Goal: Information Seeking & Learning: Check status

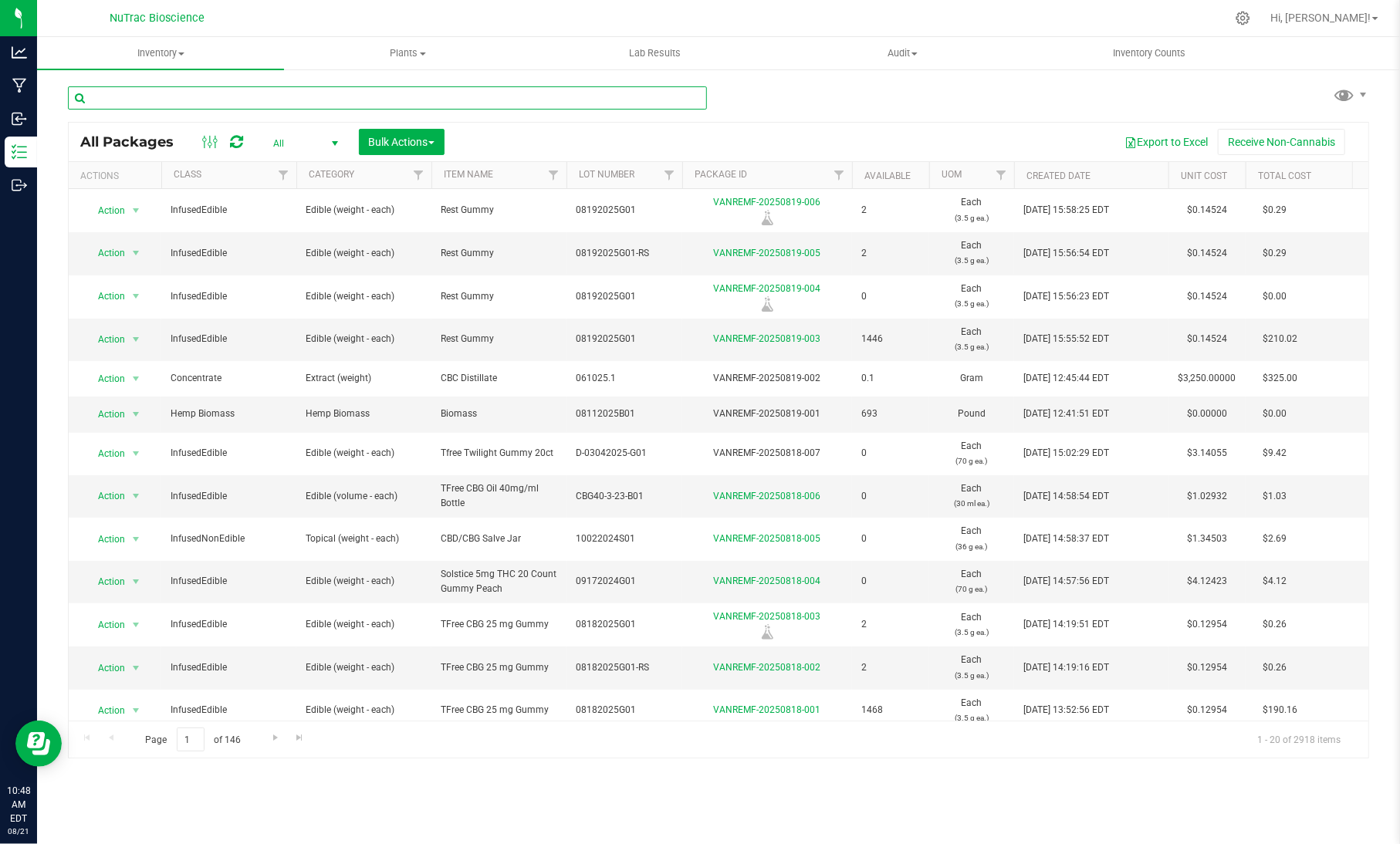
click at [263, 99] on input "text" at bounding box center [387, 98] width 639 height 23
paste input "TR-L2-B16-D01"
type input "TR-L2-B16-D01"
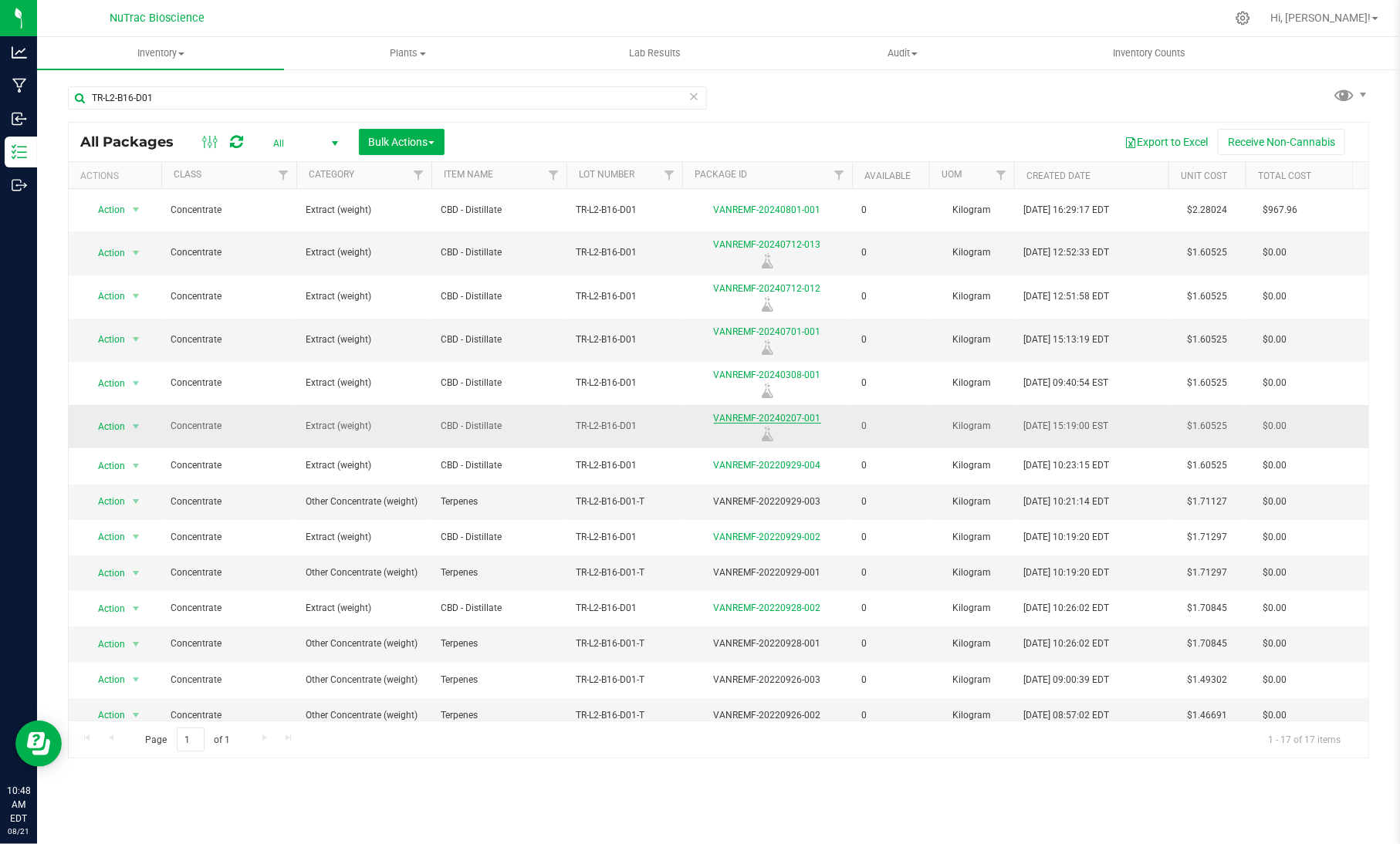
click at [798, 413] on link "VANREMF-20240207-001" at bounding box center [767, 418] width 107 height 11
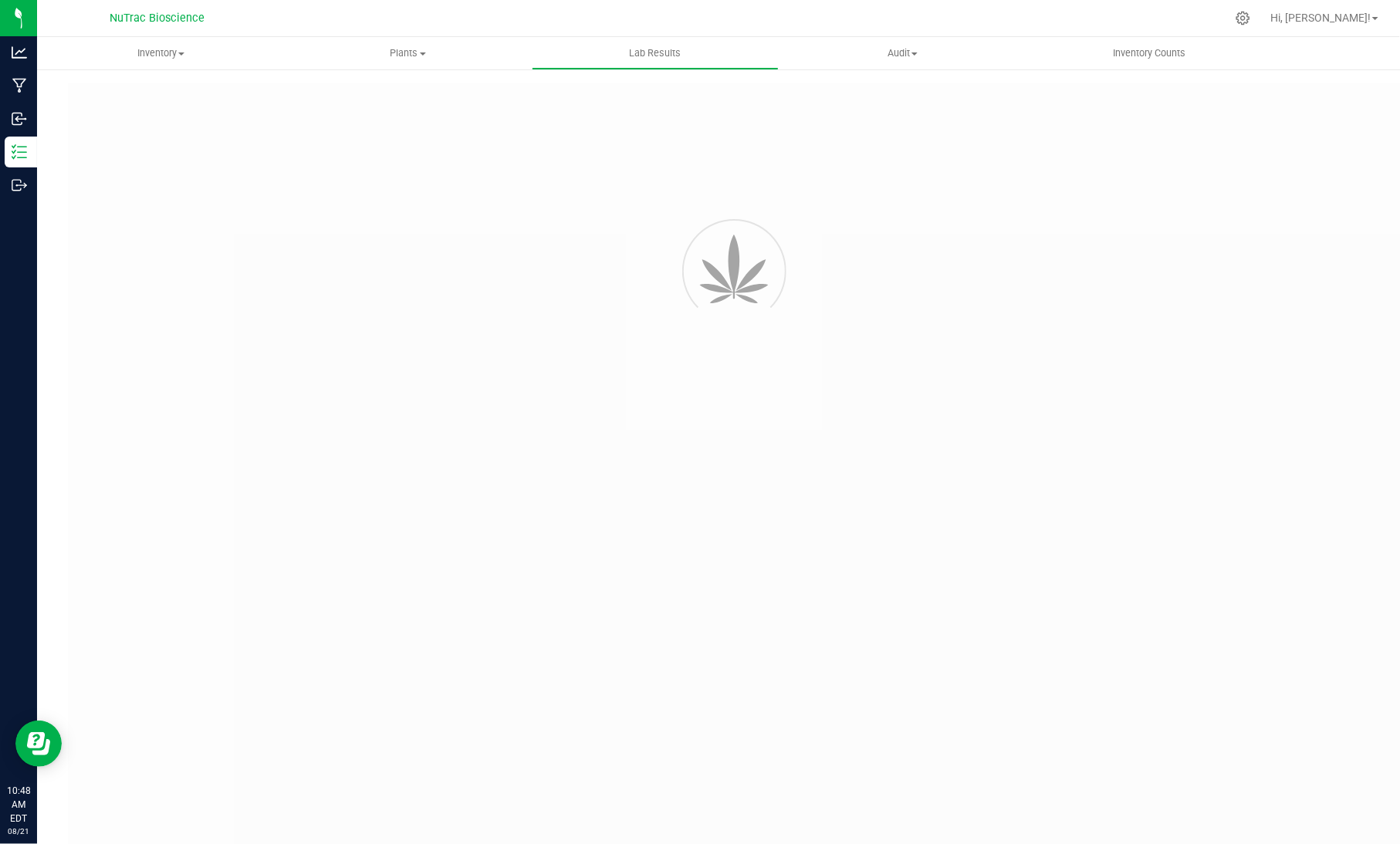
type input "VANREMF-20240308-001"
type input "[PERSON_NAME]-2024-3733"
type input "VANREMF-20240308-001"
type input "[DATE] 4:00 AM"
type input "[URL][DOMAIN_NAME]"
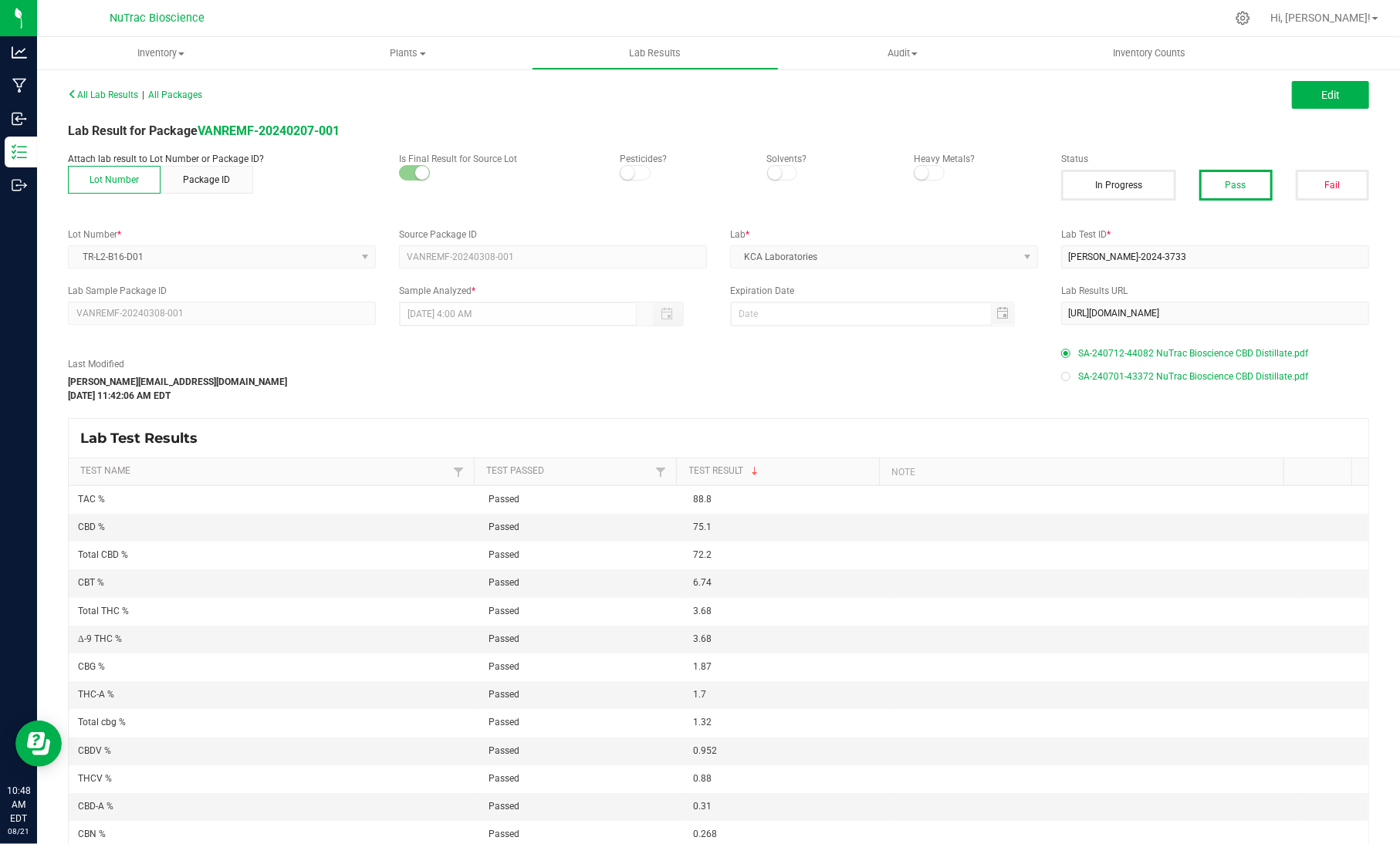
click at [1207, 352] on span "SA-240712-44082 NuTrac Bioscience CBD Distillate.pdf" at bounding box center [1193, 353] width 230 height 23
click at [1181, 372] on span "SA-240701-43372 NuTrac Bioscience CBD Distillate.pdf" at bounding box center [1193, 376] width 230 height 23
click at [1309, 104] on button "Edit" at bounding box center [1330, 95] width 77 height 27
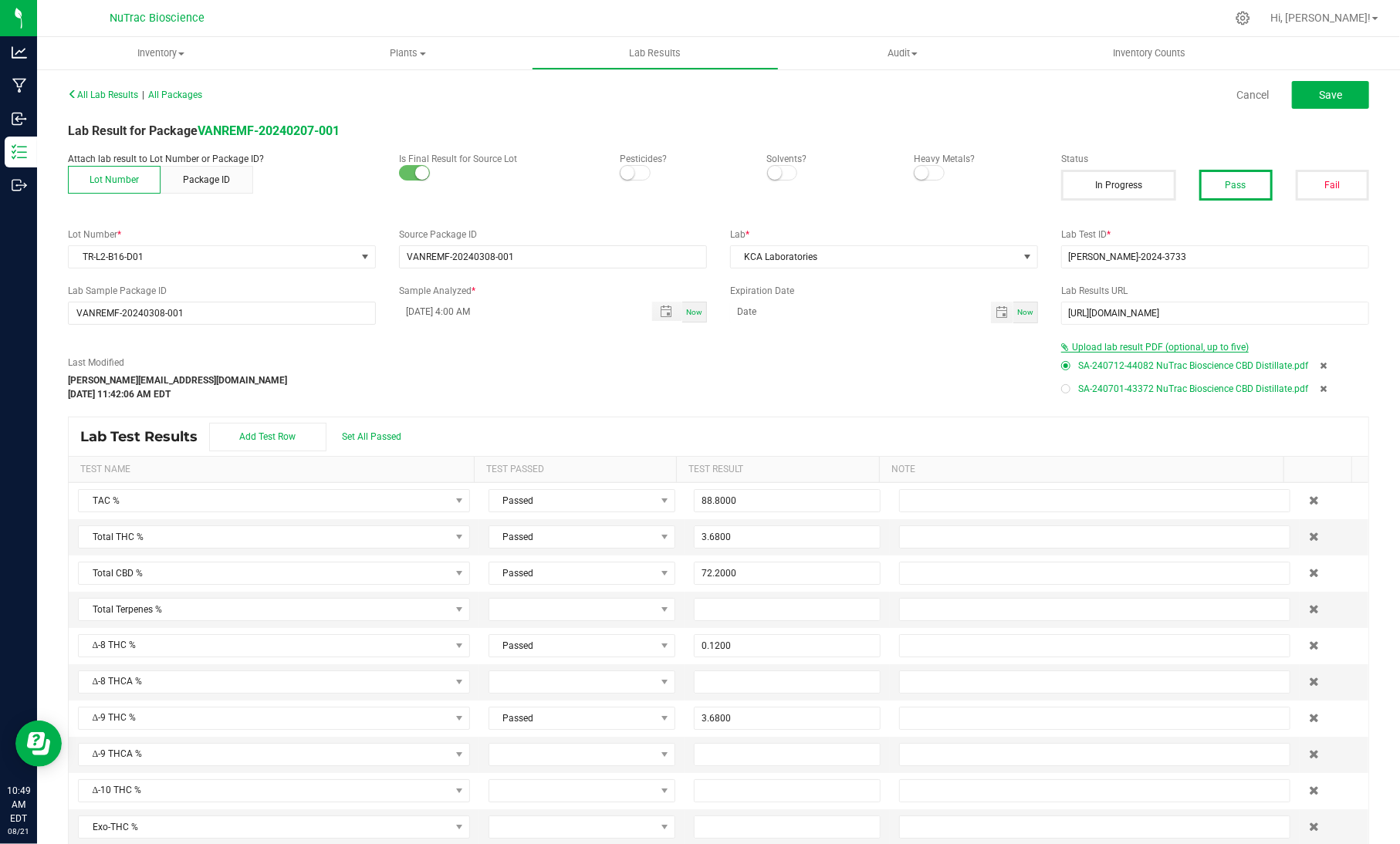
click at [1183, 344] on span "Upload lab result PDF (optional, up to five)" at bounding box center [1159, 347] width 177 height 11
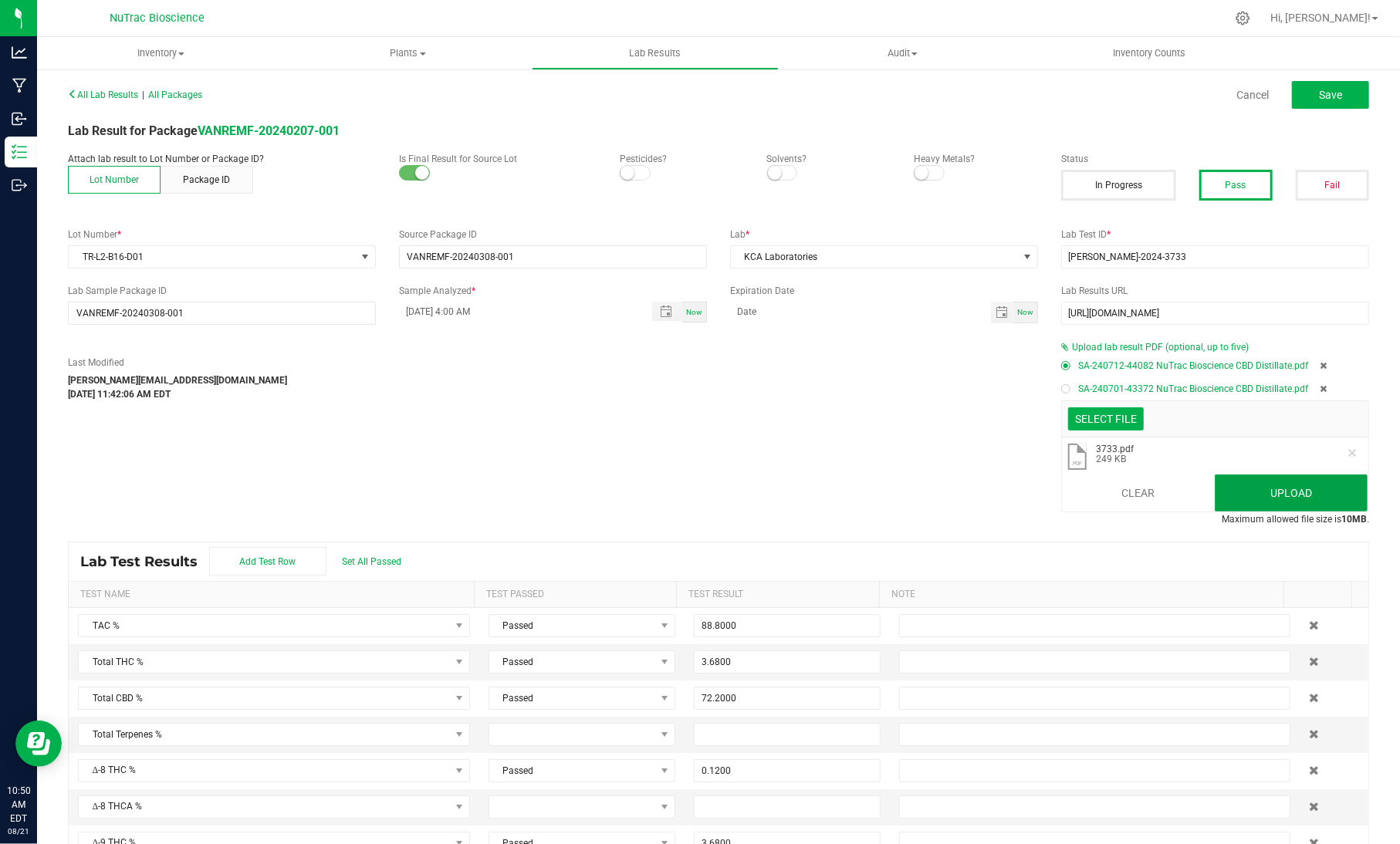
click at [1257, 503] on button "Upload" at bounding box center [1291, 492] width 153 height 37
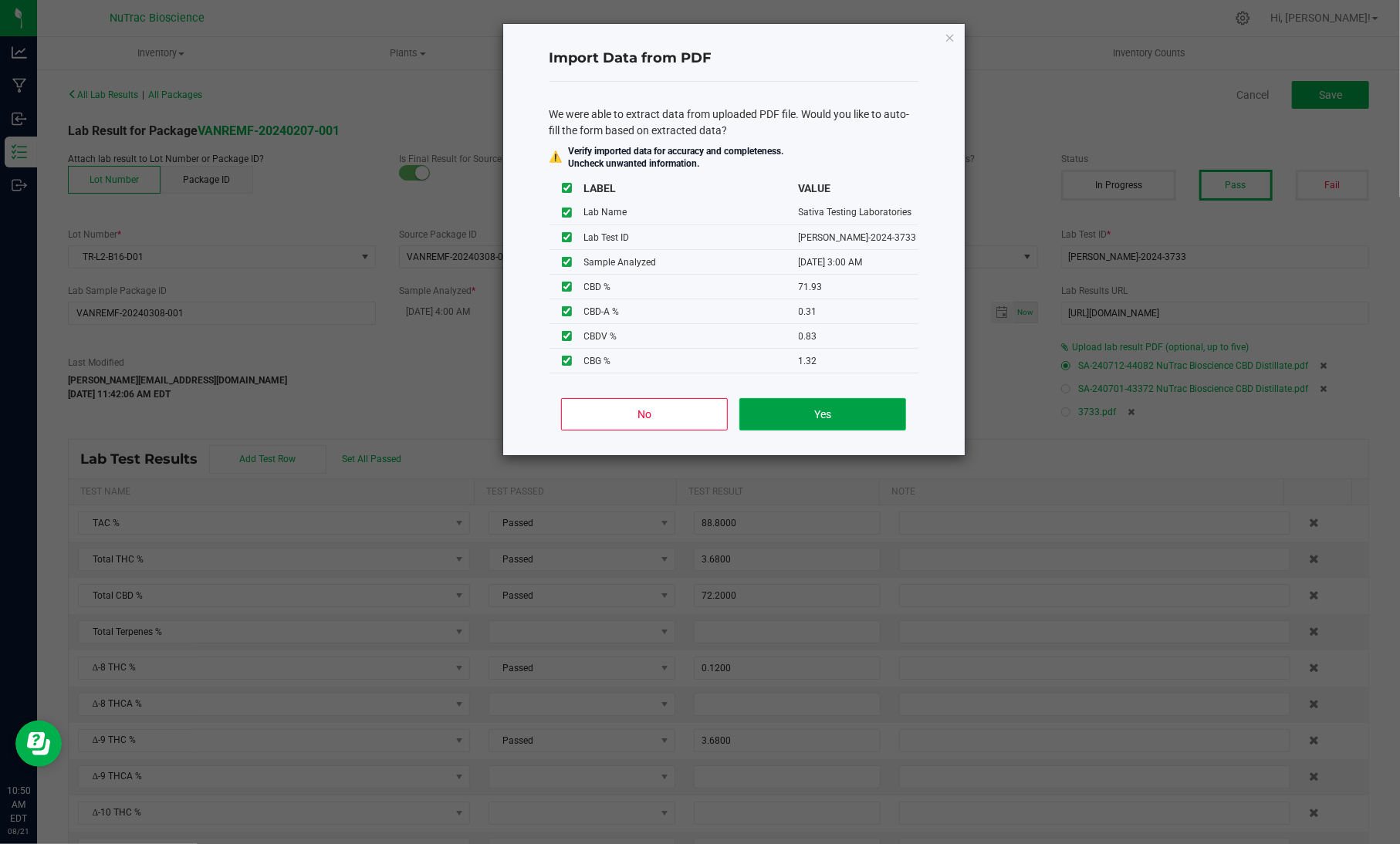
click at [841, 405] on button "Yes" at bounding box center [822, 414] width 166 height 32
type input "[DATE] 3:00 AM"
type input "71.9300"
type input "0.8300"
type input "1.3200"
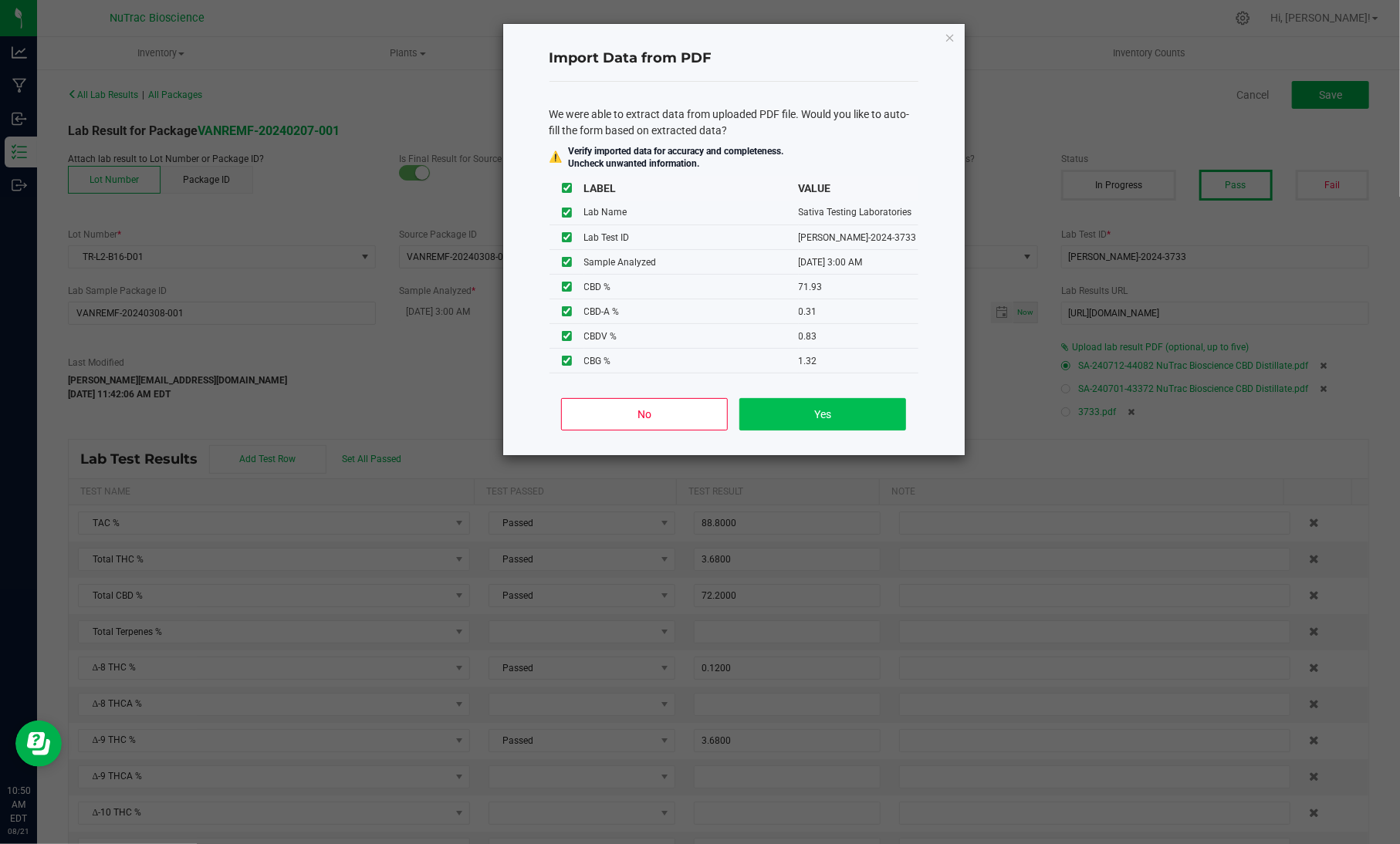
type input "0.2600"
type input "4.3700"
type input "2.7600"
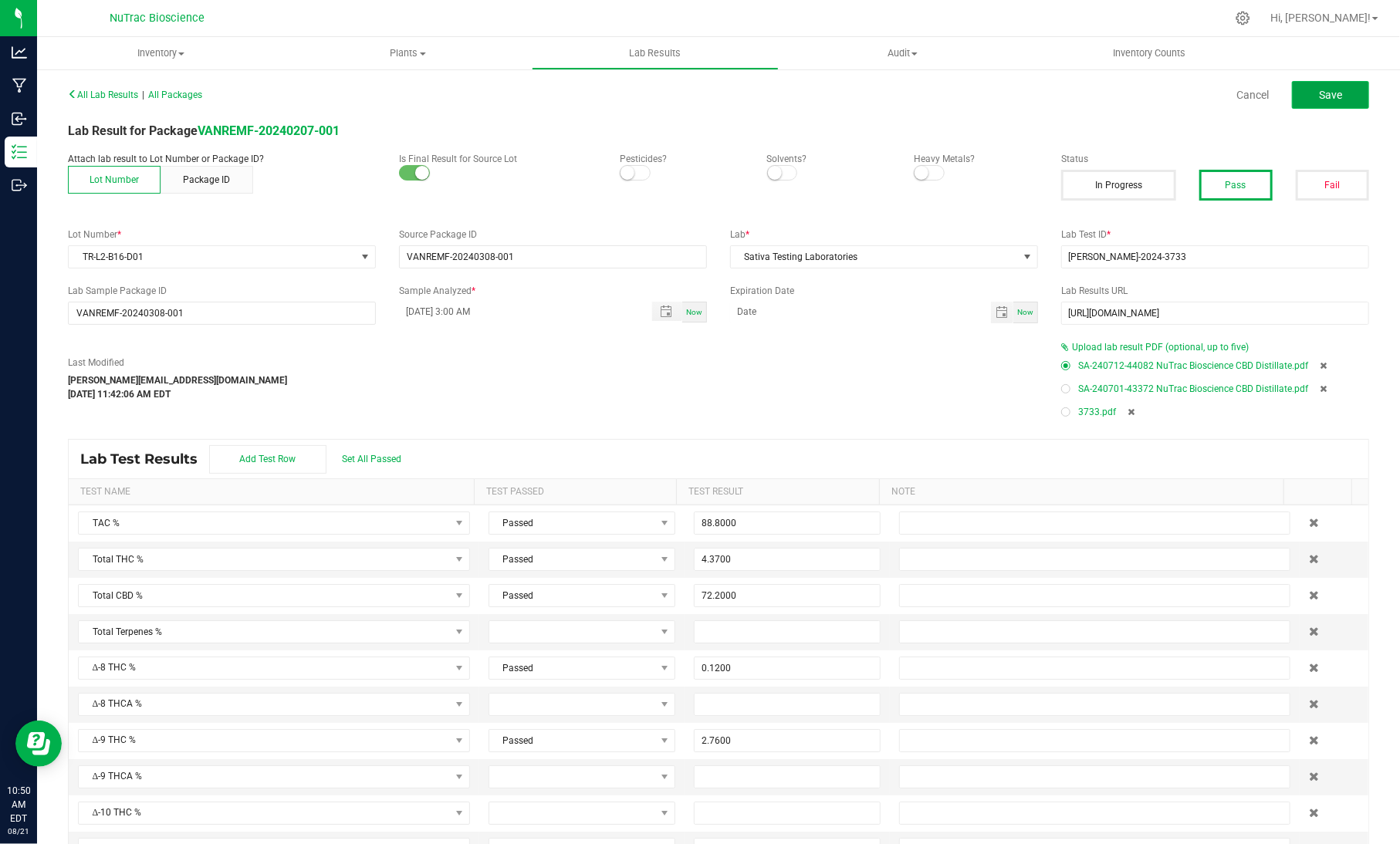
click at [1313, 104] on button "Save" at bounding box center [1330, 95] width 77 height 27
type input "0.1200"
type input "2.7600"
type input "1.7000"
type input "0.8800"
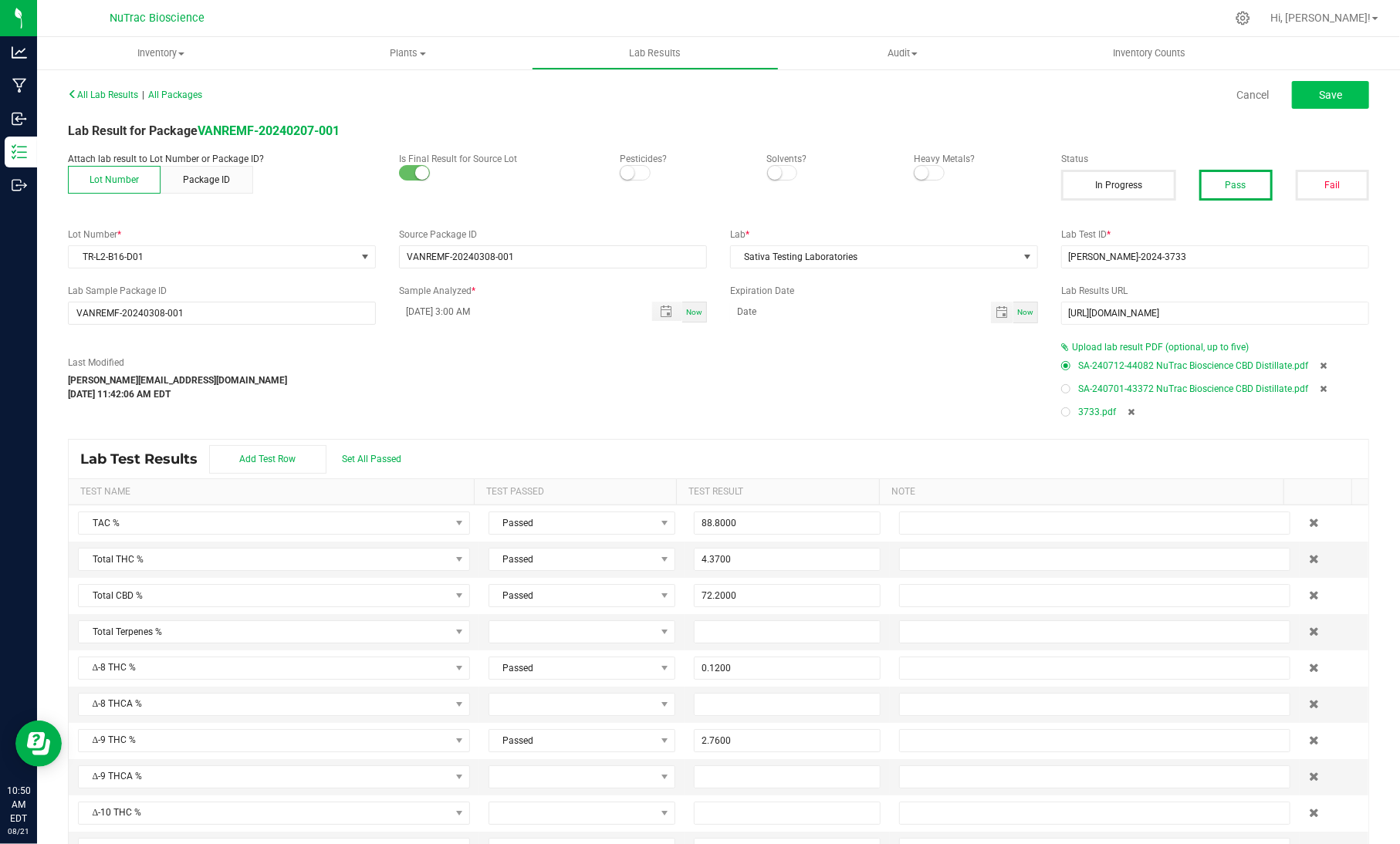
type input "0.0982"
type input "71.9300"
type input "0.3100"
type input "0.8300"
type input "1.3200"
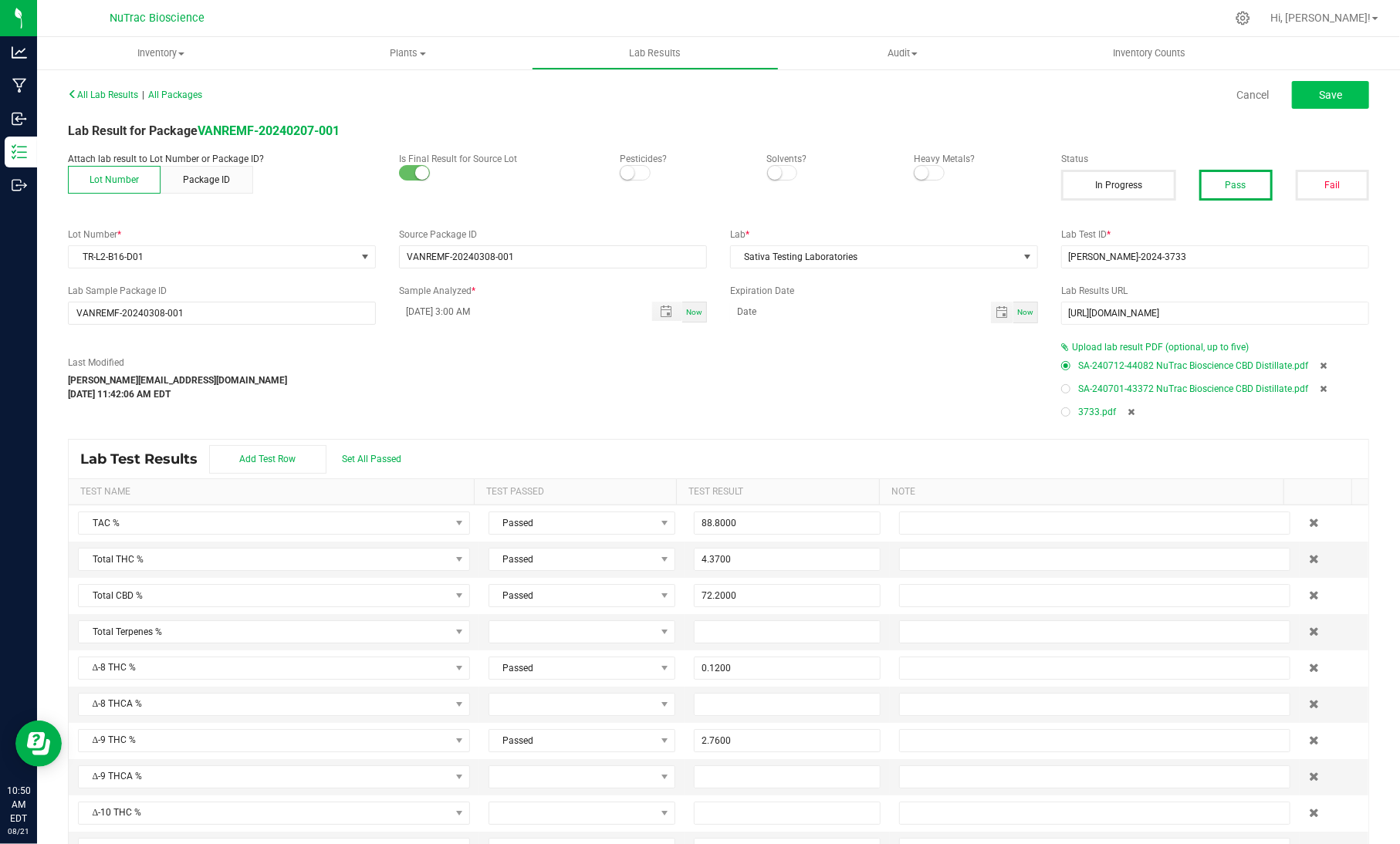
type input "0.1220"
type input "0.2600"
type input "6.7400"
type input "1.3200"
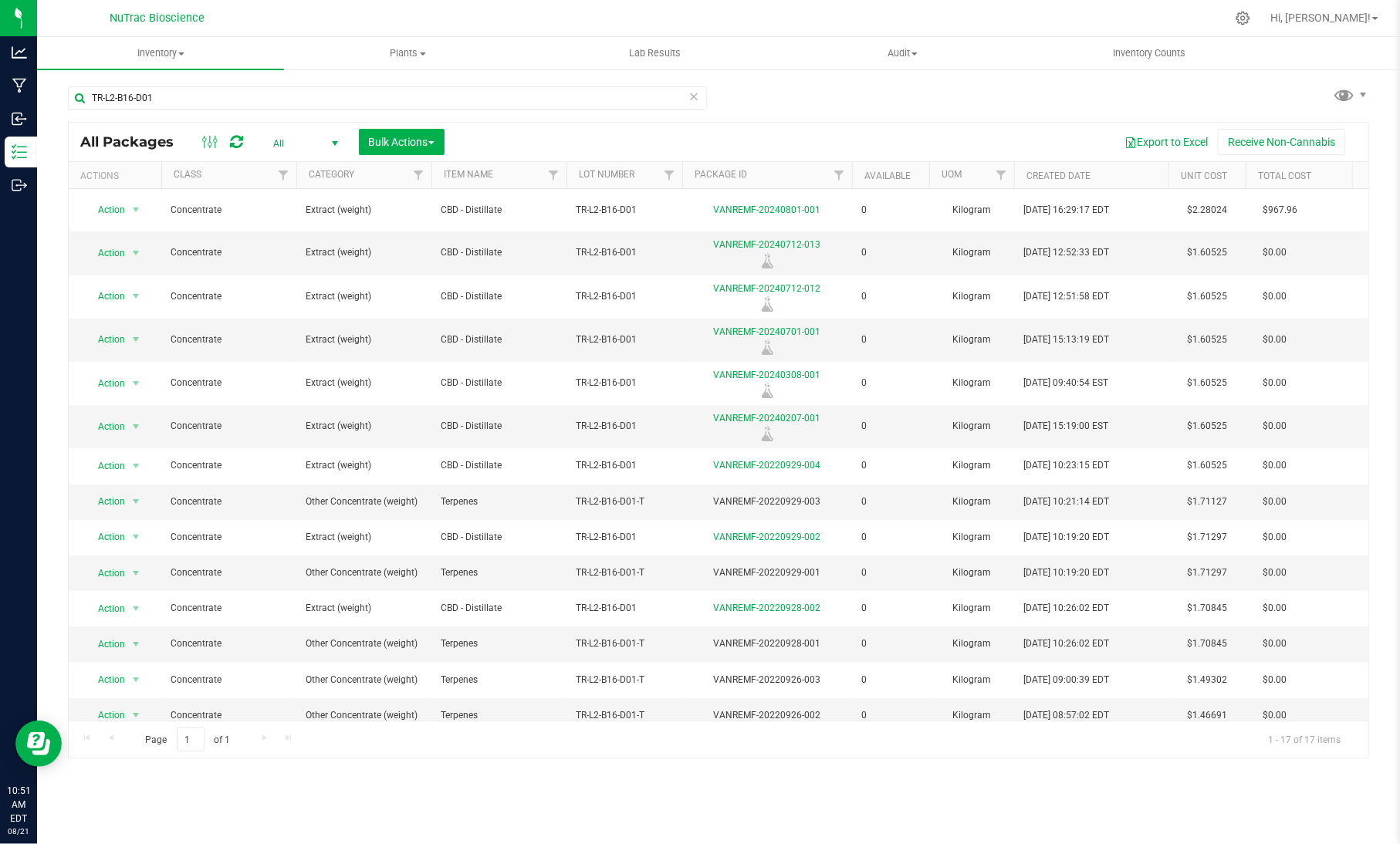
click at [688, 95] on icon at bounding box center [693, 95] width 11 height 18
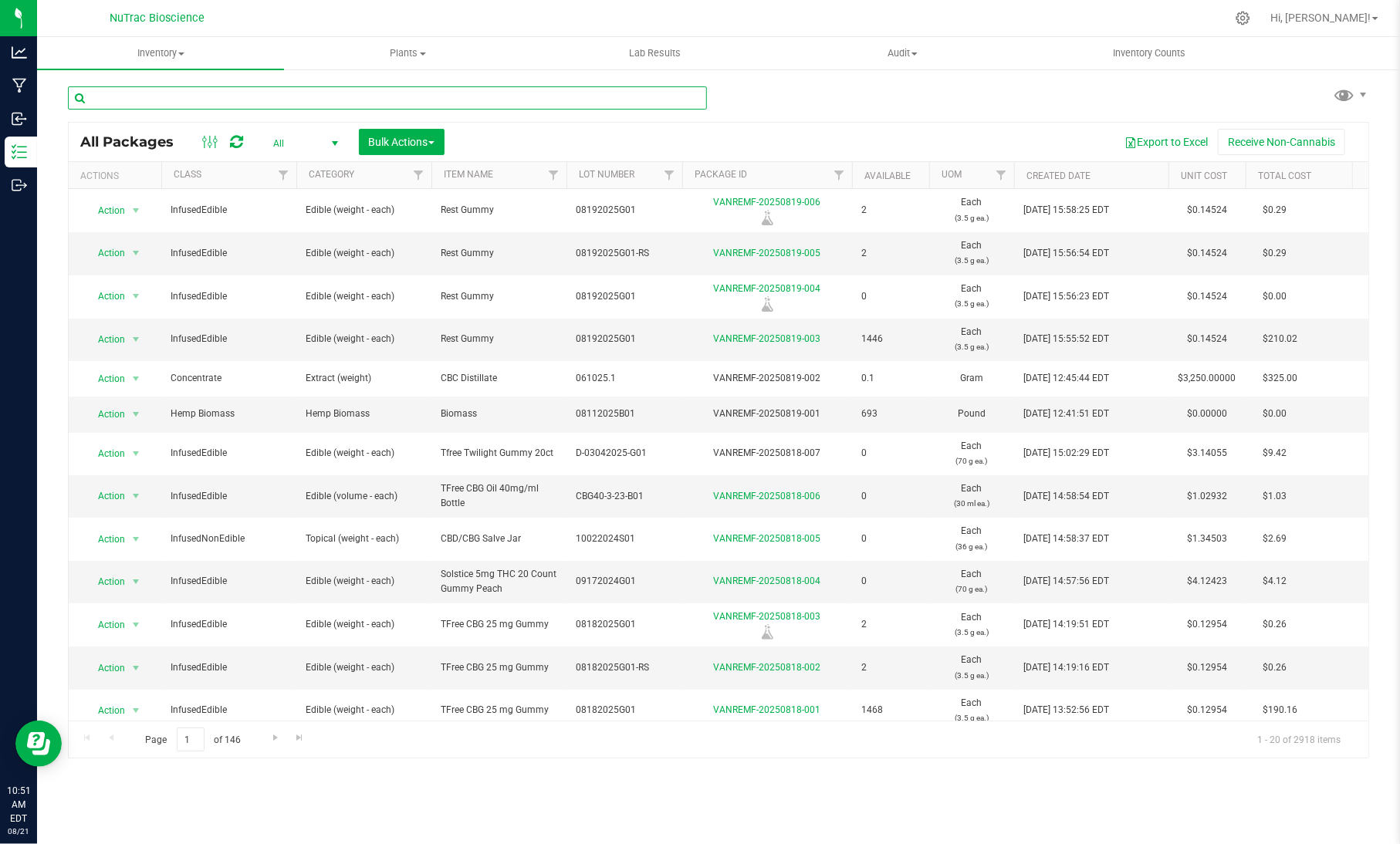
click at [686, 97] on input "text" at bounding box center [387, 98] width 639 height 23
paste input "FS-CBD-Dist-B01.1"
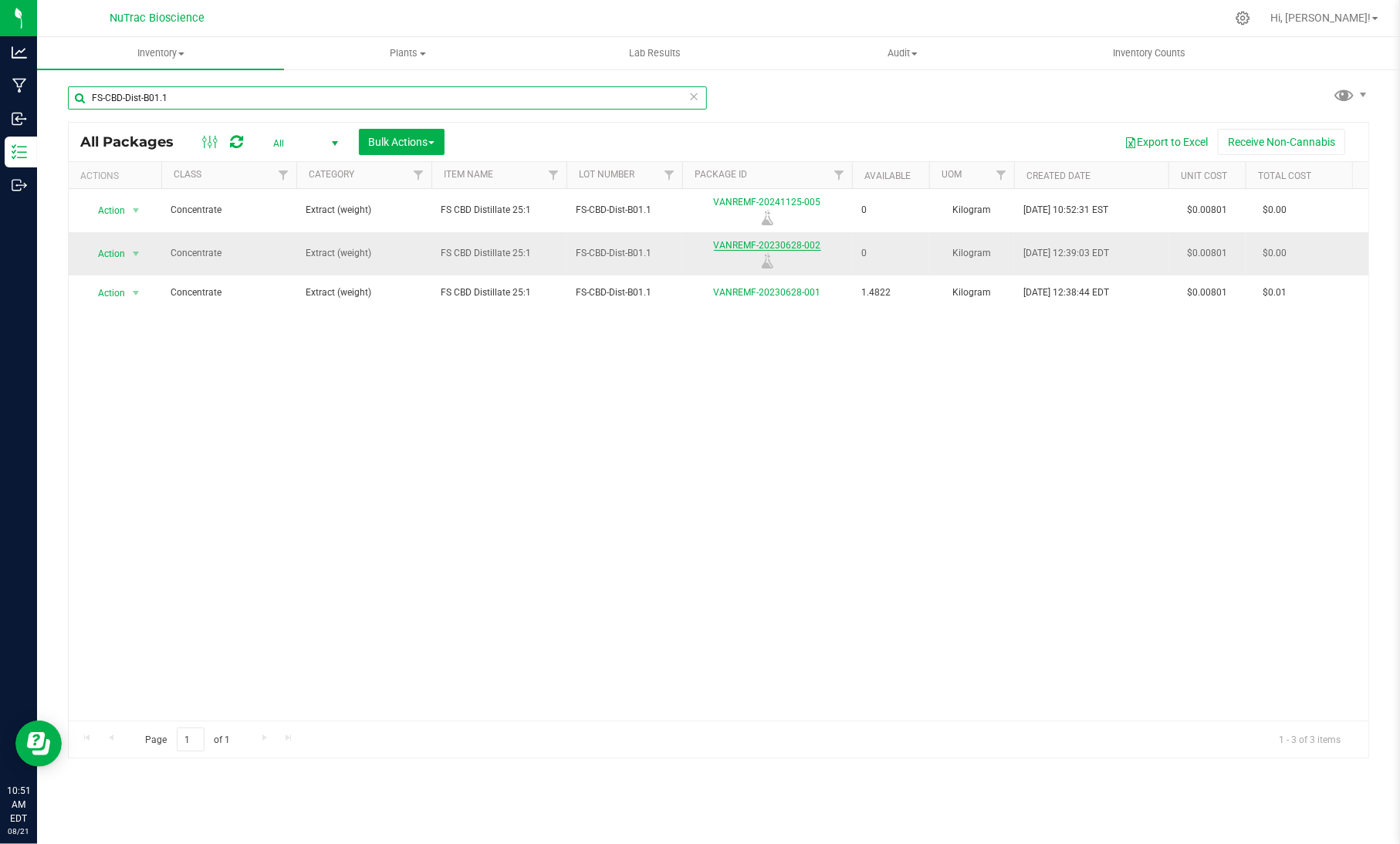
type input "FS-CBD-Dist-B01.1"
click at [753, 243] on link "VANREMF-20230628-002" at bounding box center [767, 245] width 107 height 11
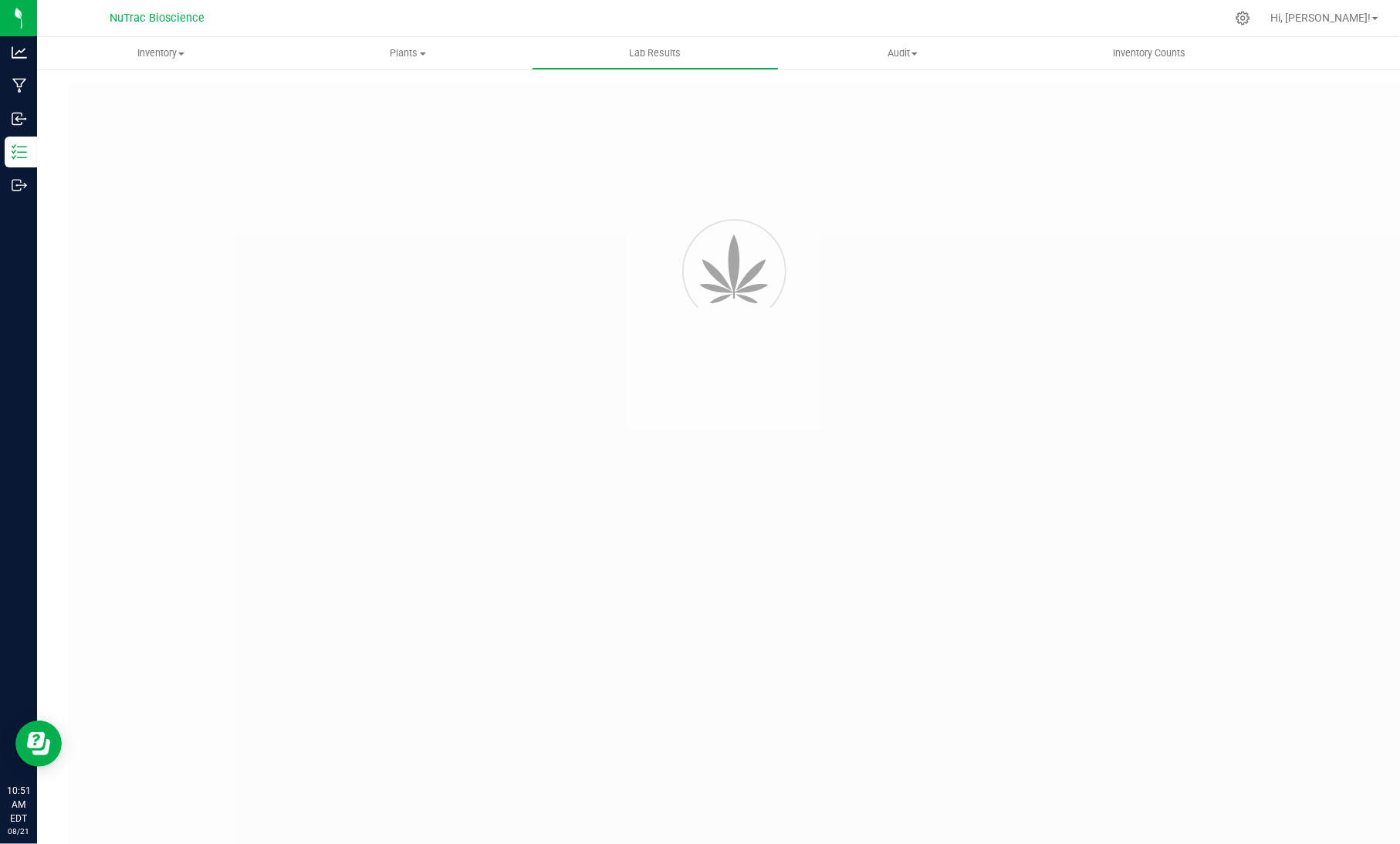
type input "VANREMF-20230628-001"
type input "[PERSON_NAME]-2023-3396"
type input "VANREMF-20230628-001"
type input "[DATE] 4:00 AM"
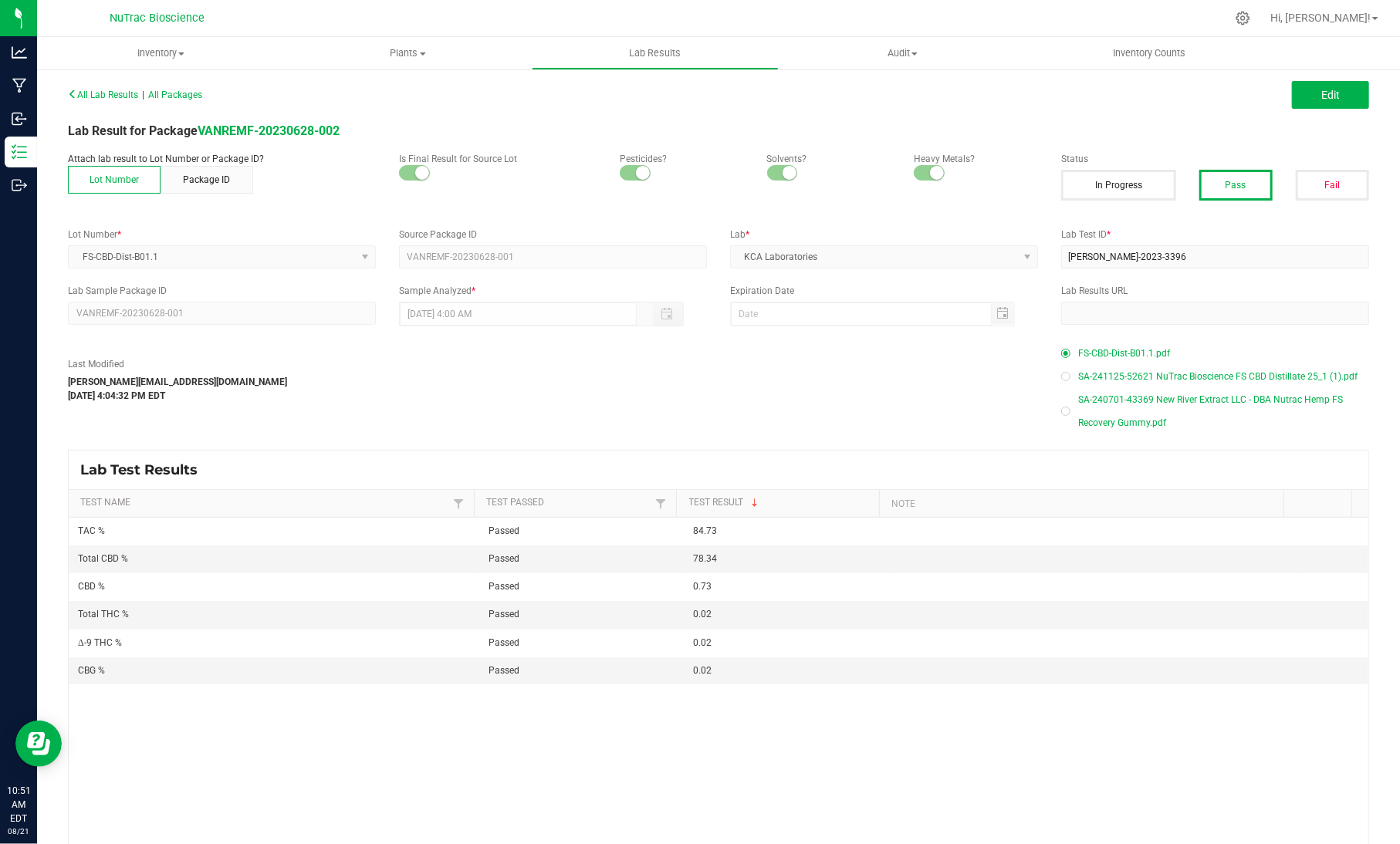
click at [1114, 352] on span "FS-CBD-Dist-B01.1.pdf" at bounding box center [1124, 353] width 92 height 23
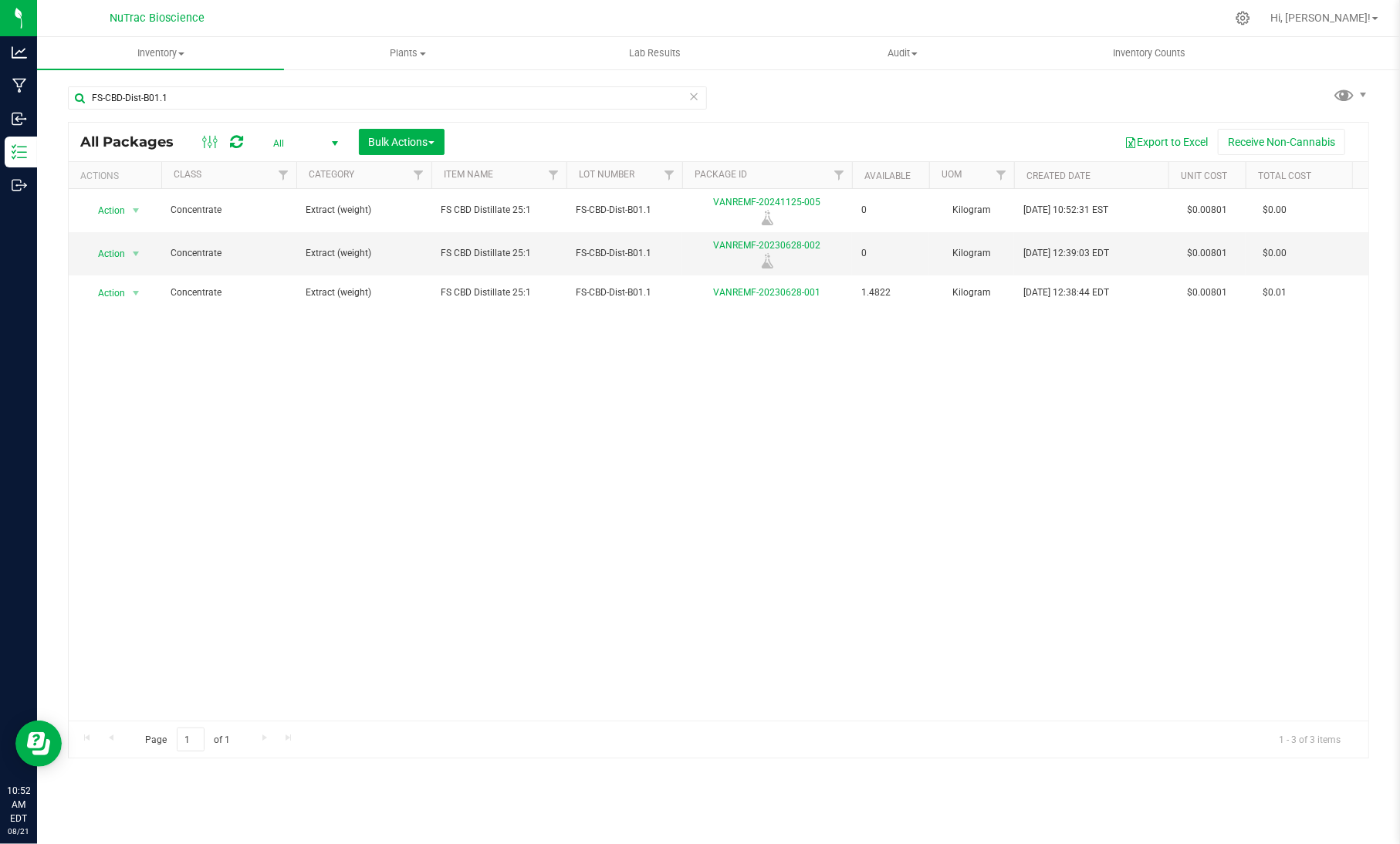
click at [697, 90] on icon at bounding box center [693, 95] width 11 height 18
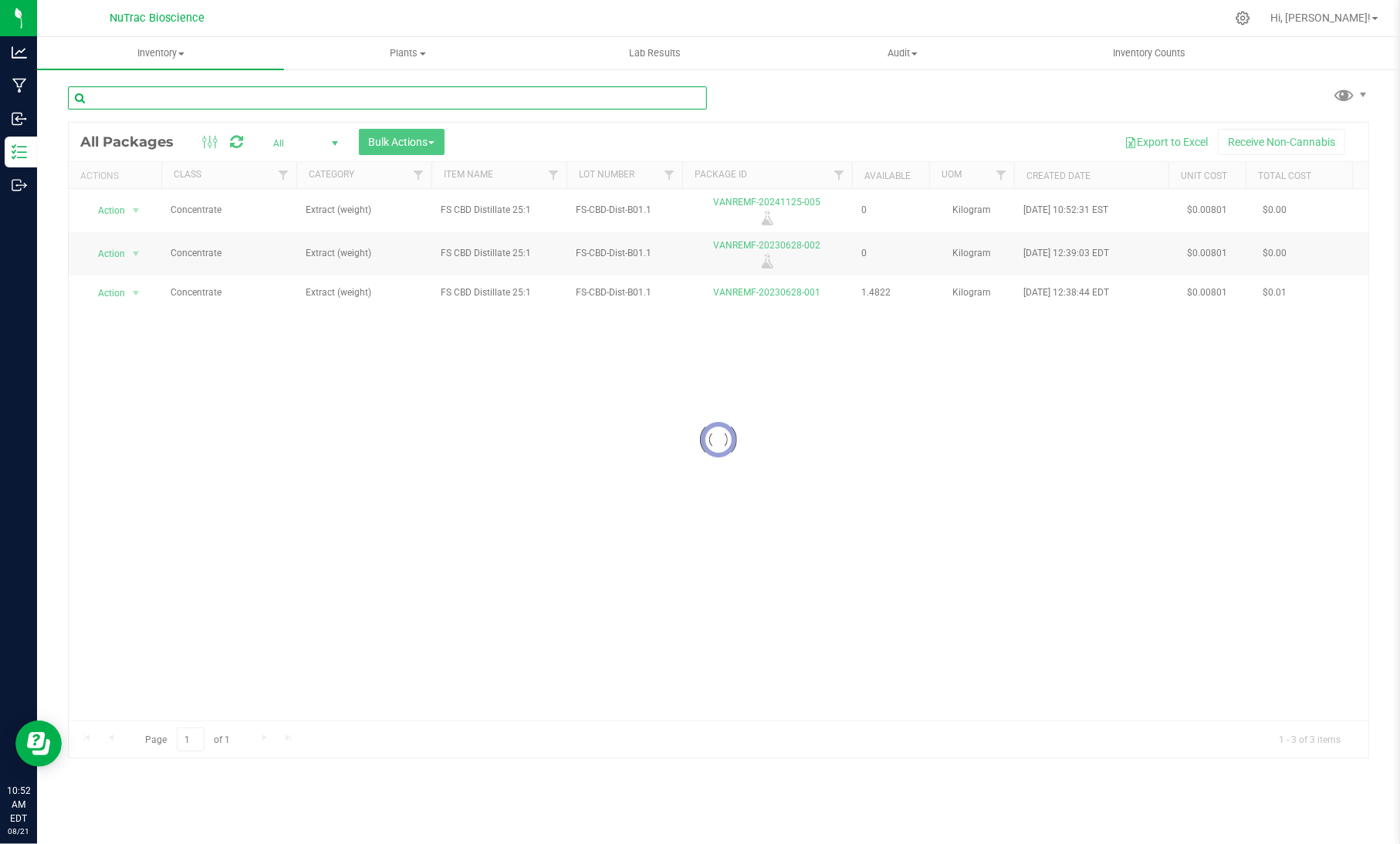
click at [651, 105] on input "text" at bounding box center [387, 98] width 639 height 23
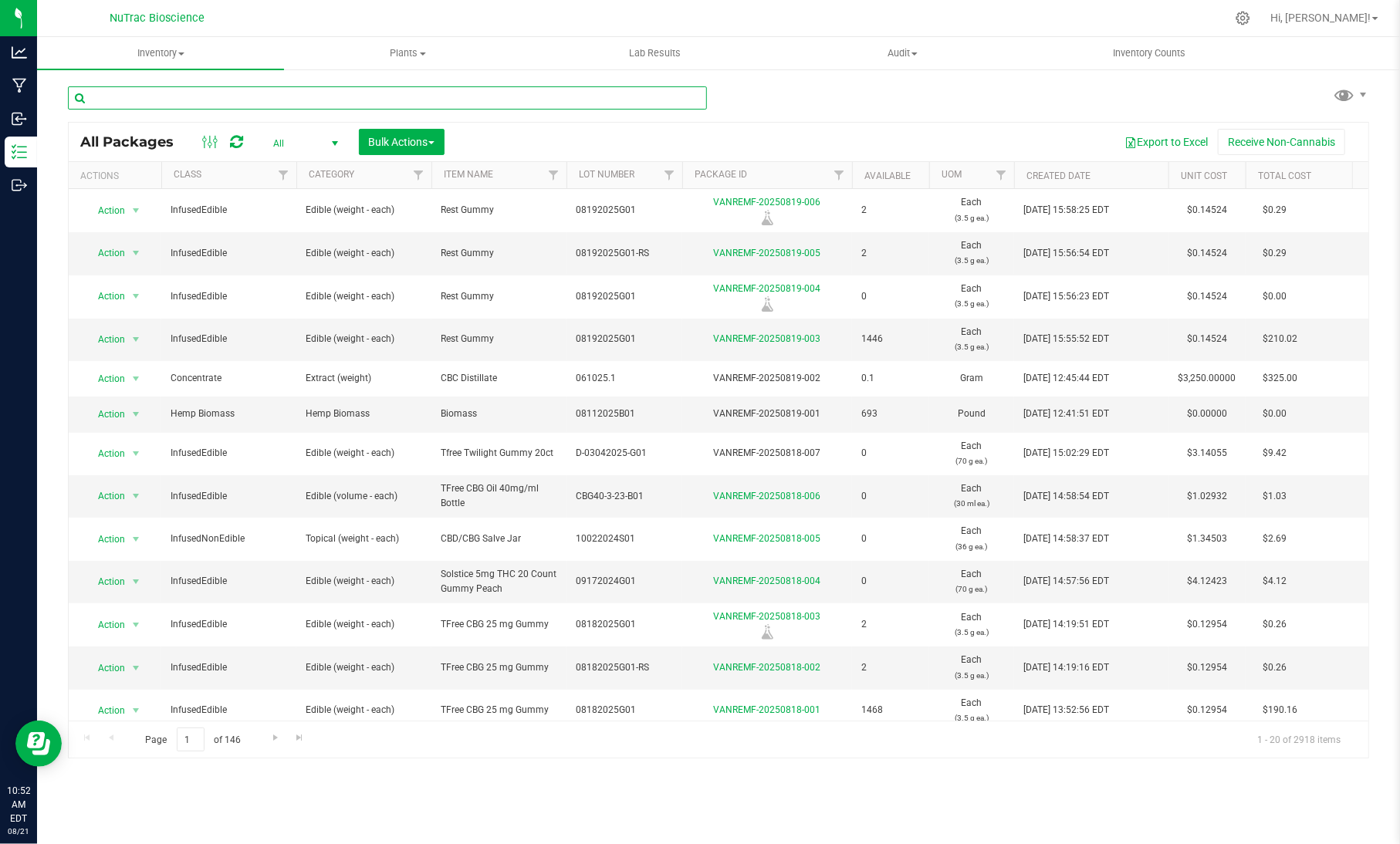
paste input "EQN-2.5THC-G-B03"
type input "EQN-2.5THC-G-B03"
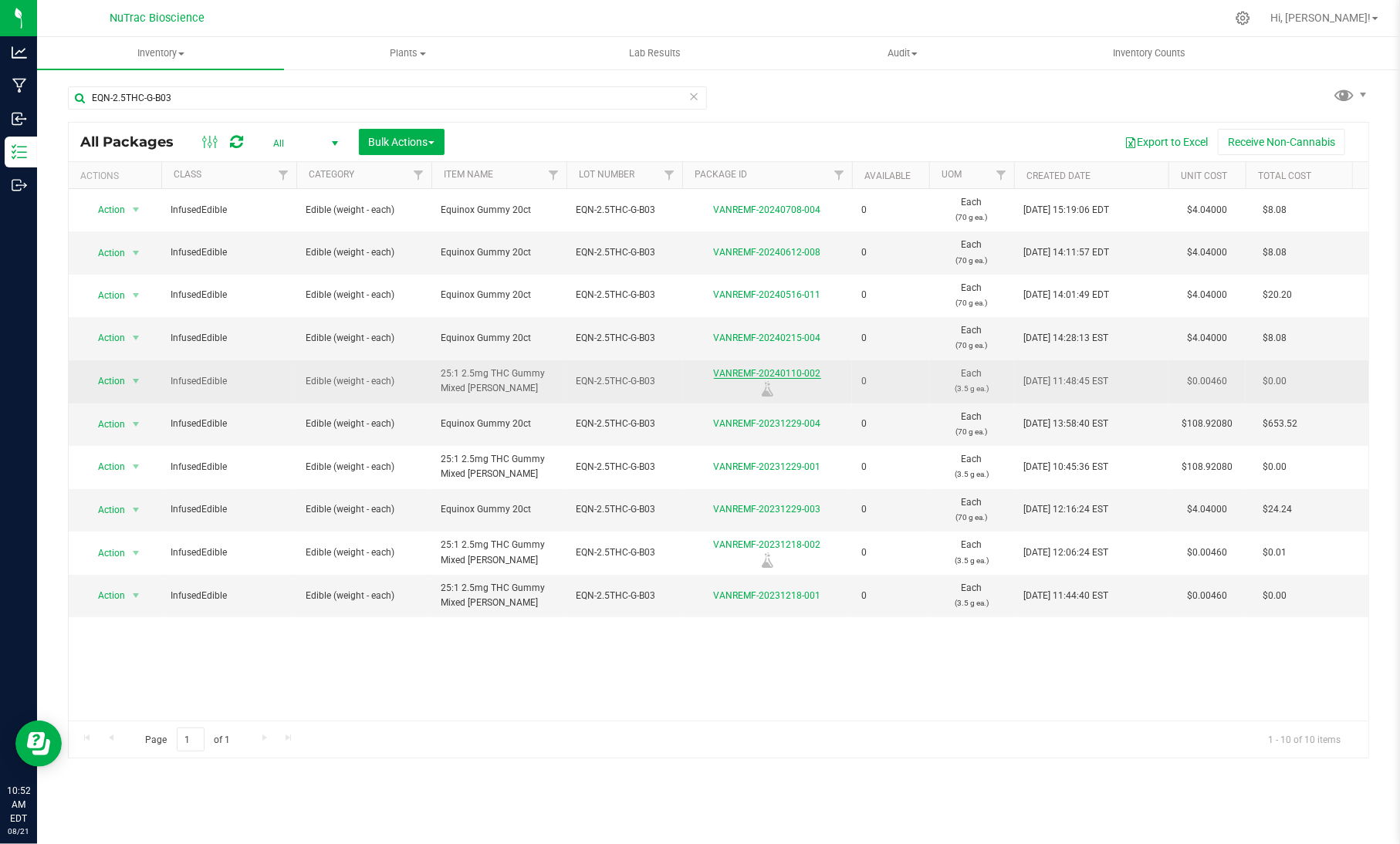
click at [792, 371] on link "VANREMF-20240110-002" at bounding box center [767, 373] width 107 height 11
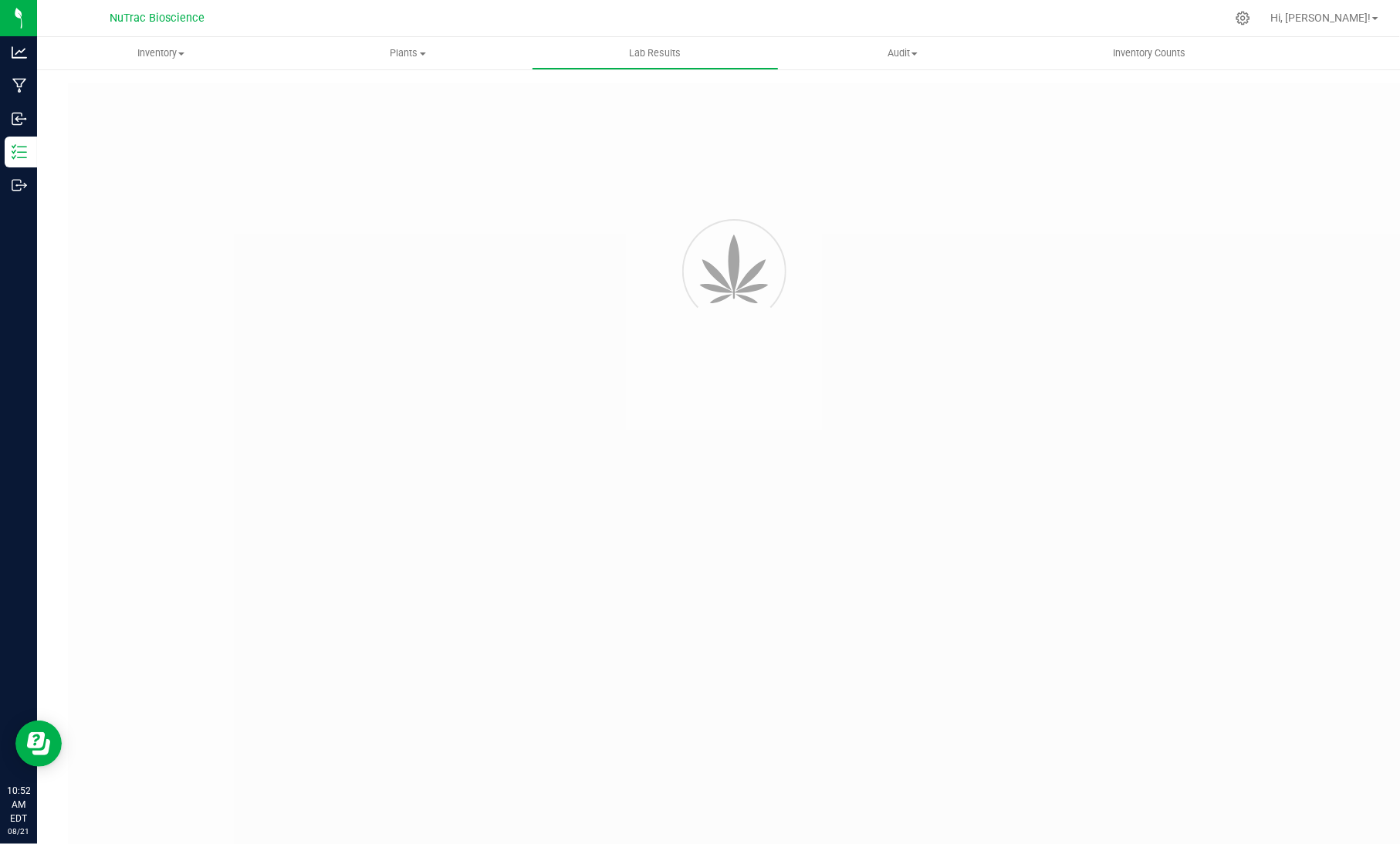
type input "VANREMF-20231218-002"
type input "[PERSON_NAME]-2024-3713"
type input "VANREMF-20231218-002"
type input "[DATE] 3:00 AM"
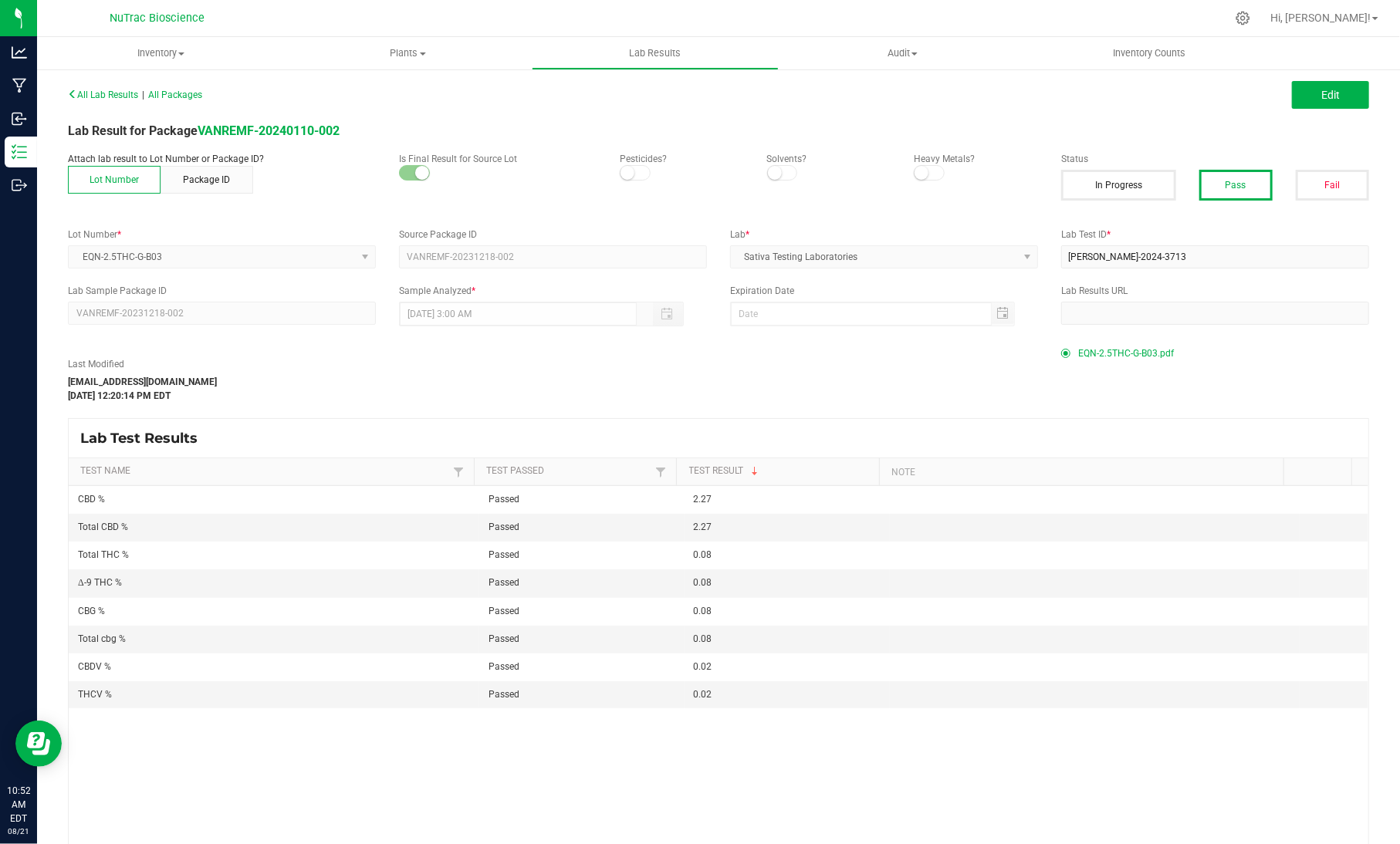
click at [1078, 354] on span "EQN-2.5THC-G-B03.pdf" at bounding box center [1125, 353] width 95 height 23
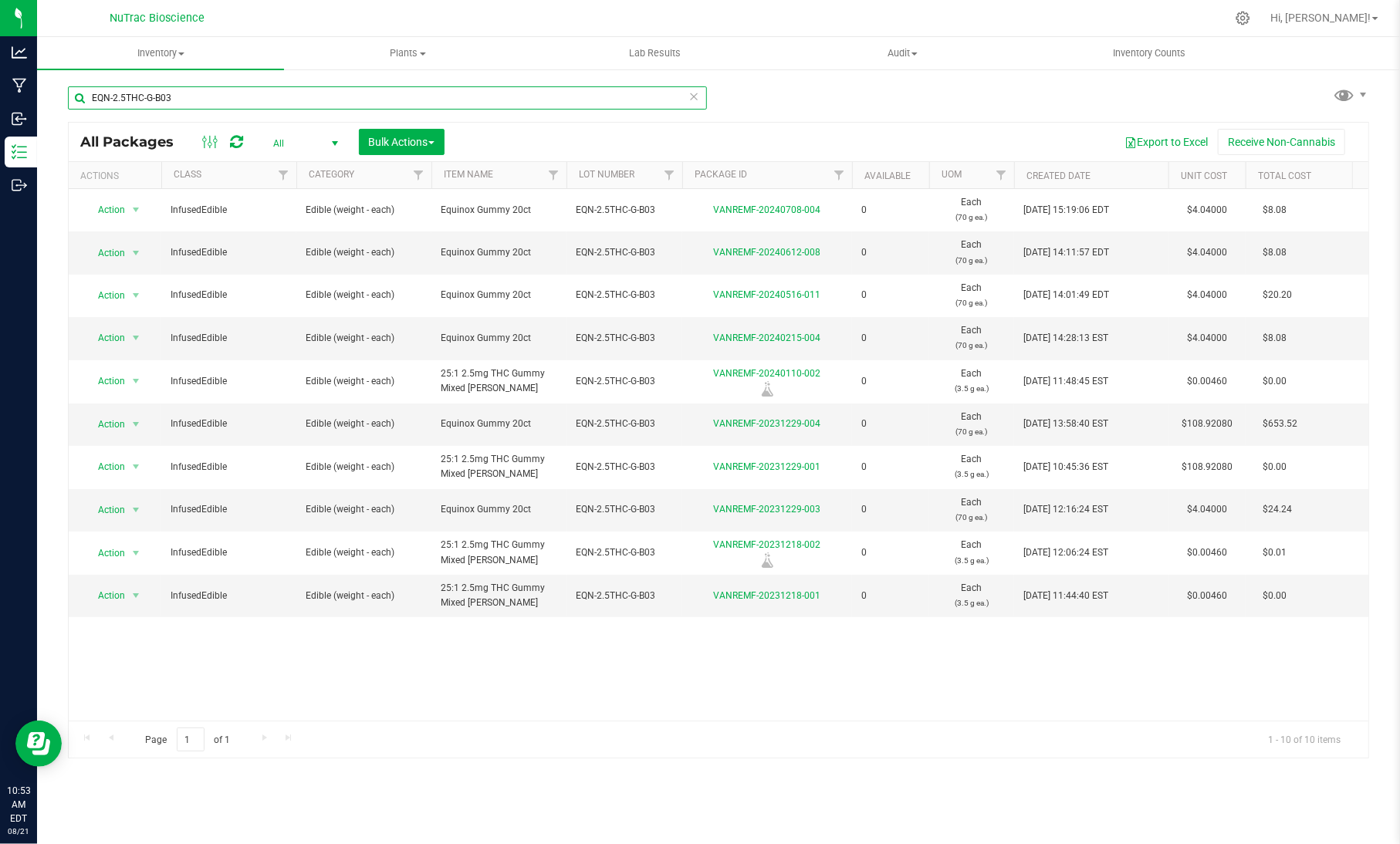
click at [285, 99] on input "EQN-2.5THC-G-B03" at bounding box center [387, 98] width 639 height 23
click at [698, 97] on icon at bounding box center [693, 95] width 11 height 18
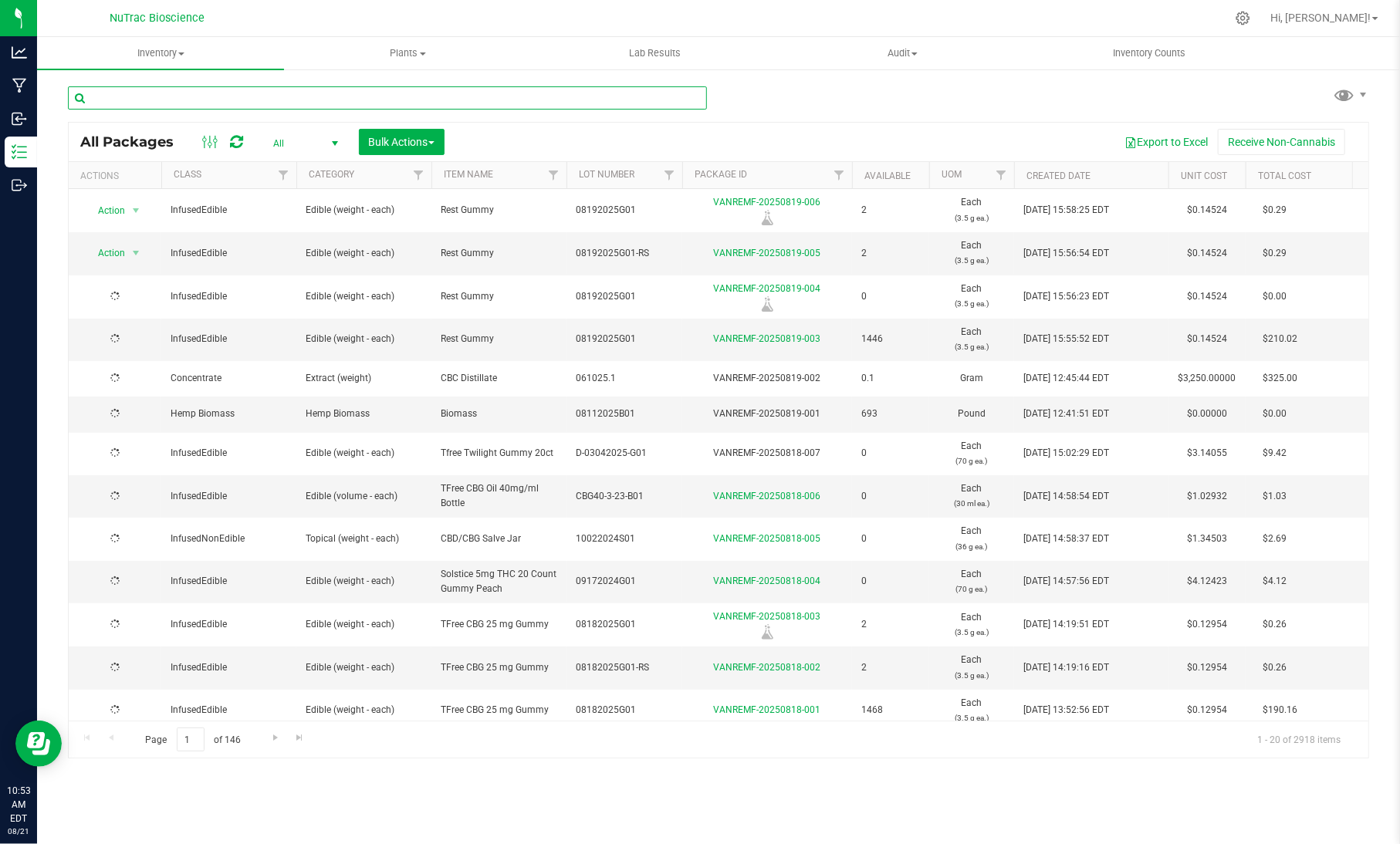
click at [643, 97] on input "text" at bounding box center [387, 98] width 639 height 23
paste input "C160P/[URL]"
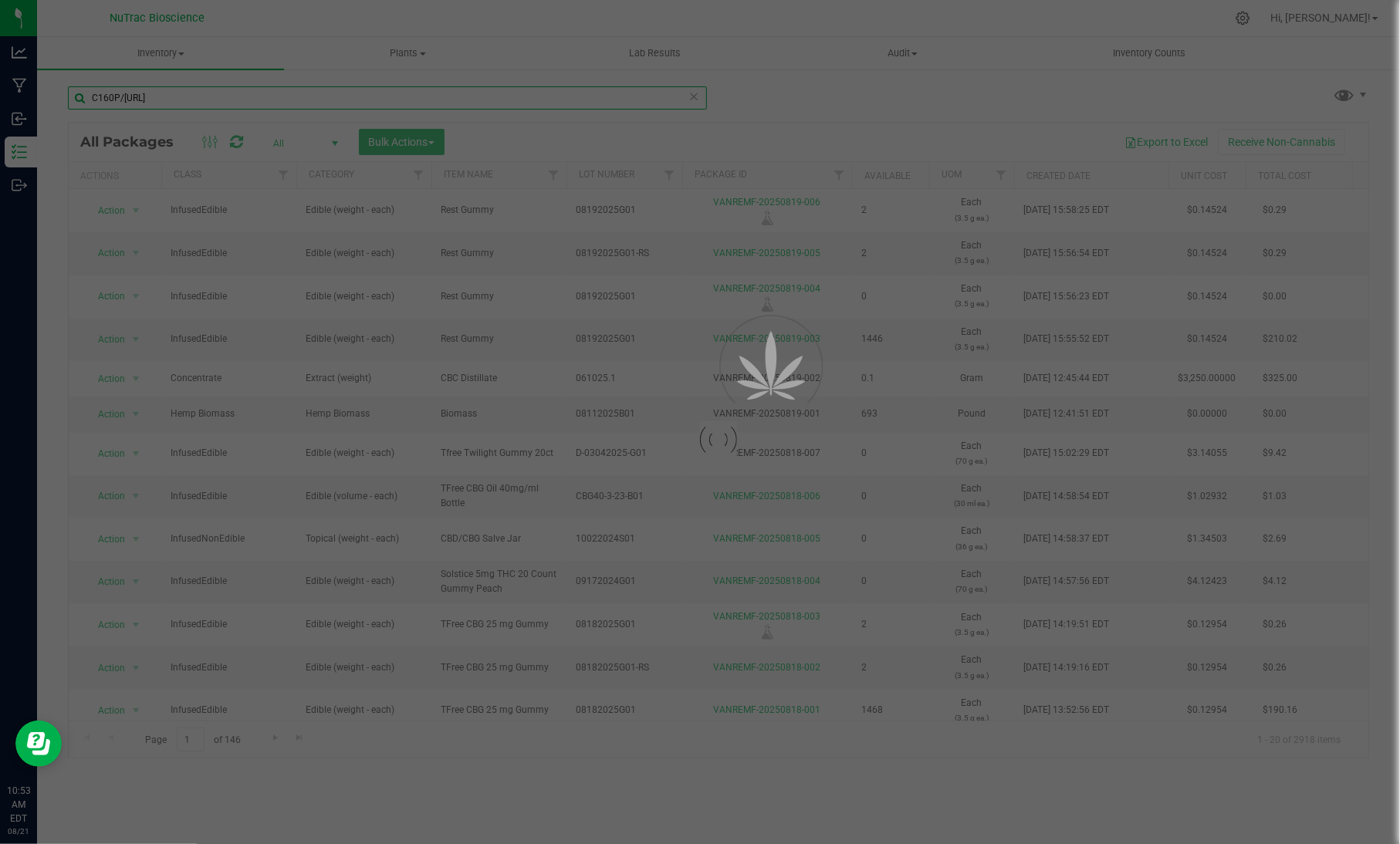
type input "C160P/[URL]"
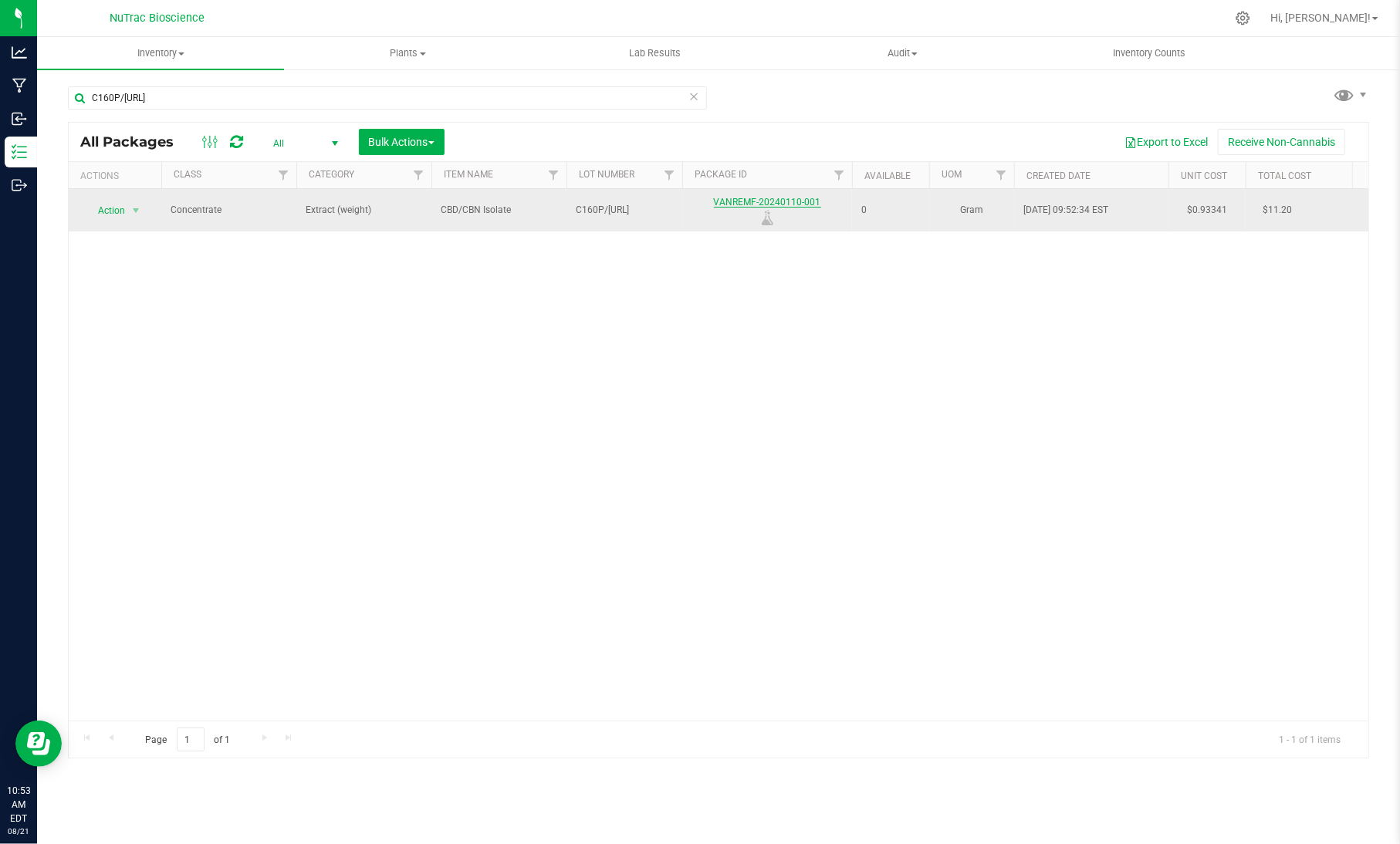
click at [779, 205] on link "VANREMF-20240110-001" at bounding box center [767, 201] width 107 height 11
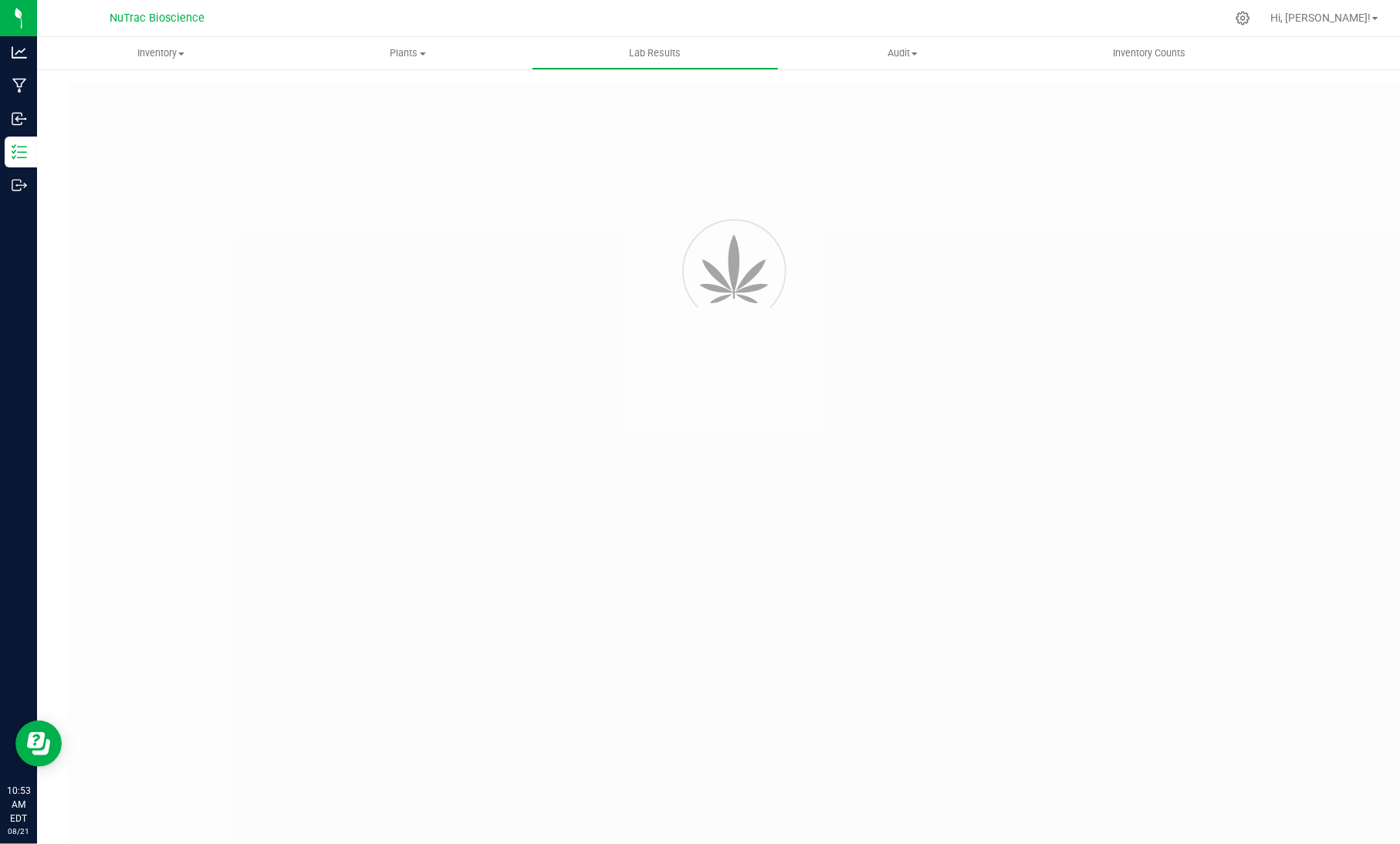
type input "VANREMF-20240110-001"
type input "[PERSON_NAME]-2024-3711"
type input "VANREMF-20240110-001"
type input "[DATE] 11:18 AM"
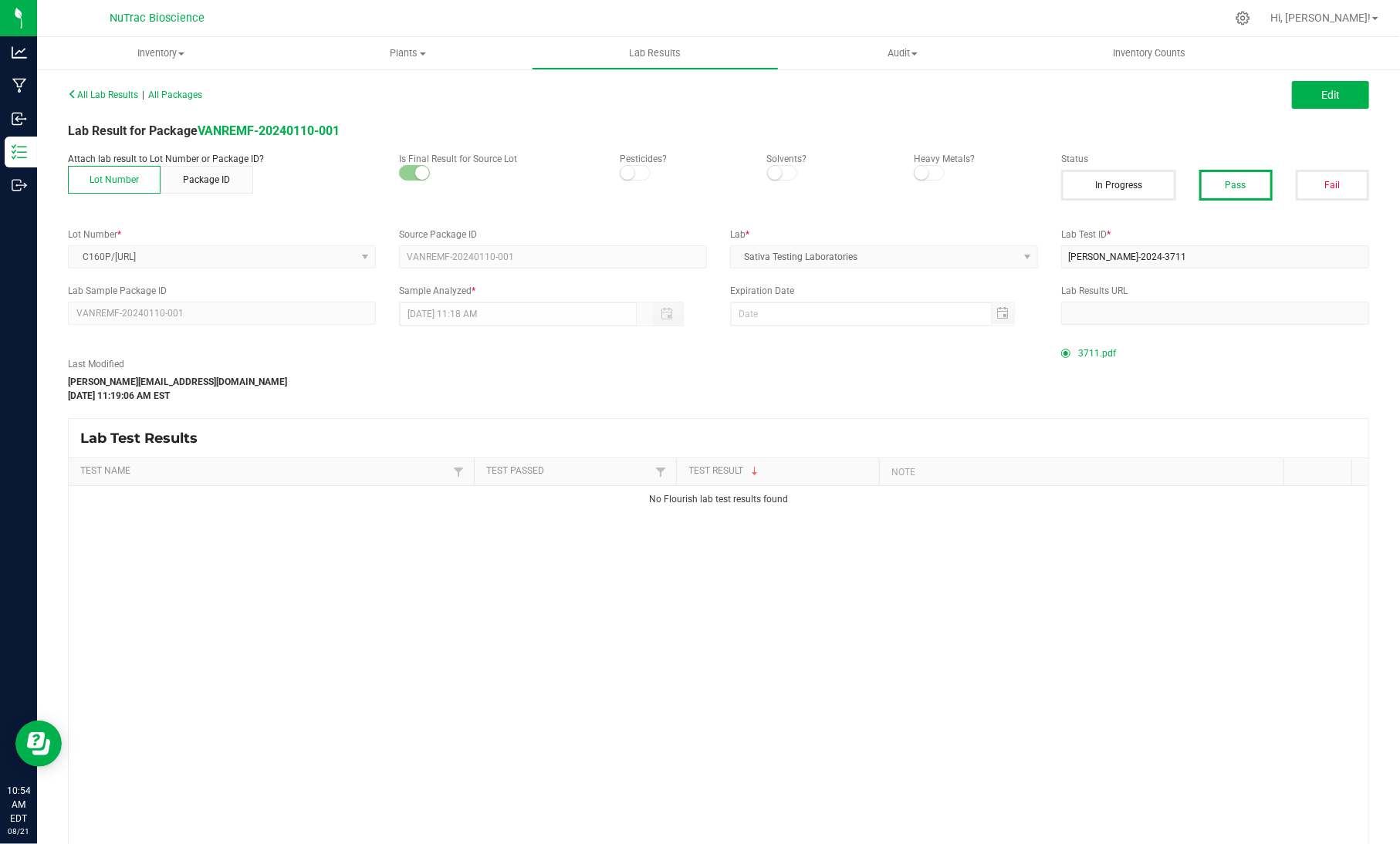
click at [1086, 347] on span "3711.pdf" at bounding box center [1097, 353] width 38 height 23
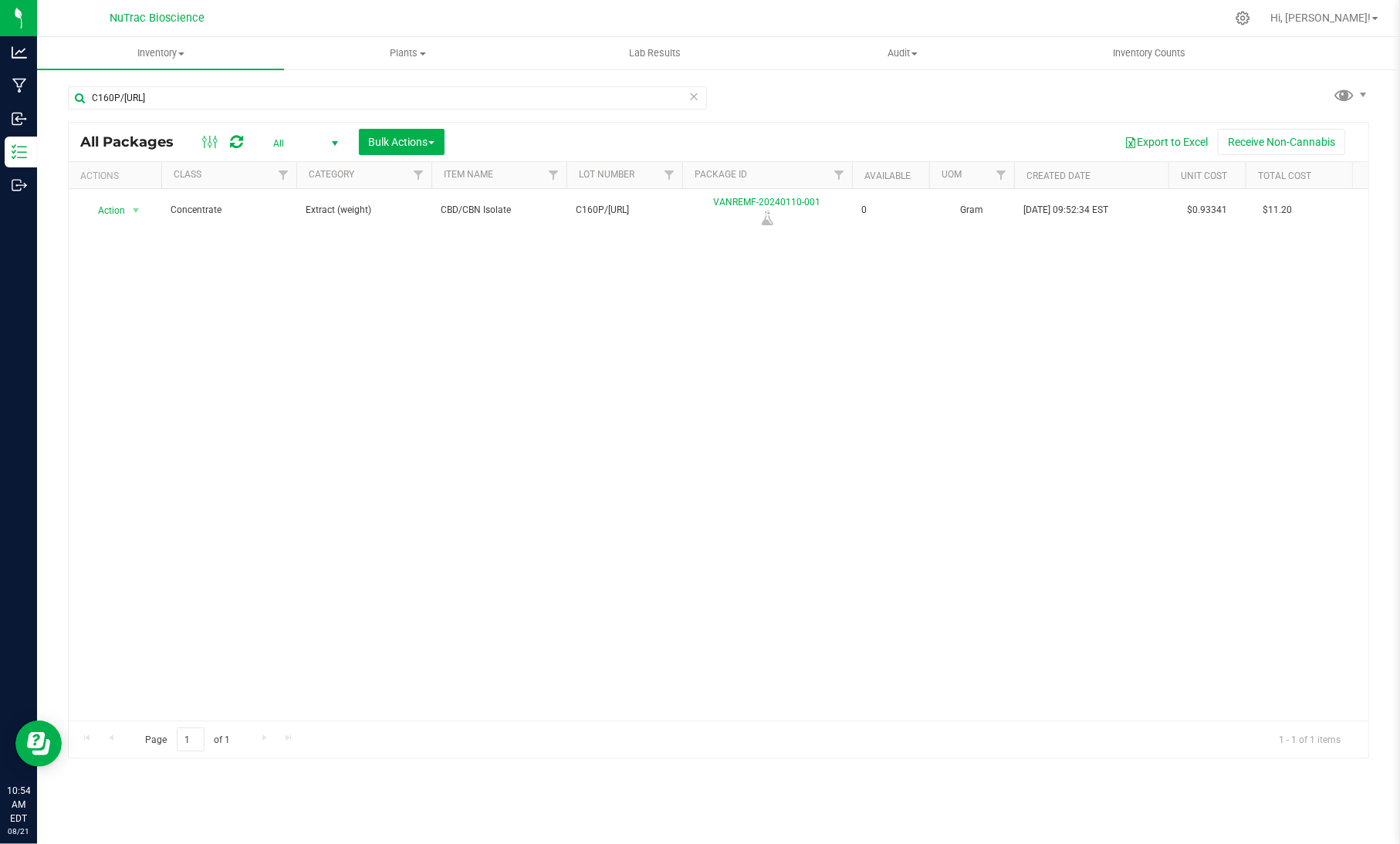
click at [697, 93] on icon at bounding box center [693, 95] width 11 height 18
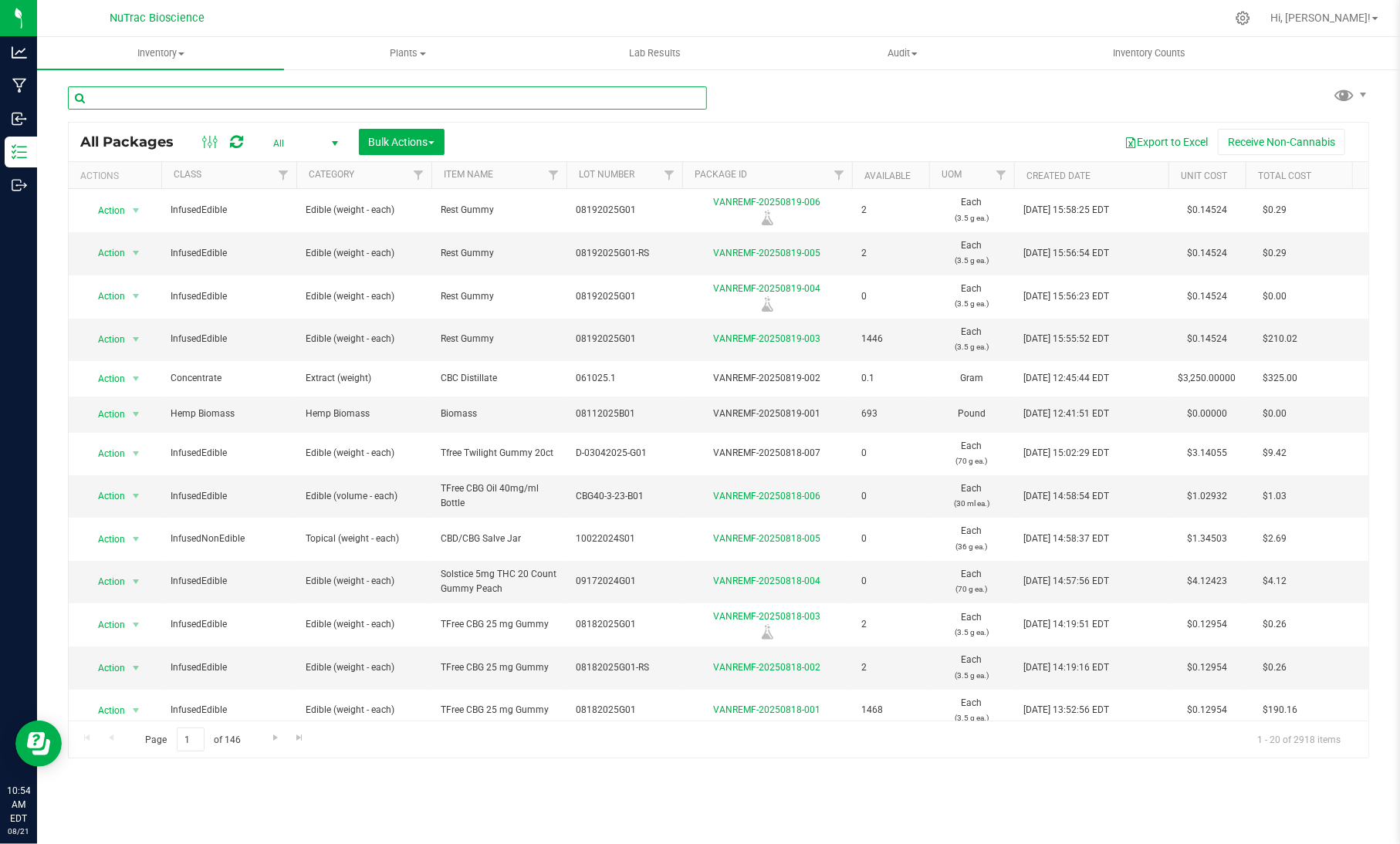
click at [669, 98] on input "text" at bounding box center [387, 98] width 639 height 23
paste input "FS-CBD-G-B03"
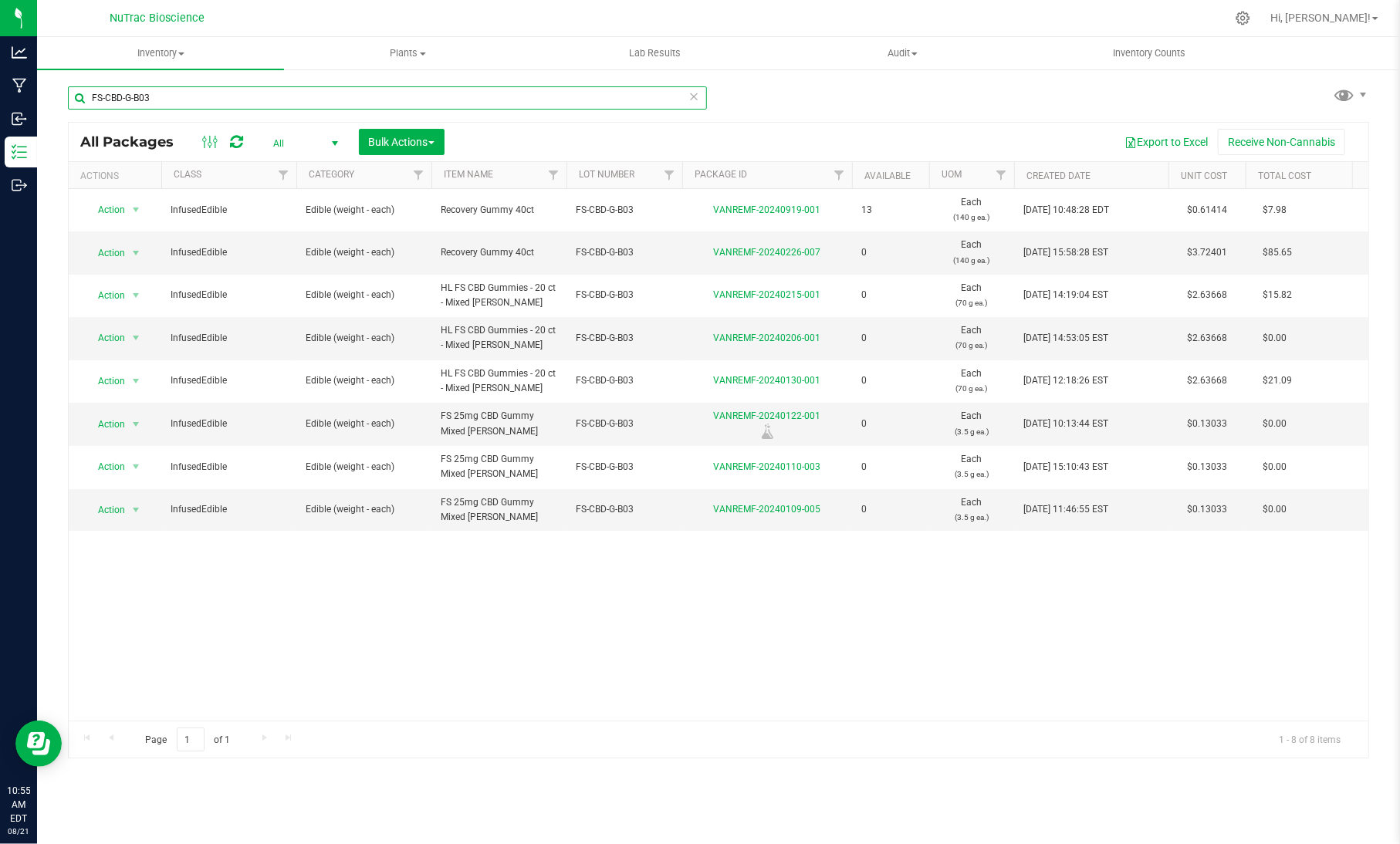
type input "FS-CBD-G-B03"
click at [727, 426] on div at bounding box center [767, 431] width 174 height 16
click at [734, 418] on link "VANREMF-20240122-001" at bounding box center [767, 415] width 107 height 11
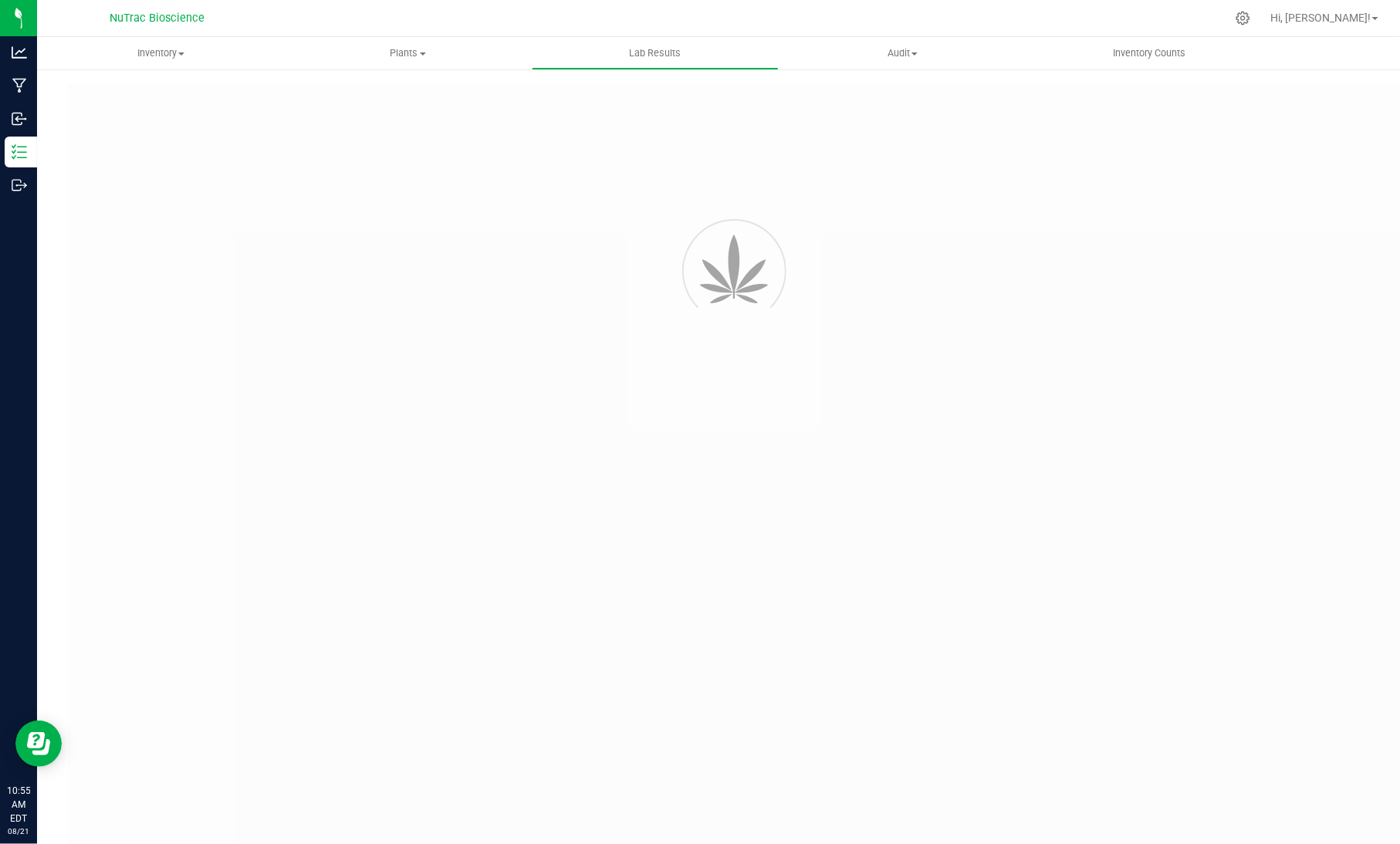
type input "VANREMF-20240122-001"
type input "[PERSON_NAME]-2024-3721"
type input "VANREMF-20240122-001"
type input "[DATE] 3:00 AM"
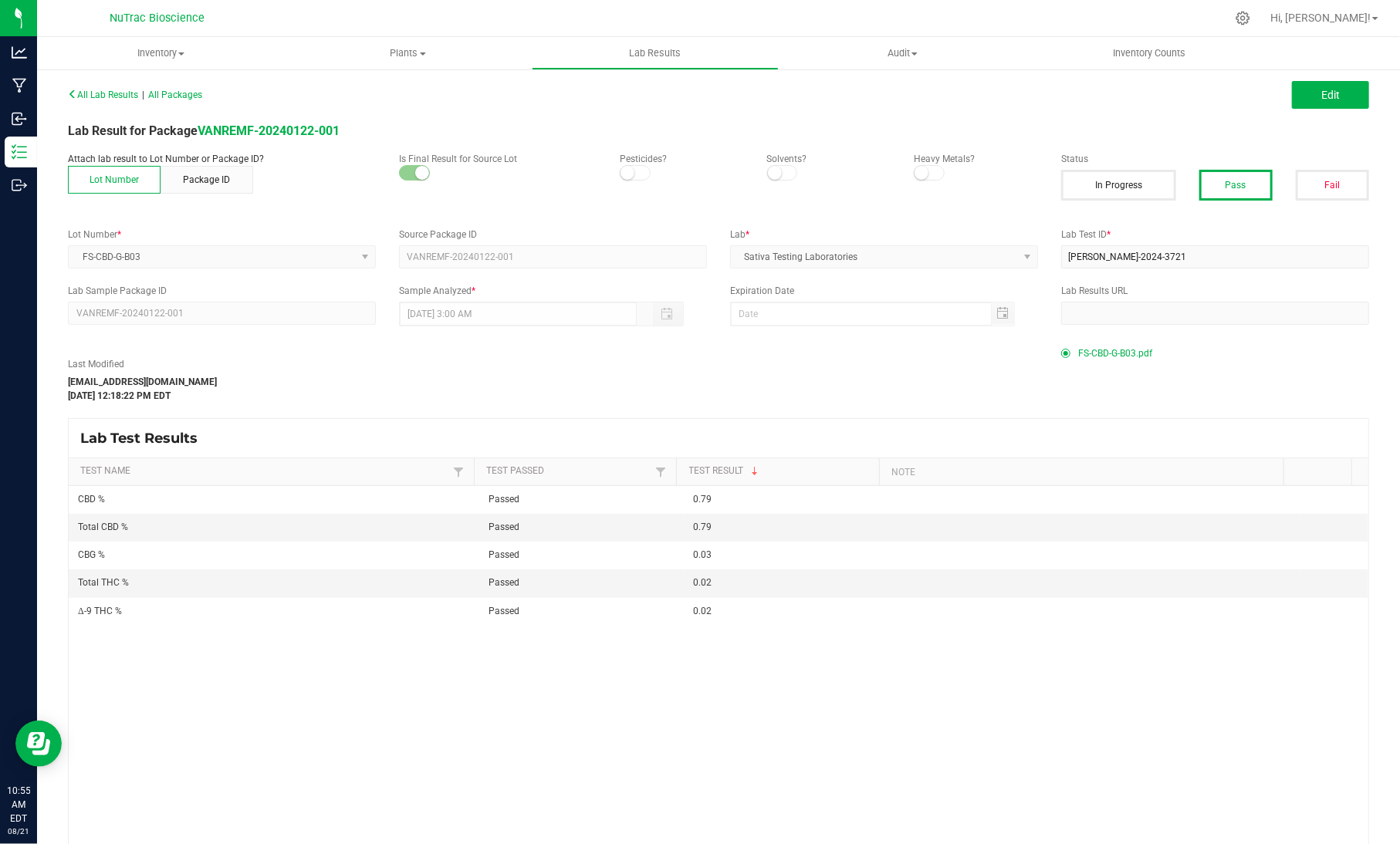
click at [1102, 358] on span "FS-CBD-G-B03.pdf" at bounding box center [1115, 353] width 74 height 23
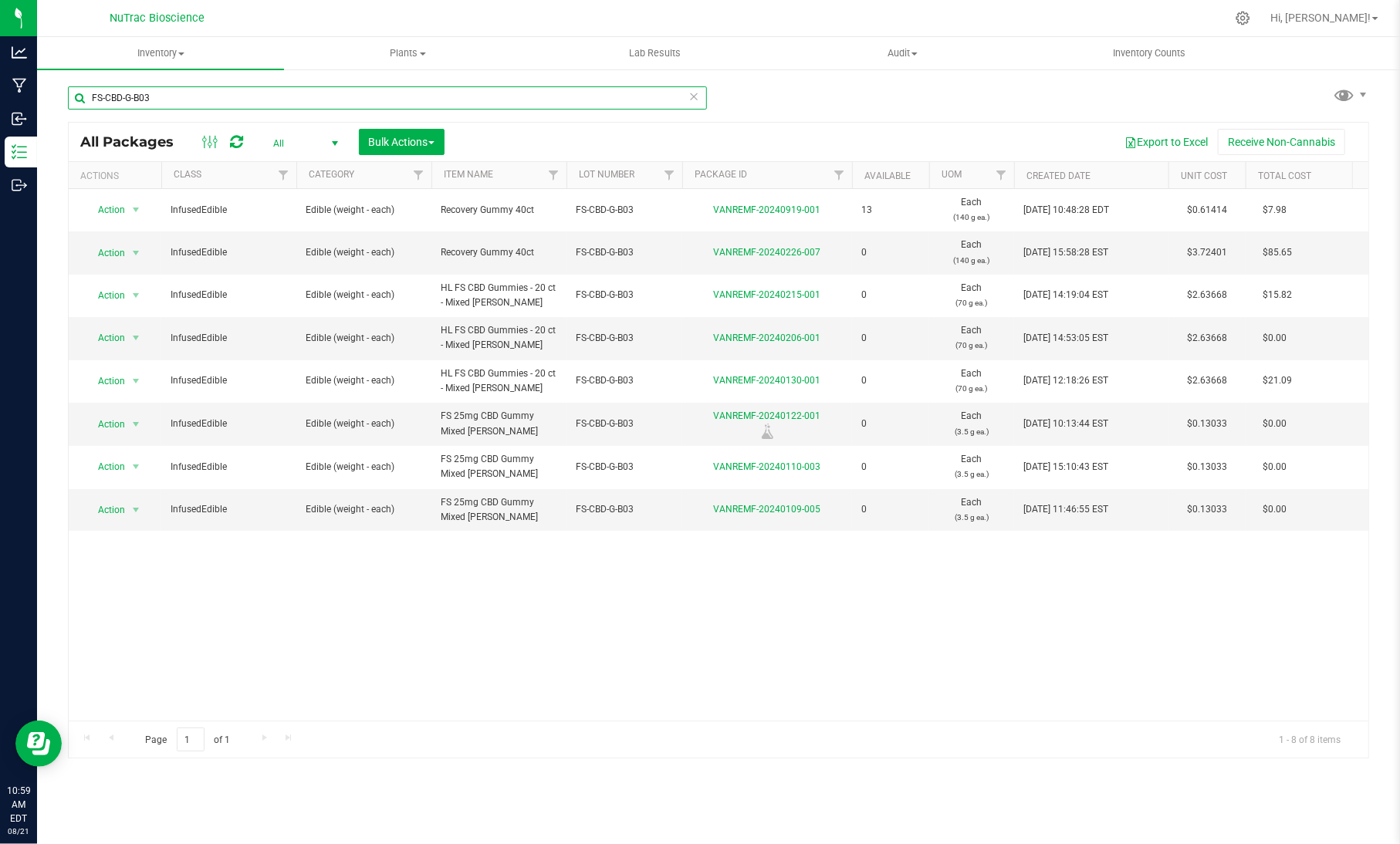
click at [701, 96] on input "FS-CBD-G-B03" at bounding box center [387, 98] width 639 height 23
click at [693, 95] on icon at bounding box center [693, 95] width 11 height 18
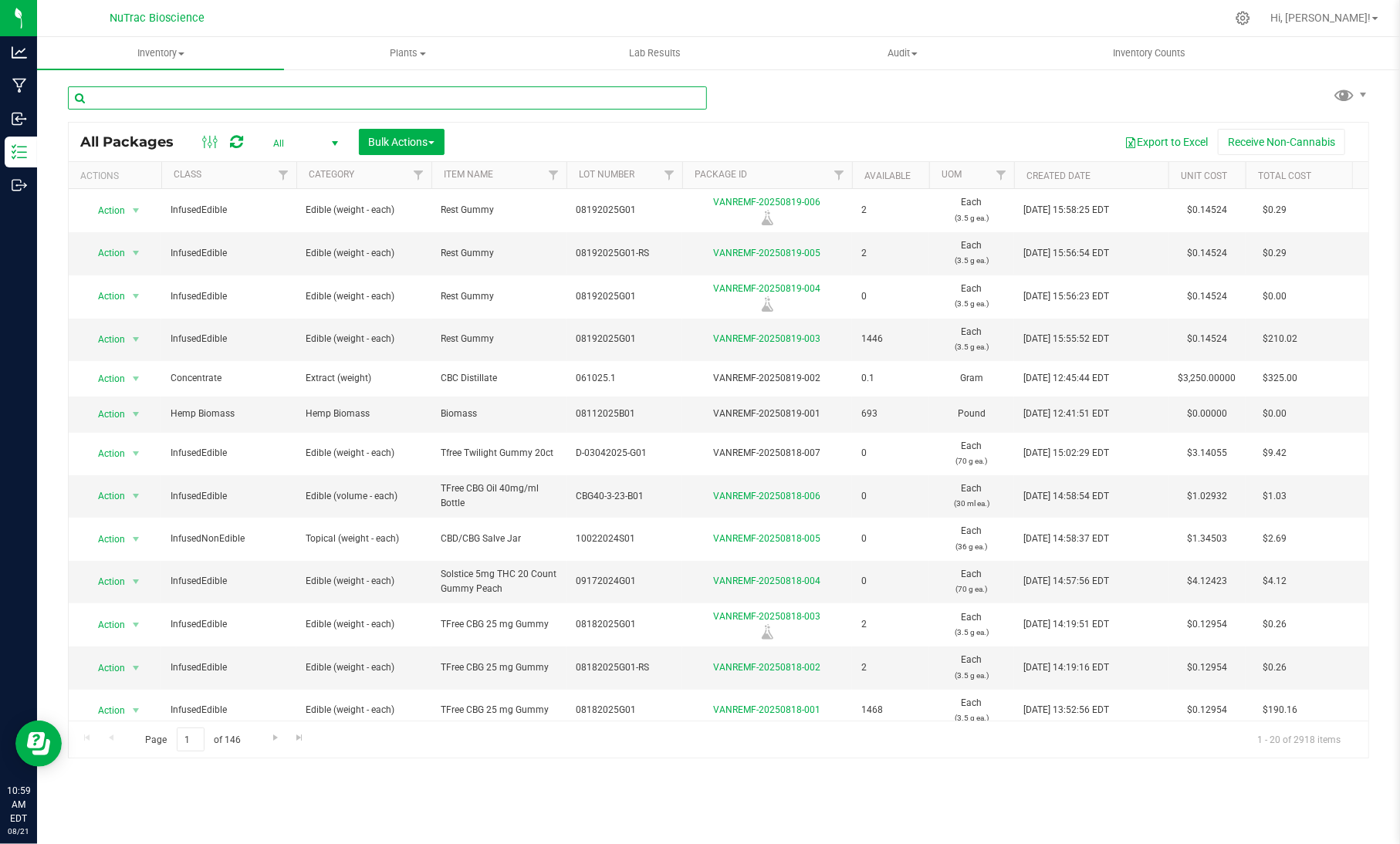
click at [693, 95] on input "text" at bounding box center [387, 98] width 639 height 23
paste input "SOL-5THC-G-B02"
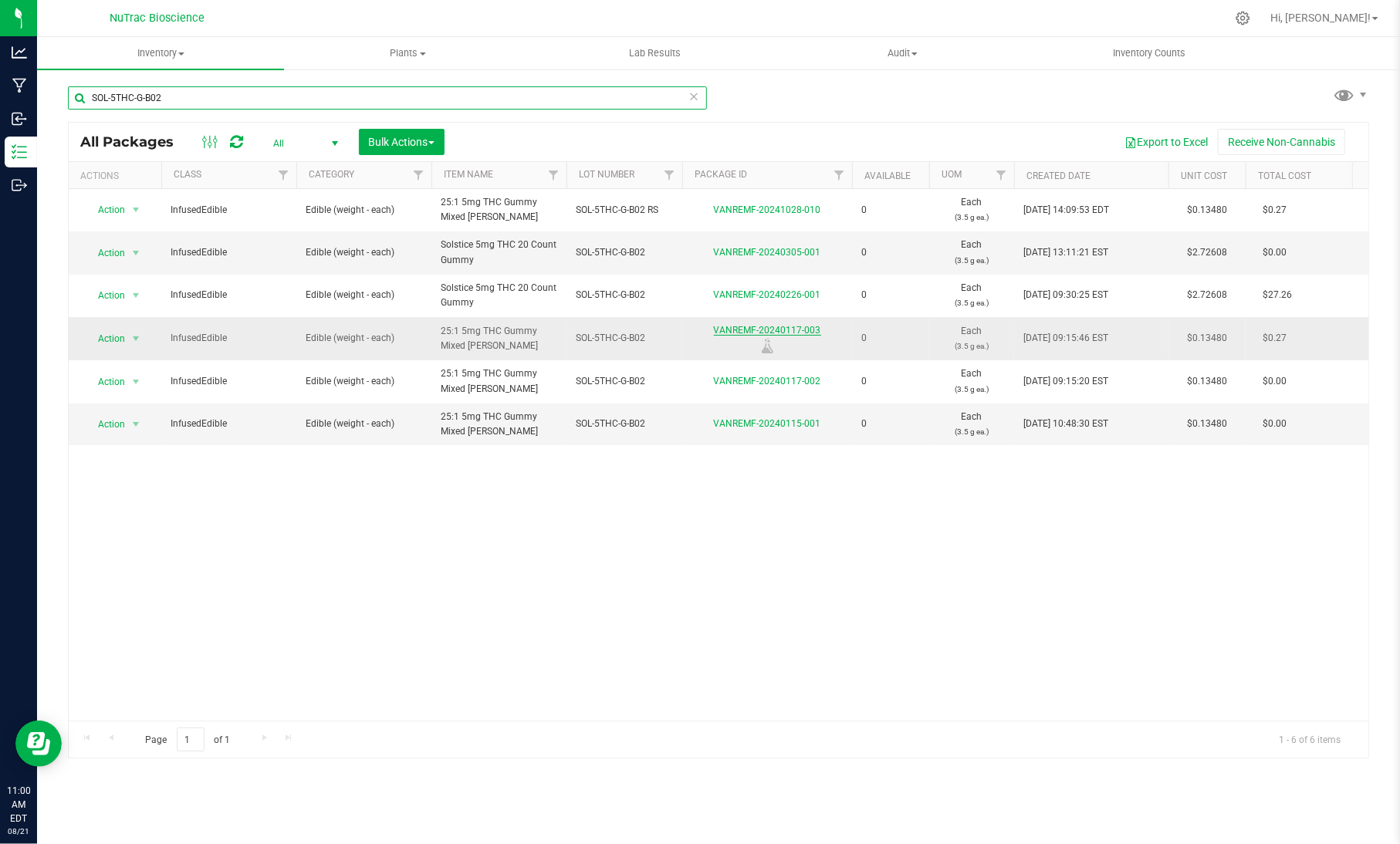
type input "SOL-5THC-G-B02"
click at [795, 327] on link "VANREMF-20240117-003" at bounding box center [767, 330] width 107 height 11
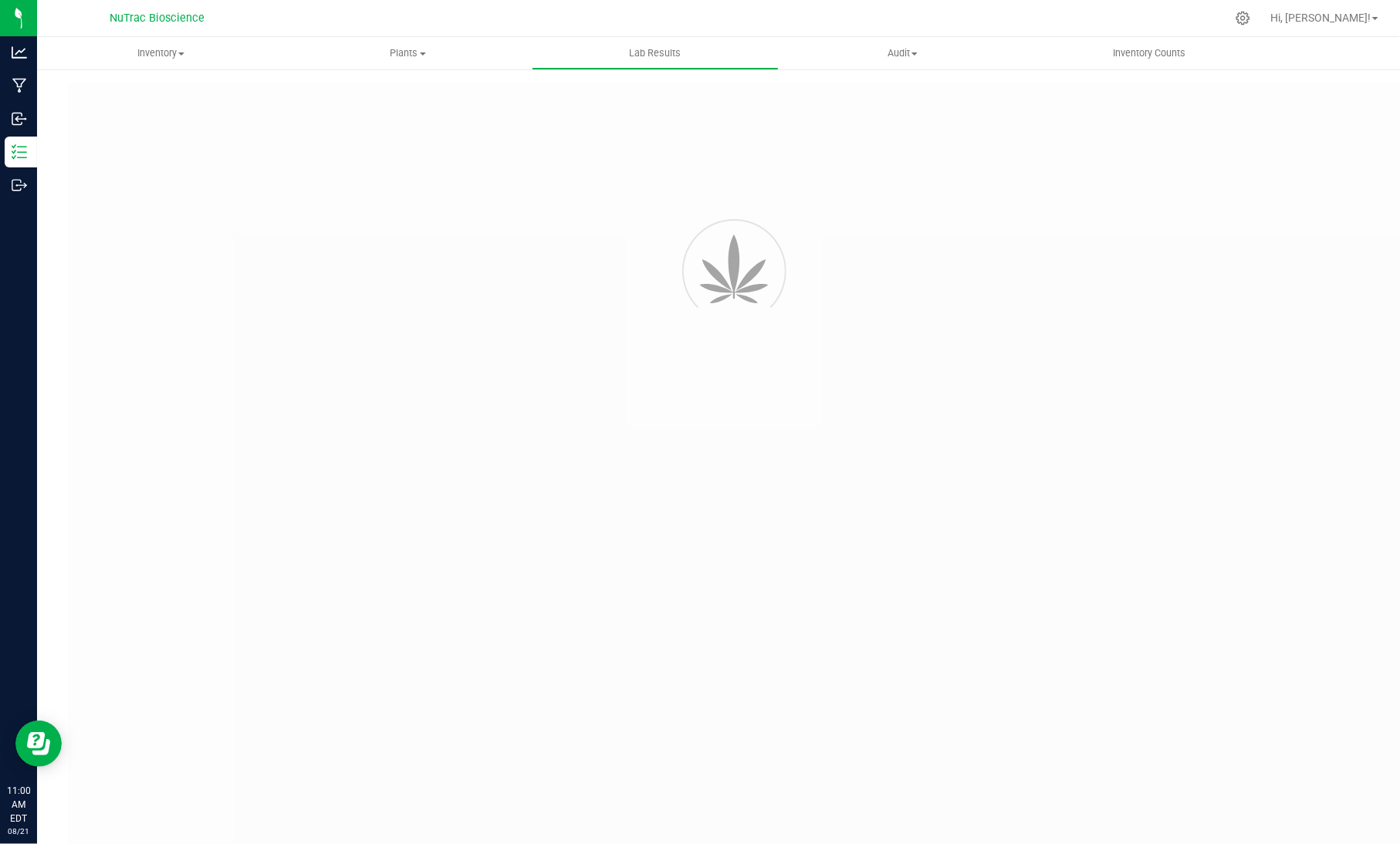
type input "VANREMF-20240117-003"
type input "[PERSON_NAME]-2024-3715"
type input "VANREMF-20240117-003"
type input "[DATE] 3:00 AM"
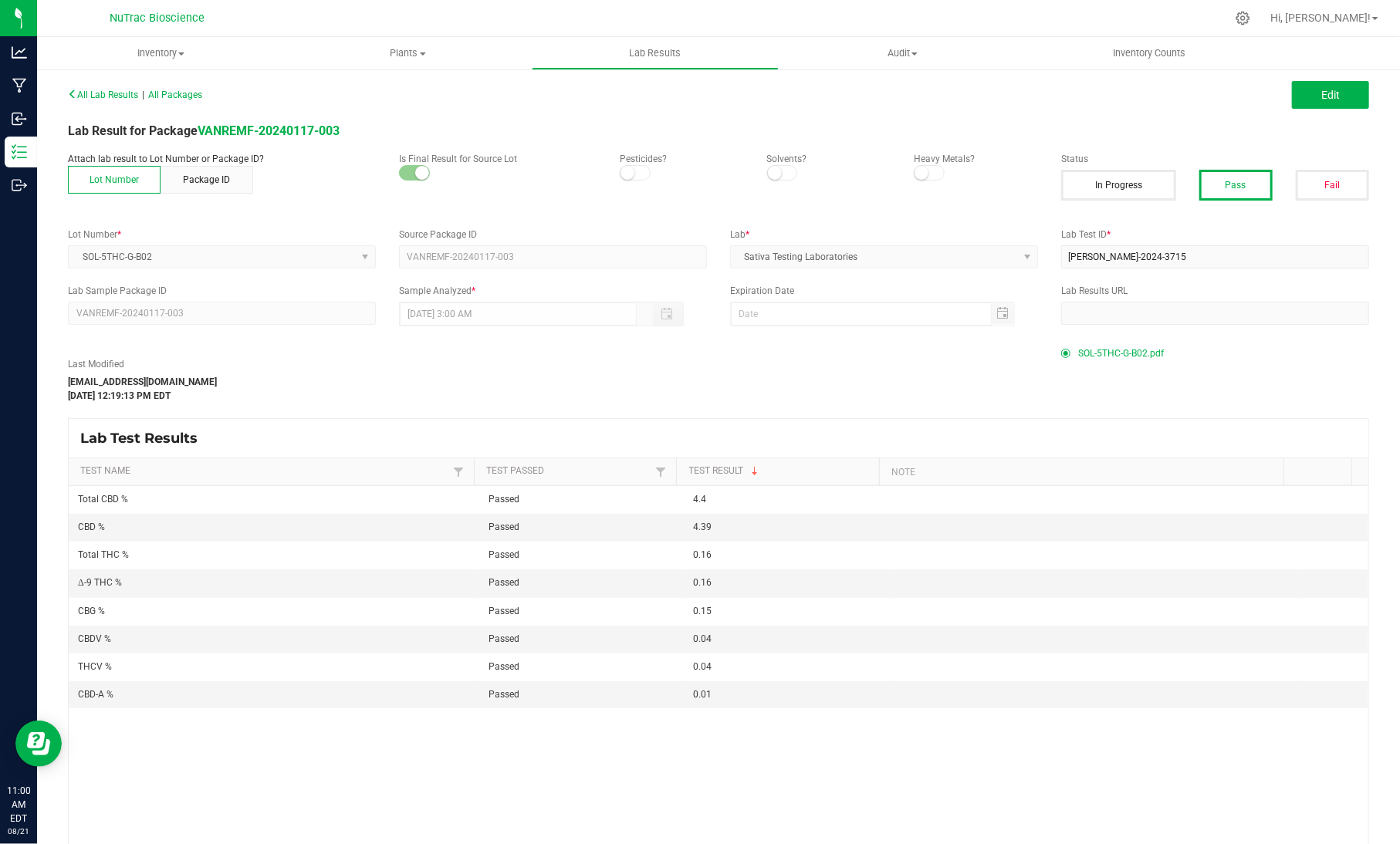
click at [1085, 353] on span "SOL-5THC-G-B02.pdf" at bounding box center [1120, 353] width 85 height 23
click at [1080, 289] on label "Lab Results URL" at bounding box center [1214, 290] width 308 height 14
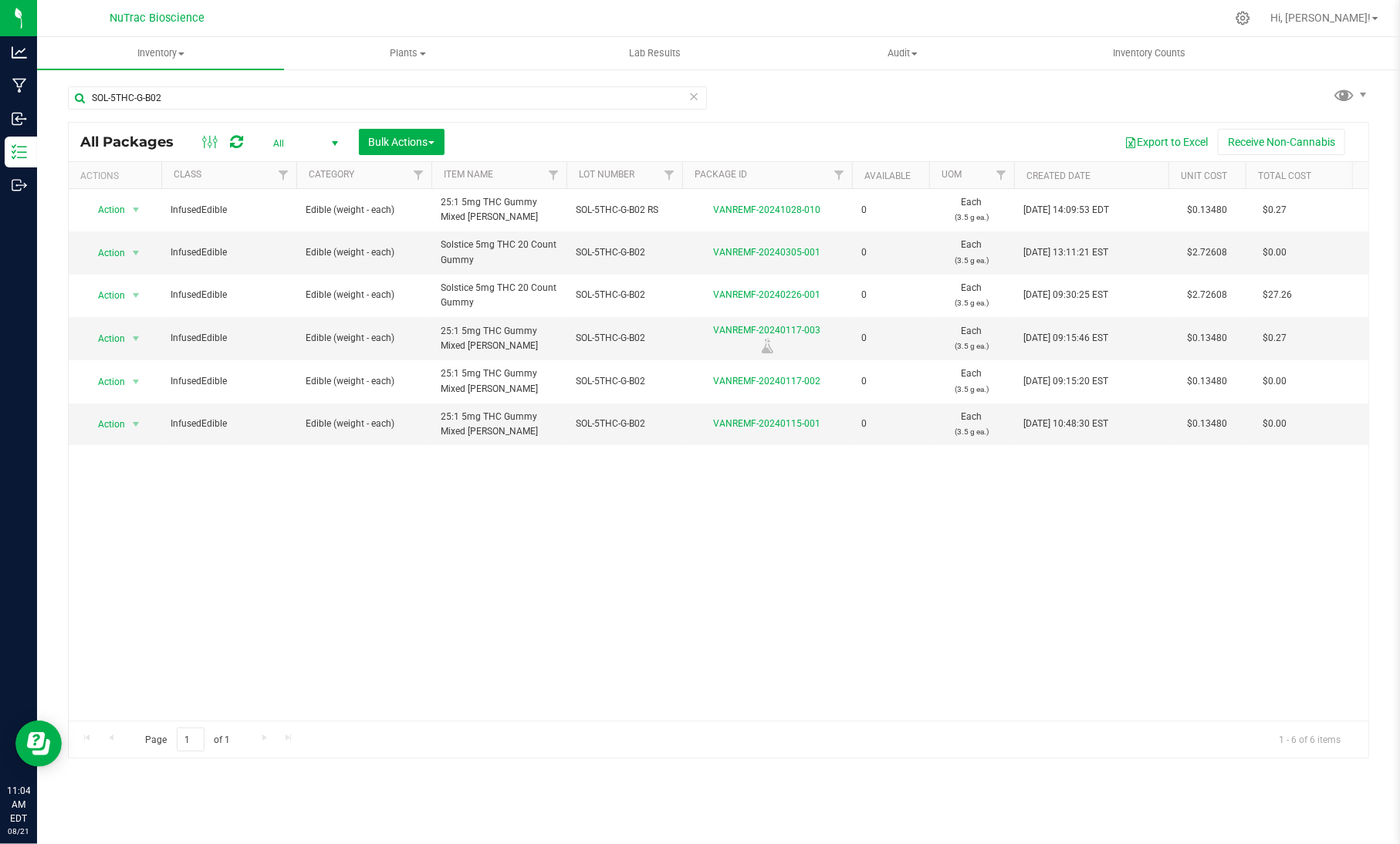
click at [697, 99] on icon at bounding box center [693, 95] width 11 height 18
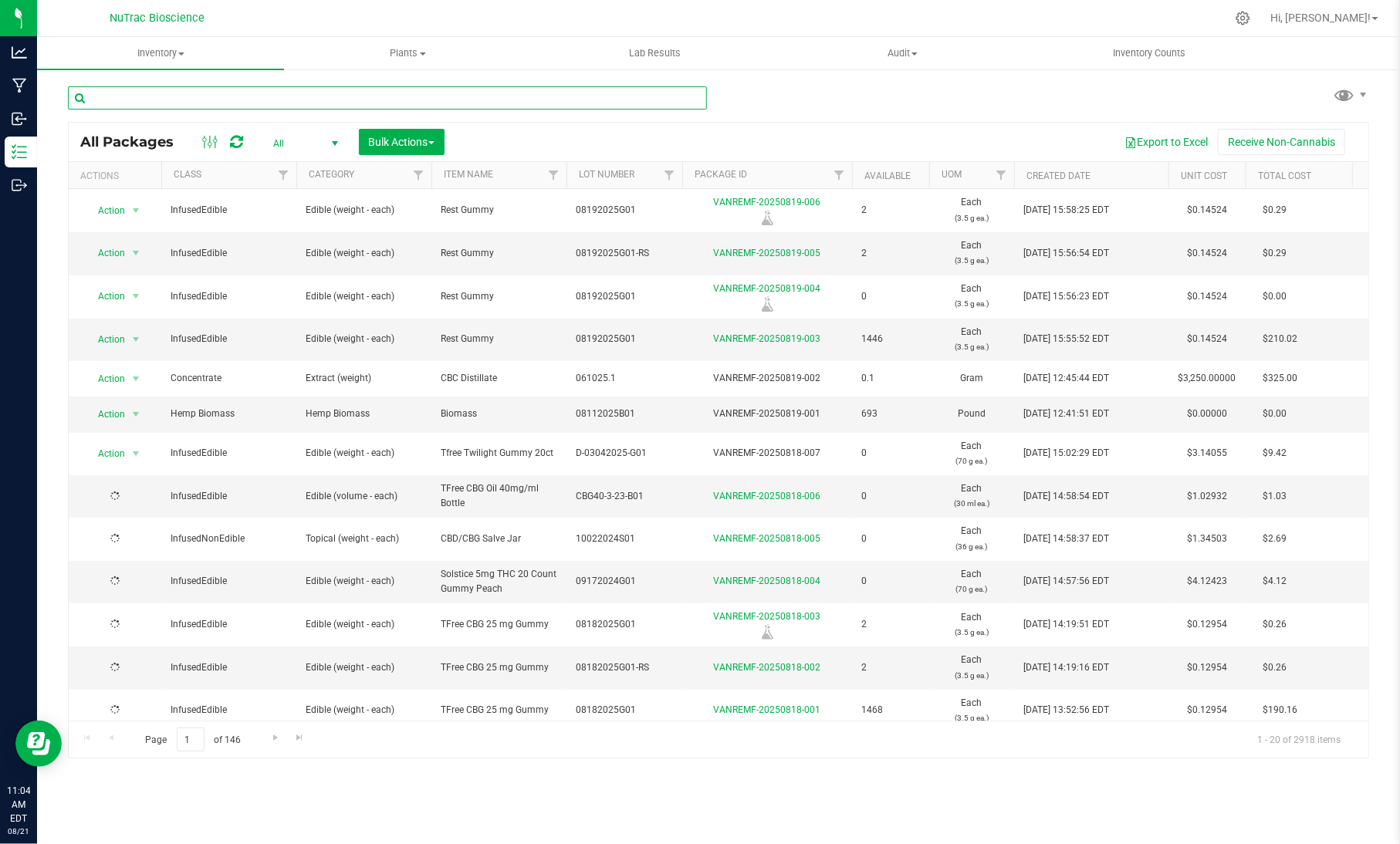
click at [672, 104] on input "text" at bounding box center [387, 98] width 639 height 23
paste input "PJ-1-24-B02"
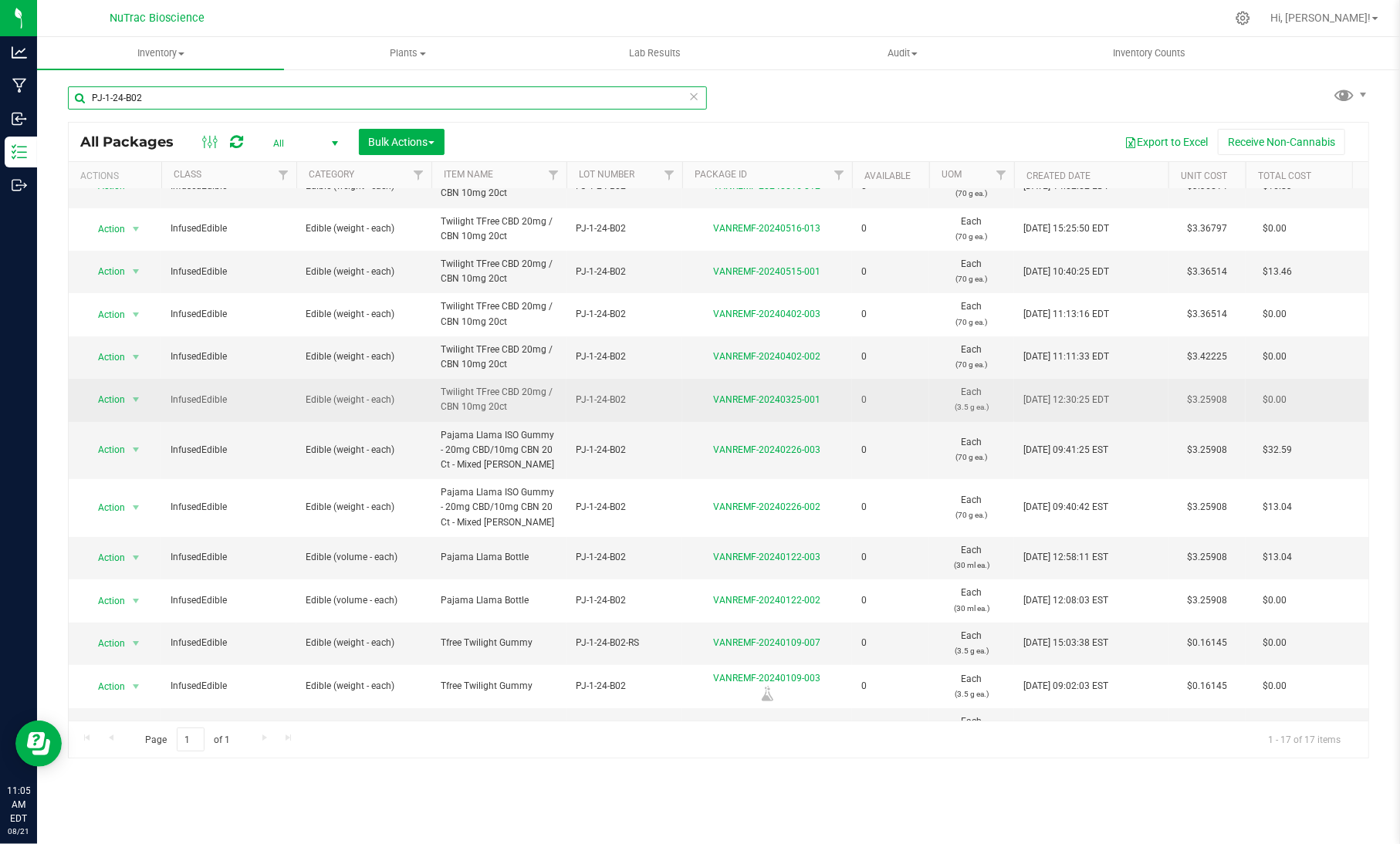
scroll to position [243, 0]
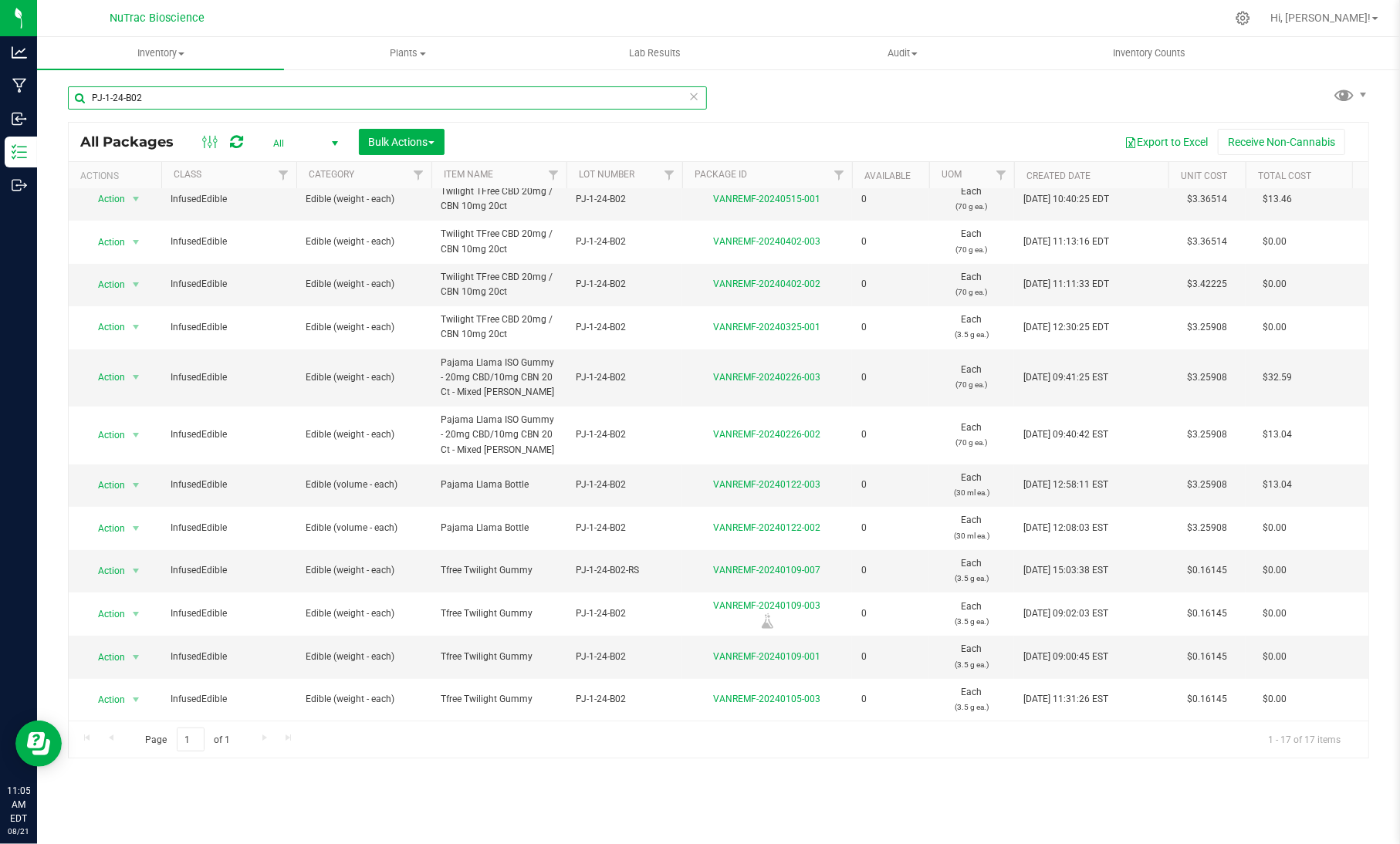
type input "PJ-1-24-B02"
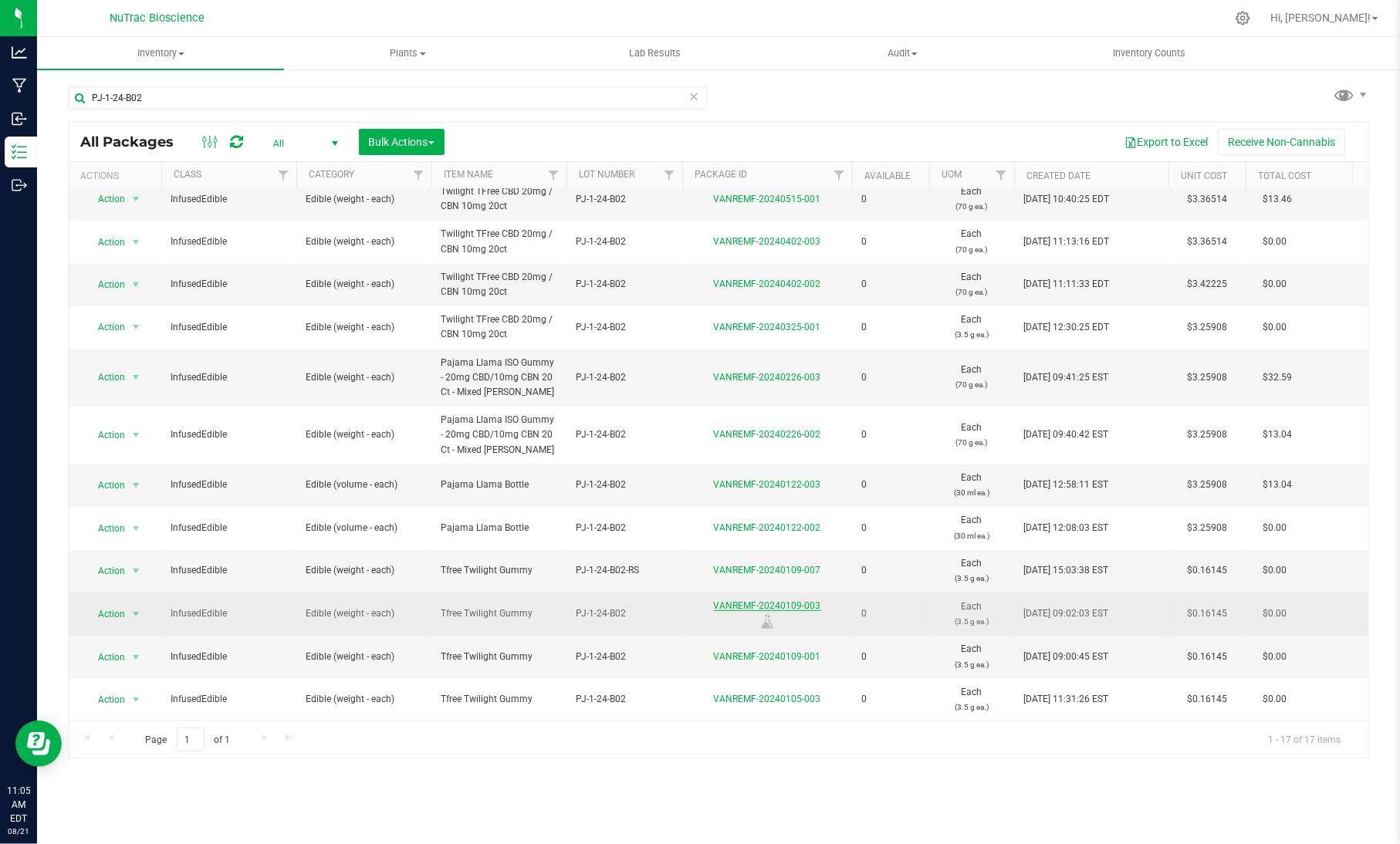
click at [721, 600] on link "VANREMF-20240109-003" at bounding box center [767, 605] width 107 height 11
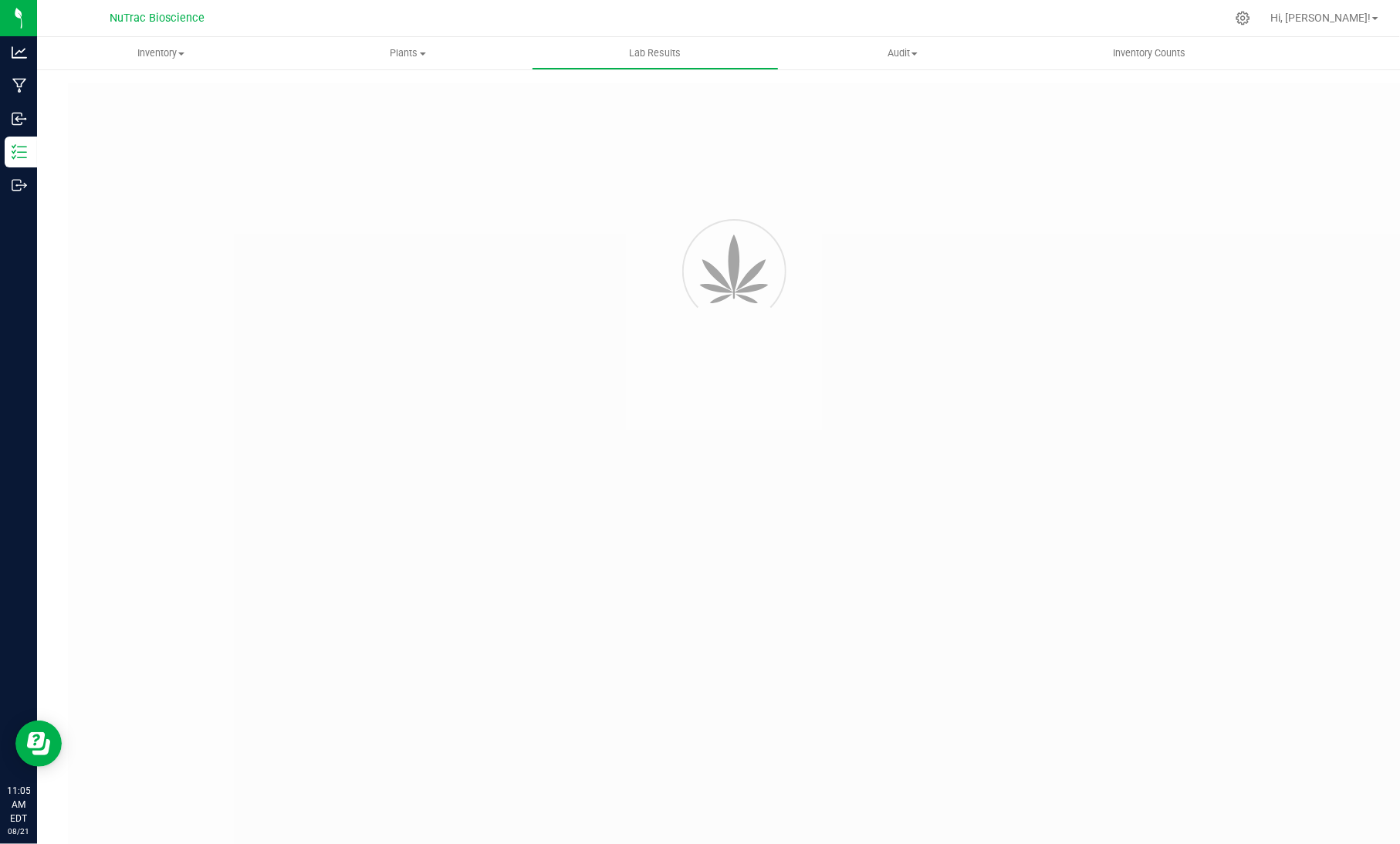
type input "VANREMF-20240109-003"
type input "[PERSON_NAME]-2024-3712"
type input "VANREMF-20240105-003"
type input "[DATE] 3:00 AM"
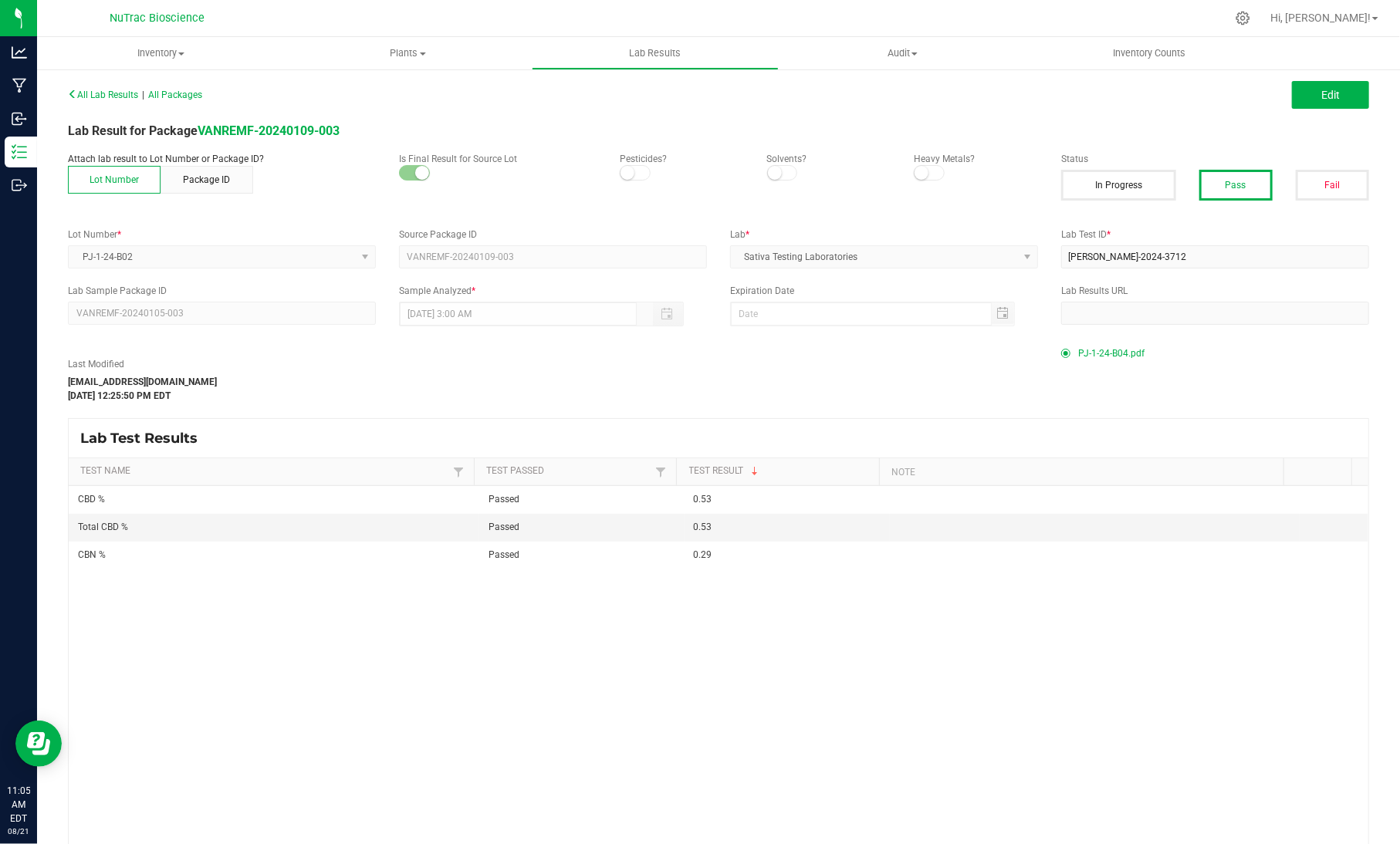
click at [1118, 362] on span "PJ-1-24-B04.pdf" at bounding box center [1111, 353] width 66 height 23
click at [1328, 348] on div "PJ-1-24-B04.pdf" at bounding box center [1214, 353] width 308 height 23
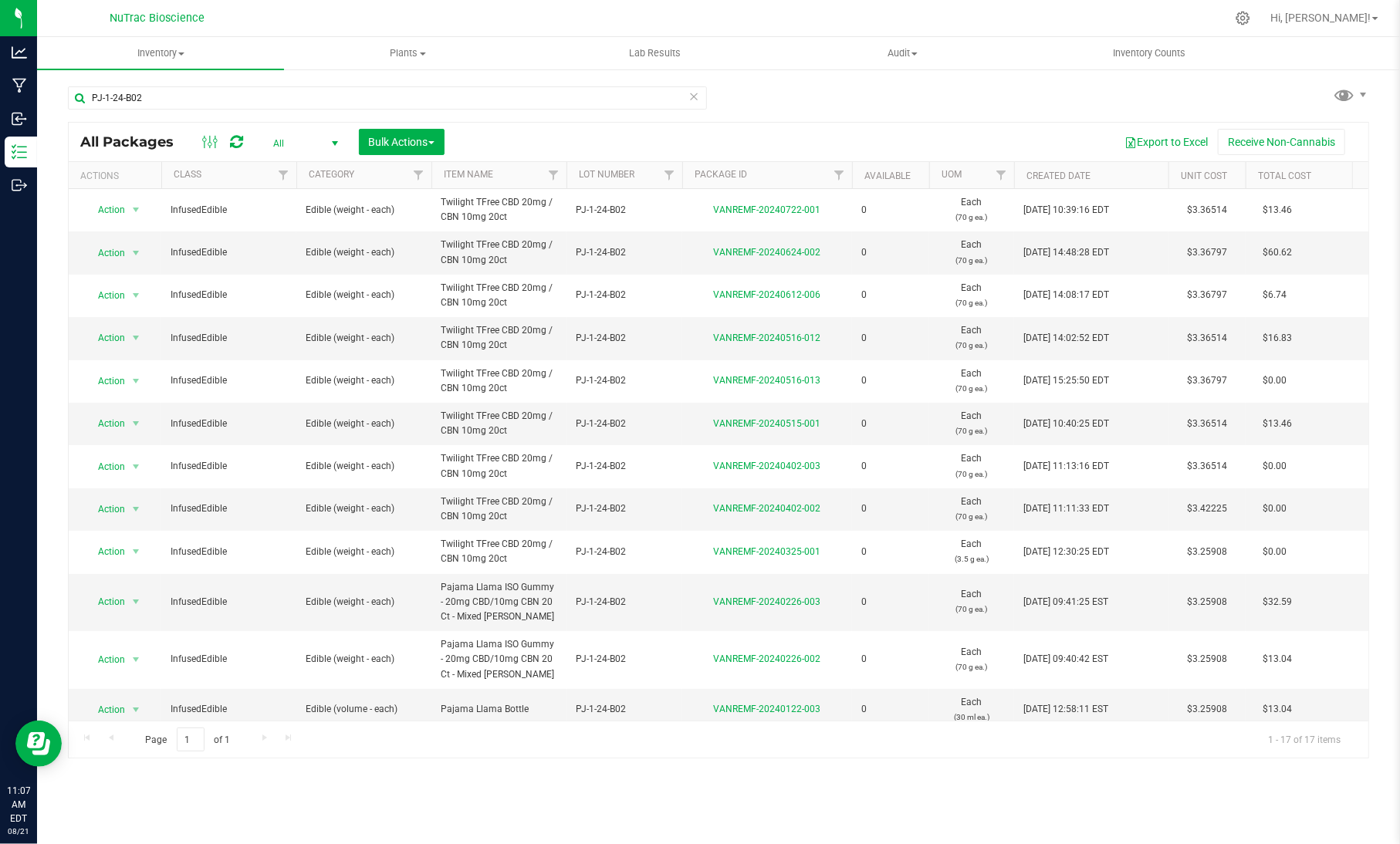
click at [693, 87] on icon at bounding box center [693, 95] width 11 height 18
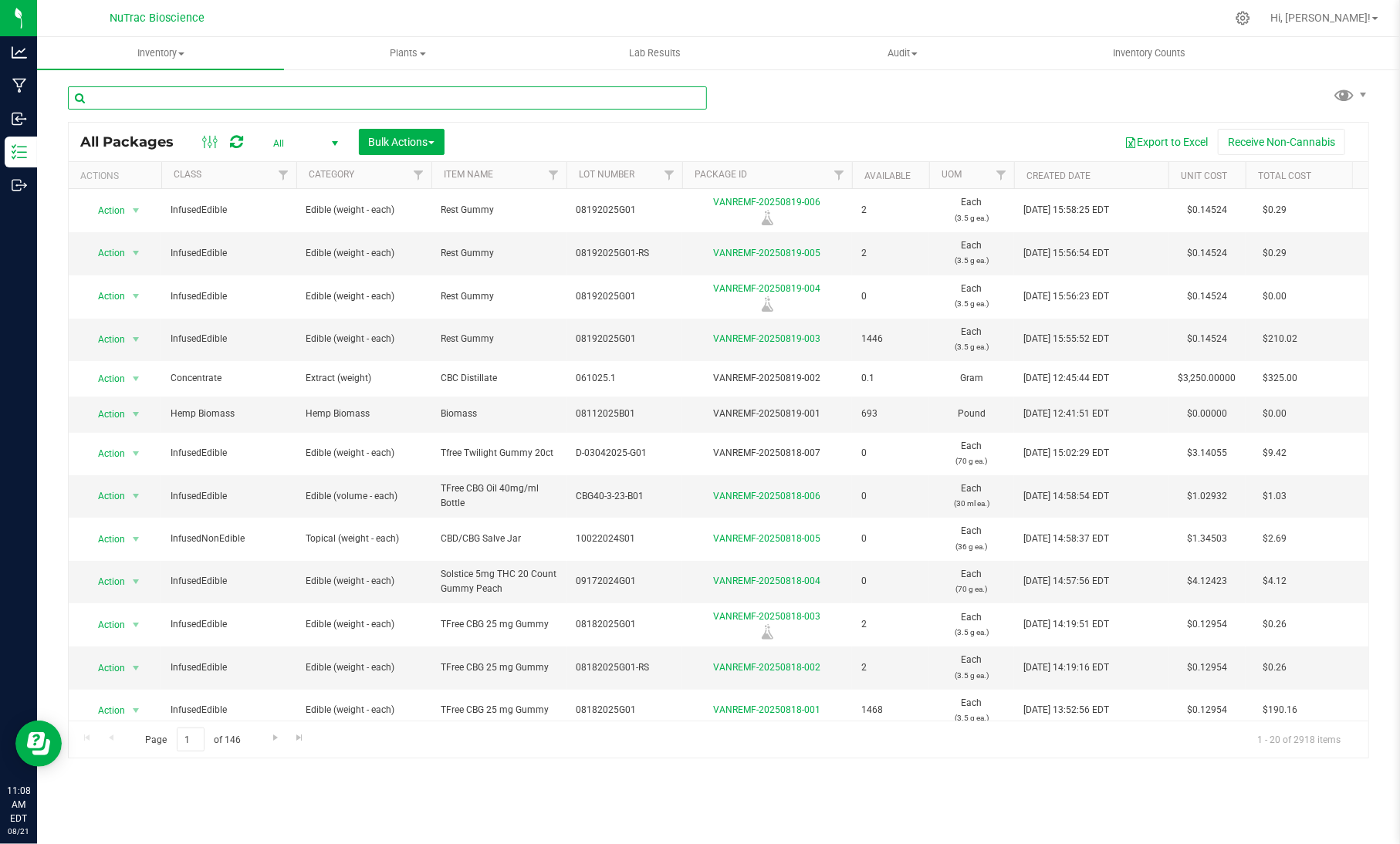
click at [478, 104] on input "text" at bounding box center [387, 98] width 639 height 23
paste input "EQN-2.5THC-G-B03"
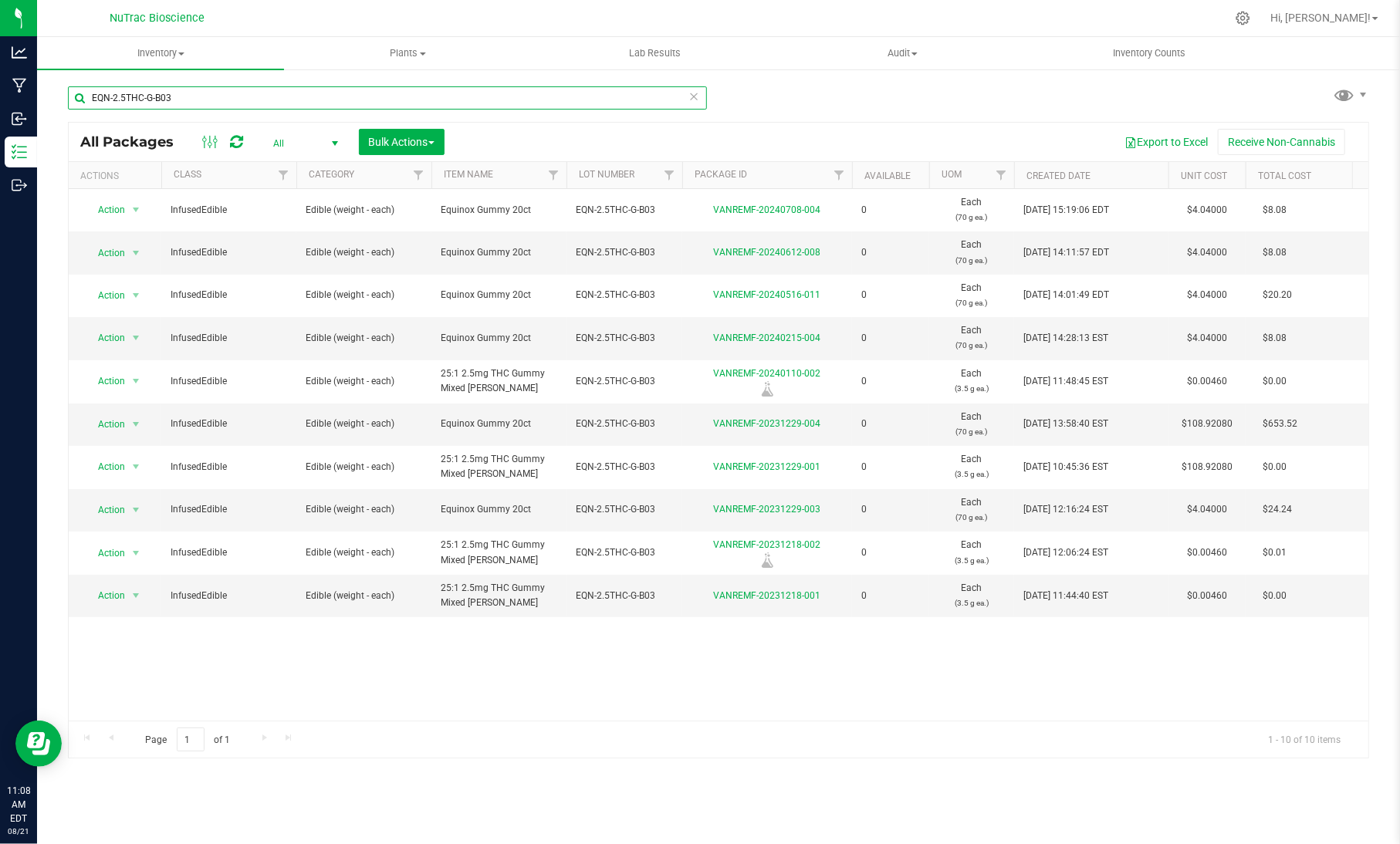
type input "EQN-2.5THC-G-B03"
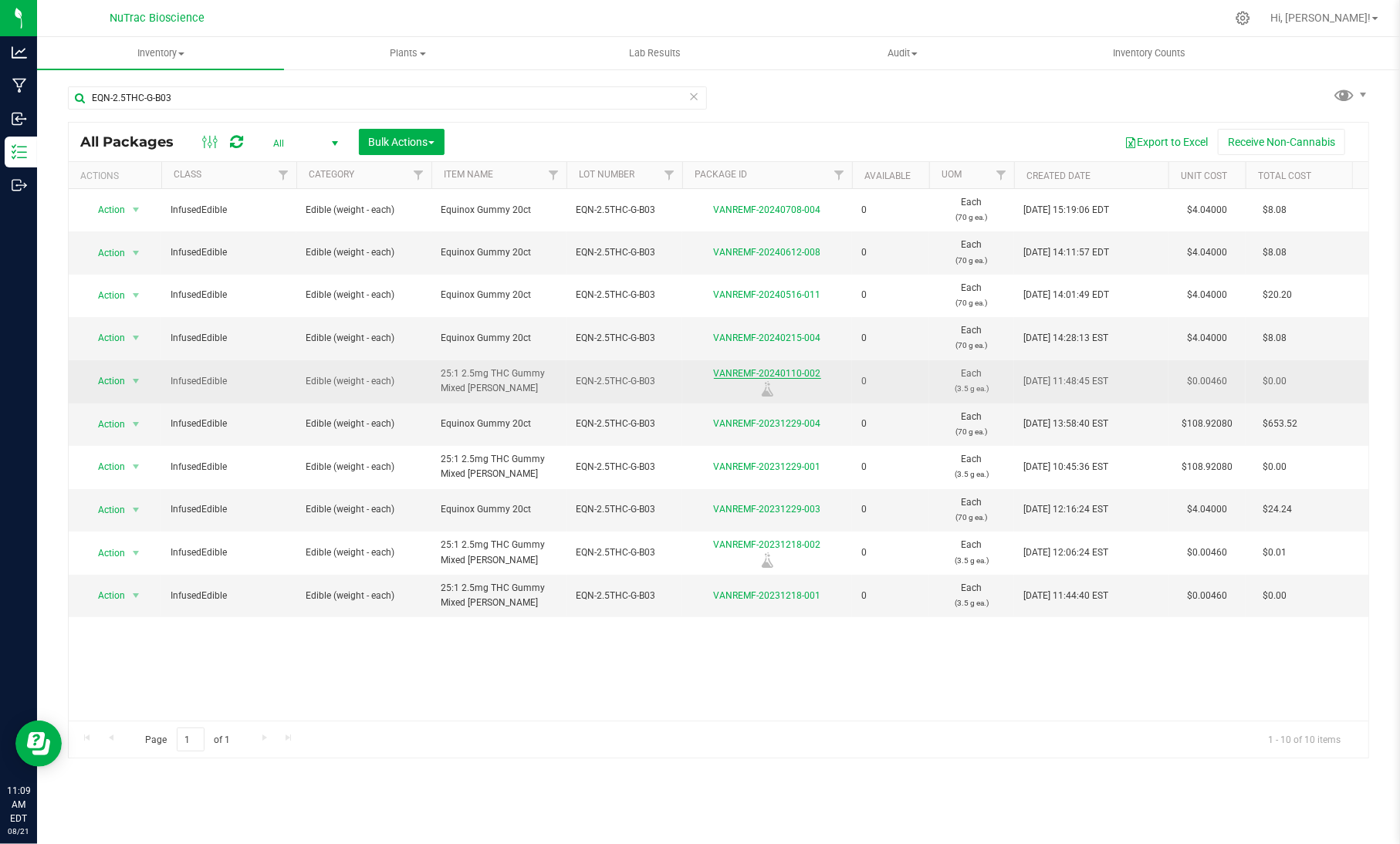
click at [717, 372] on link "VANREMF-20240110-002" at bounding box center [767, 373] width 107 height 11
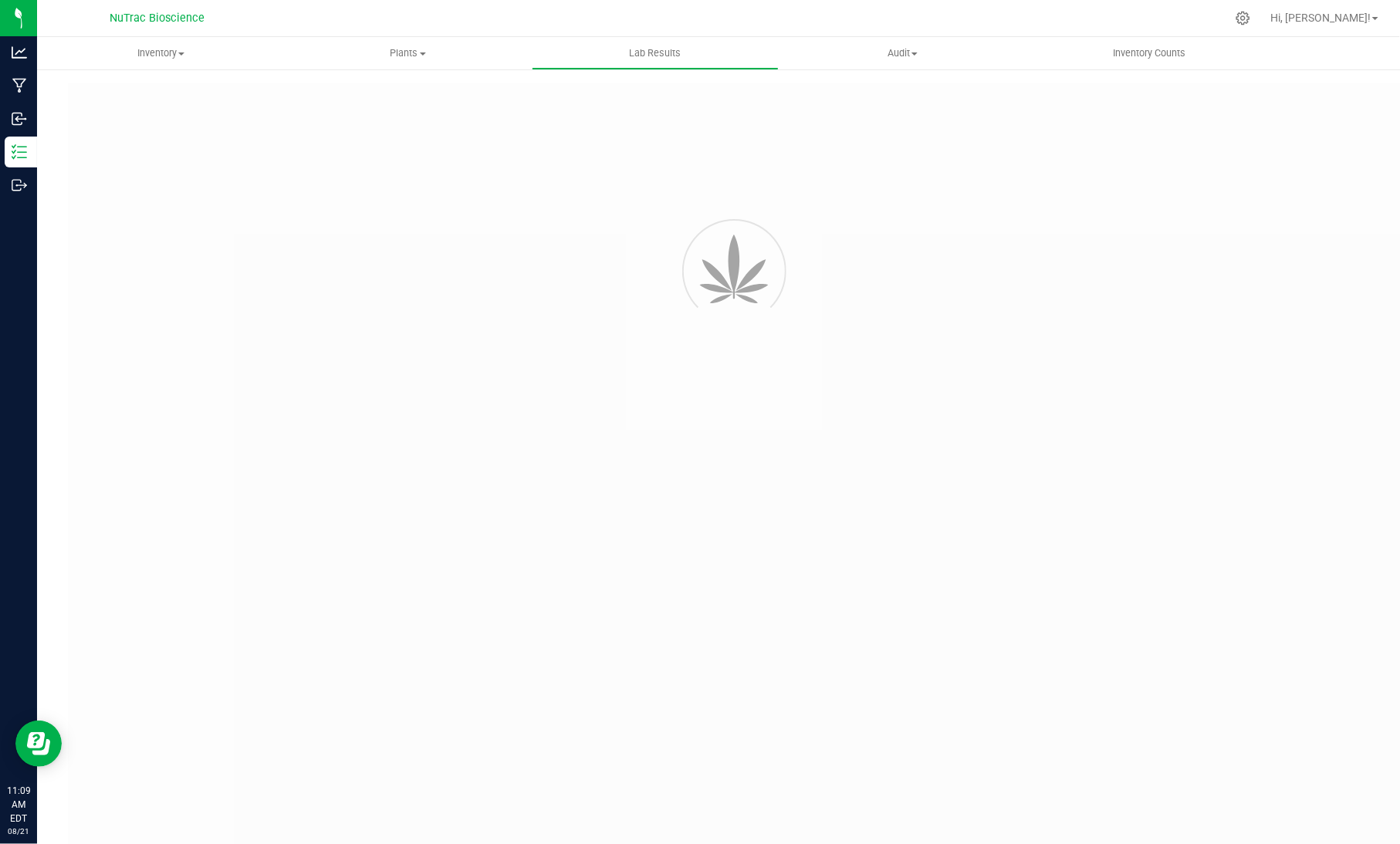
type input "VANREMF-20231218-002"
type input "[PERSON_NAME]-2024-3713"
type input "VANREMF-20231218-002"
type input "[DATE] 3:00 AM"
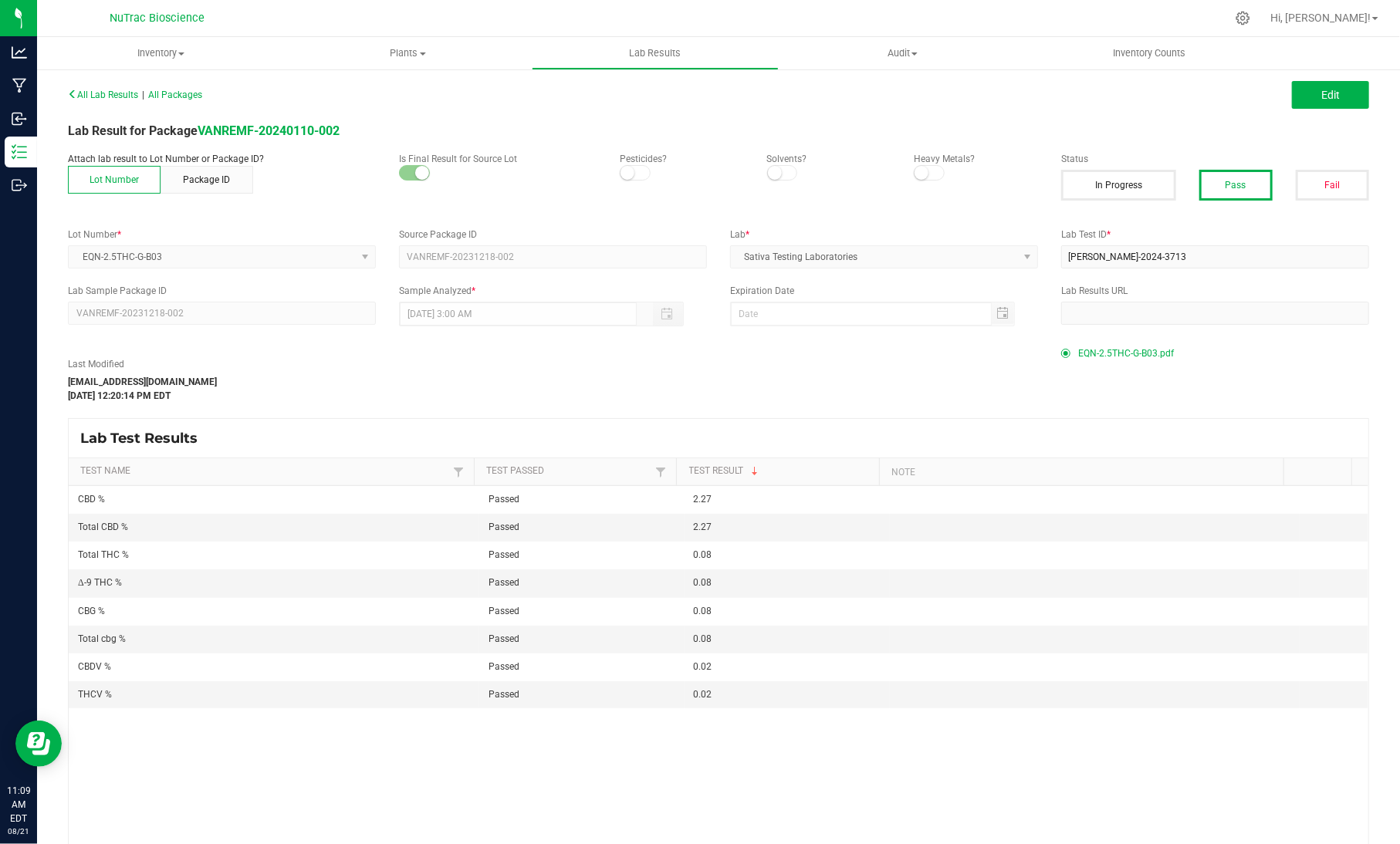
click at [1078, 360] on span "EQN-2.5THC-G-B03.pdf" at bounding box center [1125, 353] width 95 height 23
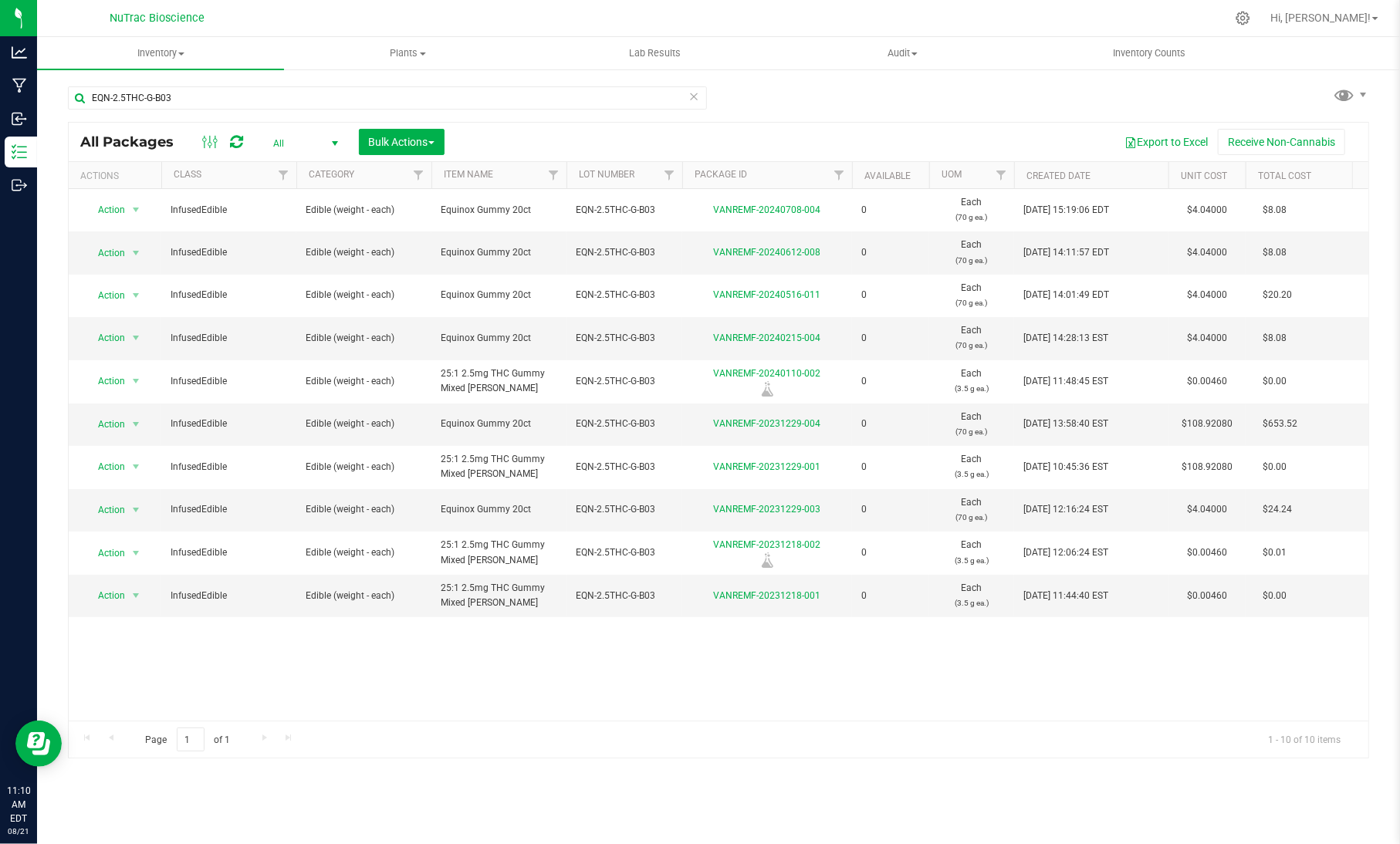
click at [695, 97] on icon at bounding box center [693, 95] width 11 height 18
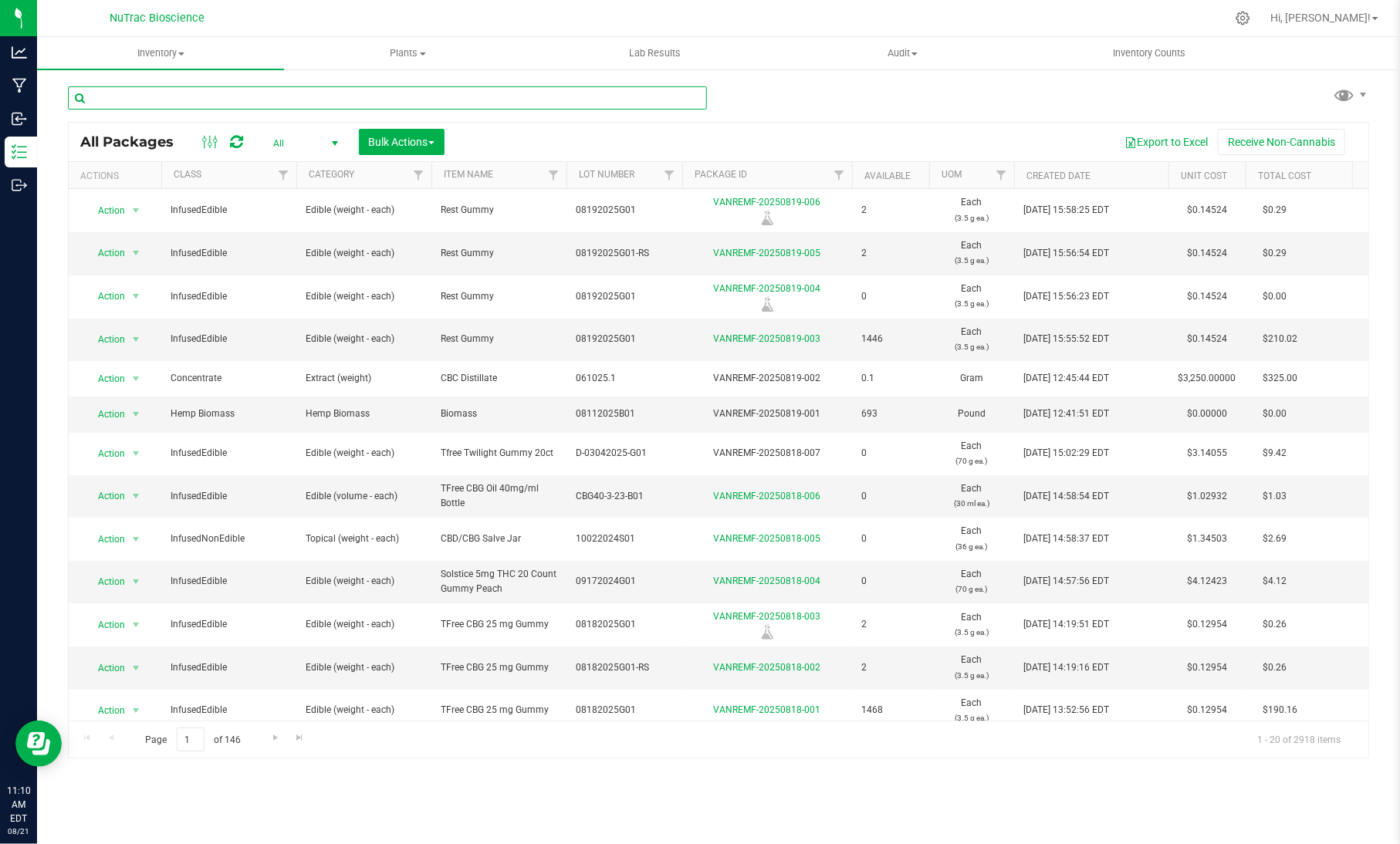
click at [683, 97] on input "text" at bounding box center [387, 98] width 639 height 23
paste input "C160P/[URL]"
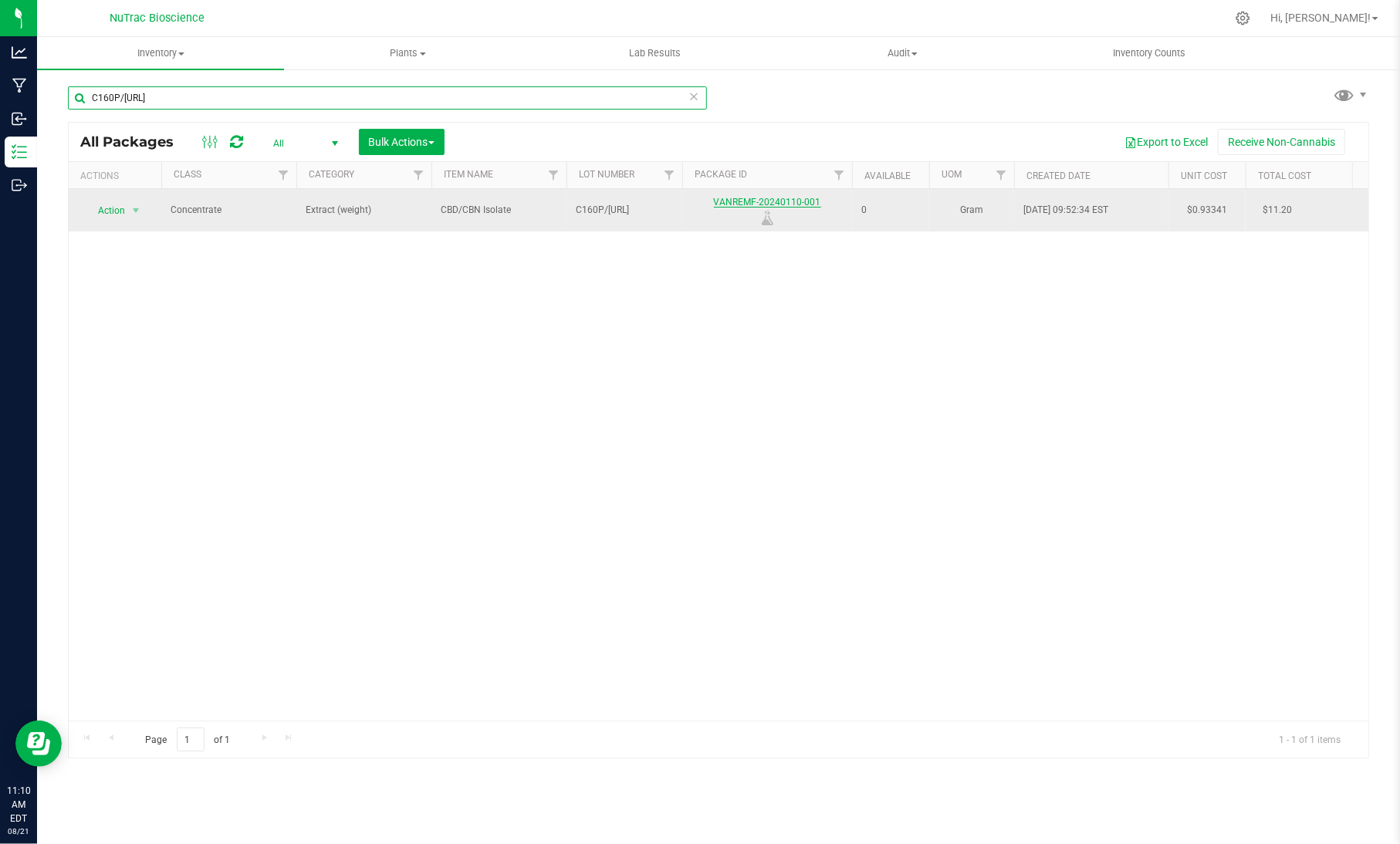
type input "C160P/[URL]"
click at [811, 196] on link "VANREMF-20240110-001" at bounding box center [767, 201] width 107 height 11
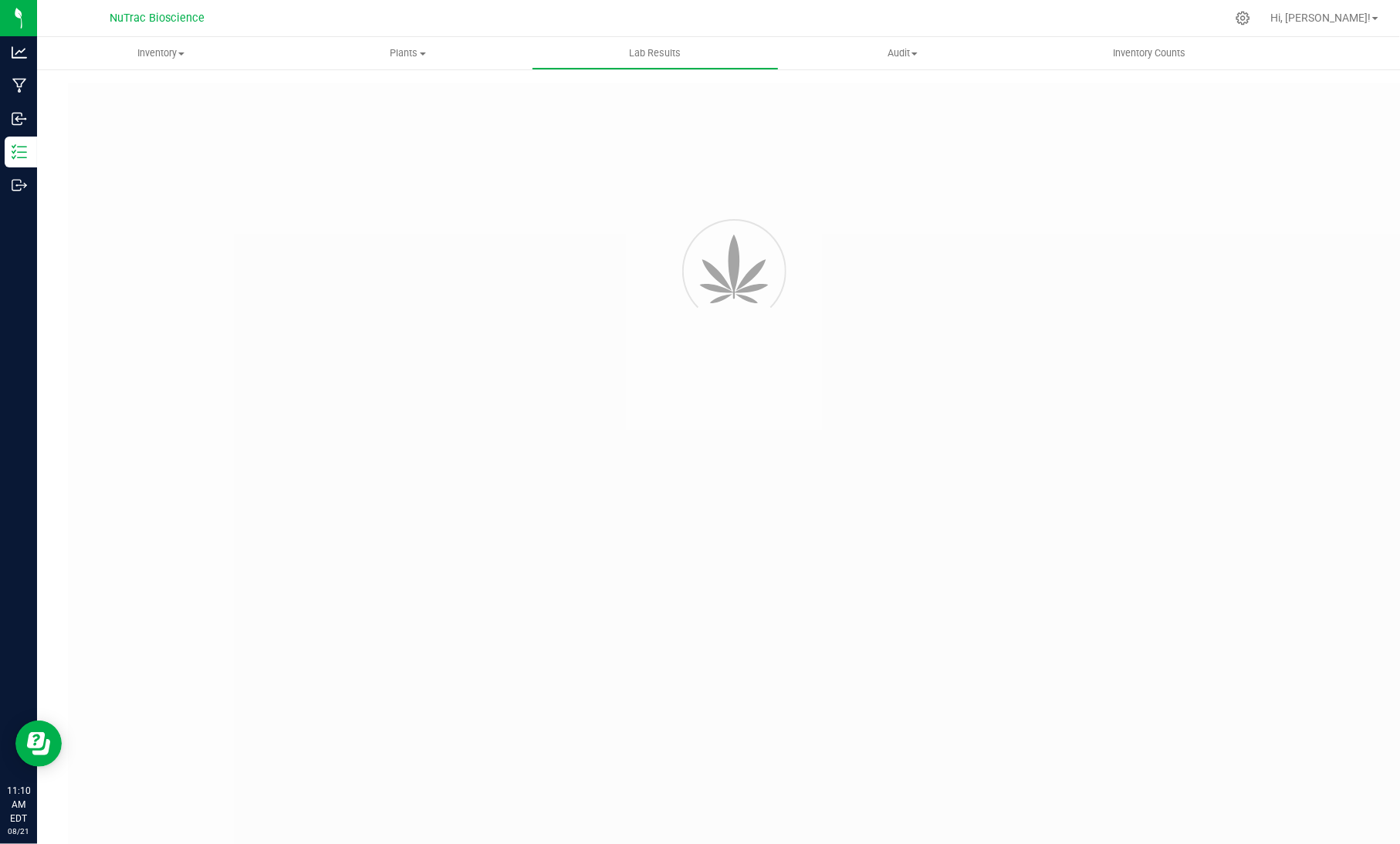
type input "VANREMF-20240110-001"
type input "[PERSON_NAME]-2024-3711"
type input "VANREMF-20240110-001"
type input "[DATE] 11:18 AM"
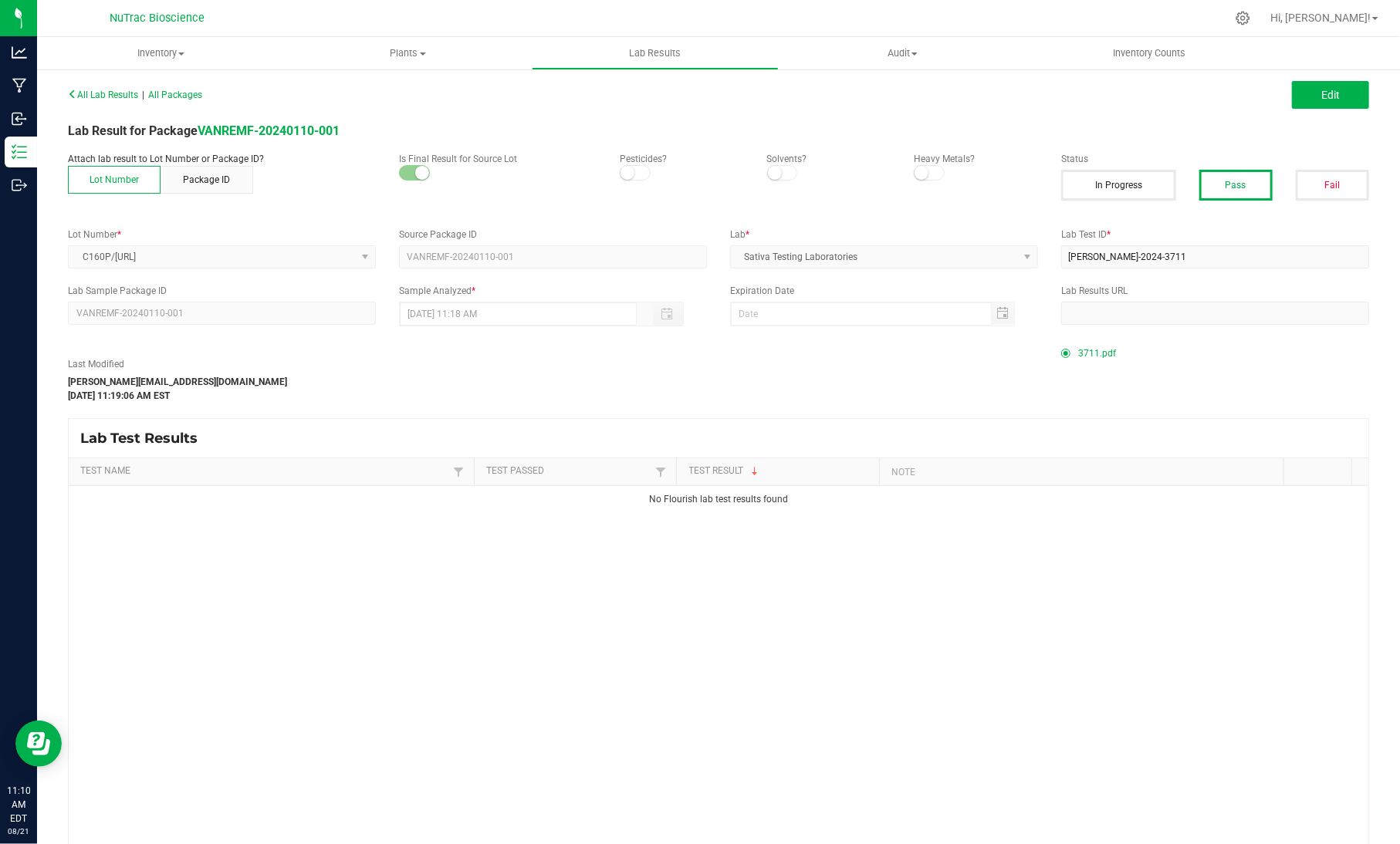
click at [1078, 354] on span "3711.pdf" at bounding box center [1097, 353] width 38 height 23
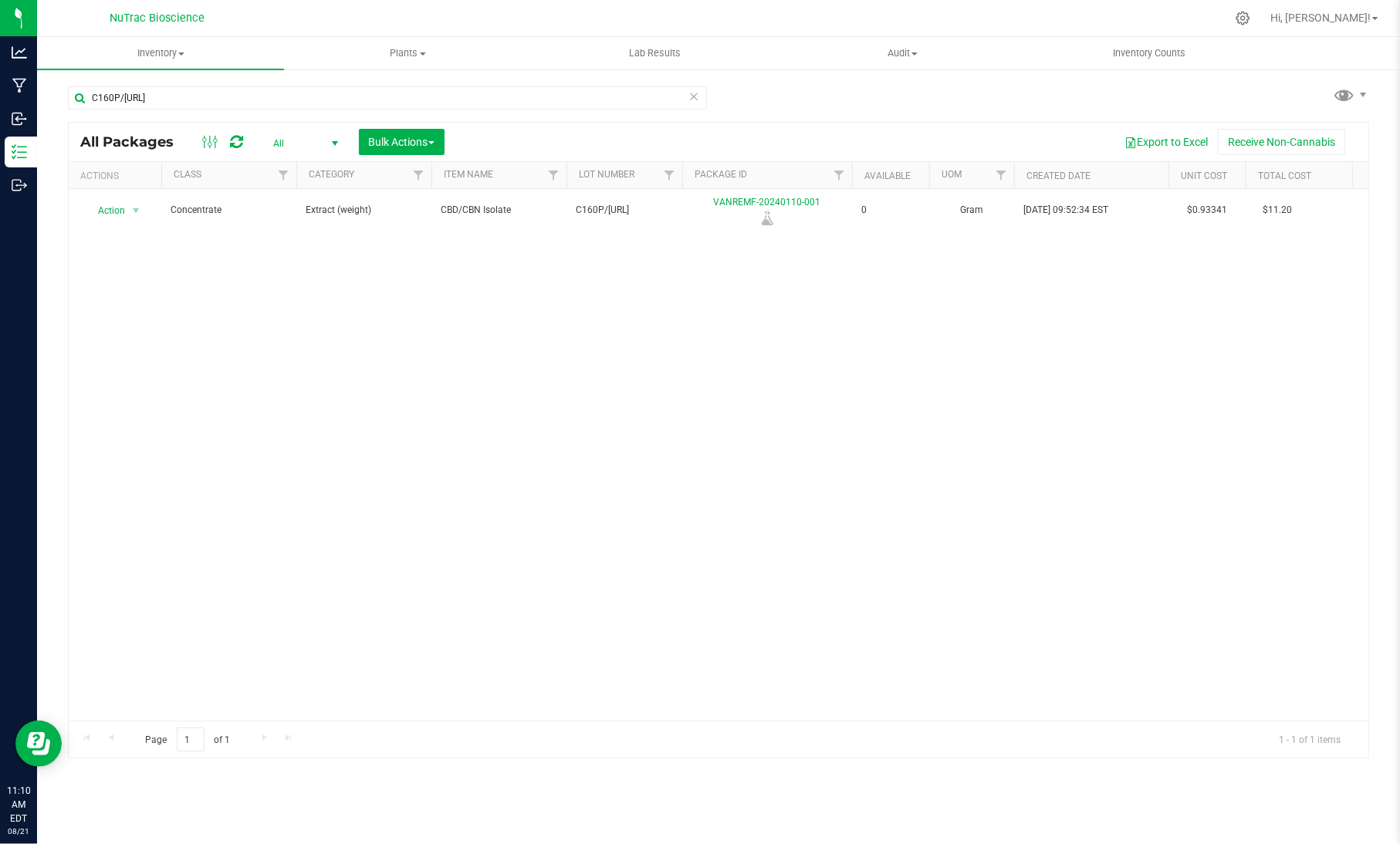
click at [698, 99] on icon at bounding box center [693, 95] width 11 height 18
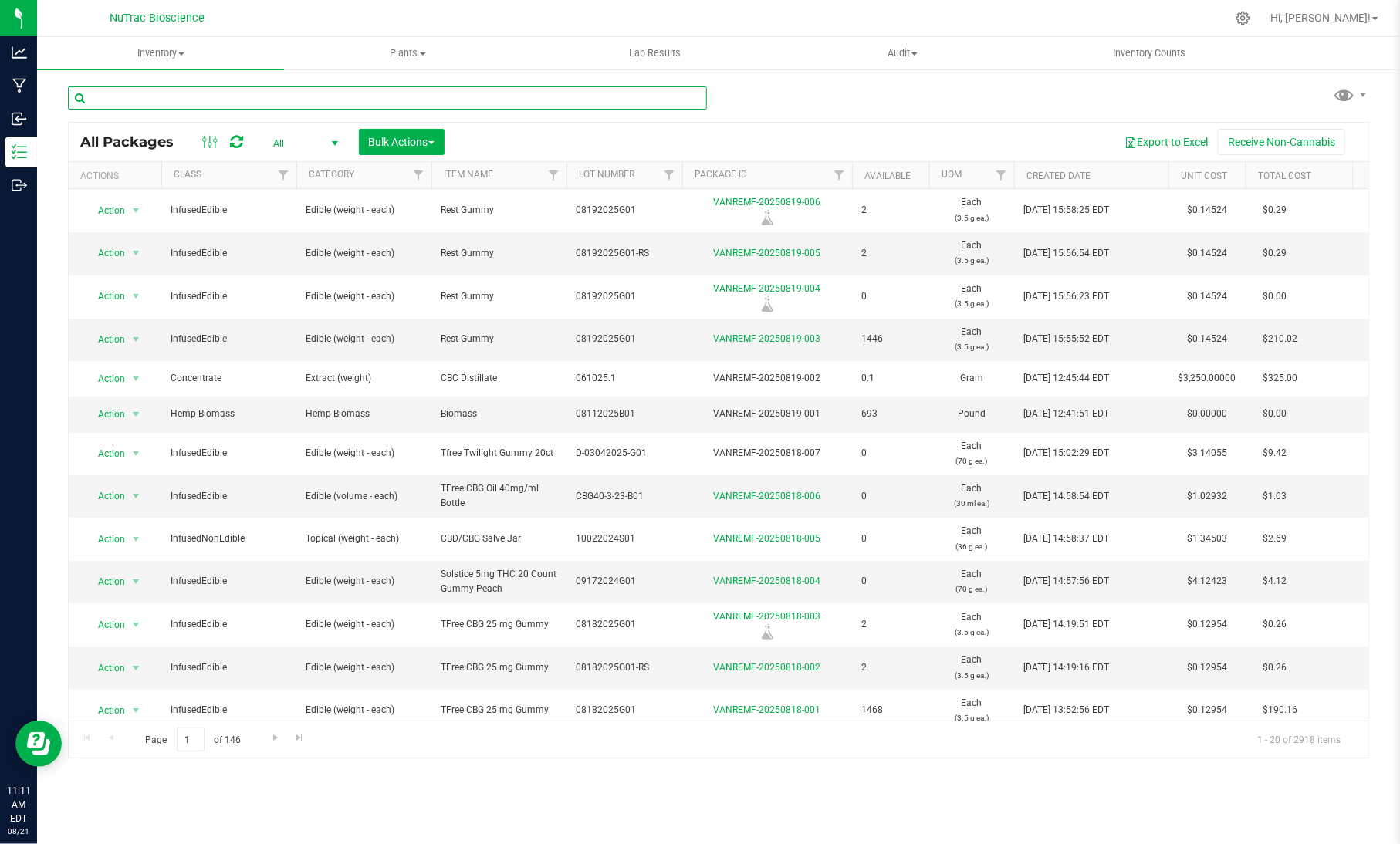
click at [575, 99] on input "text" at bounding box center [387, 98] width 639 height 23
paste input "CBD-CBN-G-B04"
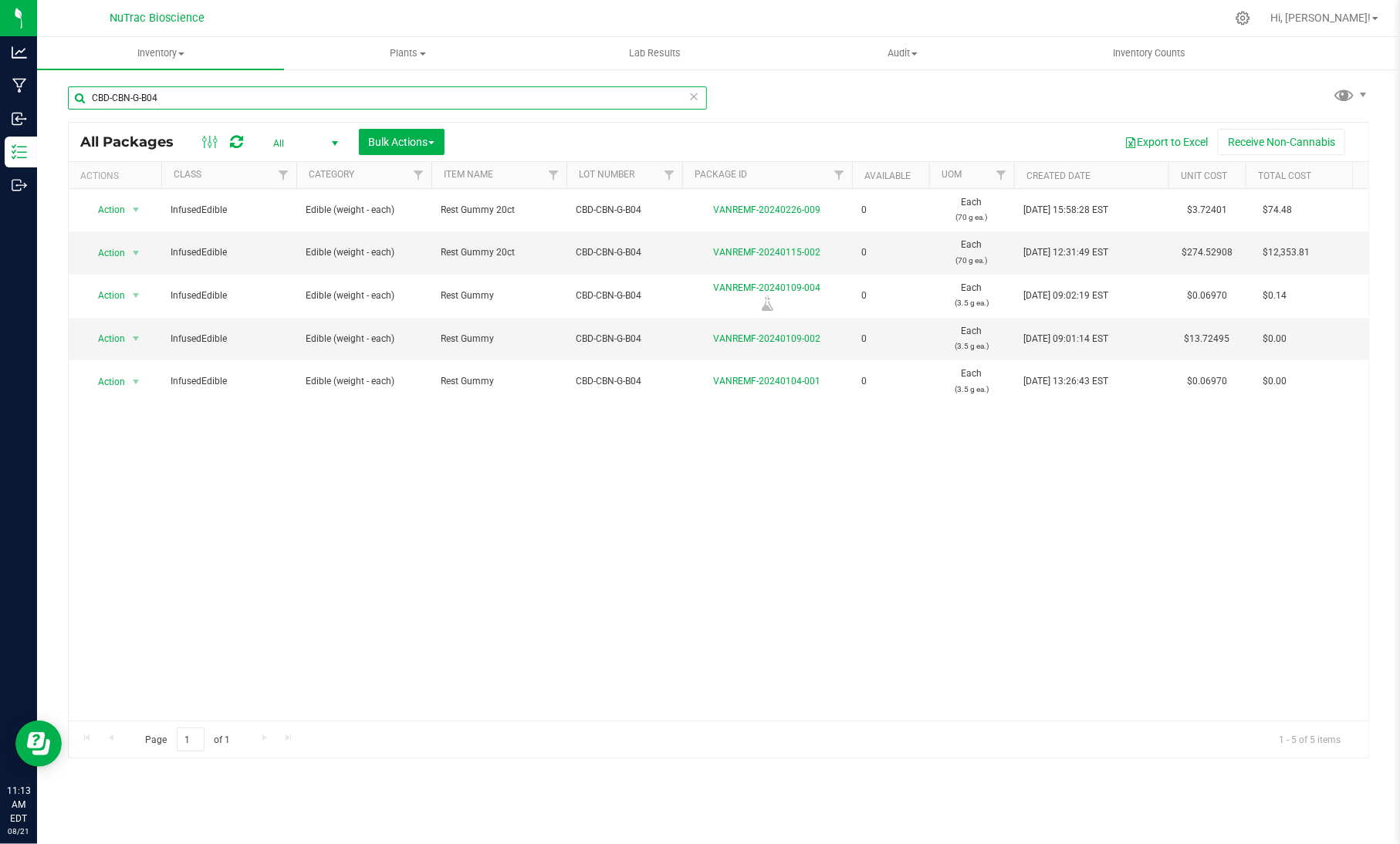
type input "CBD-CBN-G-B04"
click at [1247, 492] on div "Action Action Edit attributes Global inventory Locate package Print package lab…" at bounding box center [718, 454] width 1300 height 531
click at [1300, 485] on div "Action Action Edit attributes Global inventory Locate package Print package lab…" at bounding box center [718, 454] width 1300 height 531
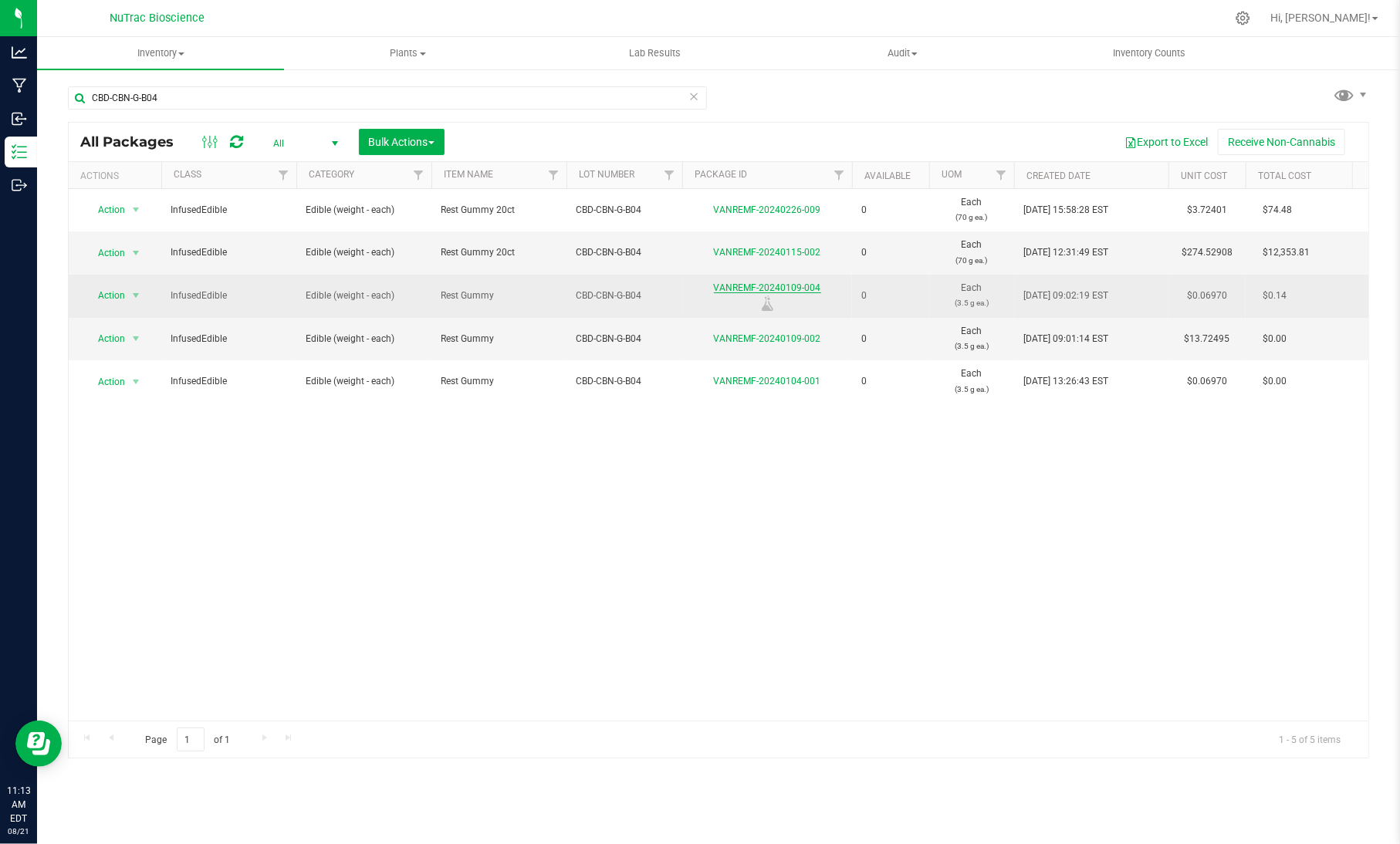
click at [816, 293] on link "VANREMF-20240109-004" at bounding box center [767, 287] width 107 height 11
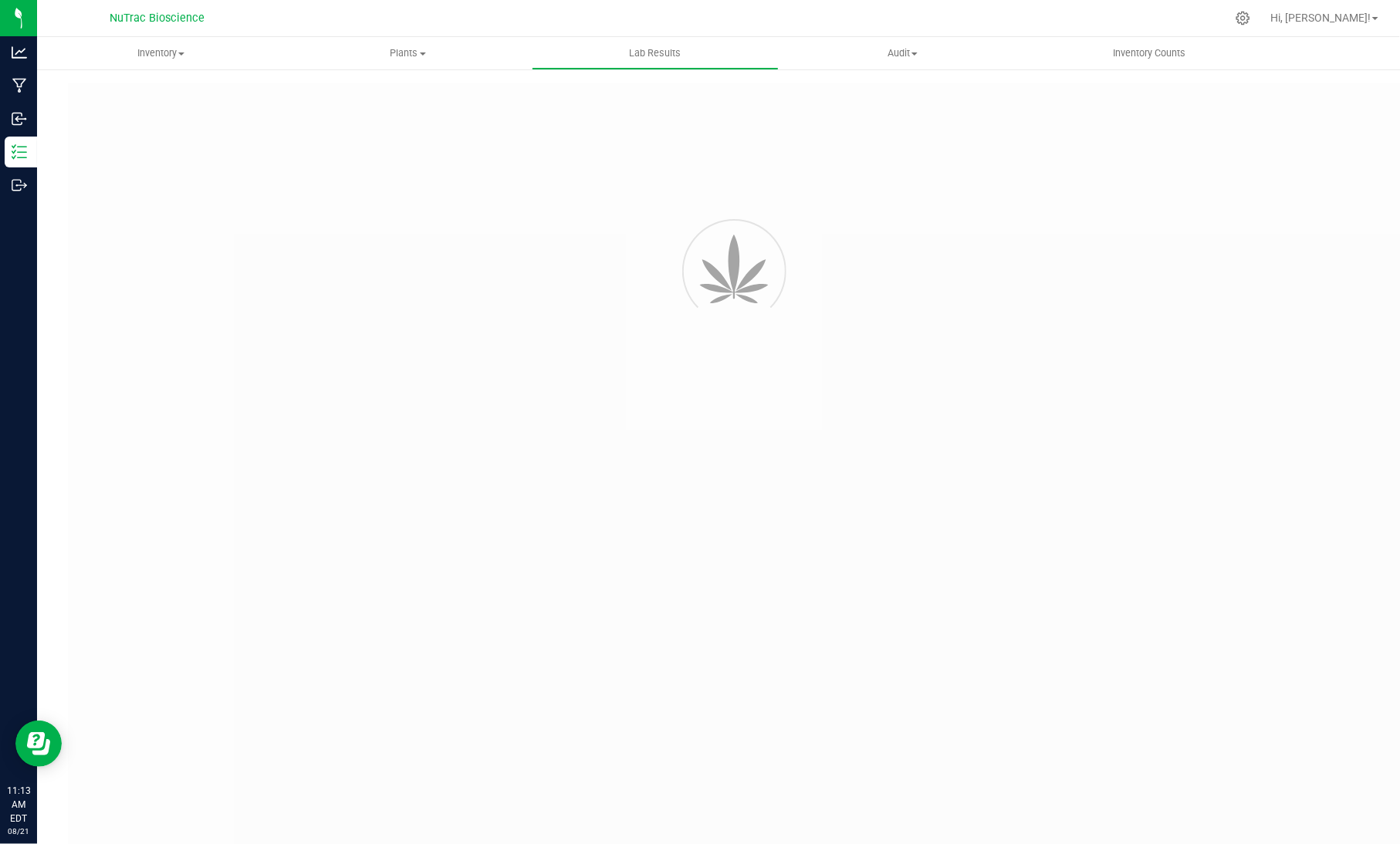
type input "VANREMF-20240104-001"
type input "[PERSON_NAME]-2024-3707"
type input "VANREMF-20240104-001"
type input "[DATE] 3:00 AM"
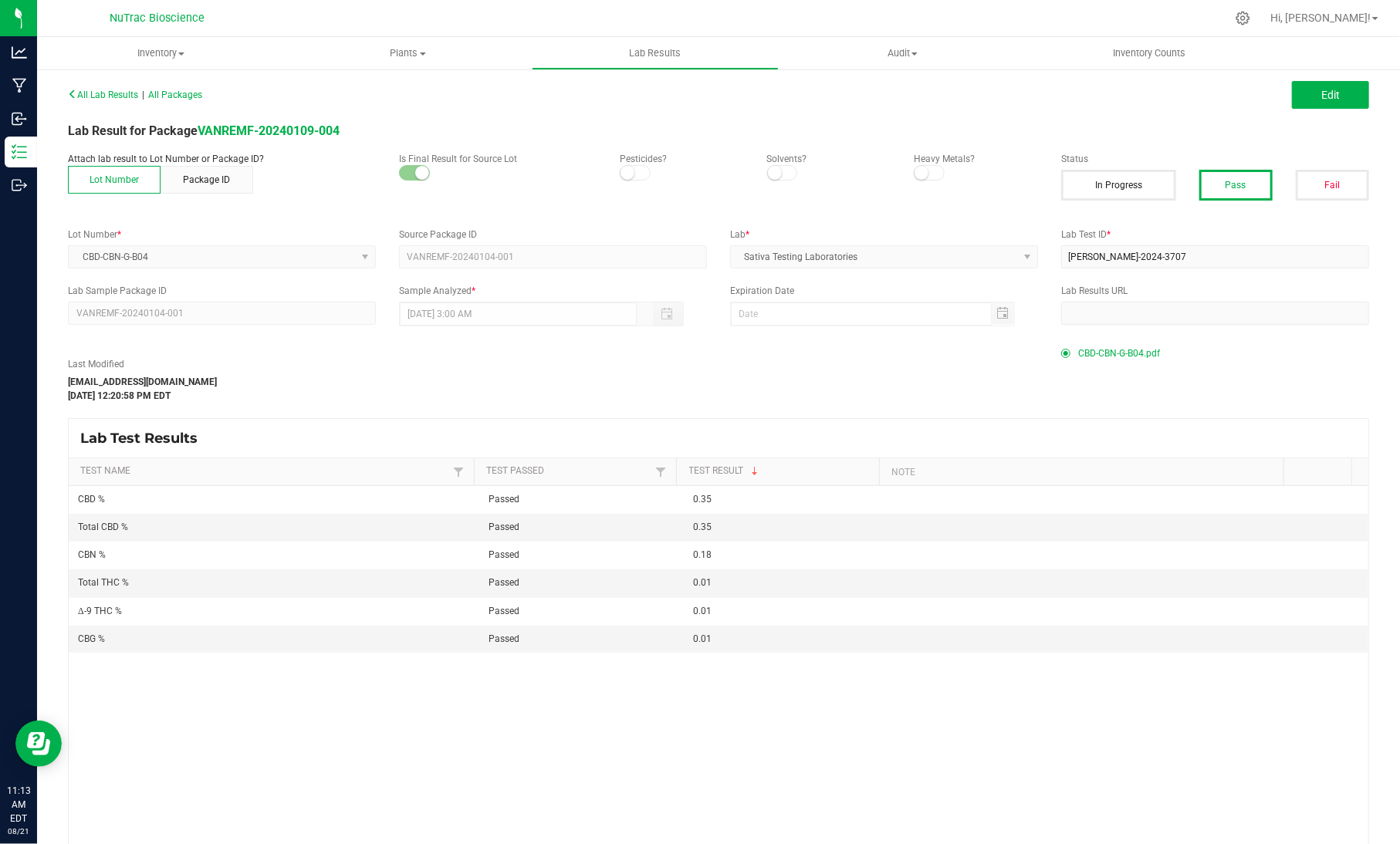
click at [1126, 345] on span "CBD-CBN-G-B04.pdf" at bounding box center [1119, 353] width 82 height 23
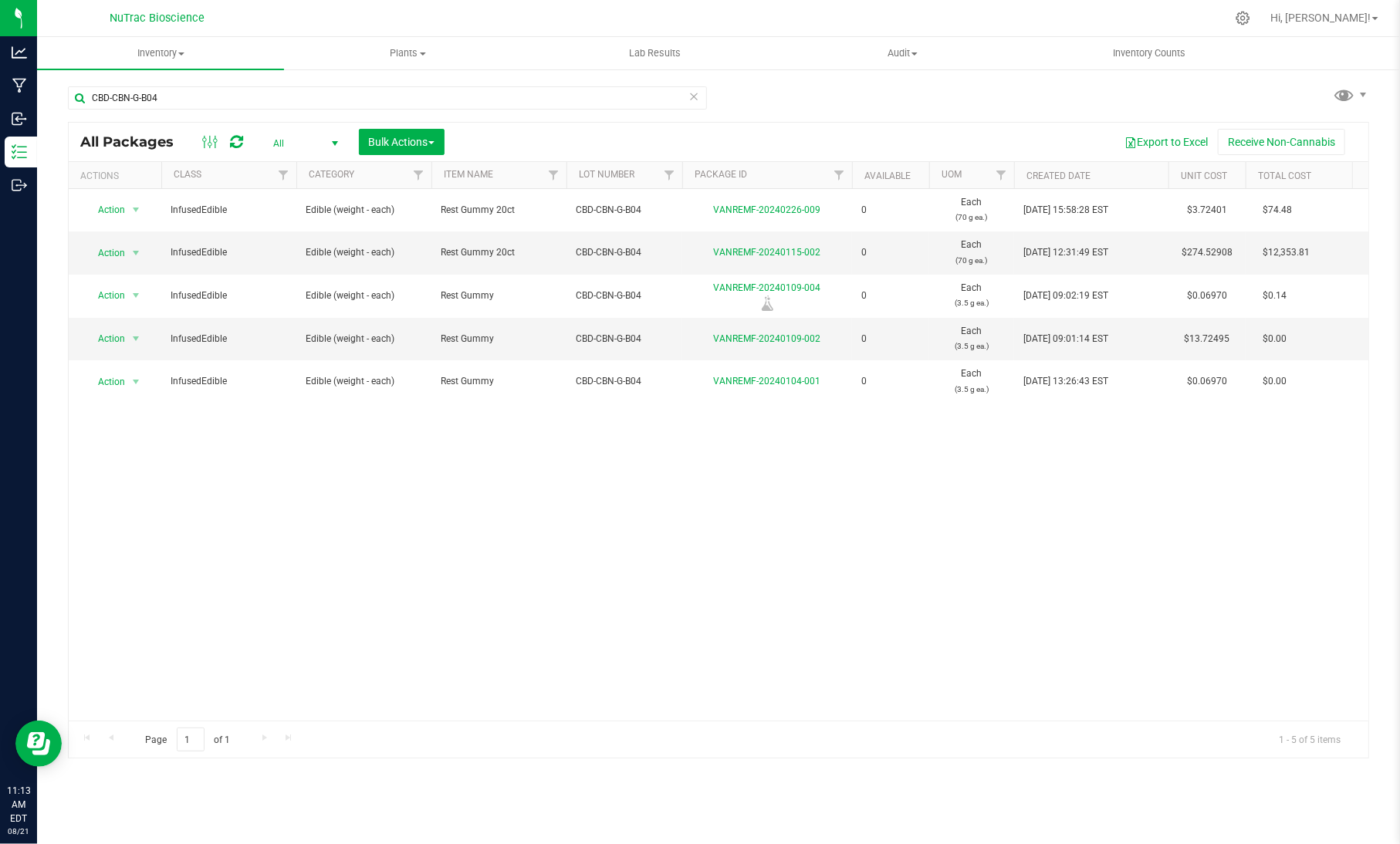
click at [692, 95] on icon at bounding box center [693, 95] width 11 height 18
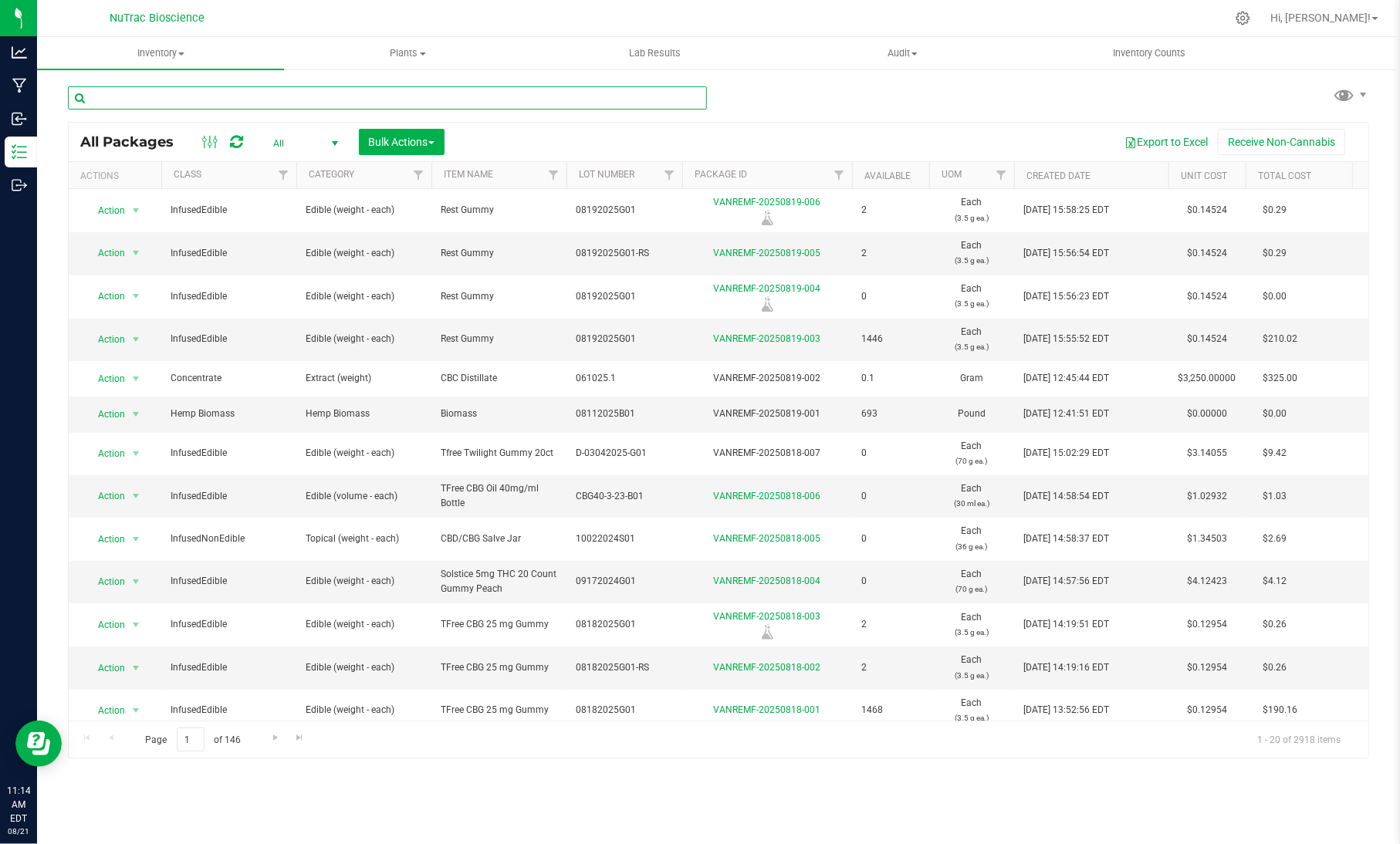
click at [383, 97] on input "text" at bounding box center [387, 98] width 639 height 23
paste input "FS-CBD-Dist-B02"
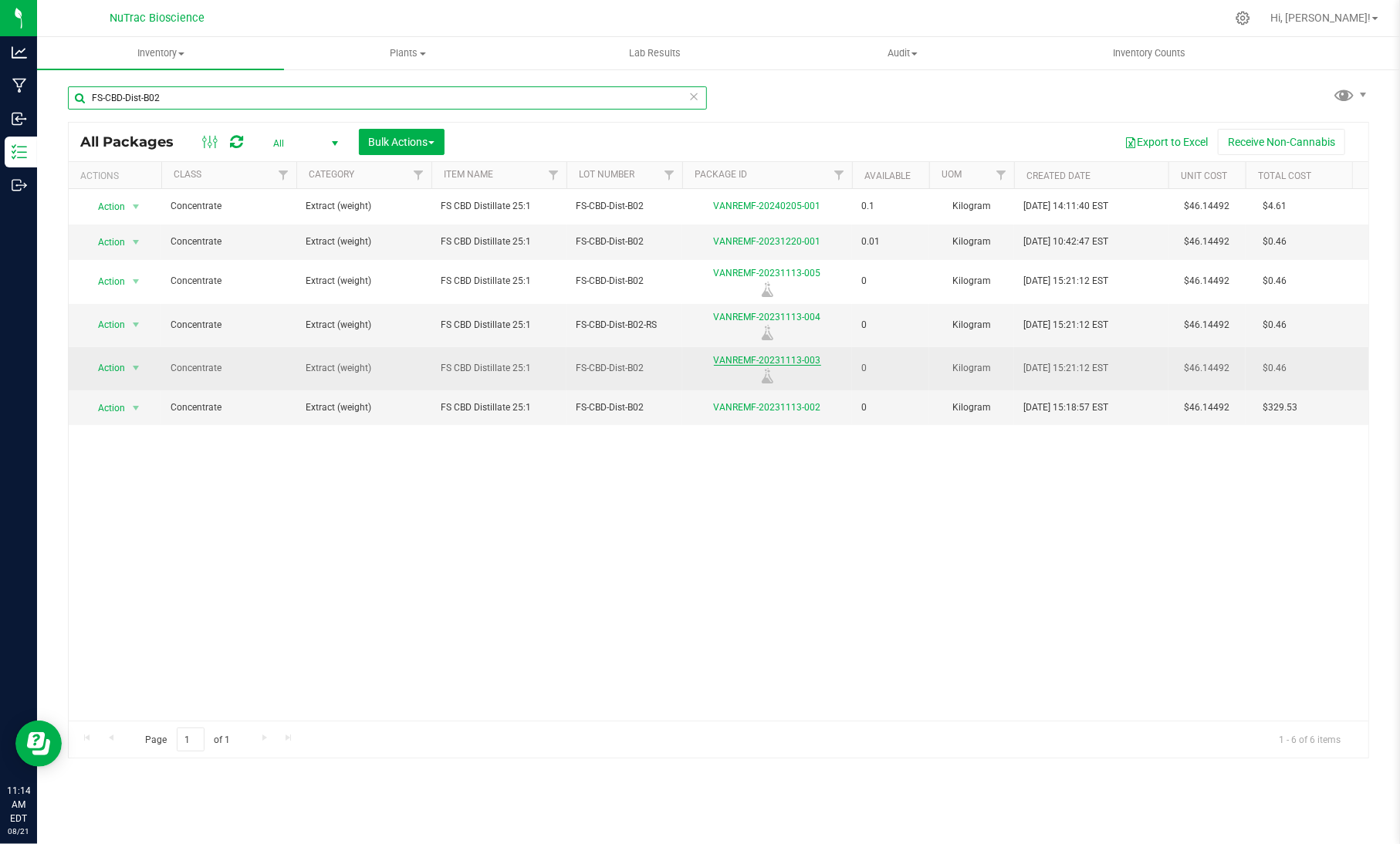
type input "FS-CBD-Dist-B02"
click at [814, 363] on link "VANREMF-20231113-003" at bounding box center [767, 360] width 107 height 11
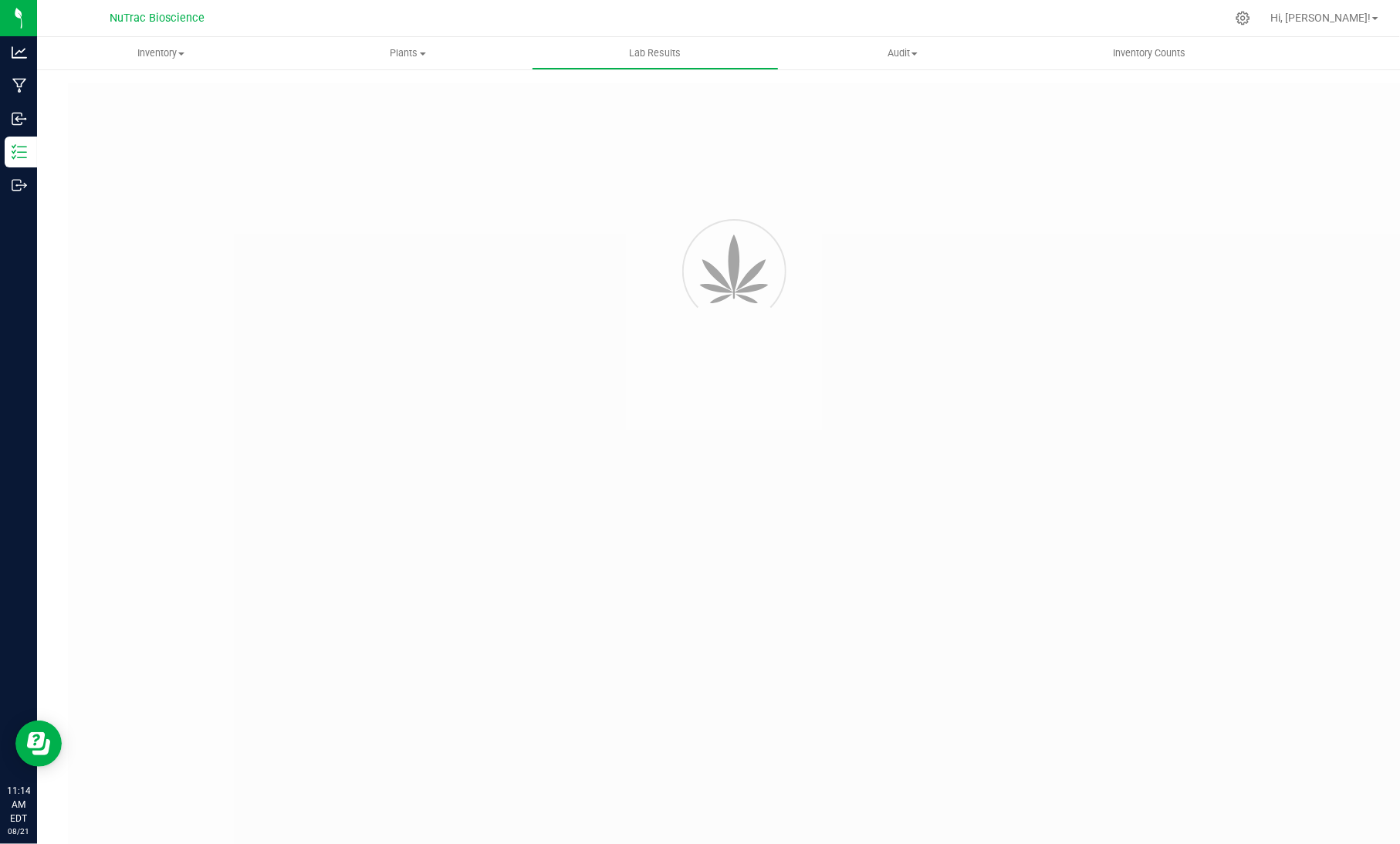
type input "VANREMF-20231113-005"
type input "[PERSON_NAME]-2023-3629"
type input "VANREMF-20231113-005"
type input "[DATE] 3:00 AM"
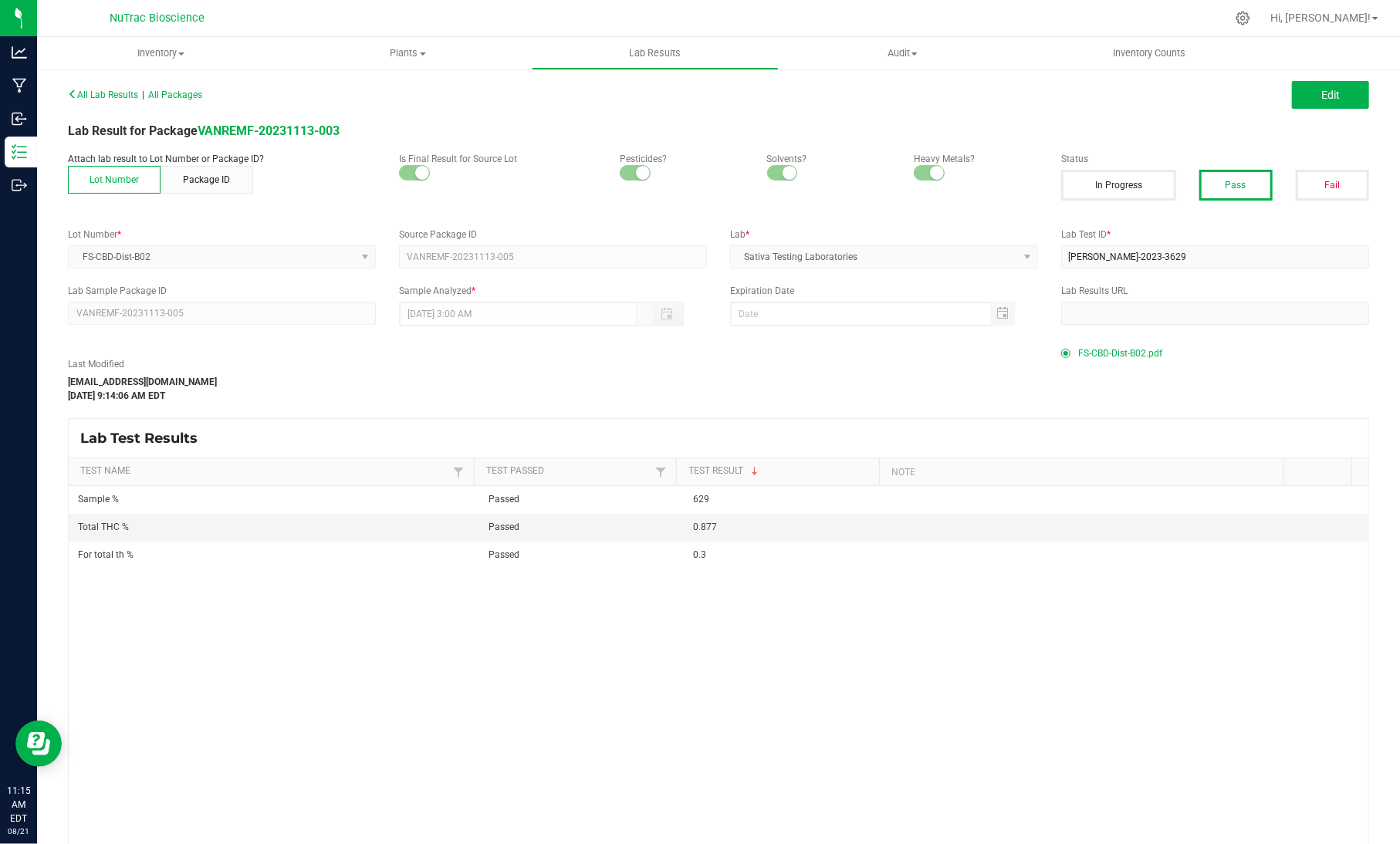
click at [1117, 347] on span "FS-CBD-Dist-B02.pdf" at bounding box center [1120, 353] width 84 height 23
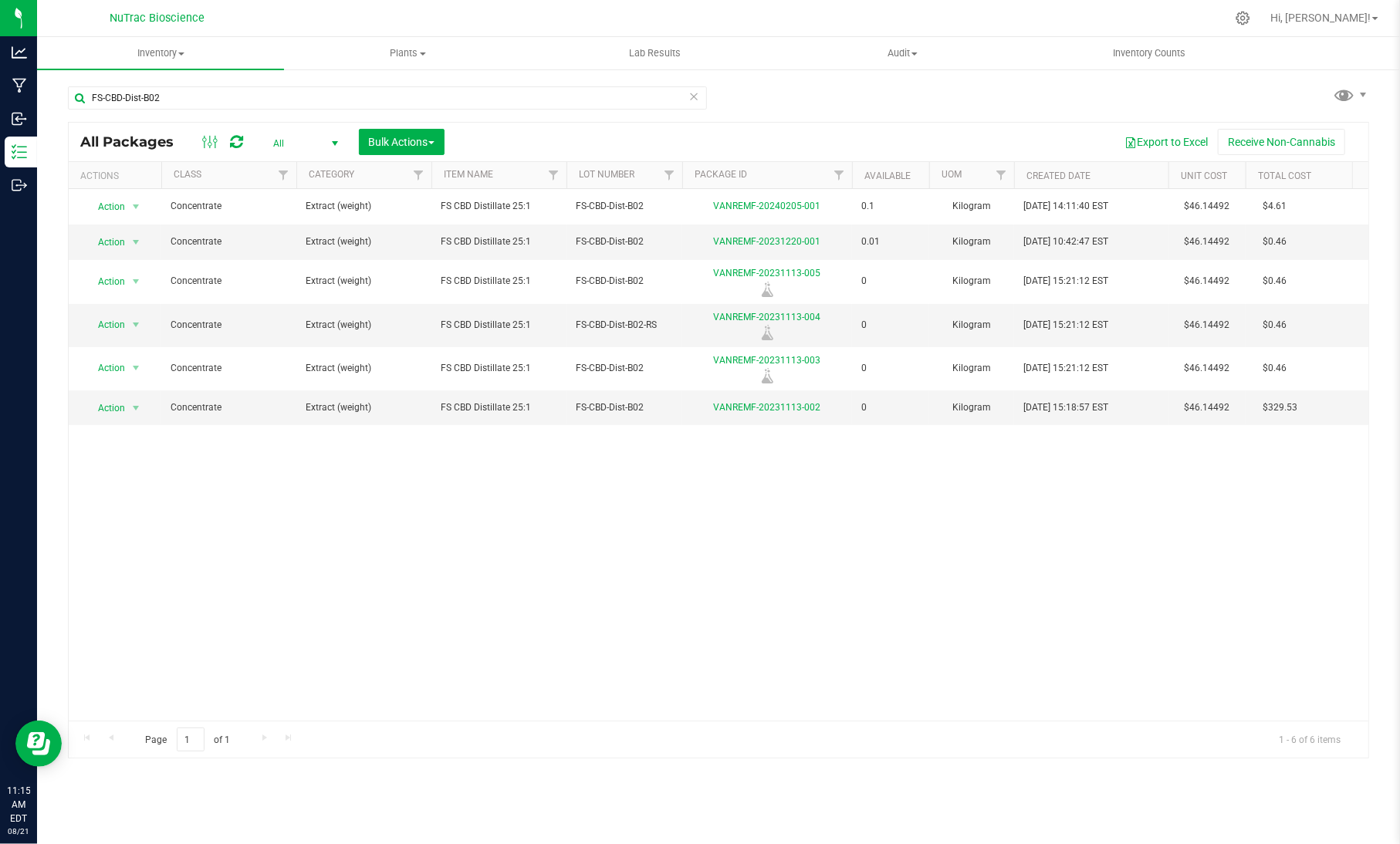
click at [692, 99] on icon at bounding box center [693, 95] width 11 height 18
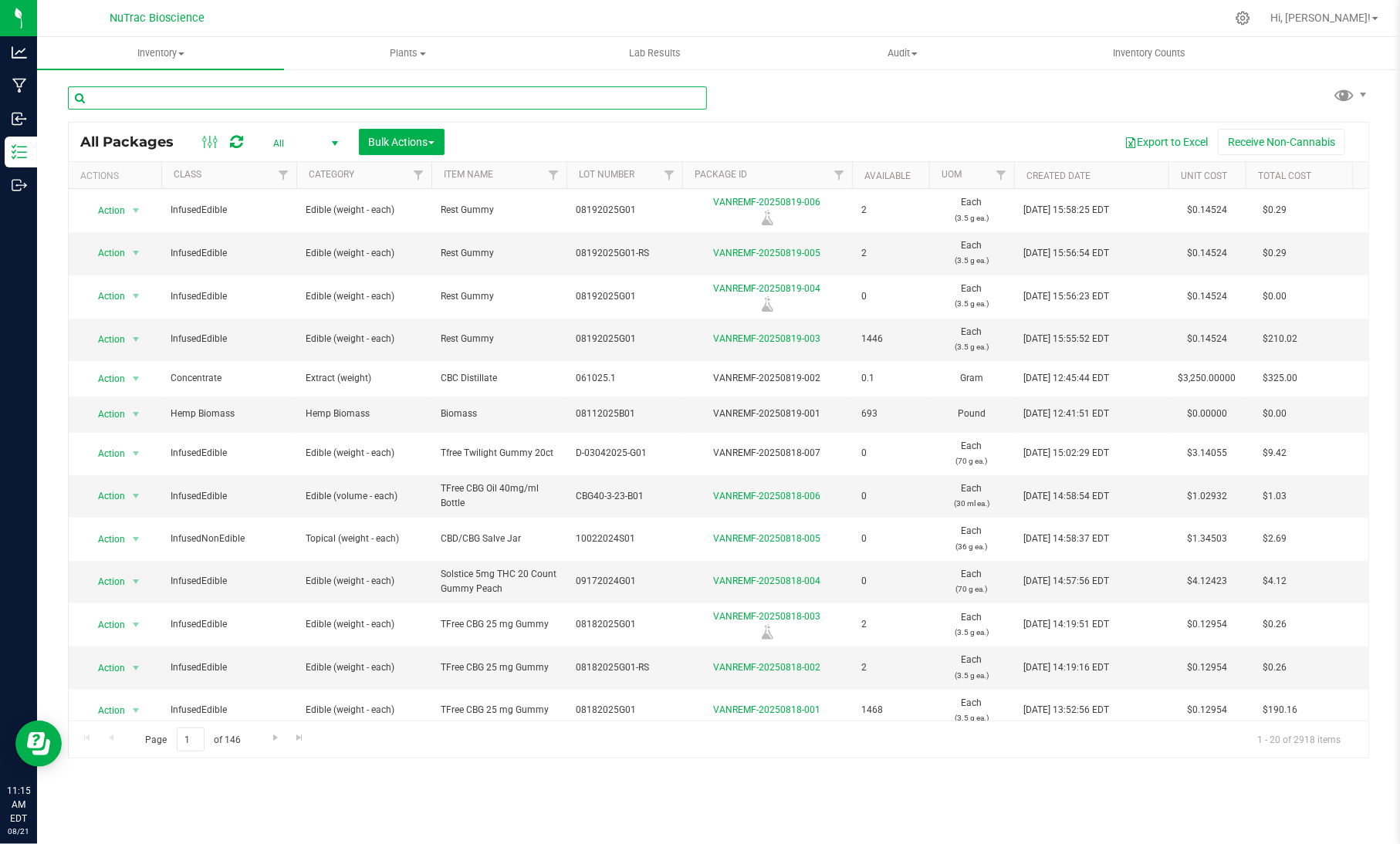
click at [661, 99] on input "text" at bounding box center [387, 98] width 639 height 23
paste input "EQN-2.5THC-G-B04"
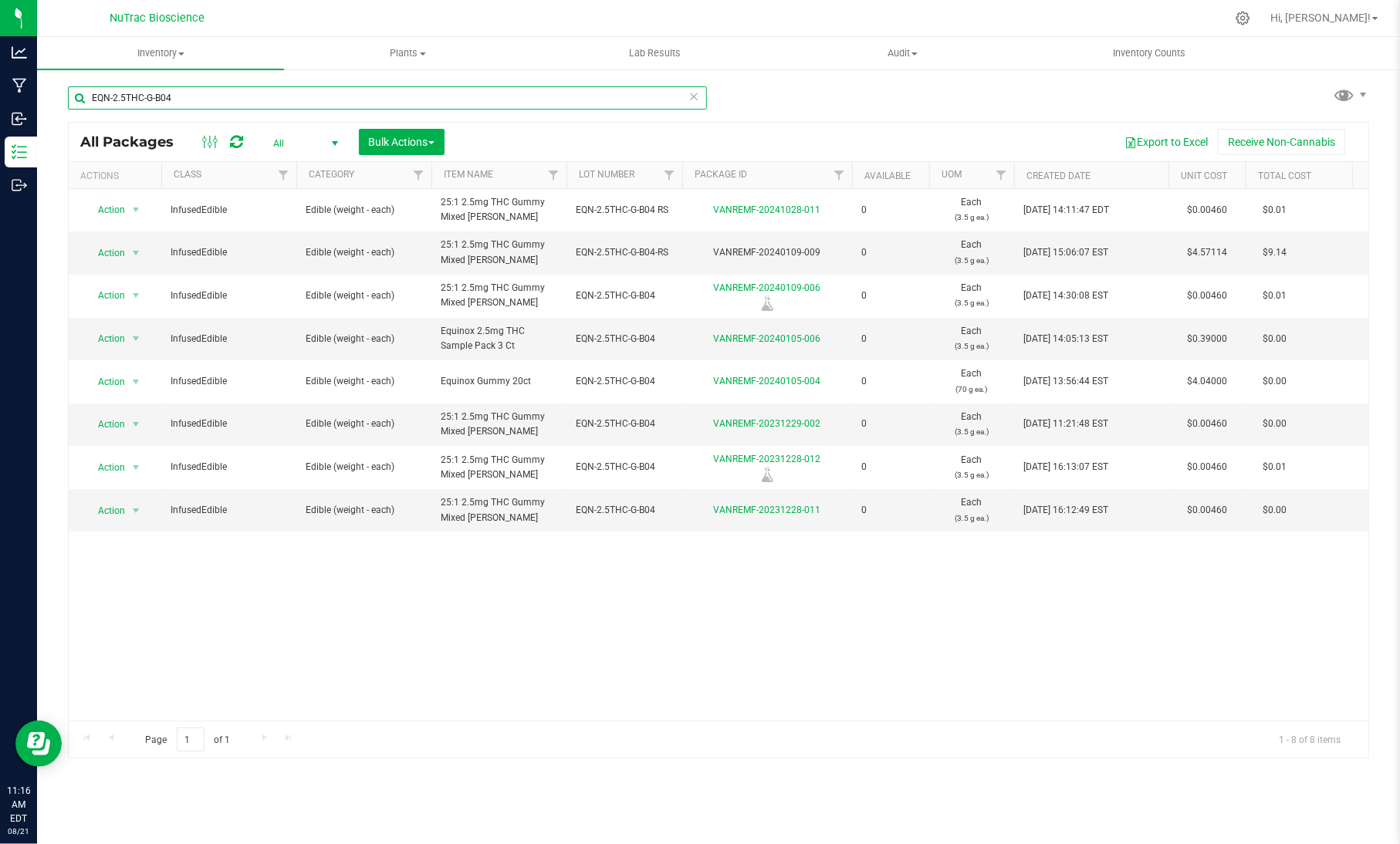
type input "EQN-2.5THC-G-B04"
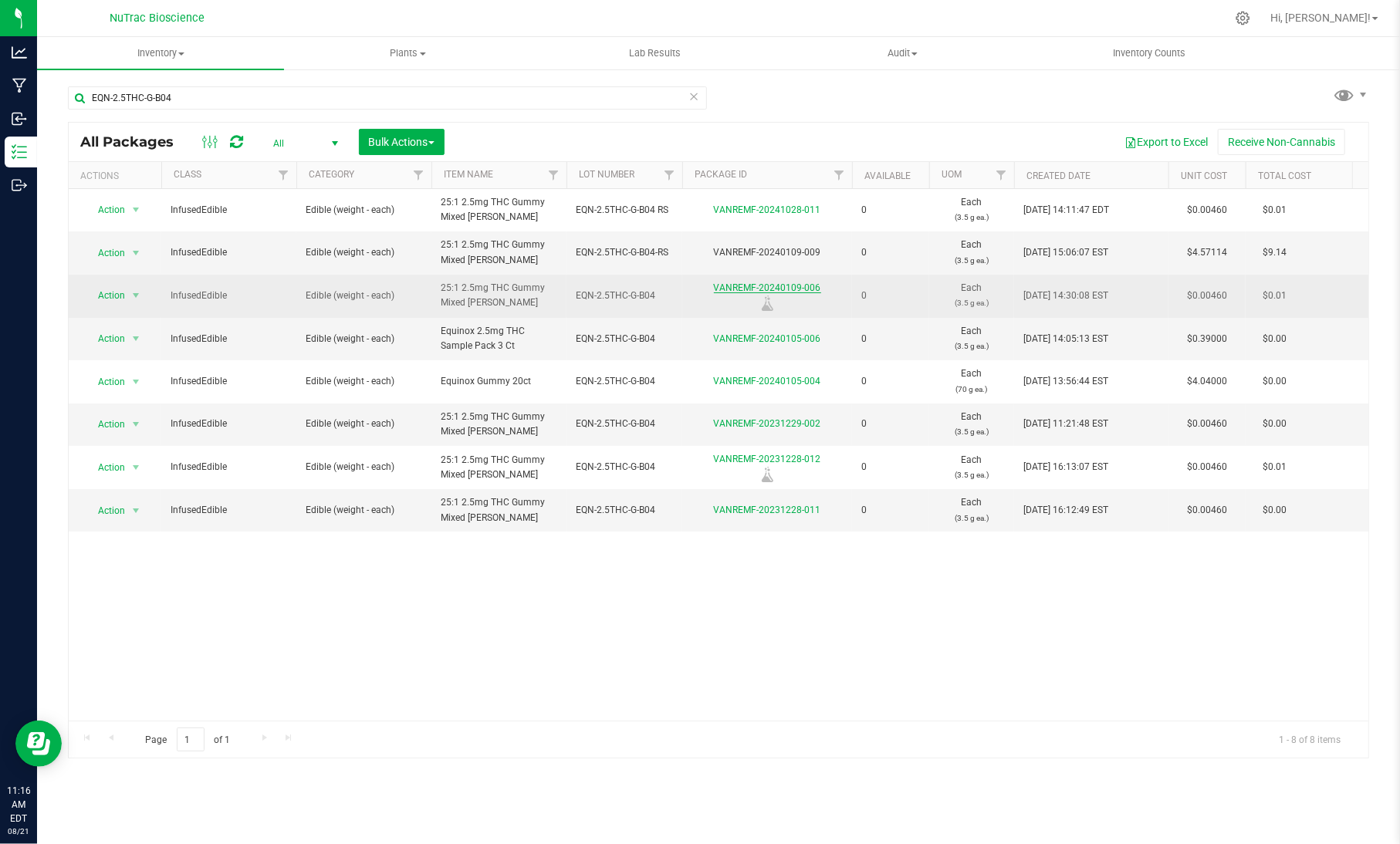
click at [818, 288] on link "VANREMF-20240109-006" at bounding box center [767, 287] width 107 height 11
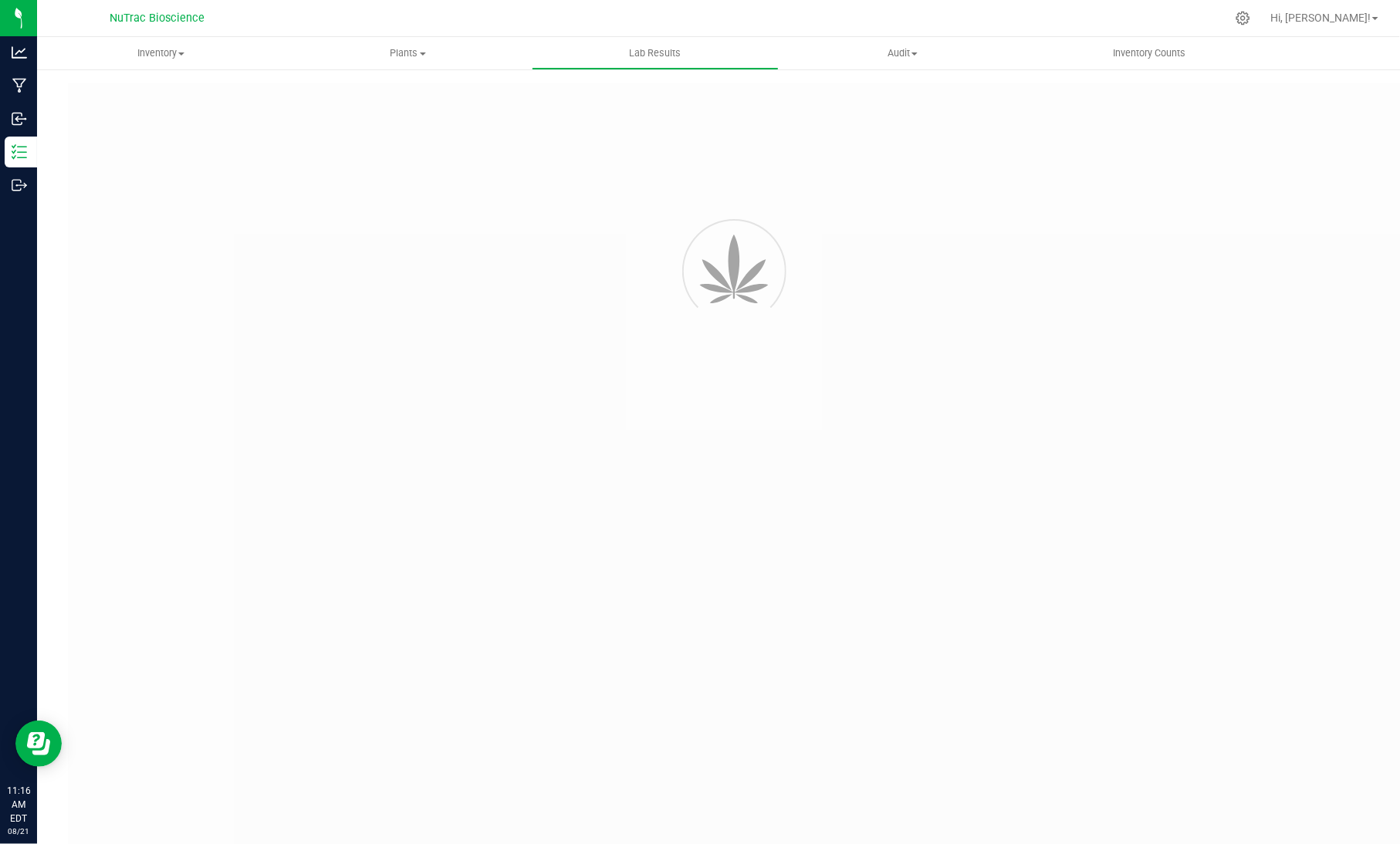
type input "VANREMF-20240109-006"
type input "[PERSON_NAME]-2023-3700"
type input "VANREMF-20240109-006"
type input "[DATE] 3:00 AM"
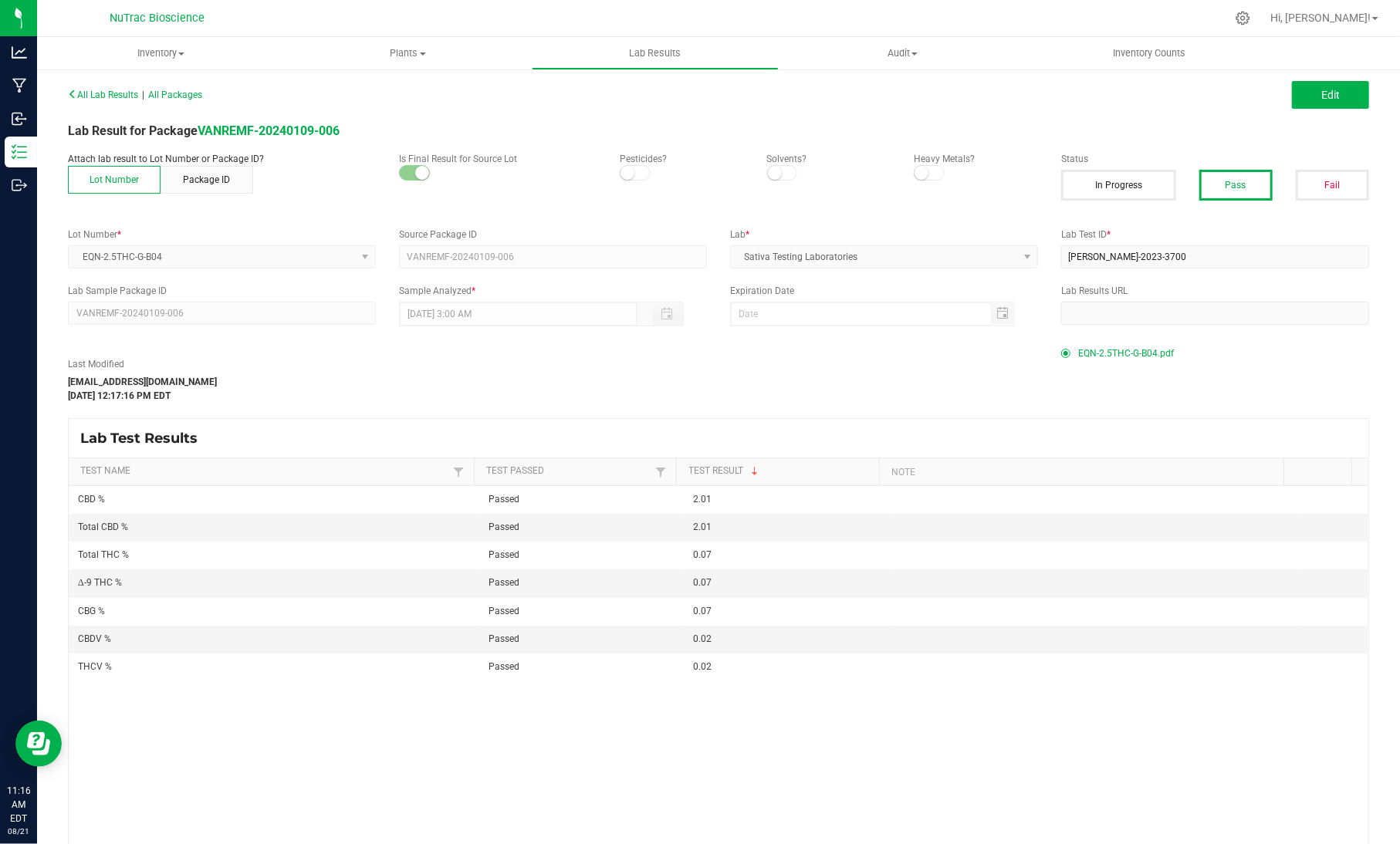
click at [1121, 356] on span "EQN-2.5THC-G-B04.pdf" at bounding box center [1125, 353] width 95 height 23
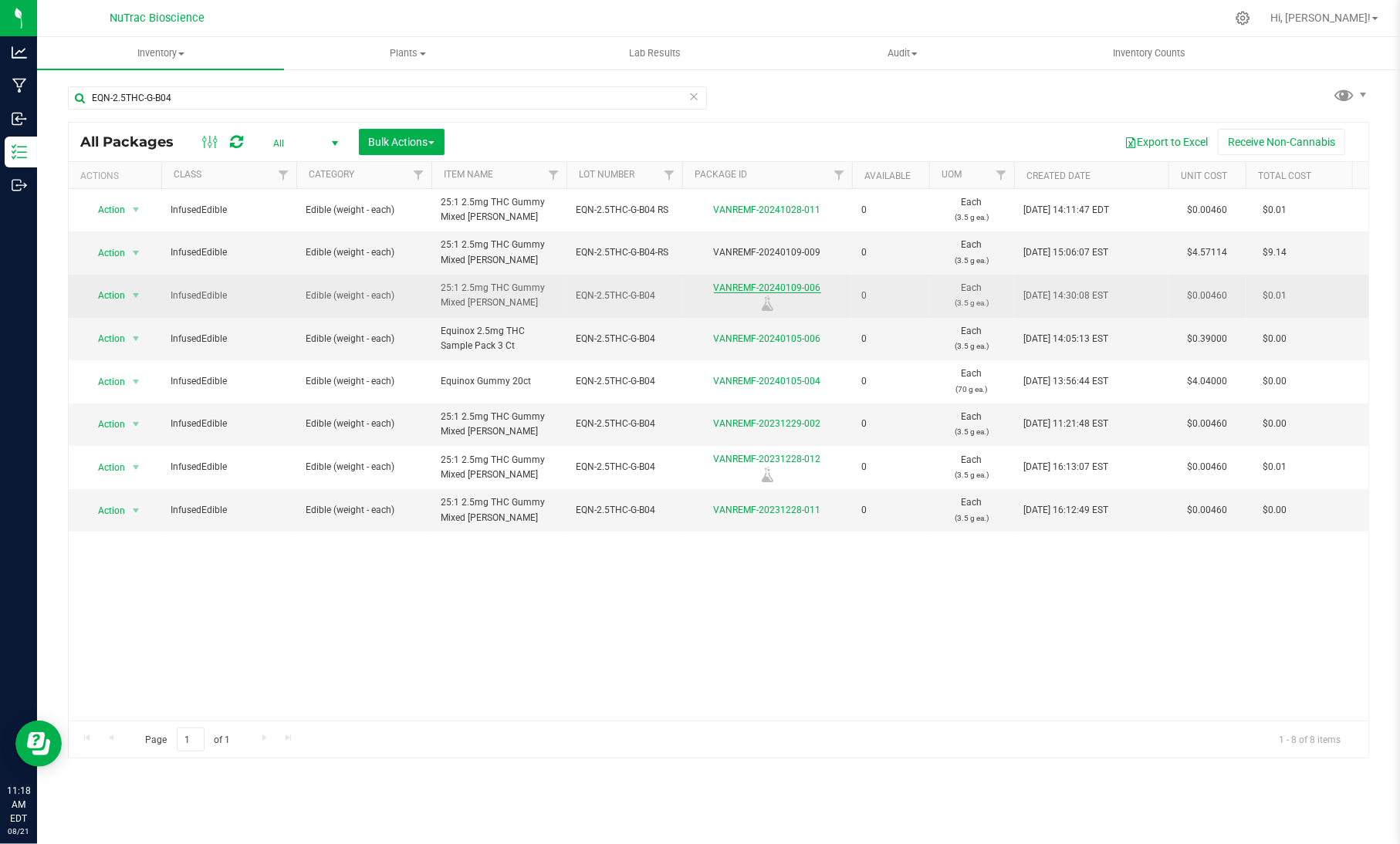
click at [767, 282] on link "VANREMF-20240109-006" at bounding box center [767, 287] width 107 height 11
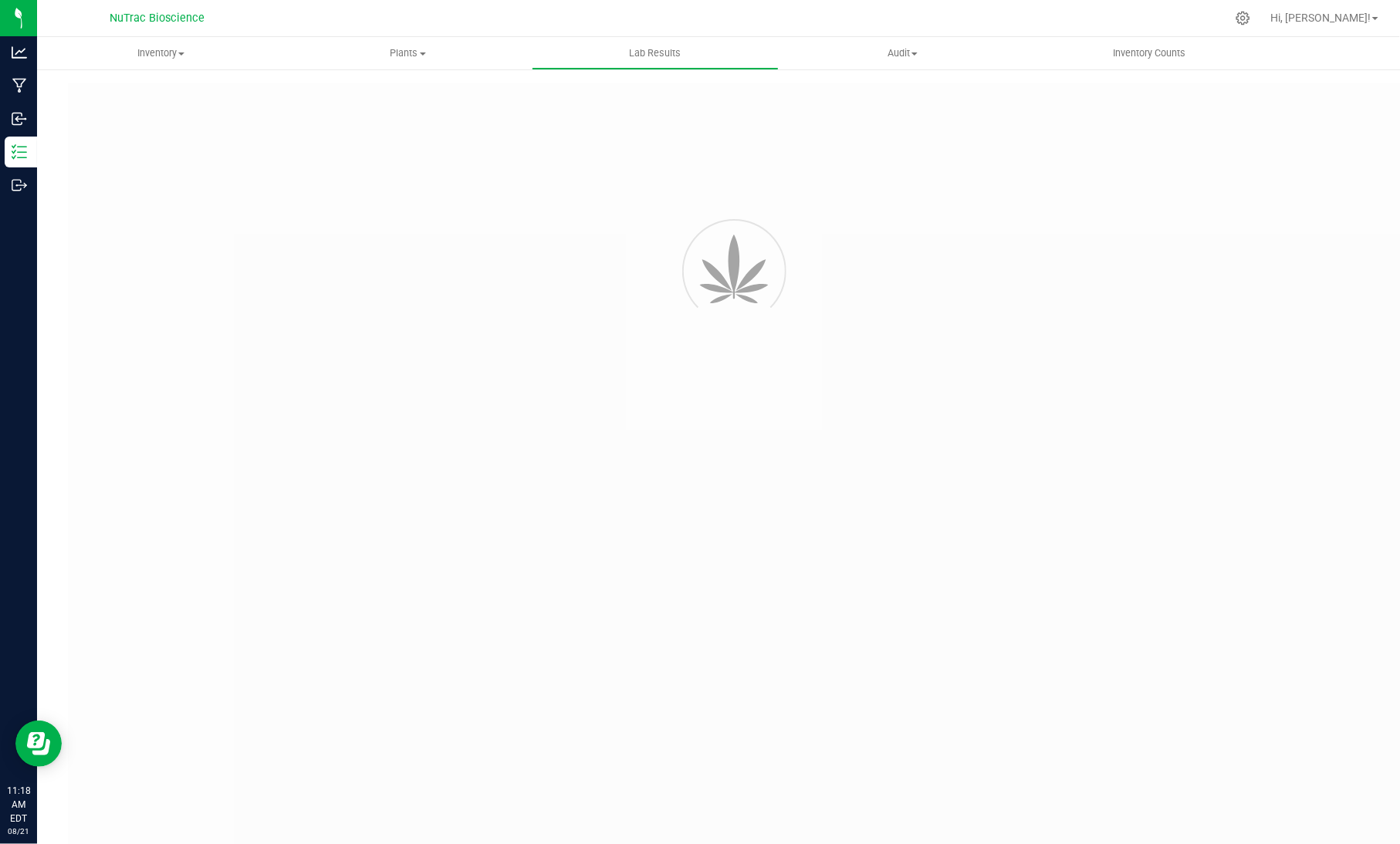
type input "VANREMF-20240109-006"
type input "[PERSON_NAME]-2023-3700"
type input "VANREMF-20240109-006"
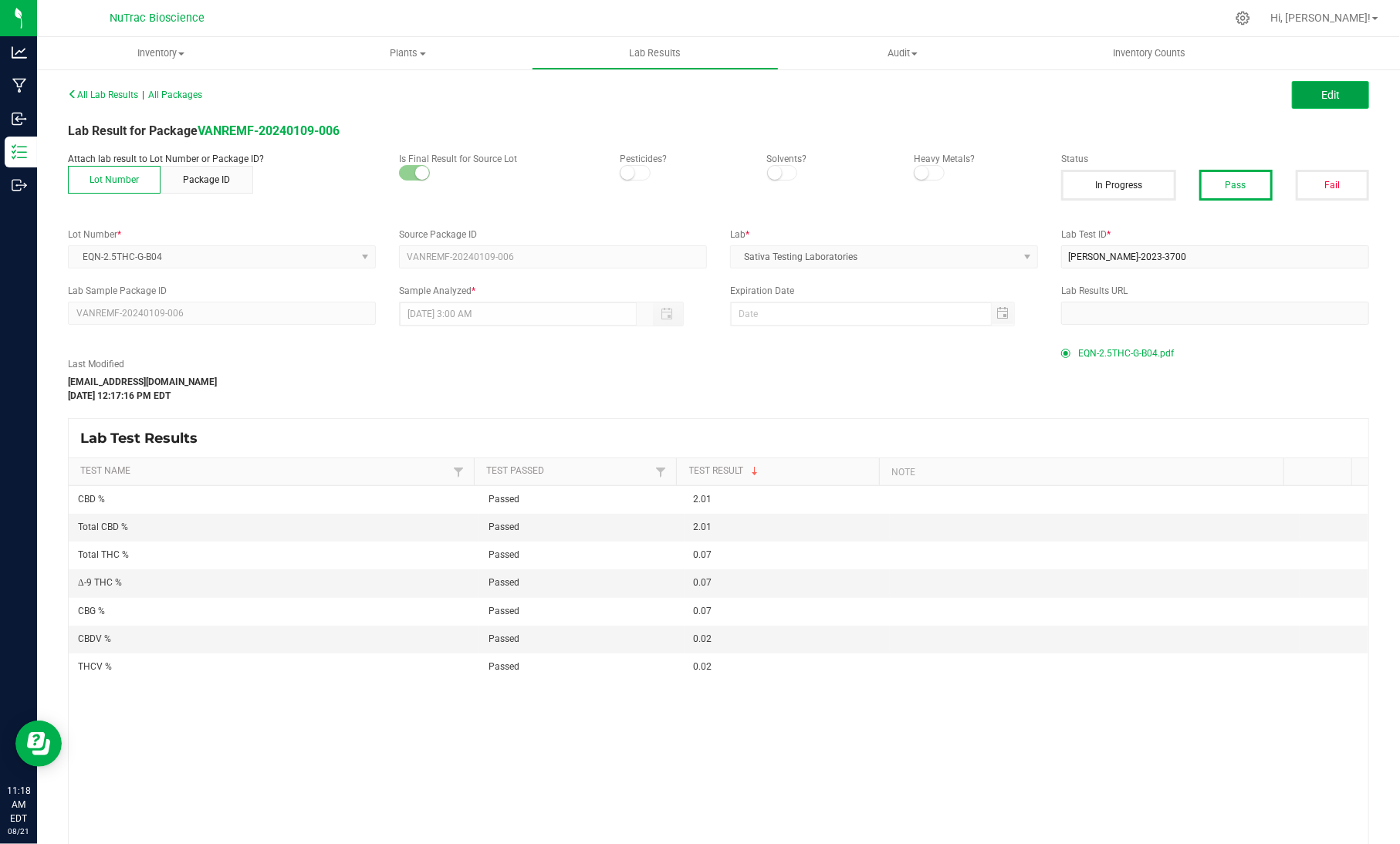
click at [1336, 94] on button "Edit" at bounding box center [1330, 95] width 77 height 27
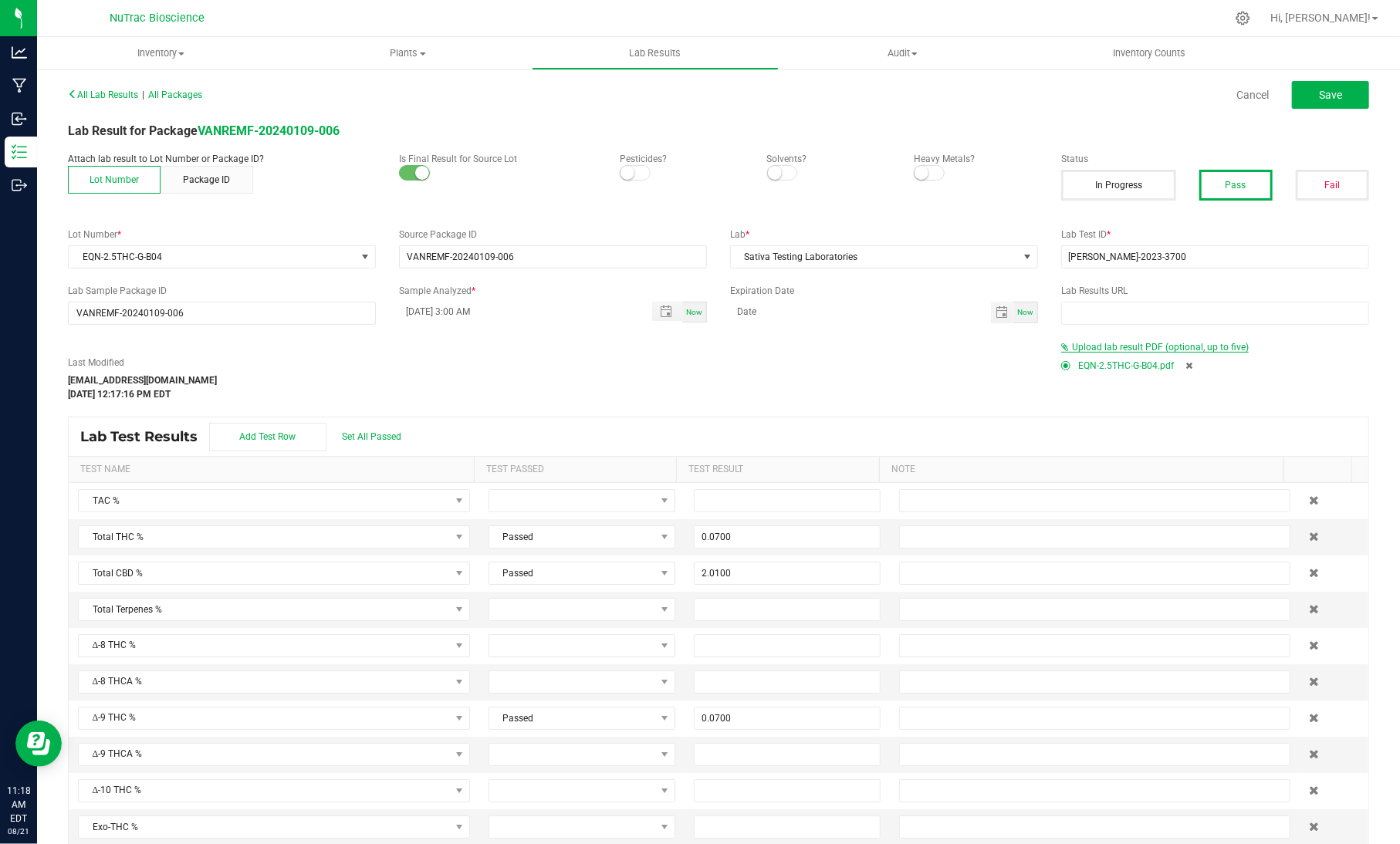
click at [1155, 347] on span "Upload lab result PDF (optional, up to five)" at bounding box center [1159, 347] width 177 height 11
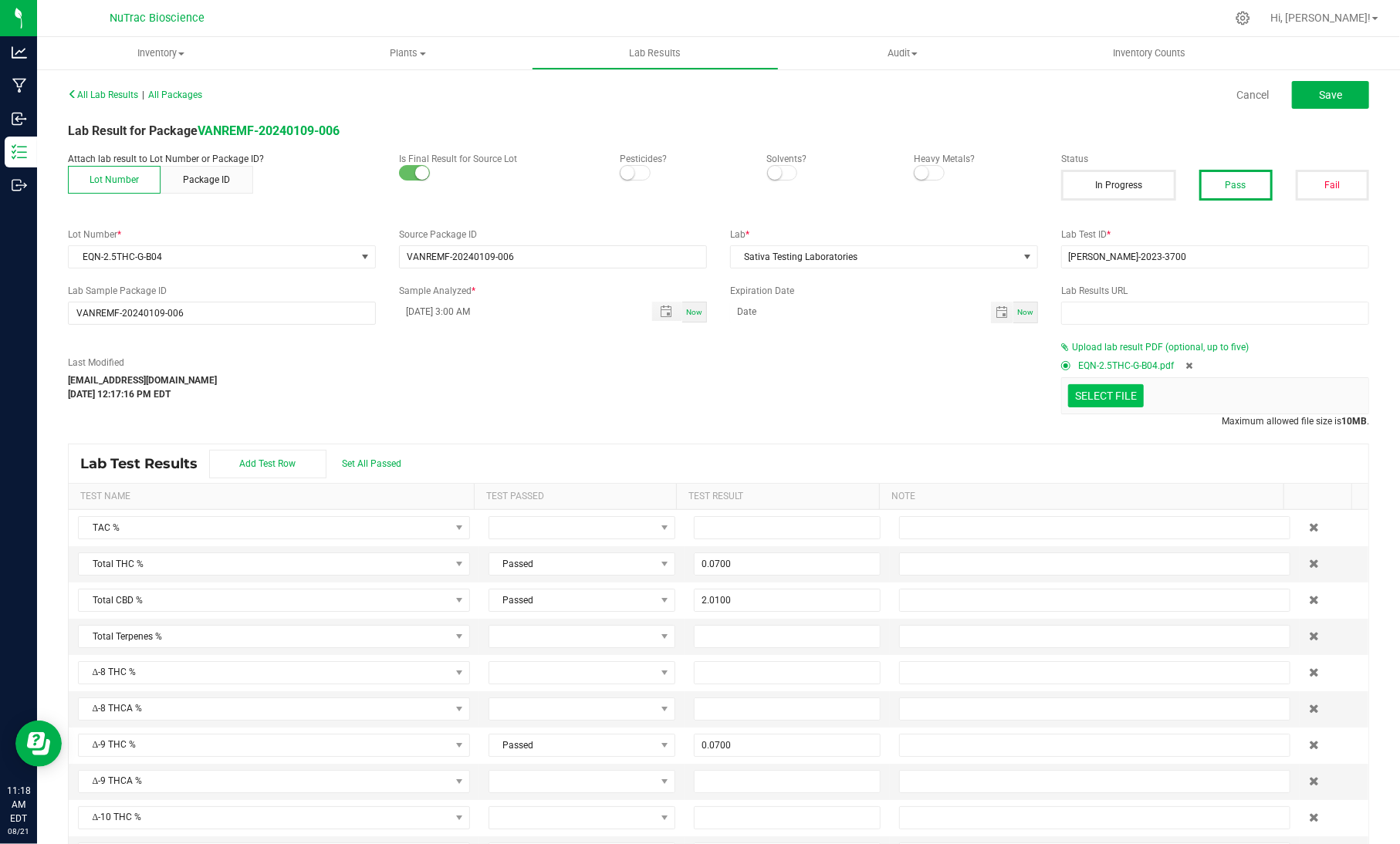
click at [1181, 439] on div "All Lab Results | All Packages Cancel Save Lab Result for Package VANREMF-20240…" at bounding box center [718, 515] width 1300 height 865
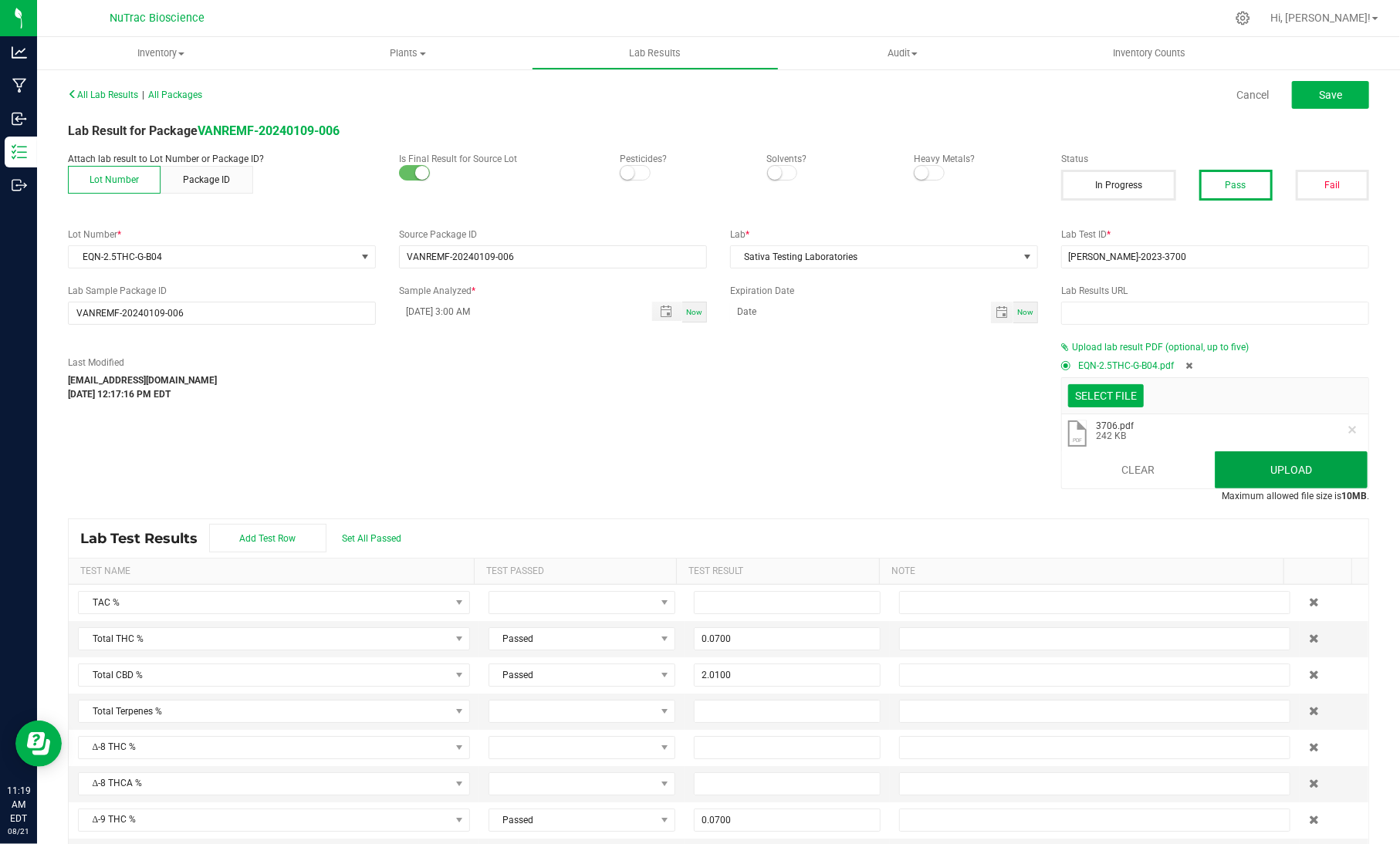
click at [1237, 478] on button "Upload" at bounding box center [1291, 469] width 153 height 37
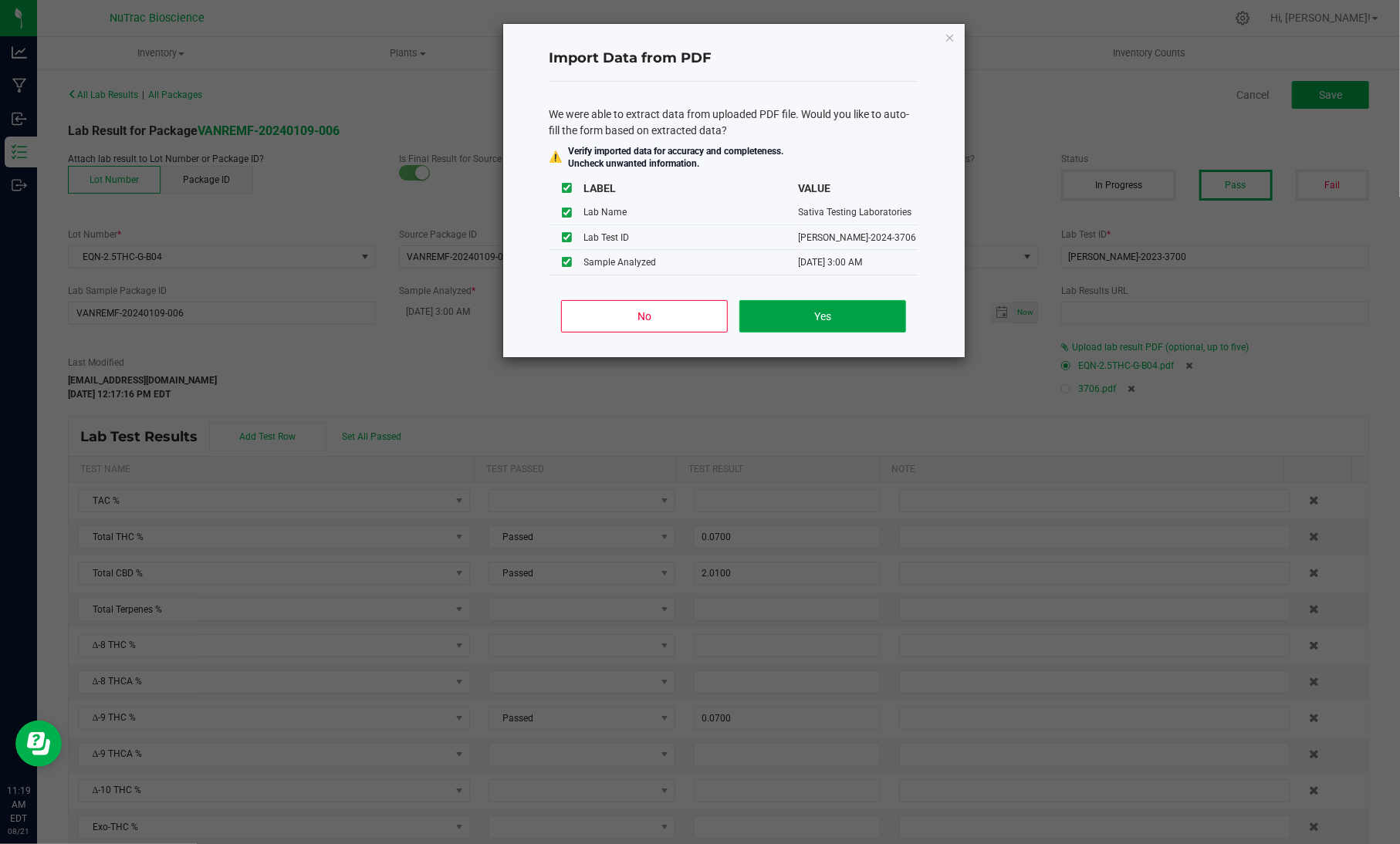
click at [848, 330] on button "Yes" at bounding box center [822, 316] width 166 height 32
type input "[DATE] 3:00 AM"
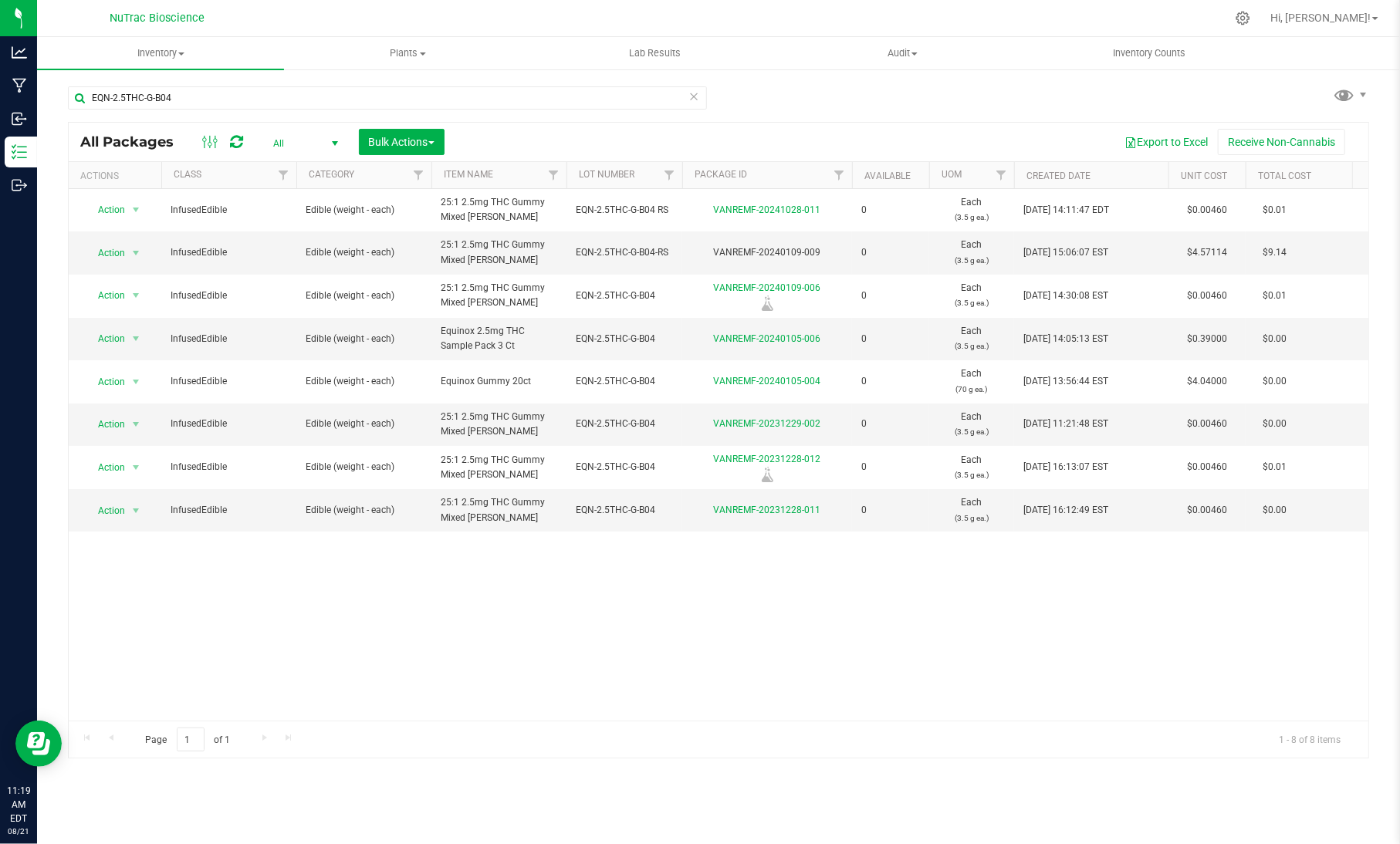
click at [695, 104] on icon at bounding box center [693, 95] width 11 height 18
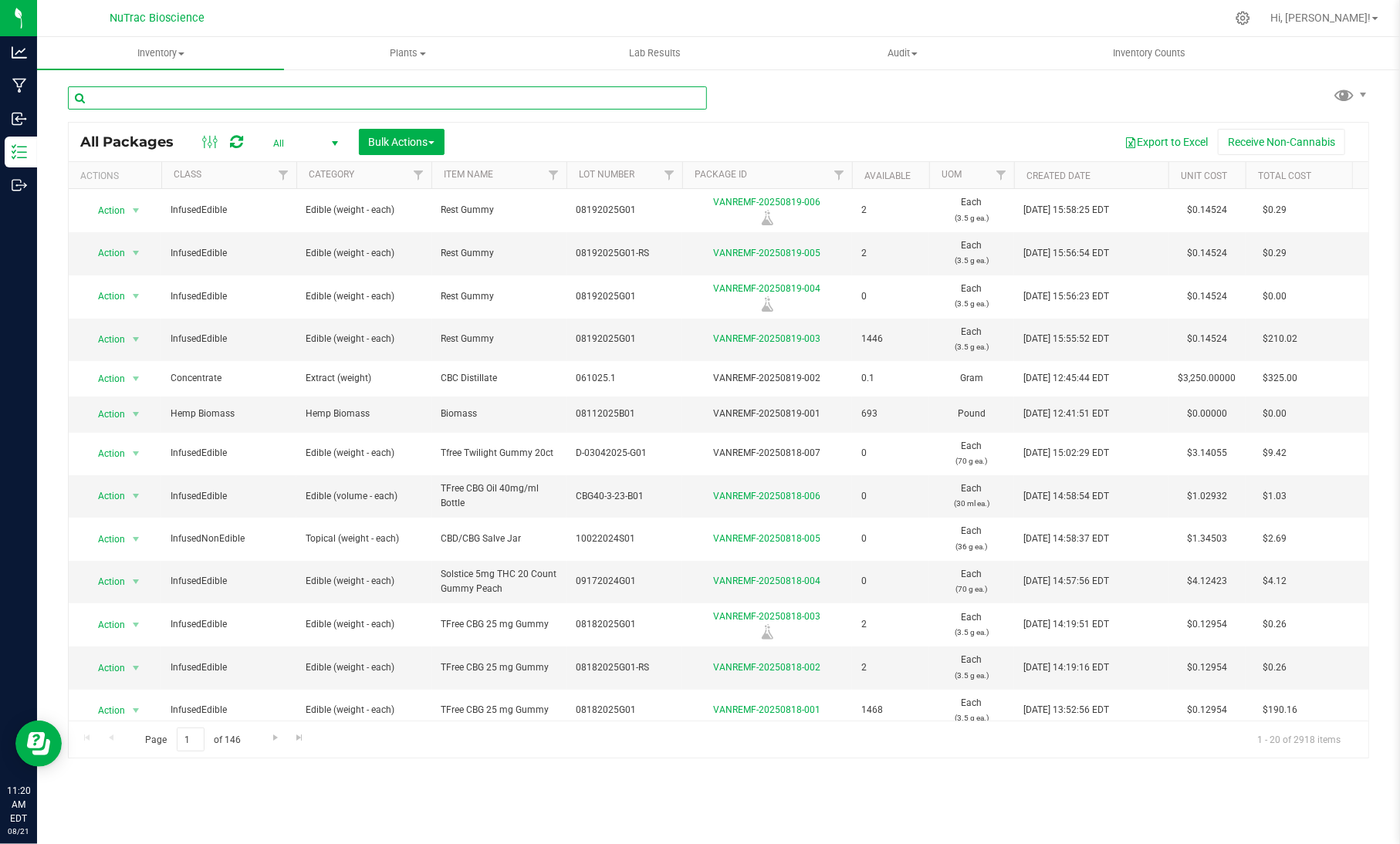
click at [651, 101] on input "text" at bounding box center [387, 98] width 639 height 23
paste input "CBD-CBN-G-B03"
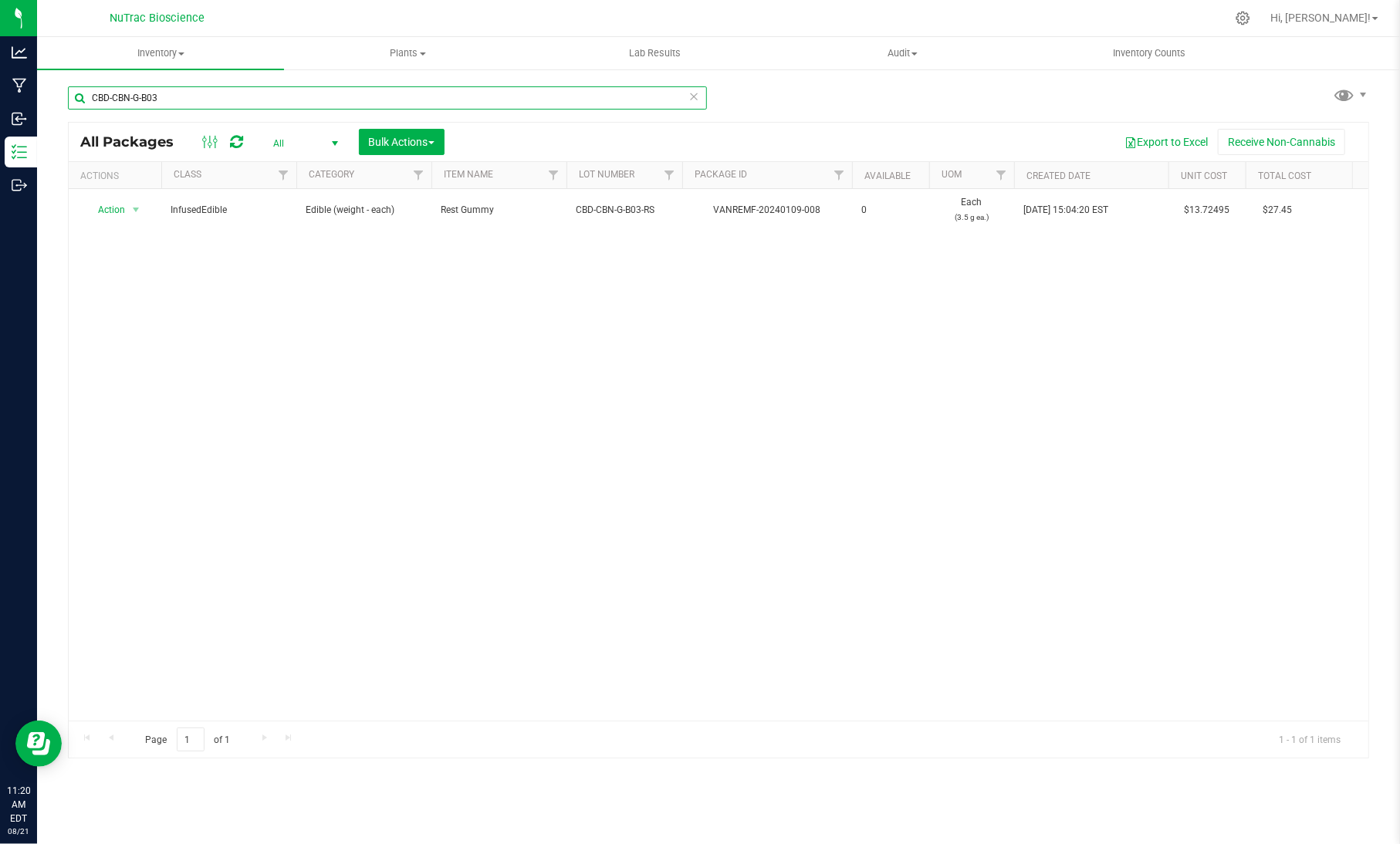
type input "CBD-CBN-G-B03"
click at [313, 135] on span "All" at bounding box center [303, 143] width 85 height 22
click at [313, 238] on li "All" at bounding box center [302, 238] width 83 height 23
click at [216, 94] on input "CBD-CBN-G-B03" at bounding box center [387, 98] width 639 height 23
click at [698, 96] on icon at bounding box center [693, 95] width 11 height 18
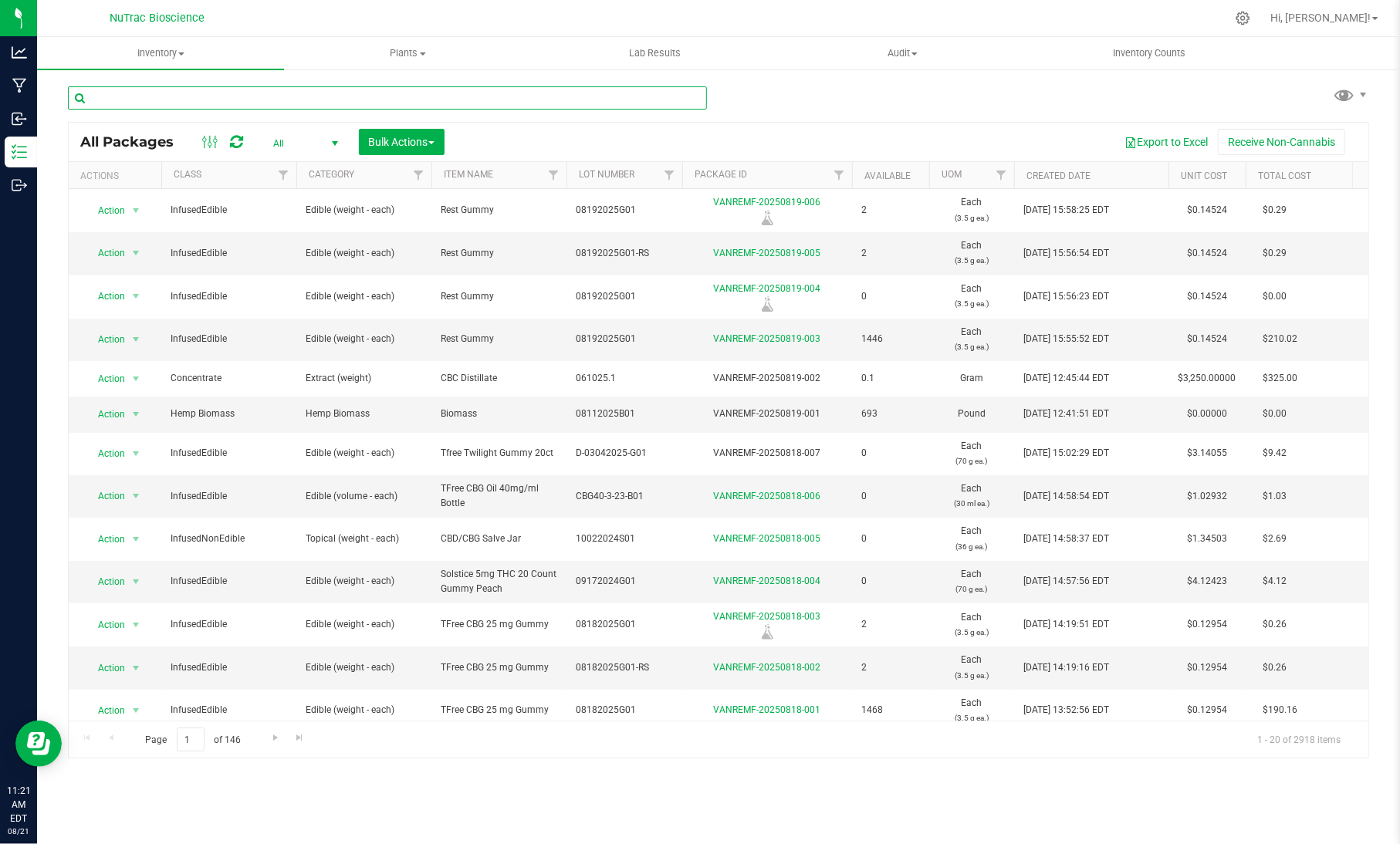
click at [702, 97] on input "text" at bounding box center [387, 98] width 639 height 23
paste input "CBD-CBN-Dist-B01.1"
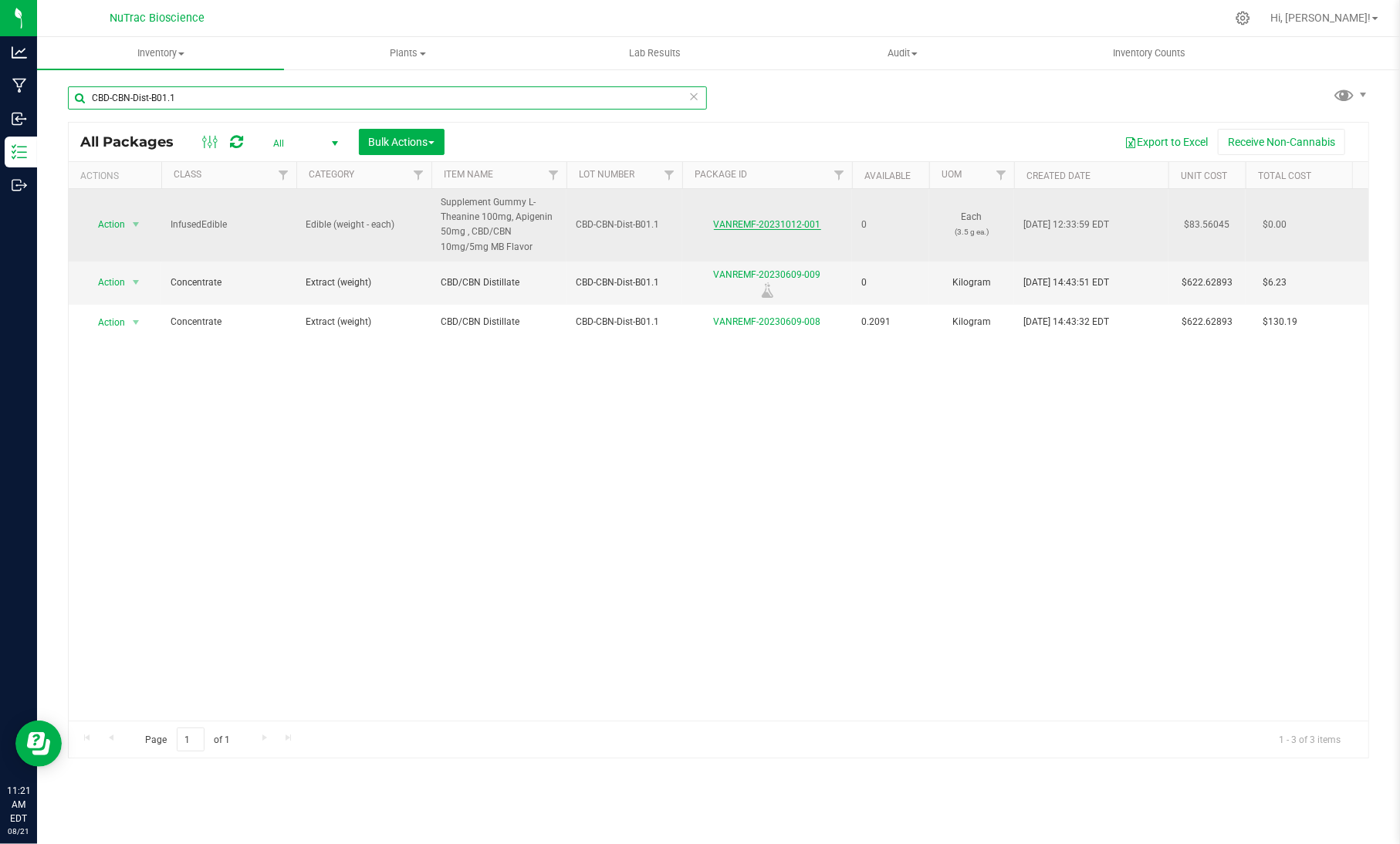
type input "CBD-CBN-Dist-B01.1"
click at [760, 227] on link "VANREMF-20231012-001" at bounding box center [767, 224] width 107 height 11
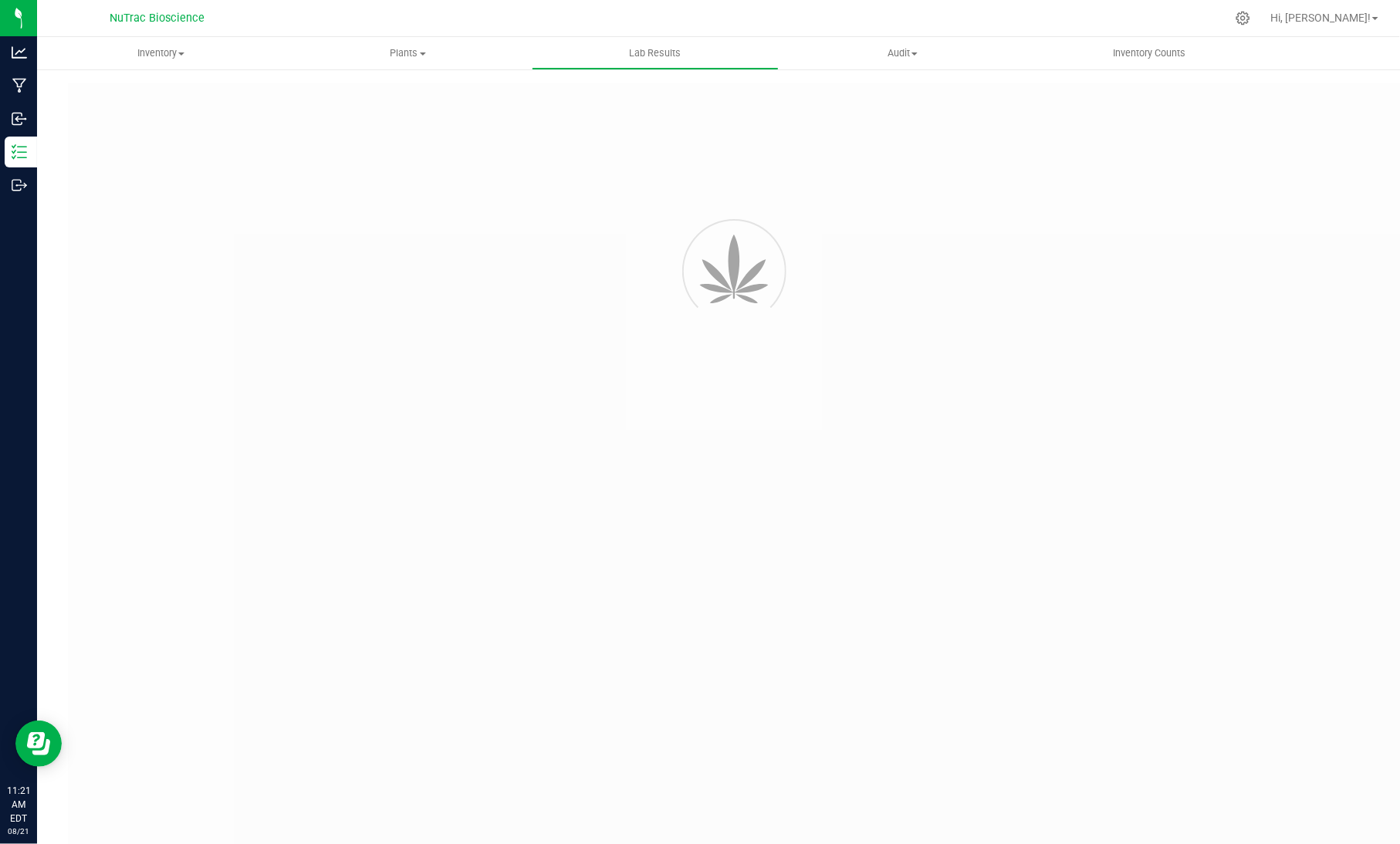
type input "VANREMF-20230609-009"
type input "53455"
type input "VANREMF-20230609-009"
type input "[DATE] 4:00 AM"
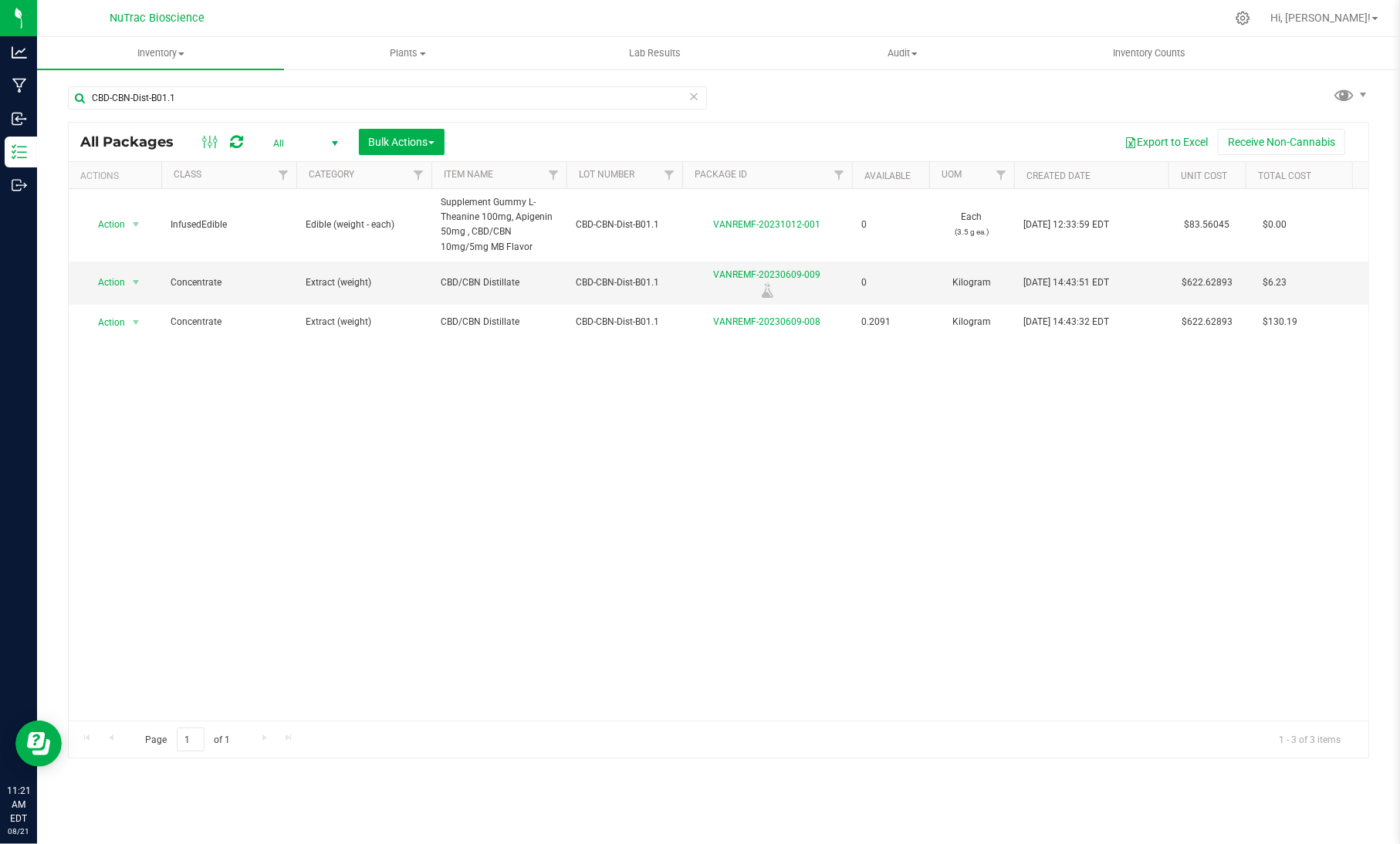
click at [692, 97] on icon at bounding box center [693, 95] width 11 height 18
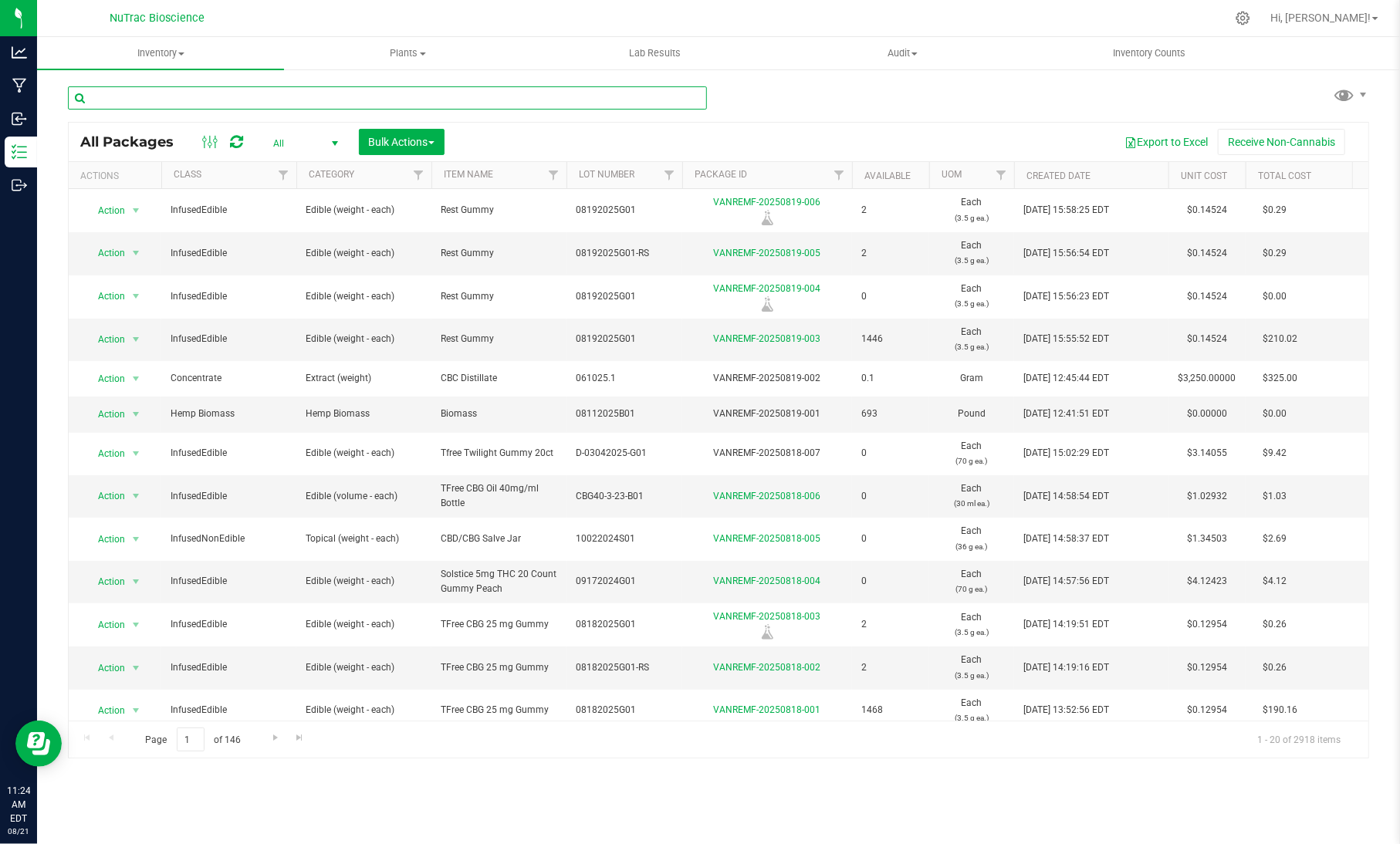
click at [390, 101] on input "text" at bounding box center [387, 98] width 639 height 23
paste input "CBG-ML-!"
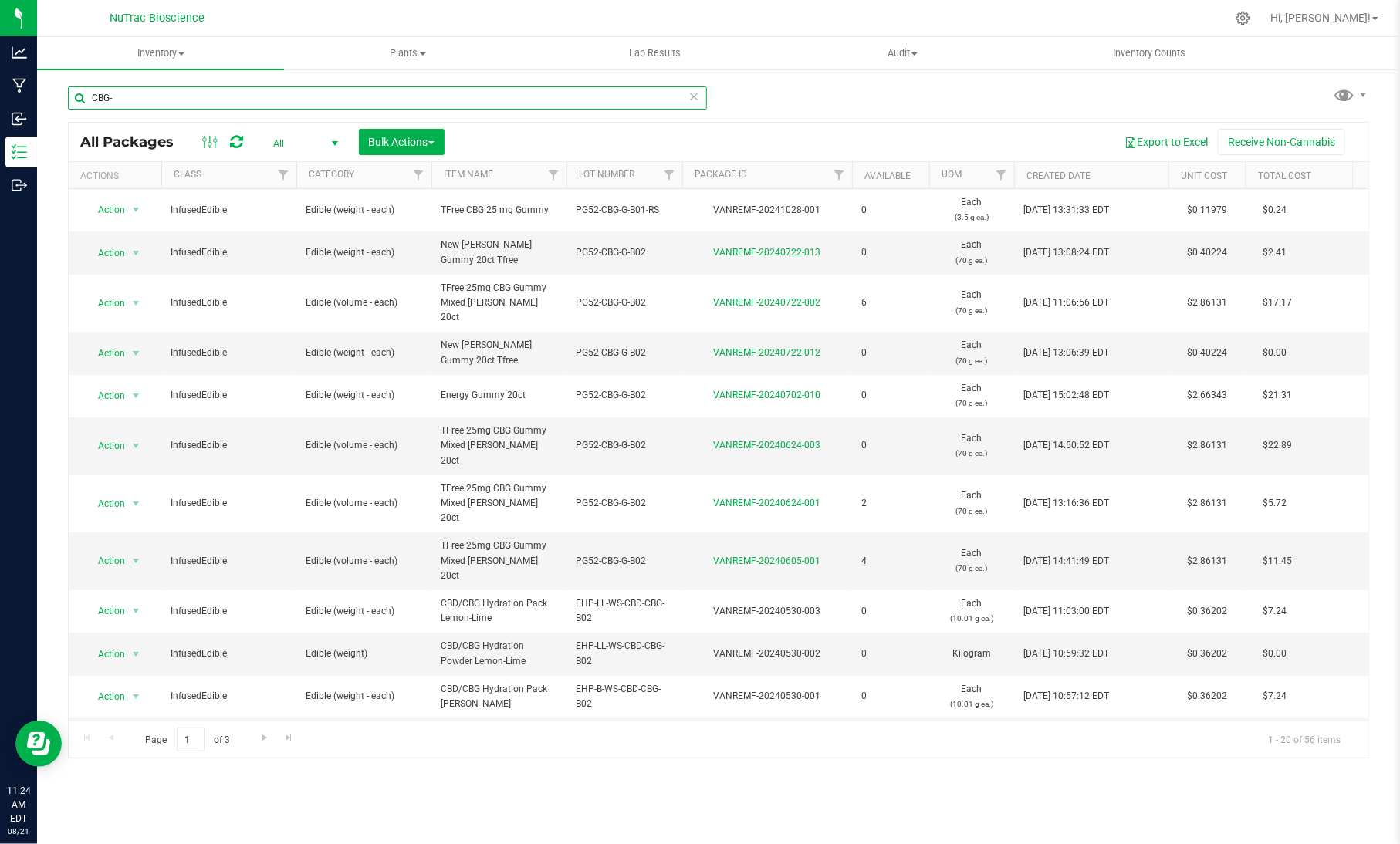
type input "CBG-"
click at [178, 105] on input "CBG-" at bounding box center [387, 98] width 639 height 23
click at [696, 95] on icon at bounding box center [693, 95] width 11 height 18
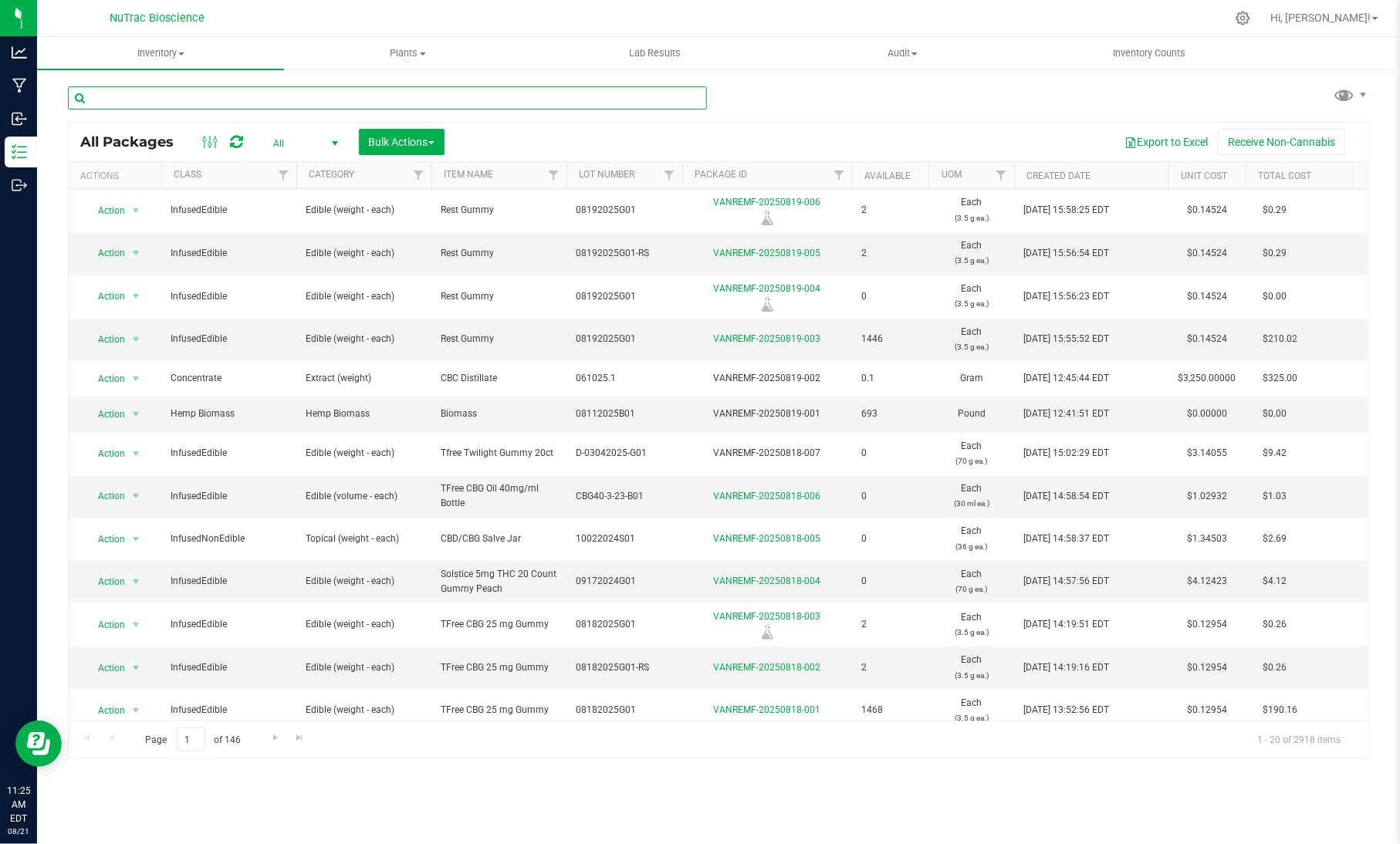
click at [696, 95] on input "text" at bounding box center [387, 98] width 639 height 23
paste input "CBG Mother Liquor"
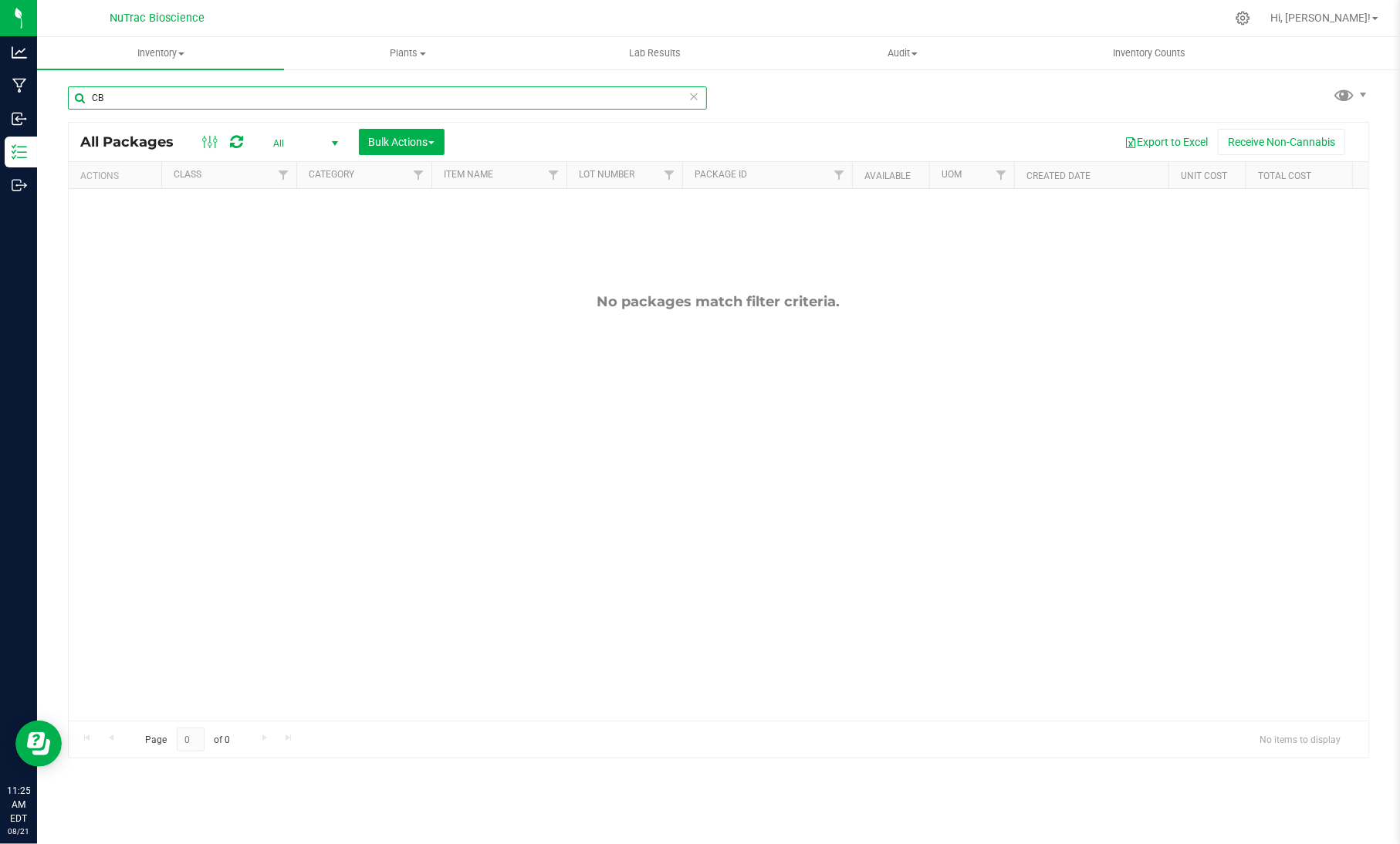
type input "C"
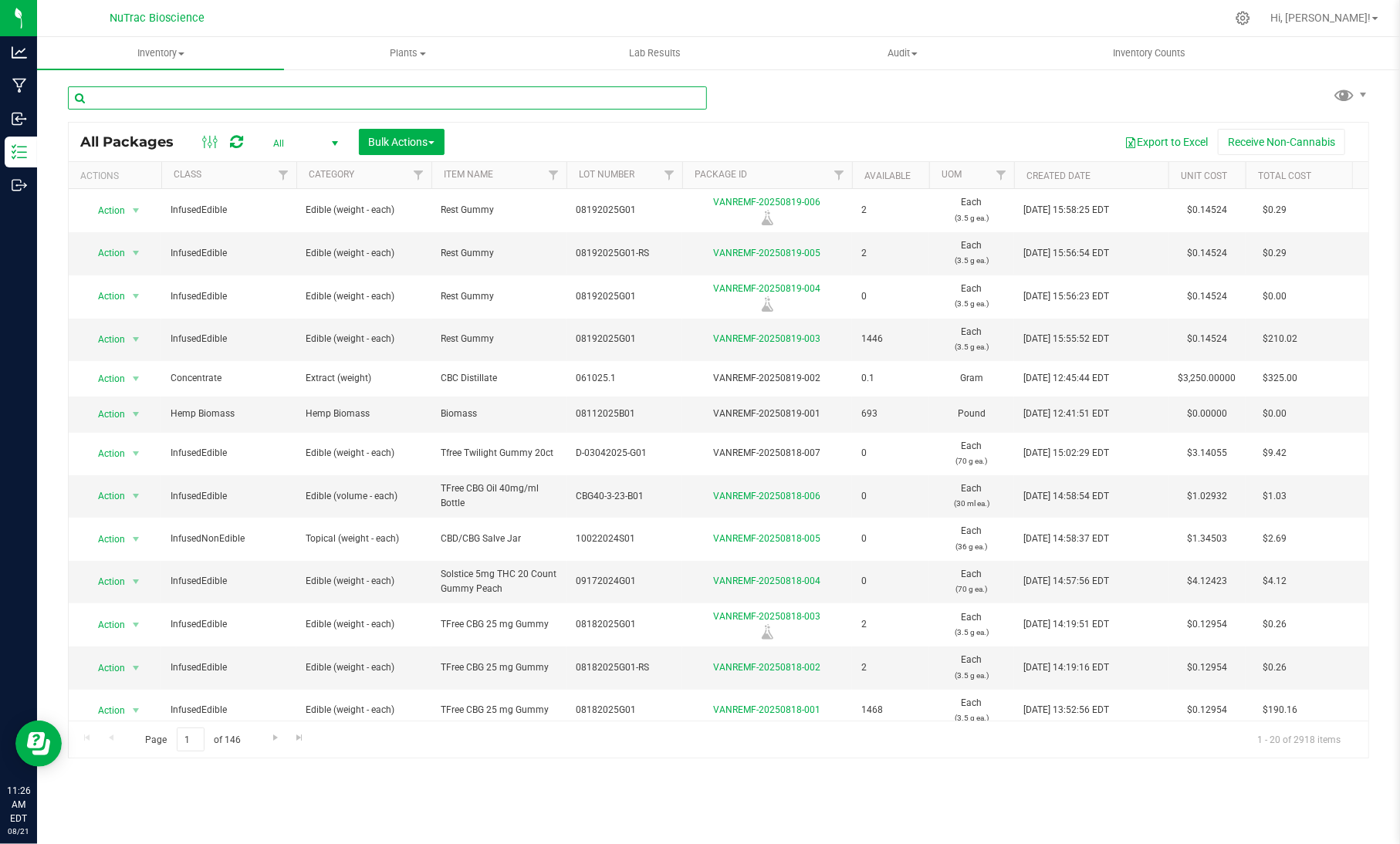
click at [223, 94] on input "text" at bounding box center [387, 98] width 639 height 23
paste input "JPF-12-28-23"
click at [223, 94] on input "JPF-12-28-23" at bounding box center [387, 98] width 639 height 23
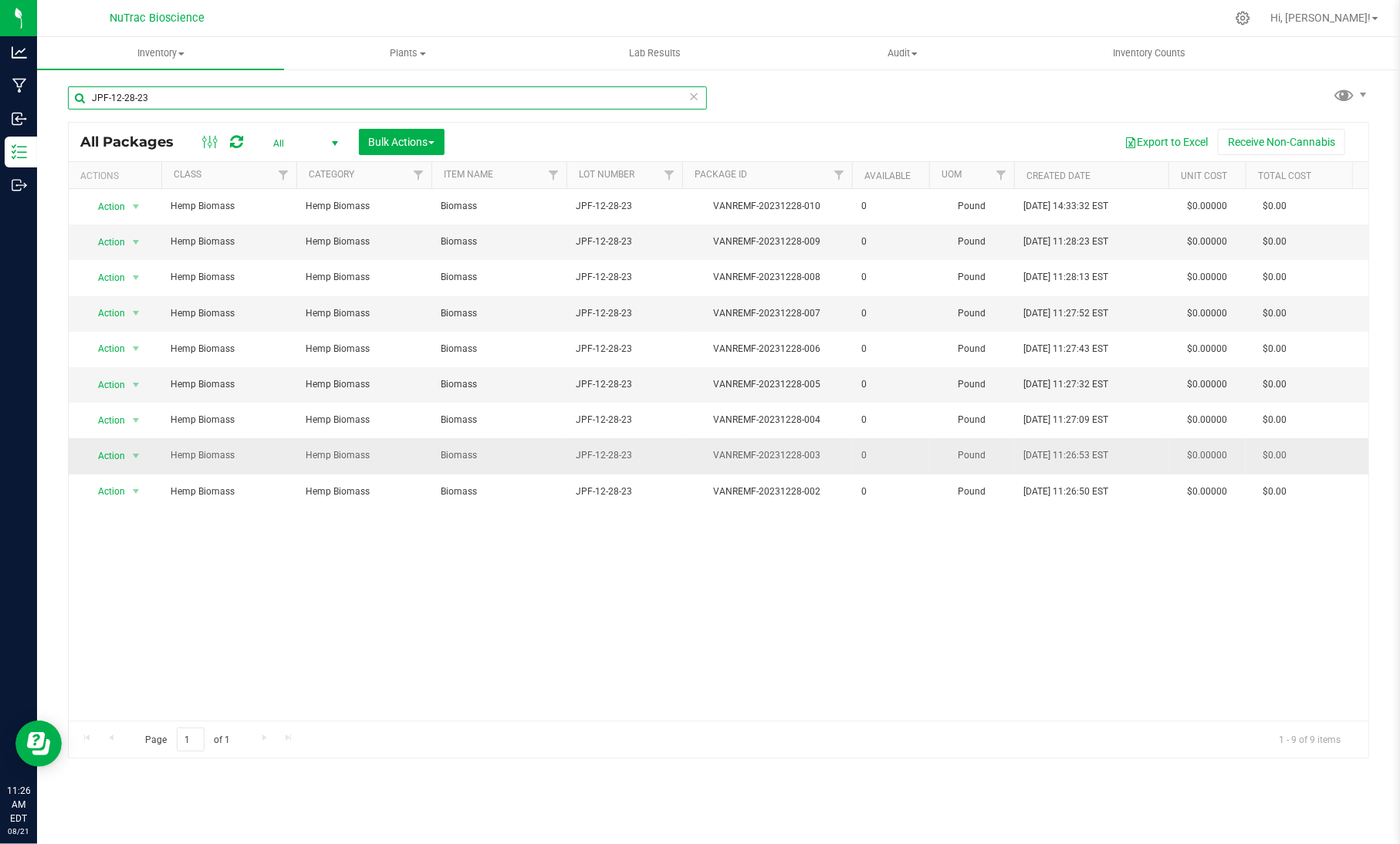
type input "JPF-12-28-23"
click at [241, 463] on span "Hemp Biomass" at bounding box center [229, 455] width 116 height 15
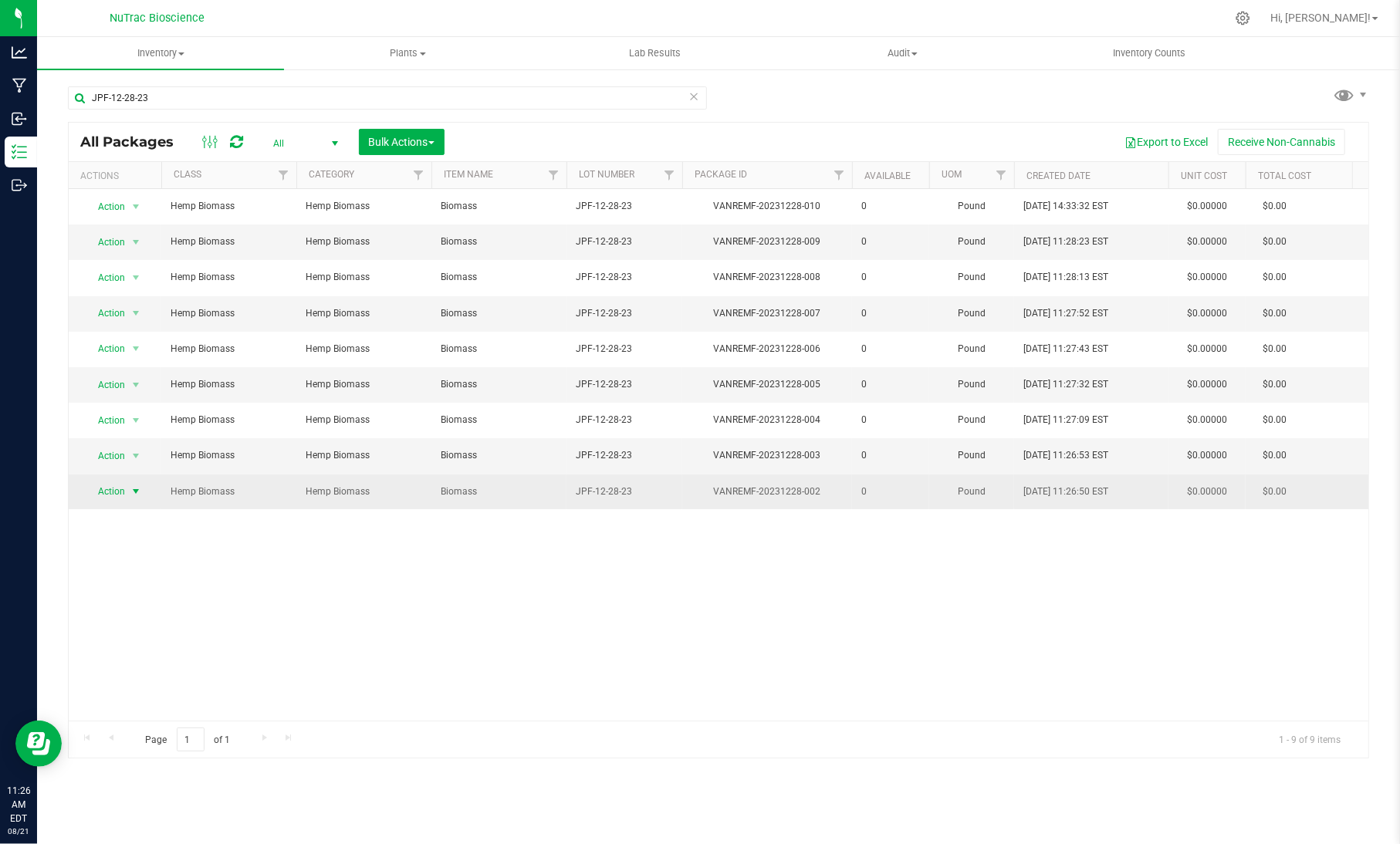
click at [127, 495] on span "select" at bounding box center [136, 492] width 19 height 22
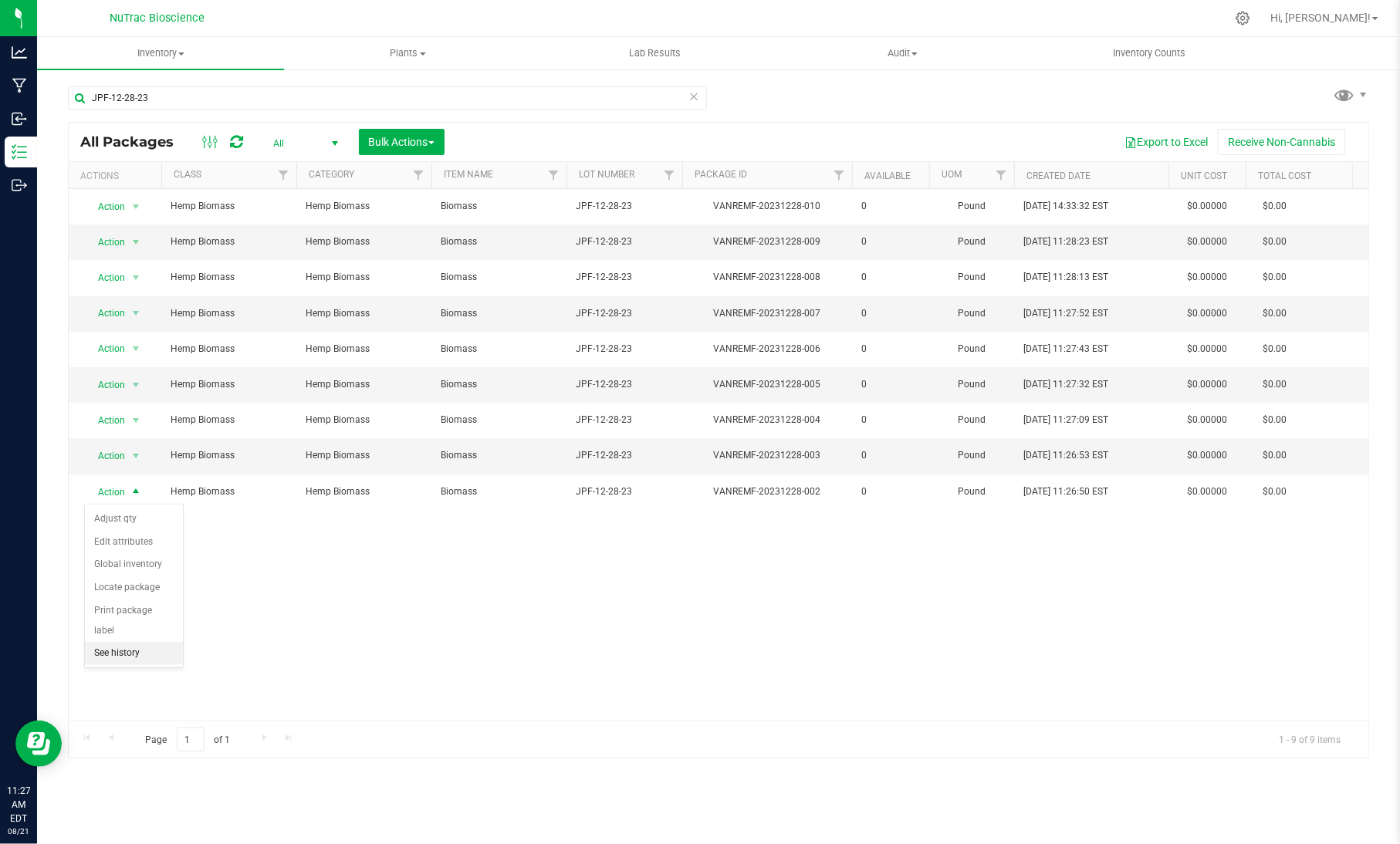
click at [156, 642] on li "See history" at bounding box center [134, 653] width 98 height 23
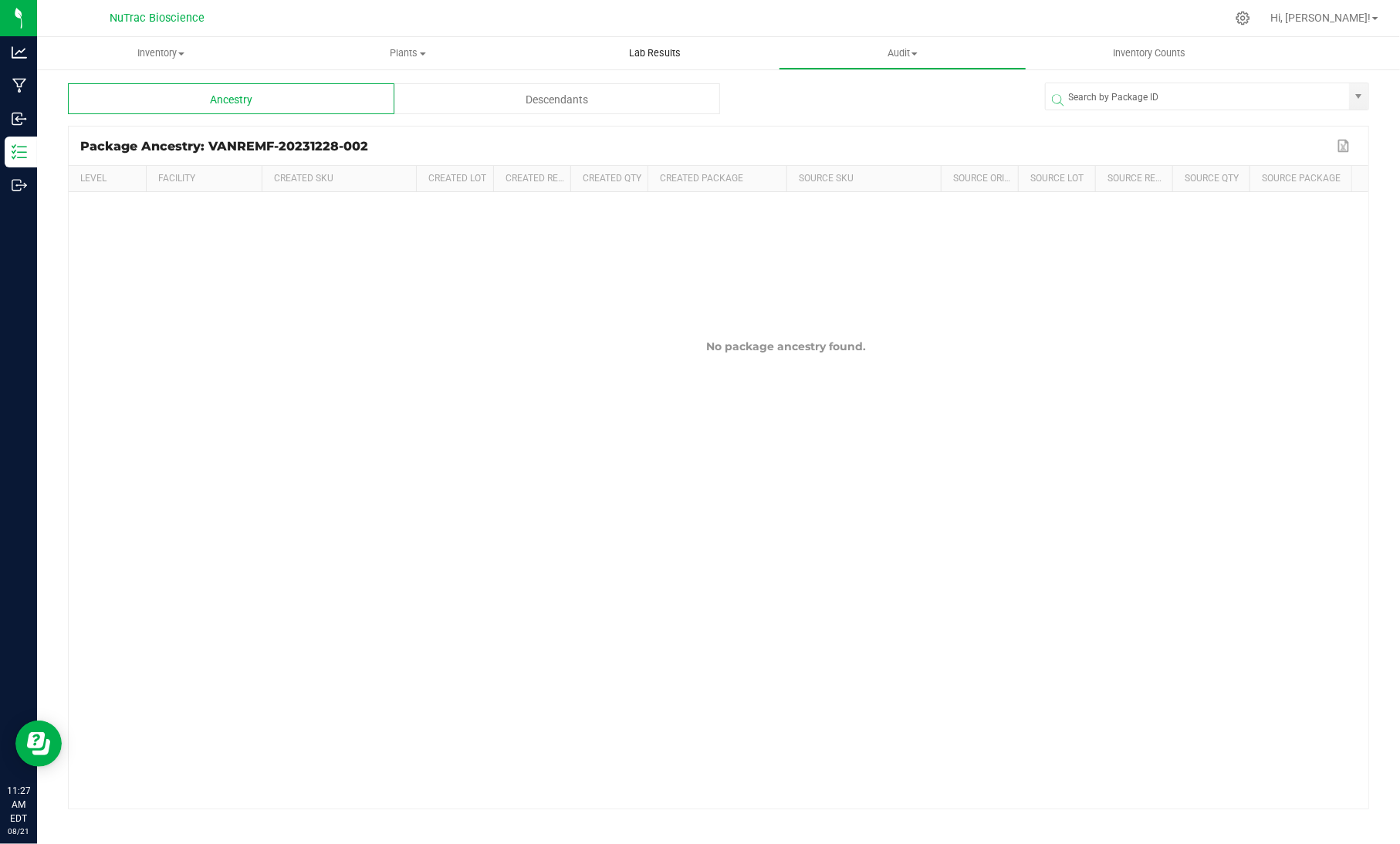
click at [625, 52] on span "Lab Results" at bounding box center [654, 53] width 94 height 14
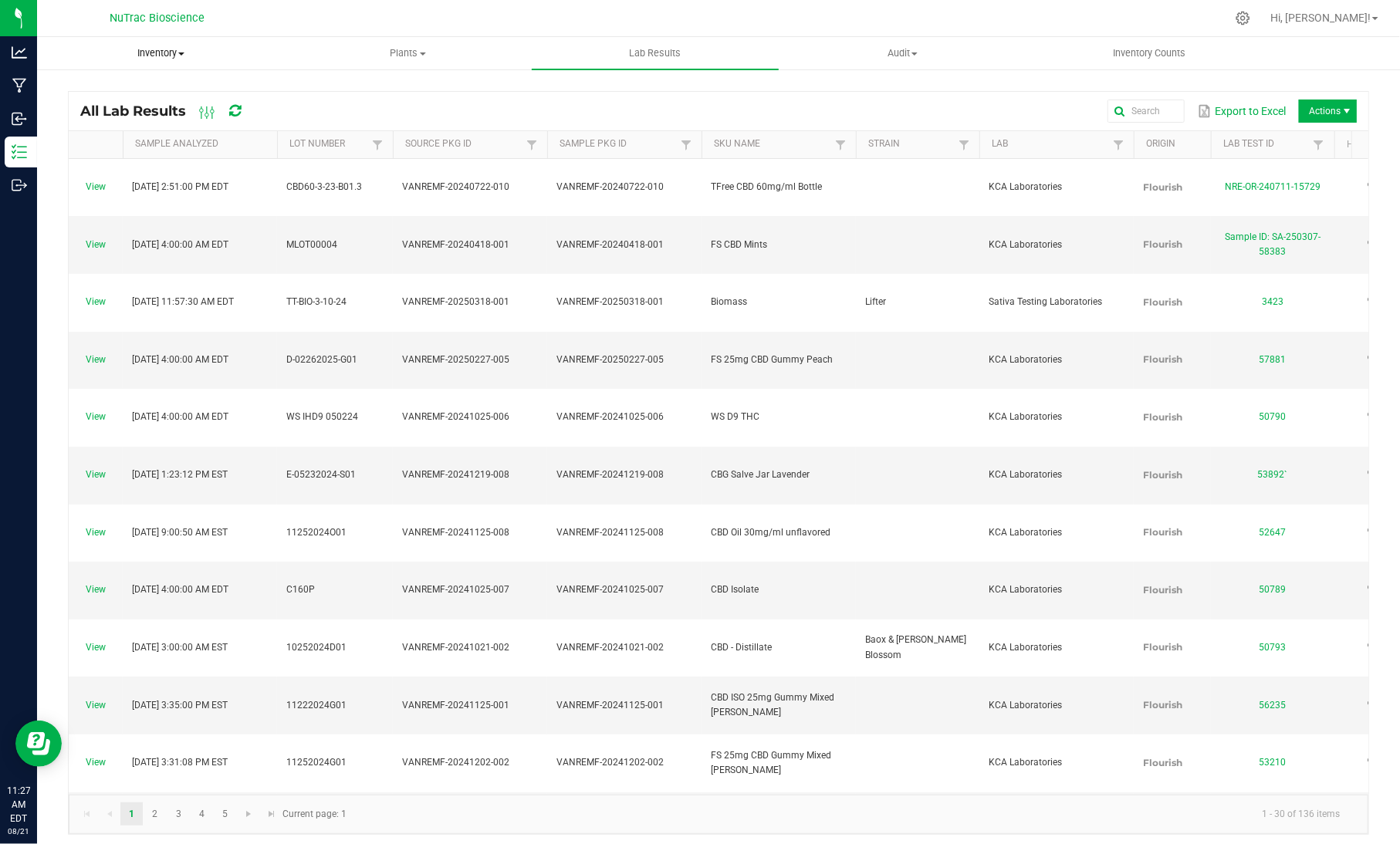
click at [189, 55] on span "Inventory" at bounding box center [161, 53] width 245 height 14
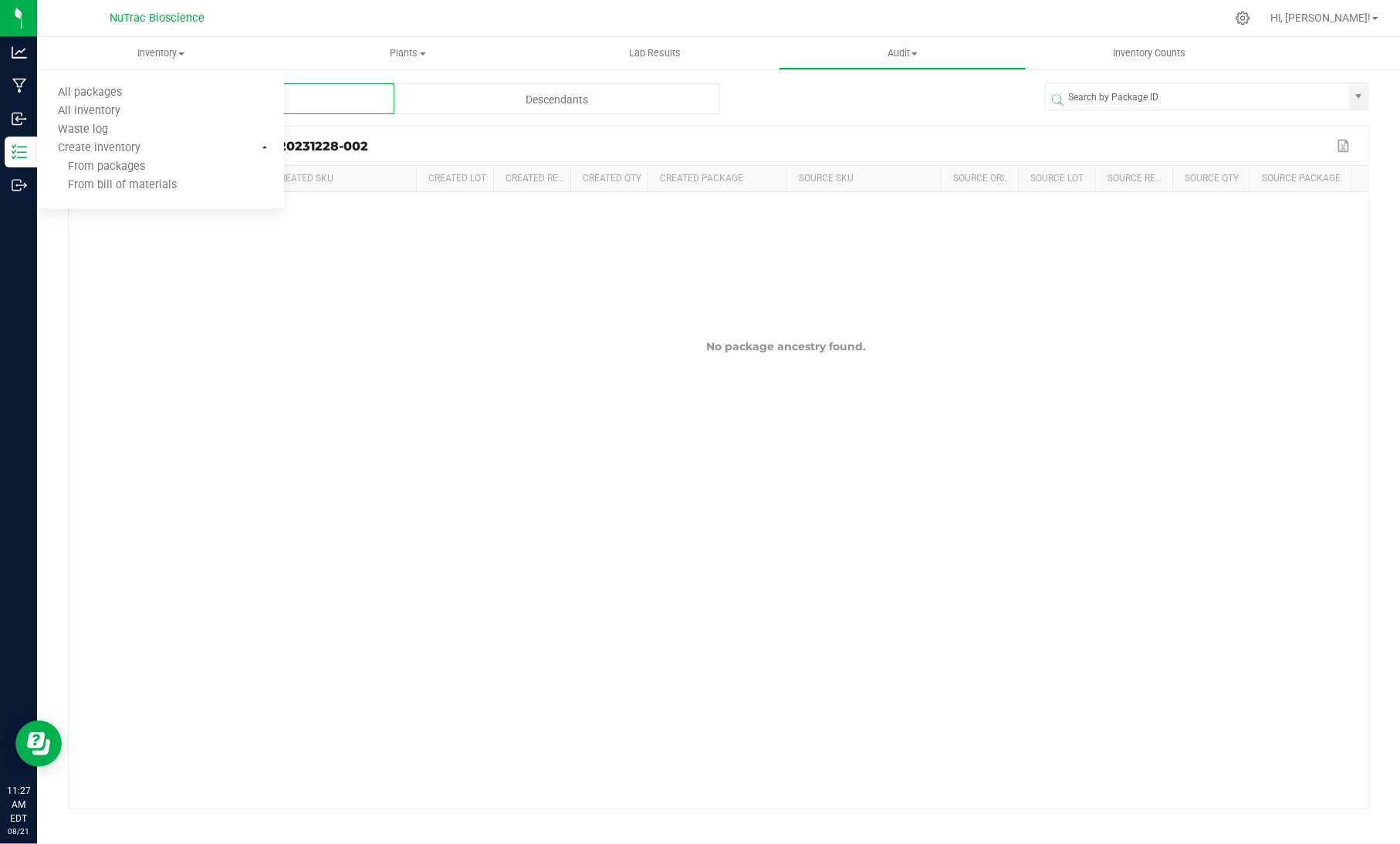
click at [415, 654] on div "No package ancestry found." at bounding box center [718, 500] width 1300 height 616
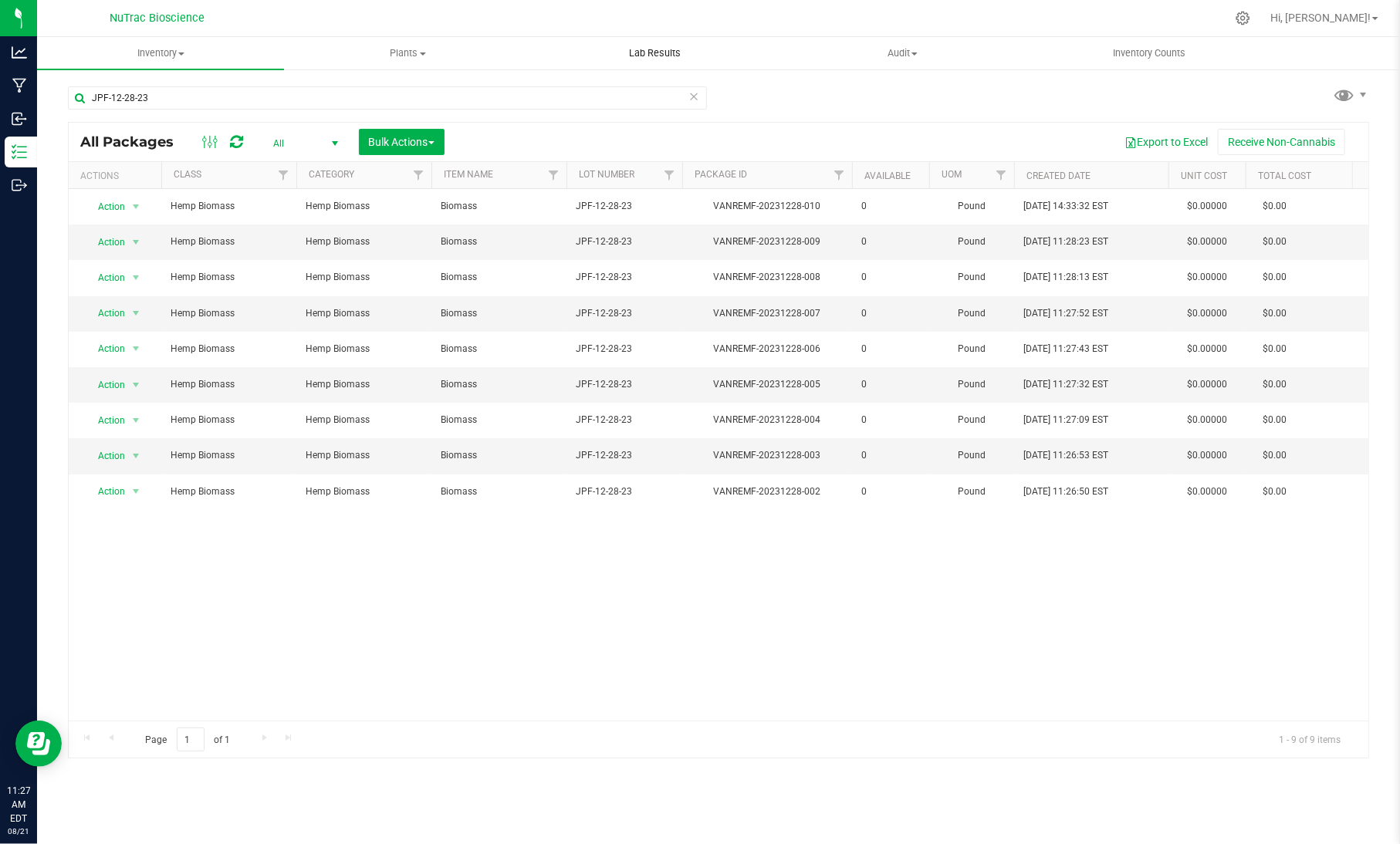
click at [628, 46] on span "Lab Results" at bounding box center [654, 53] width 94 height 14
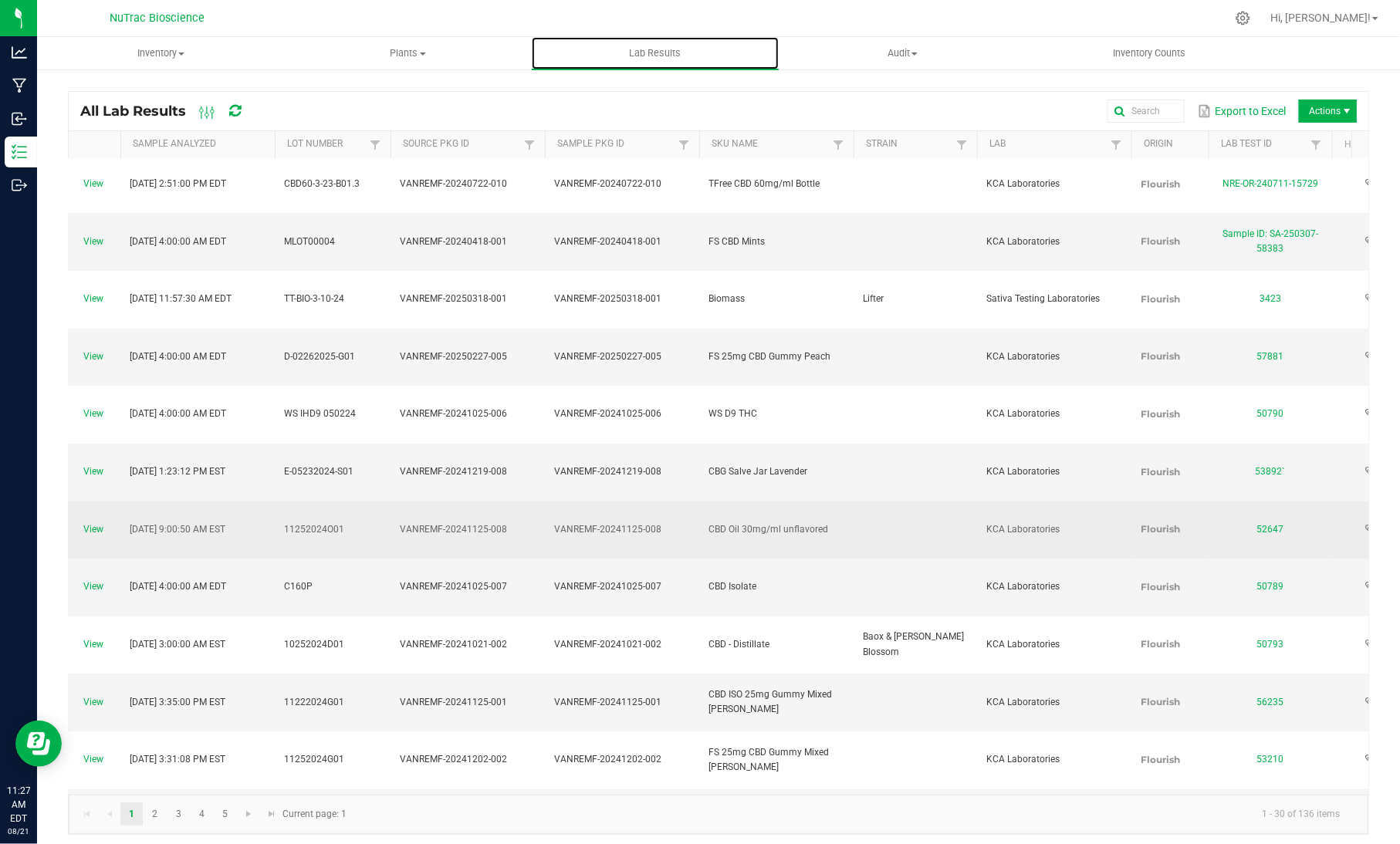
scroll to position [0, 2]
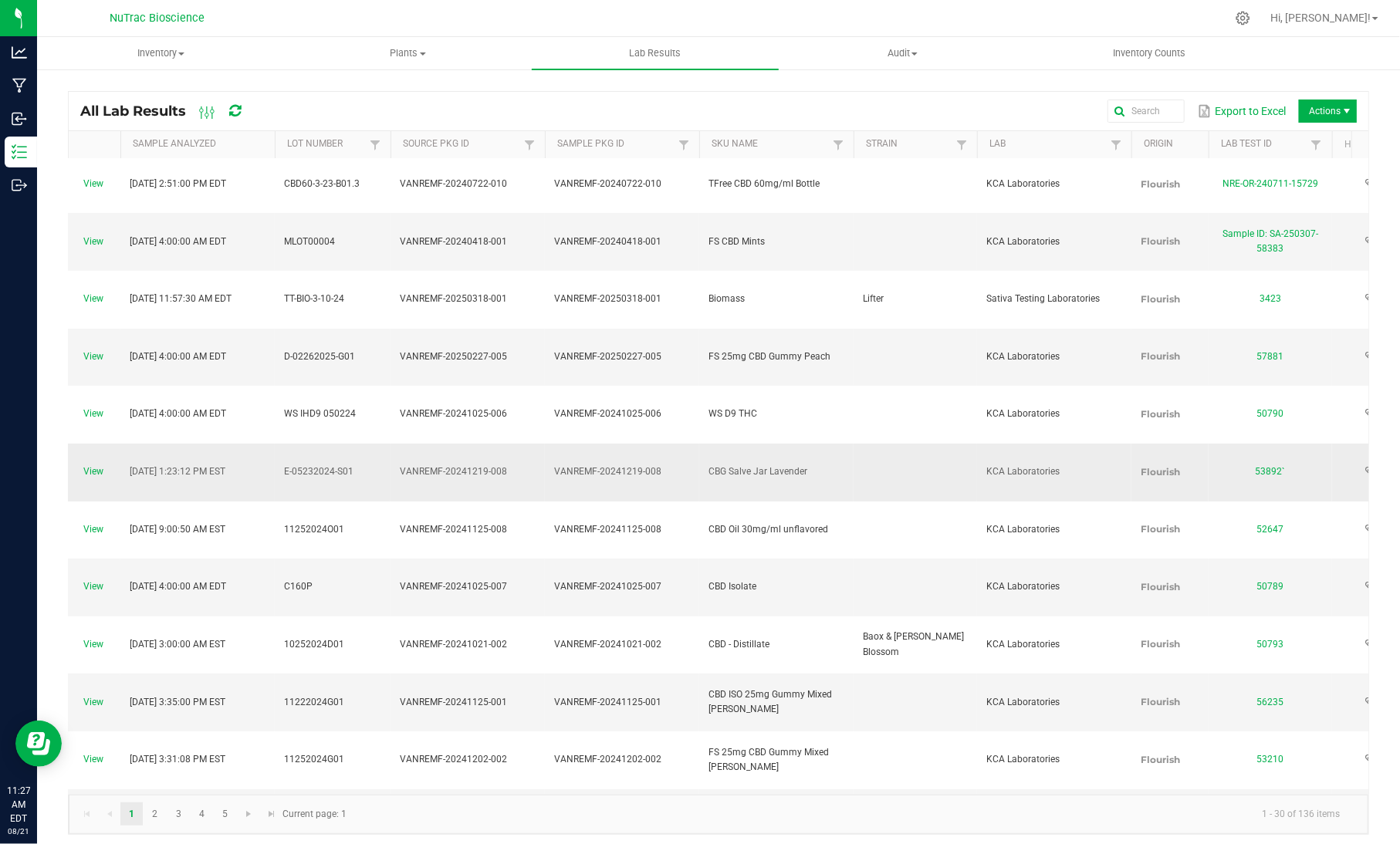
click at [570, 466] on span "VANREMF-20241219-008" at bounding box center [607, 471] width 107 height 11
click at [494, 351] on span "VANREMF-20250227-005" at bounding box center [453, 356] width 107 height 11
click at [177, 822] on link "3" at bounding box center [178, 813] width 22 height 23
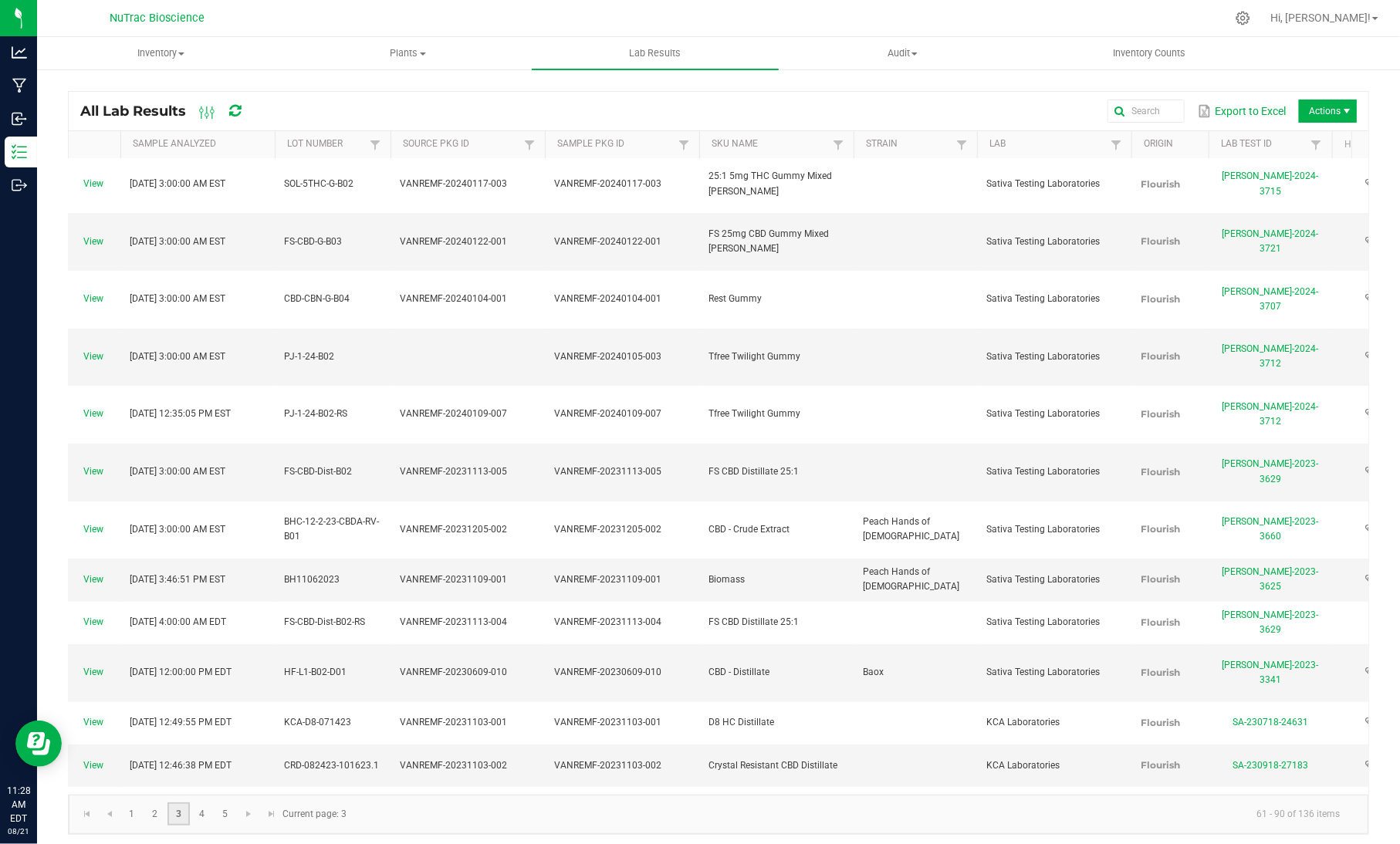
scroll to position [0, 2]
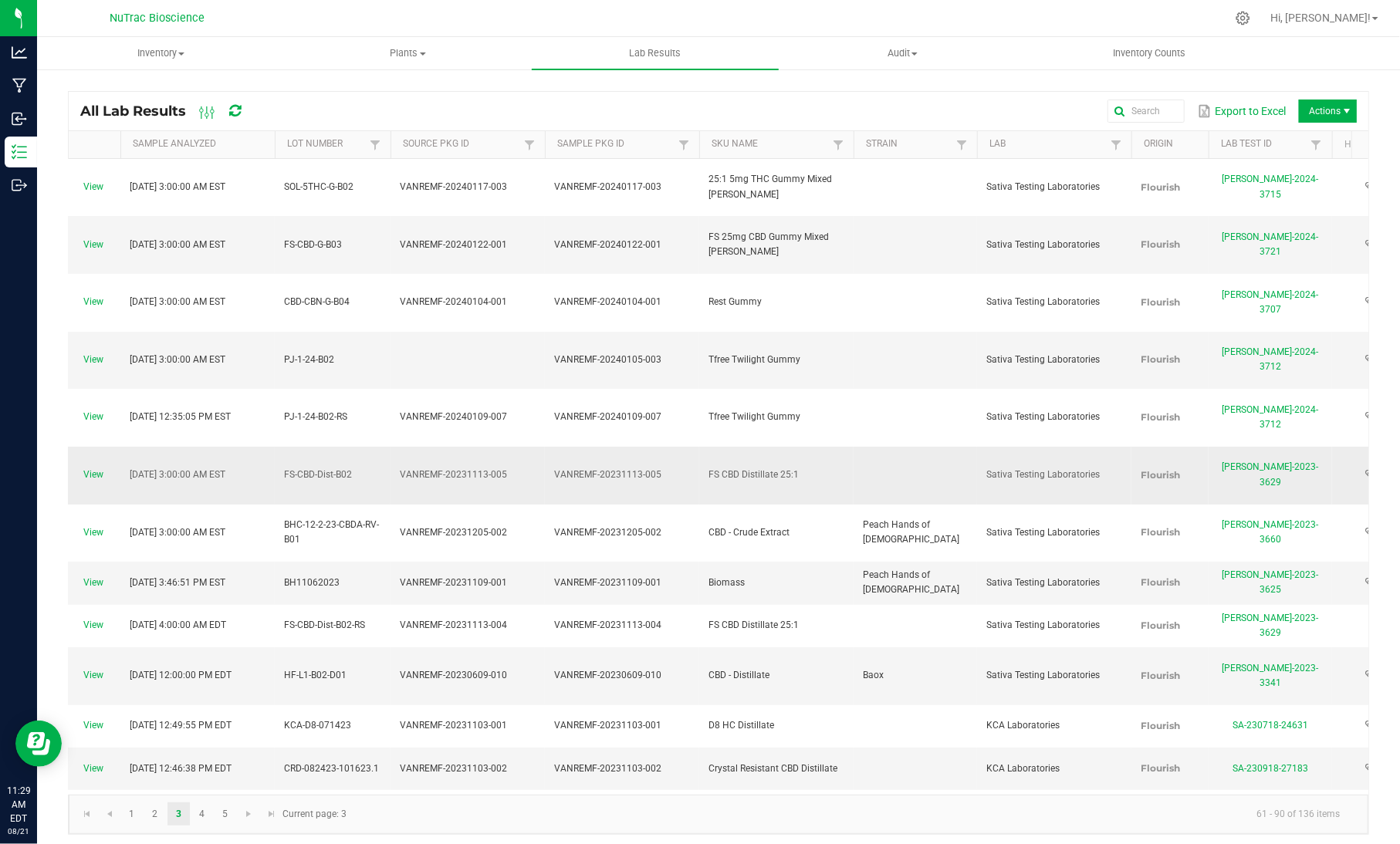
click at [271, 447] on td "[DATE] 3:00:00 AM EST" at bounding box center [197, 476] width 154 height 58
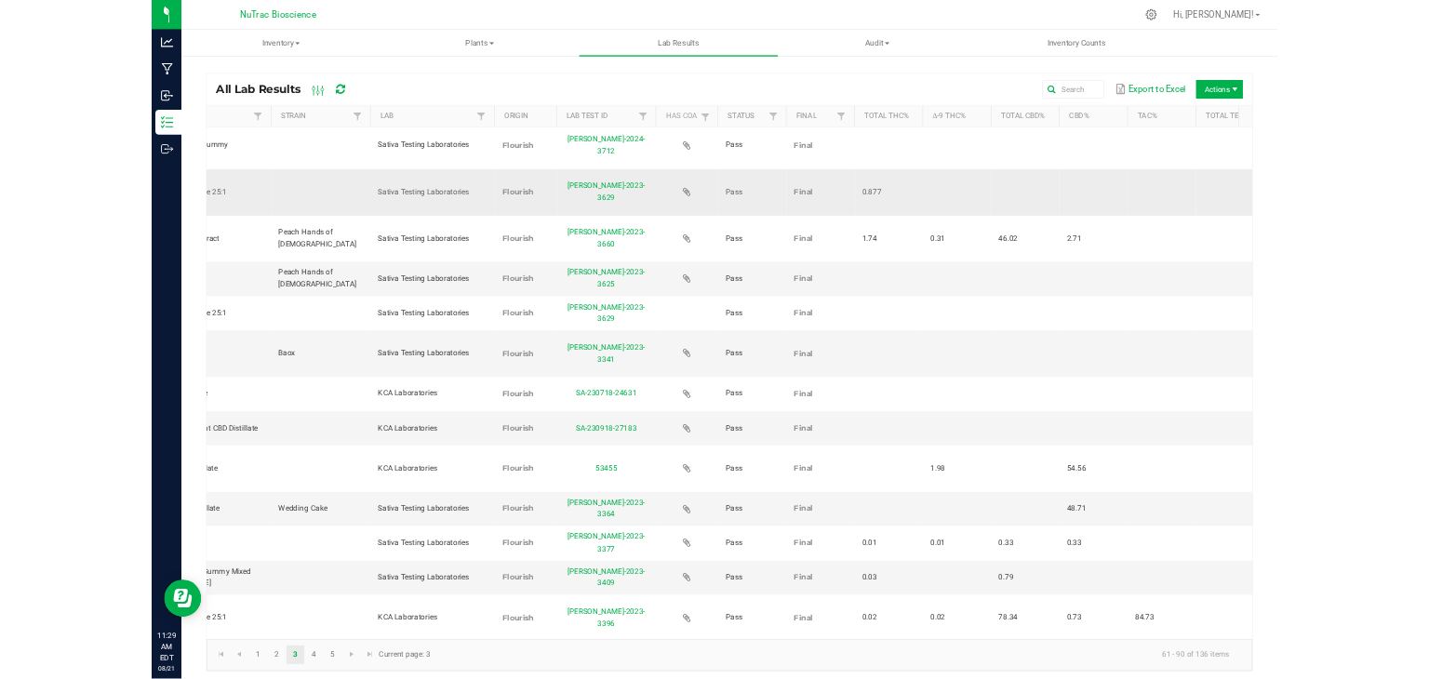
scroll to position [0, 0]
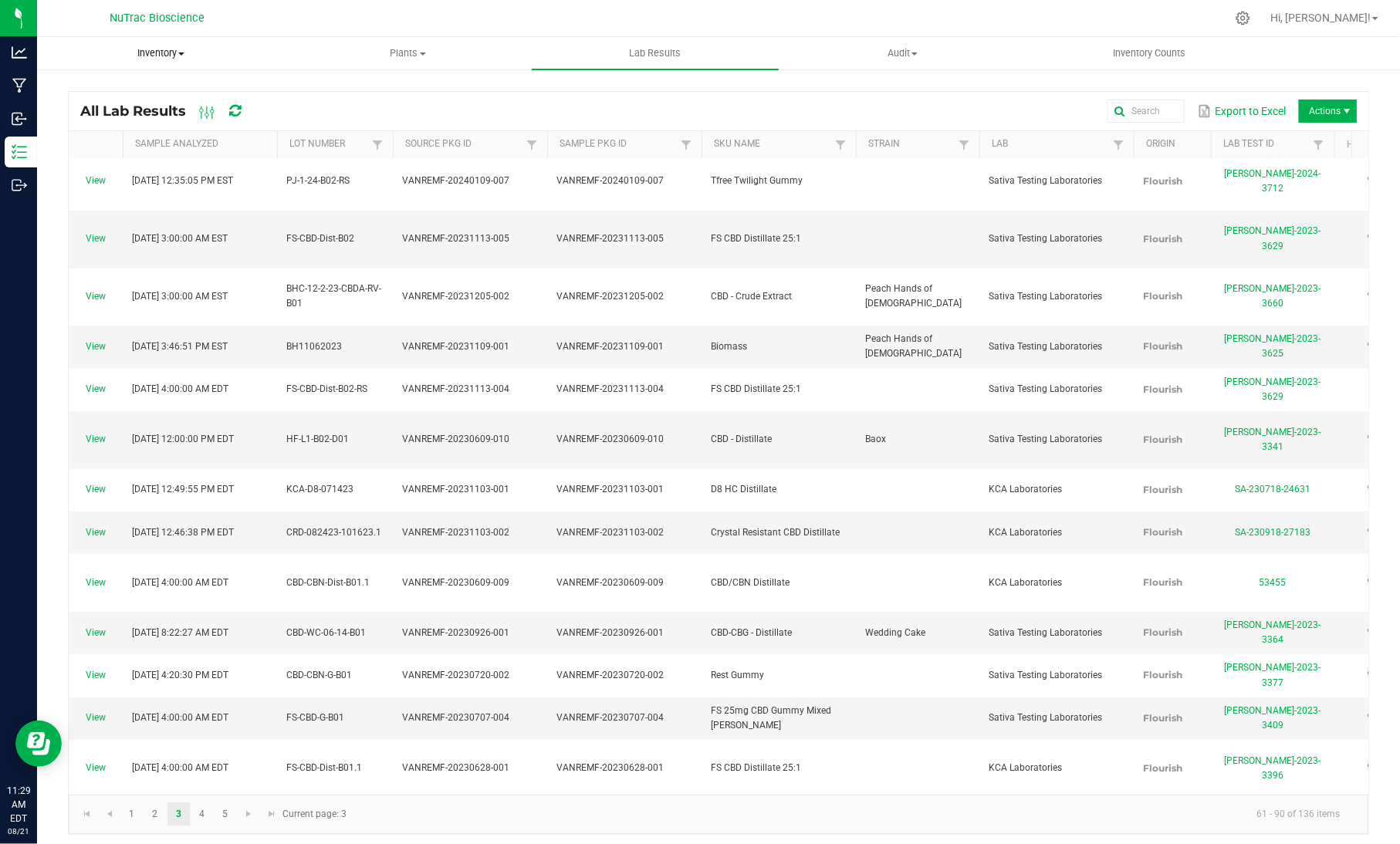
click at [191, 46] on span "Inventory" at bounding box center [161, 53] width 245 height 14
click at [144, 95] on li "All packages" at bounding box center [161, 93] width 247 height 18
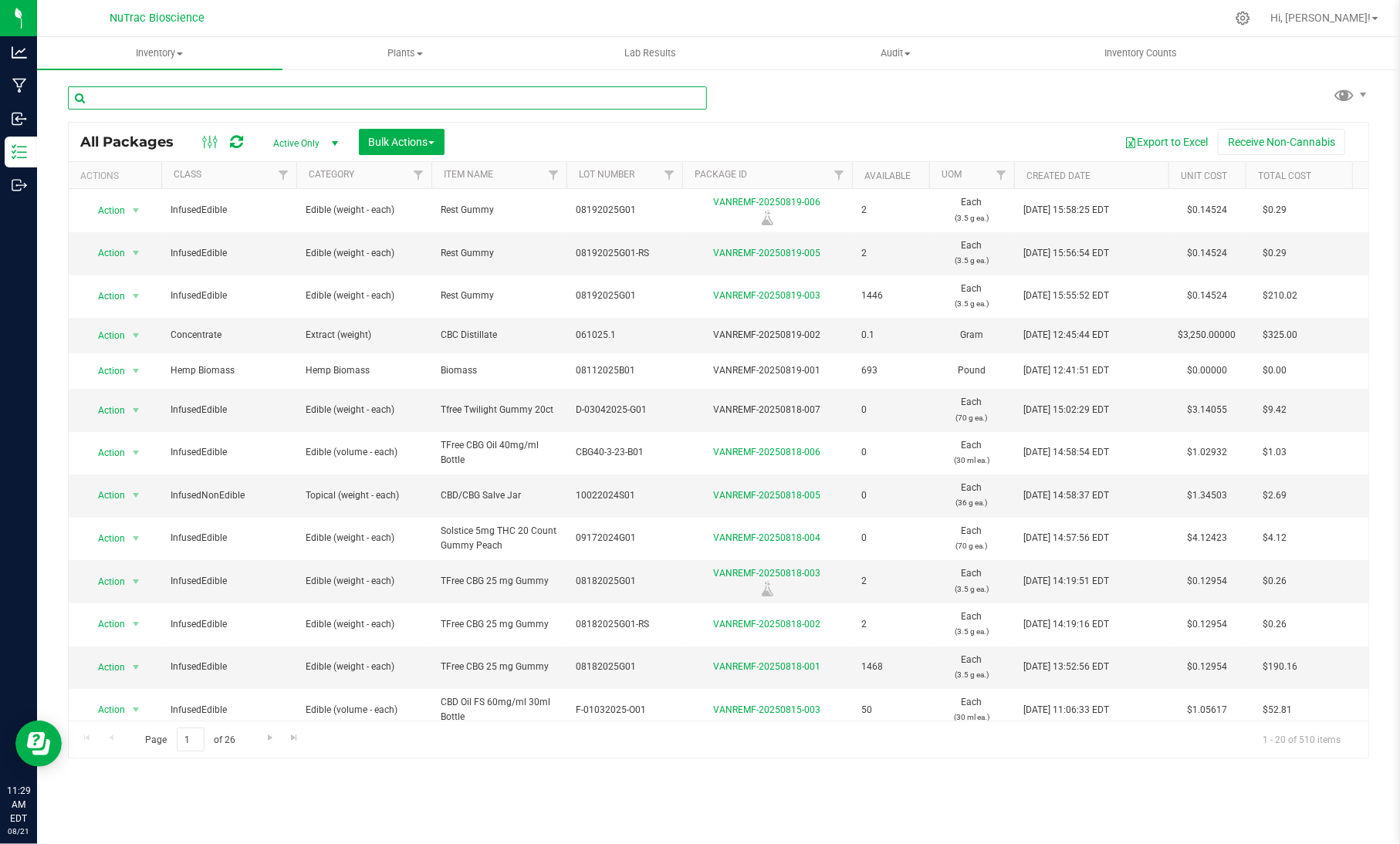
click at [311, 98] on input "text" at bounding box center [387, 98] width 639 height 23
paste input "[PERSON_NAME]-2023-3698"
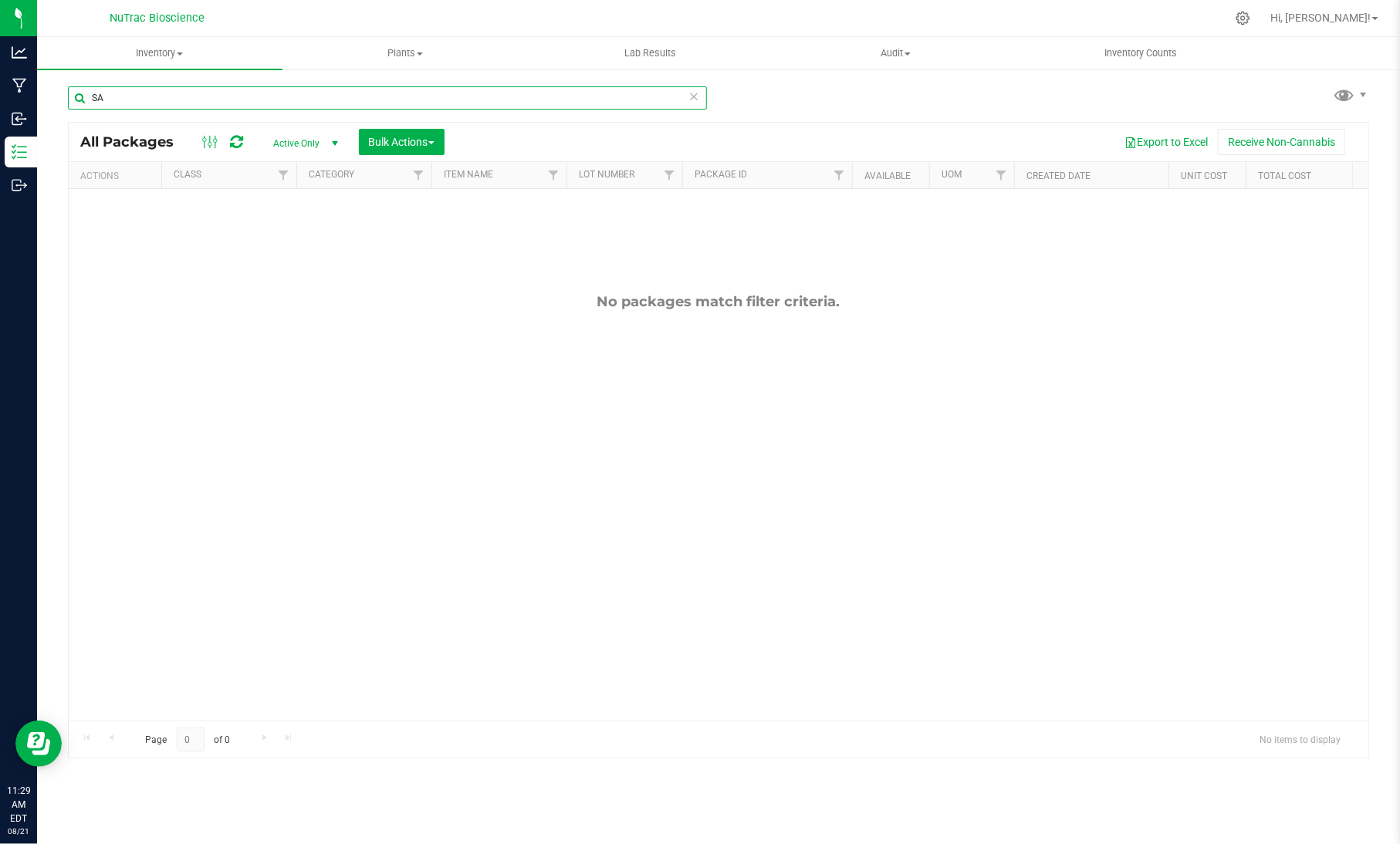
type input "S"
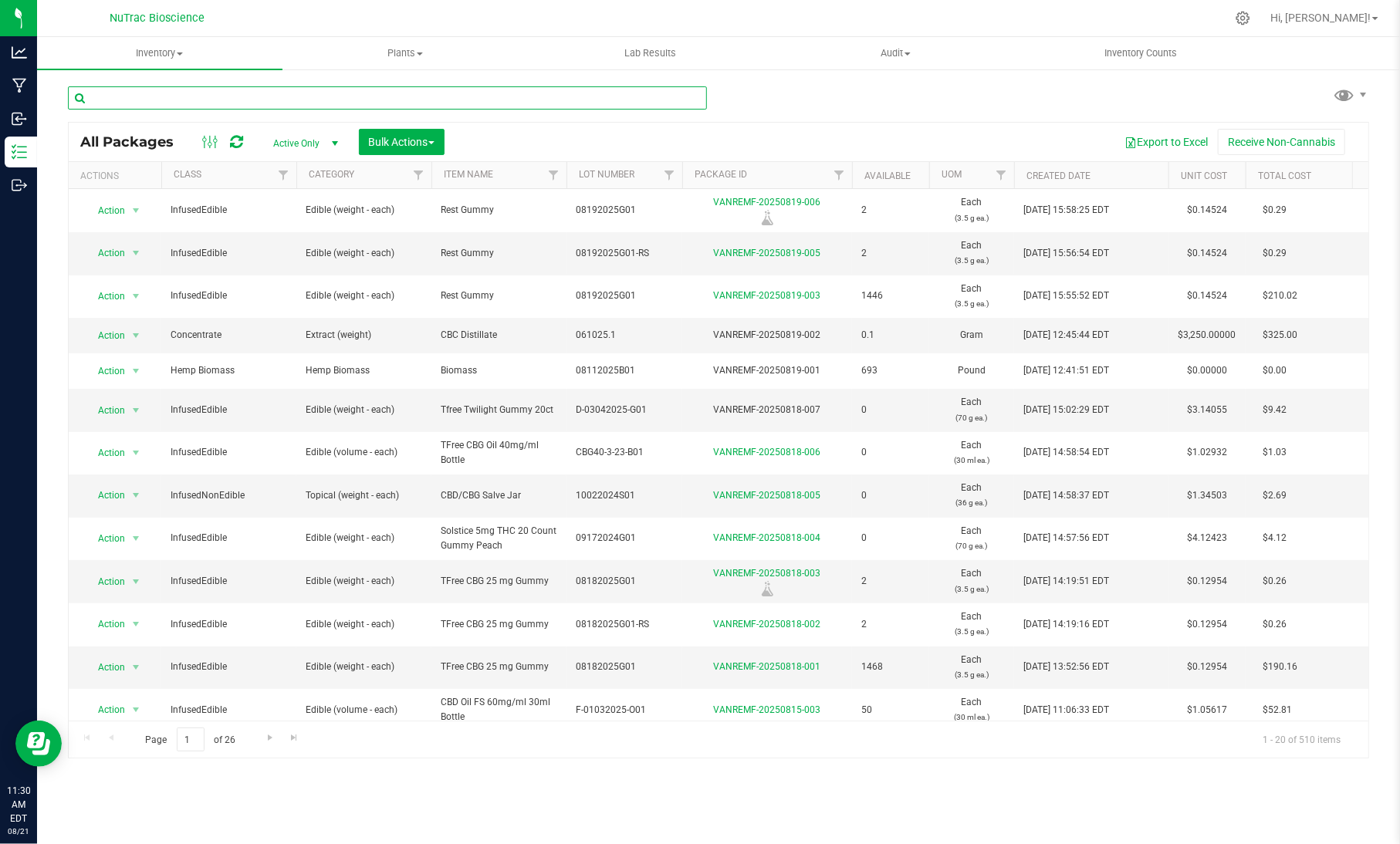
click at [304, 90] on input "text" at bounding box center [387, 98] width 639 height 23
paste input "EQN-2.5THC-G-B04"
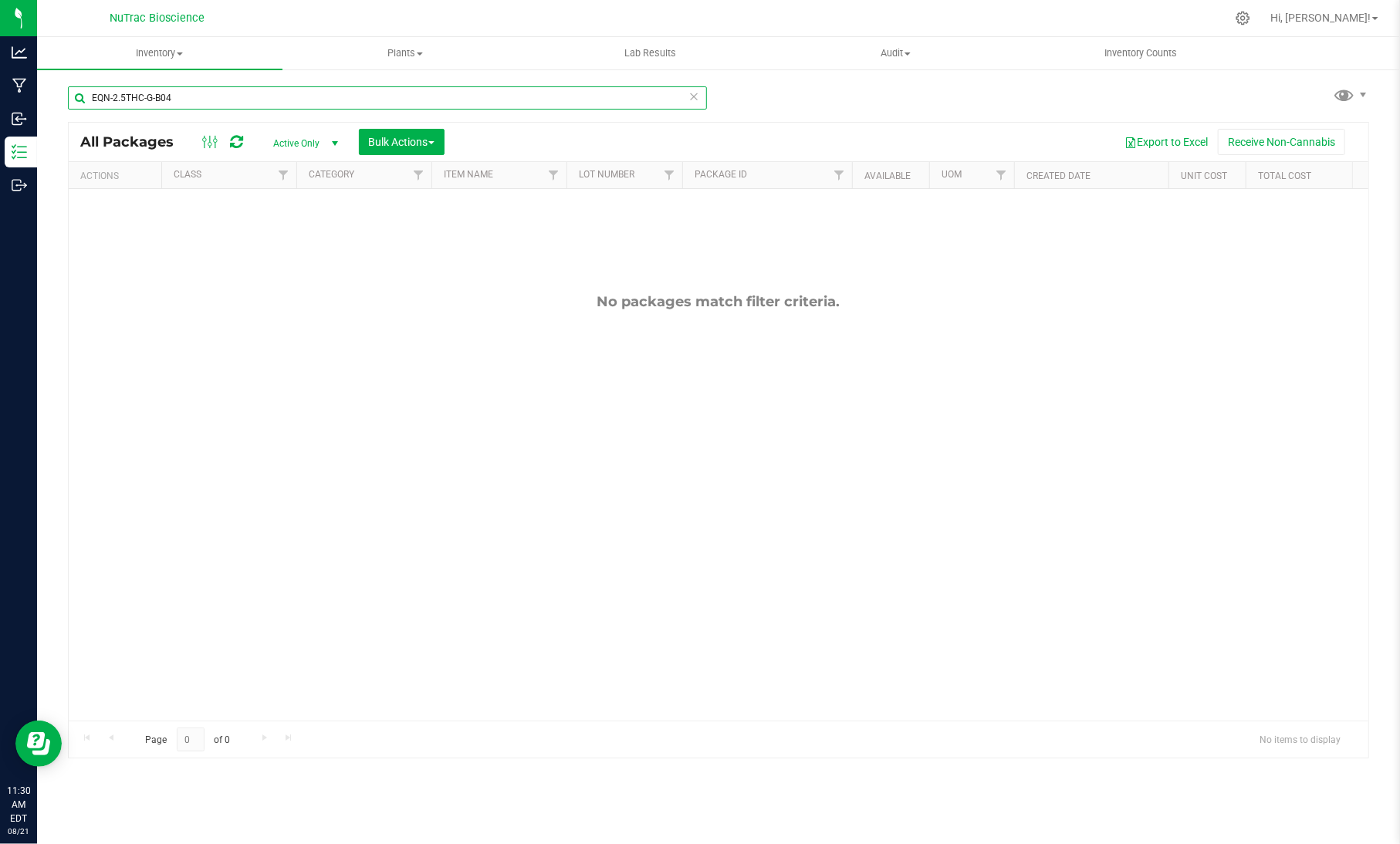
type input "EQN-2.5THC-G-B04"
click at [198, 98] on input "EQN-2.5THC-G-B04" at bounding box center [387, 98] width 639 height 23
click at [700, 98] on input "EQN-2.5THC-G-B04" at bounding box center [387, 98] width 639 height 23
click at [692, 89] on icon at bounding box center [693, 95] width 11 height 18
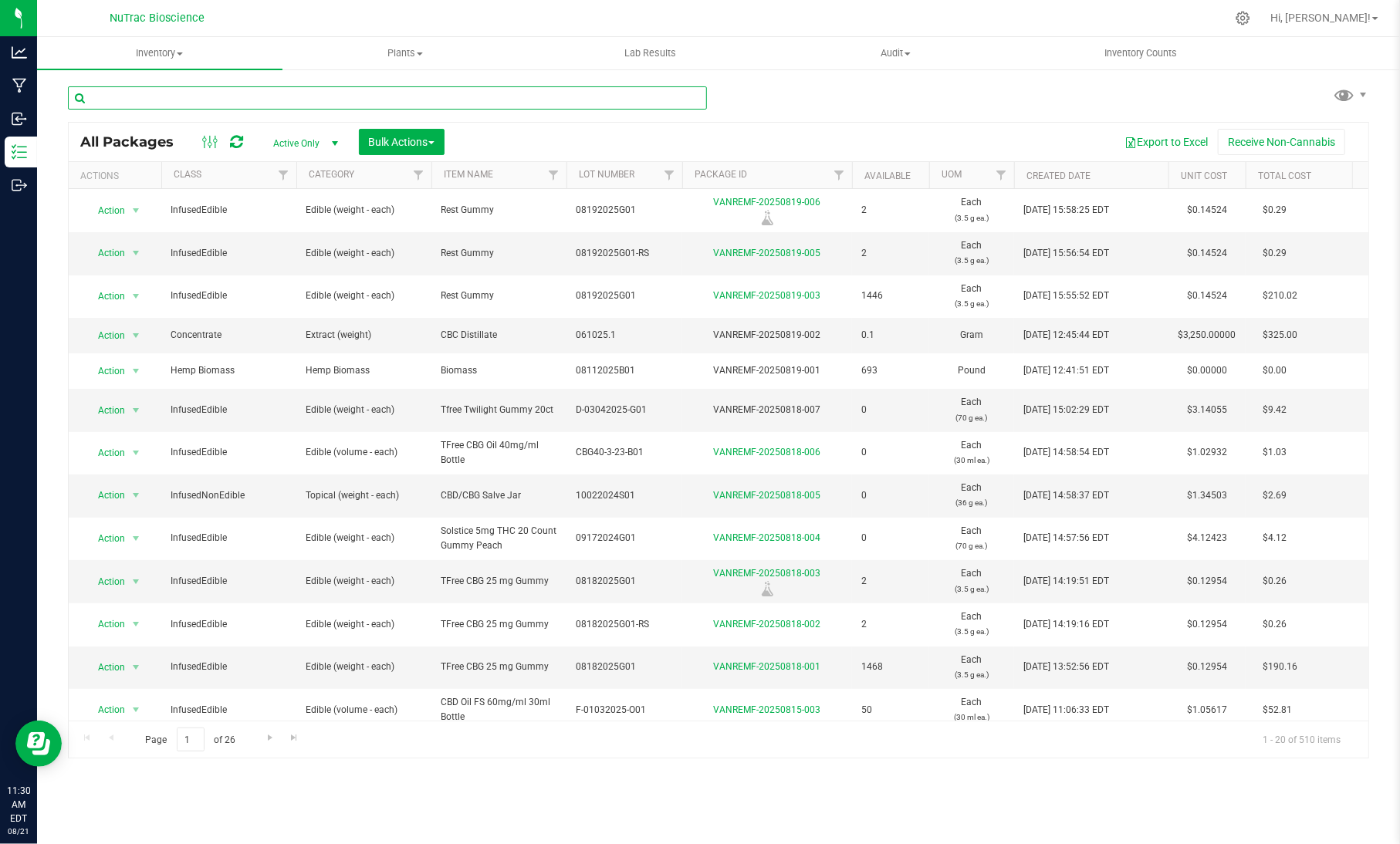
click at [677, 95] on input "text" at bounding box center [387, 98] width 639 height 23
paste input "FS-CBD-Dist-B02"
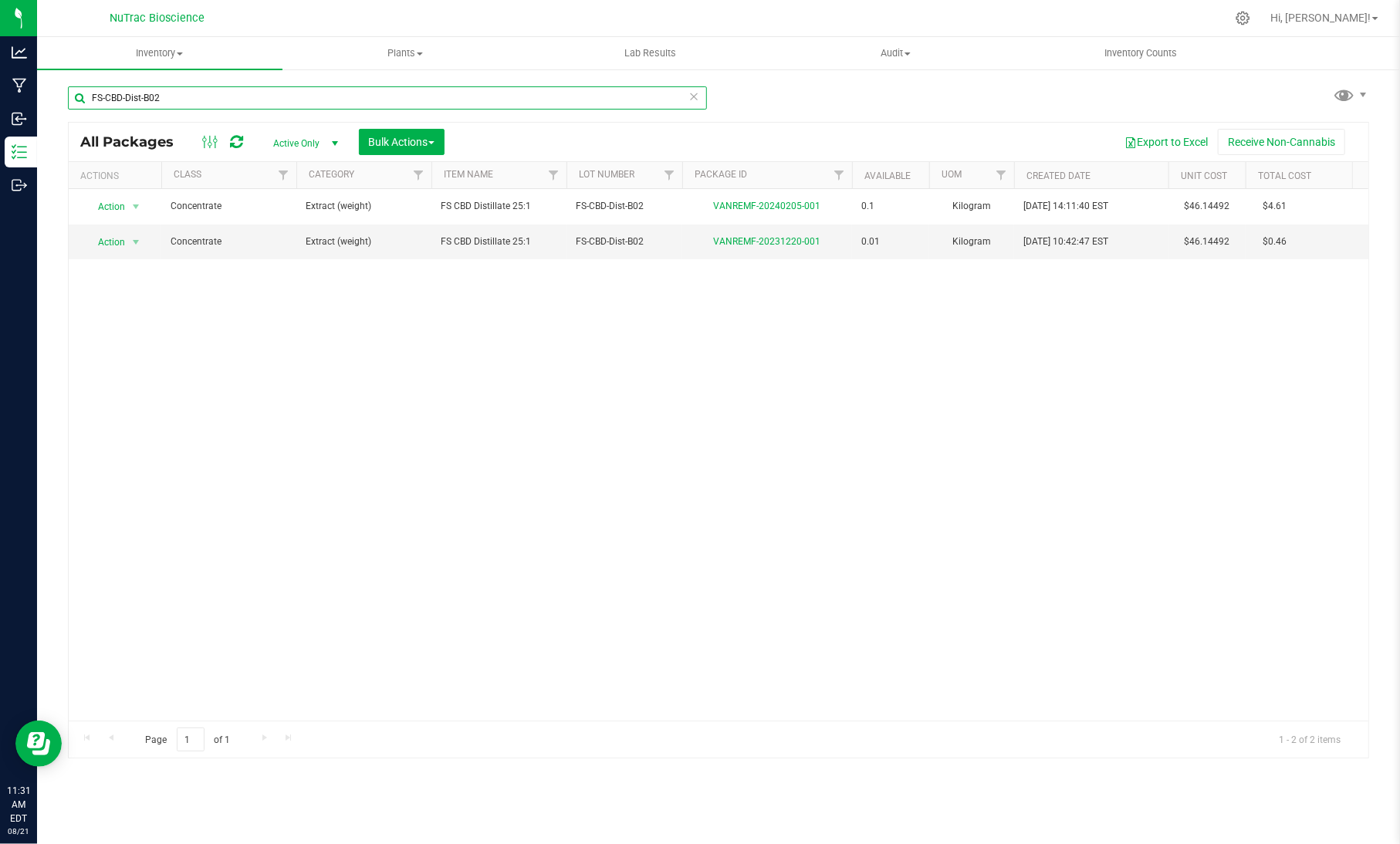
type input "FS-CBD-Dist-B02"
click at [688, 95] on icon at bounding box center [693, 95] width 11 height 18
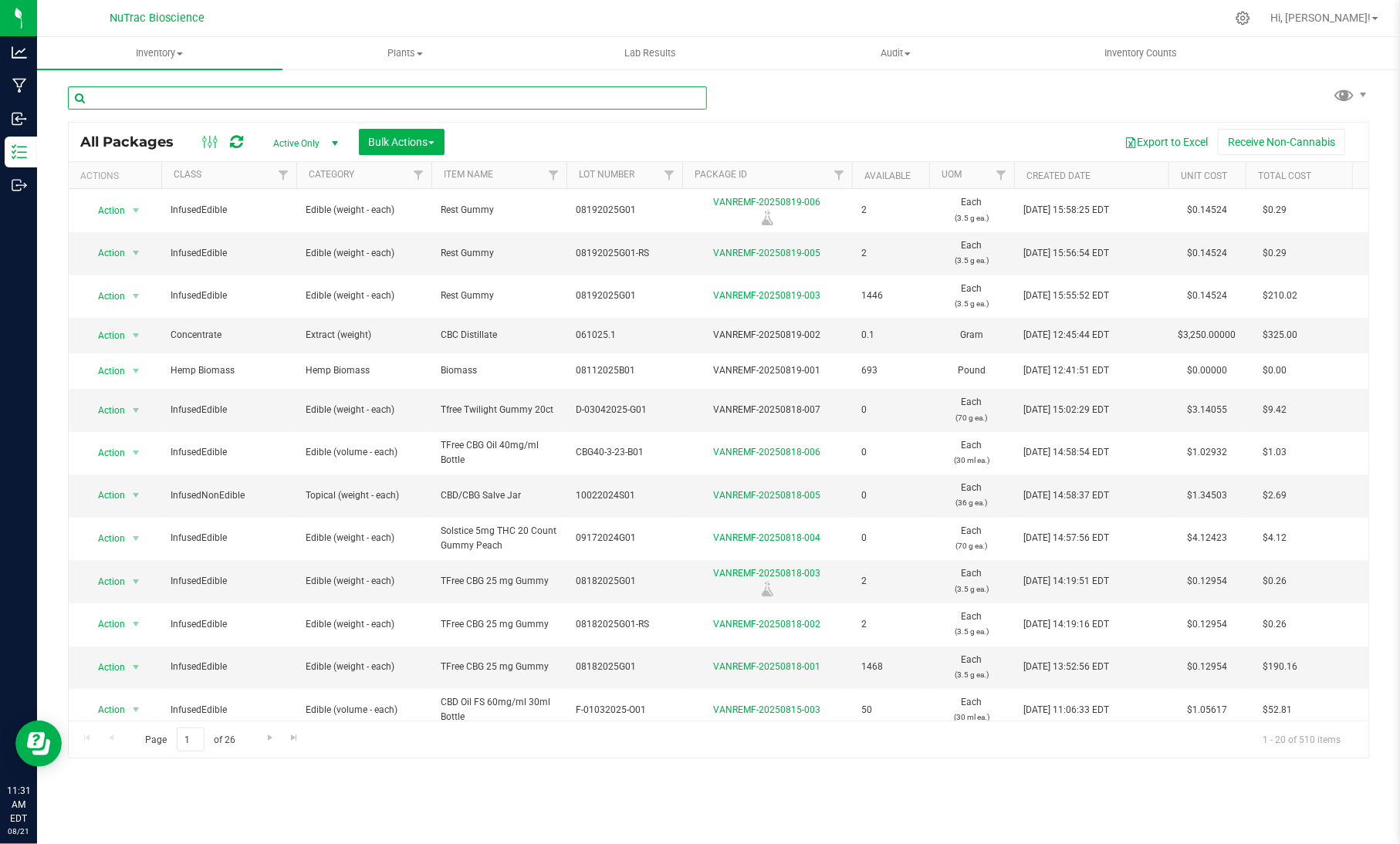
click at [281, 96] on input "text" at bounding box center [387, 98] width 639 height 23
paste input "BH11062023"
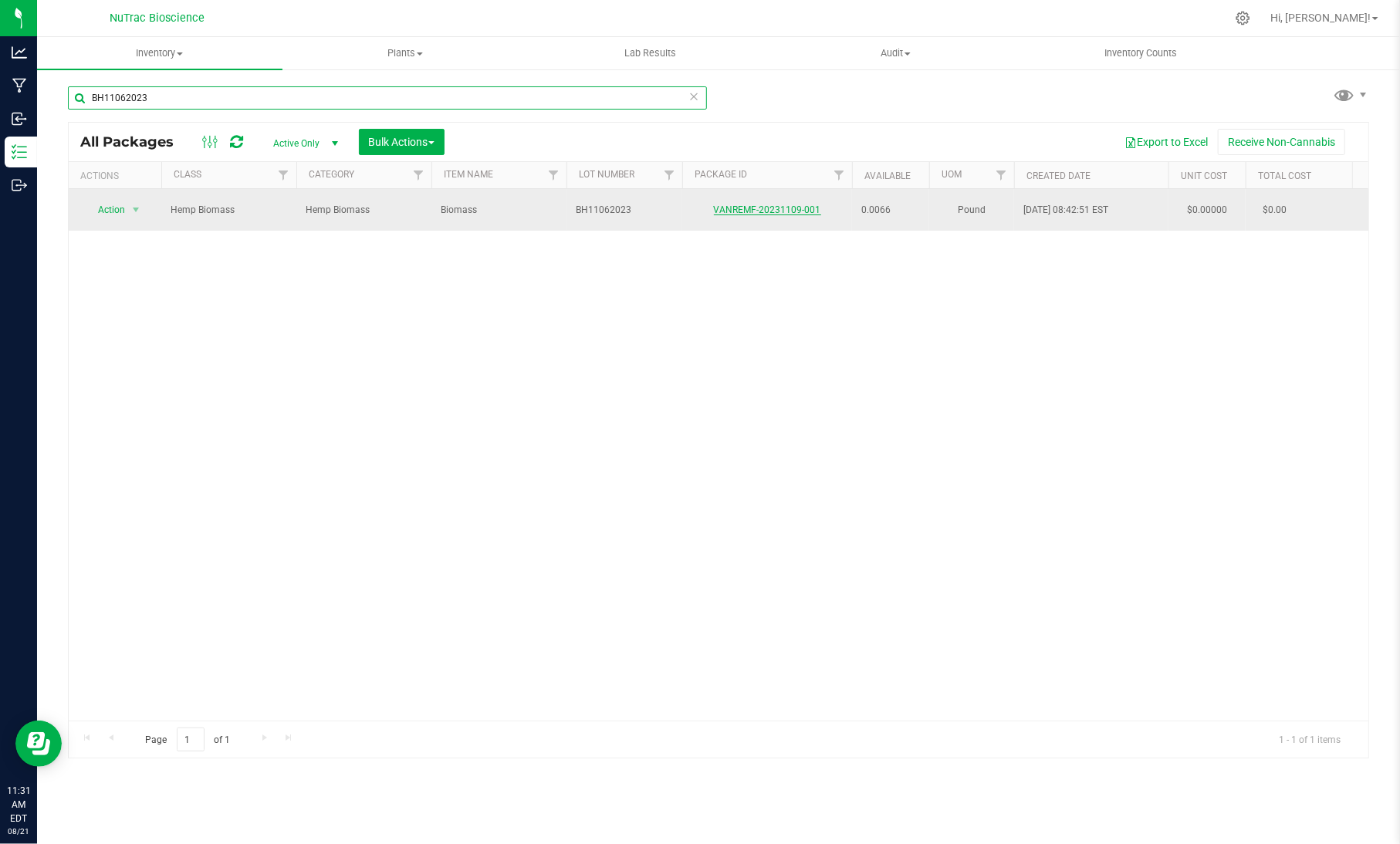
type input "BH11062023"
click at [799, 205] on link "VANREMF-20231109-001" at bounding box center [767, 210] width 107 height 11
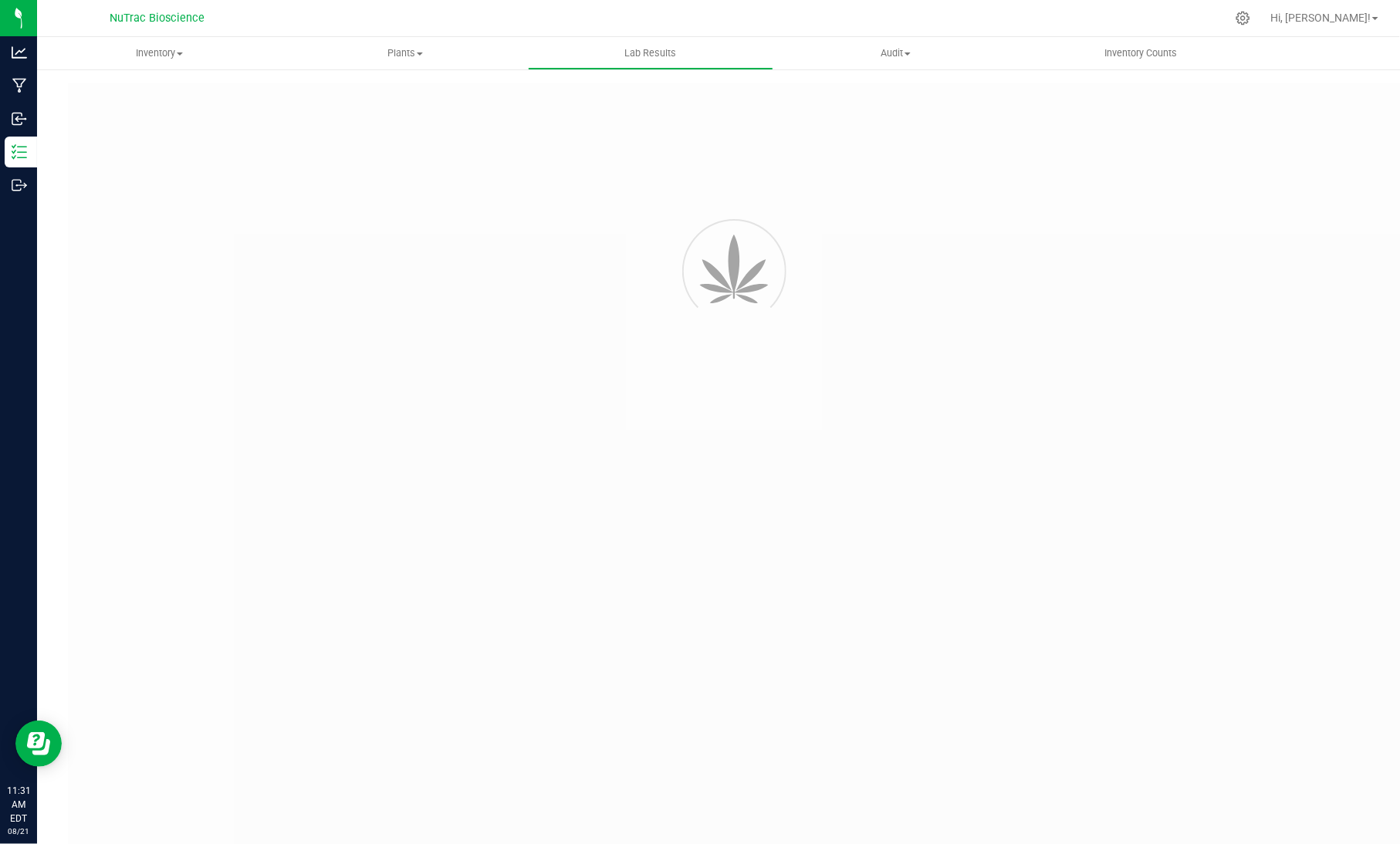
type input "VANREMF-20231109-001"
type input "[PERSON_NAME]-2023-3625"
type input "VANREMF-20231109-001"
type input "[DATE] 3:46 PM"
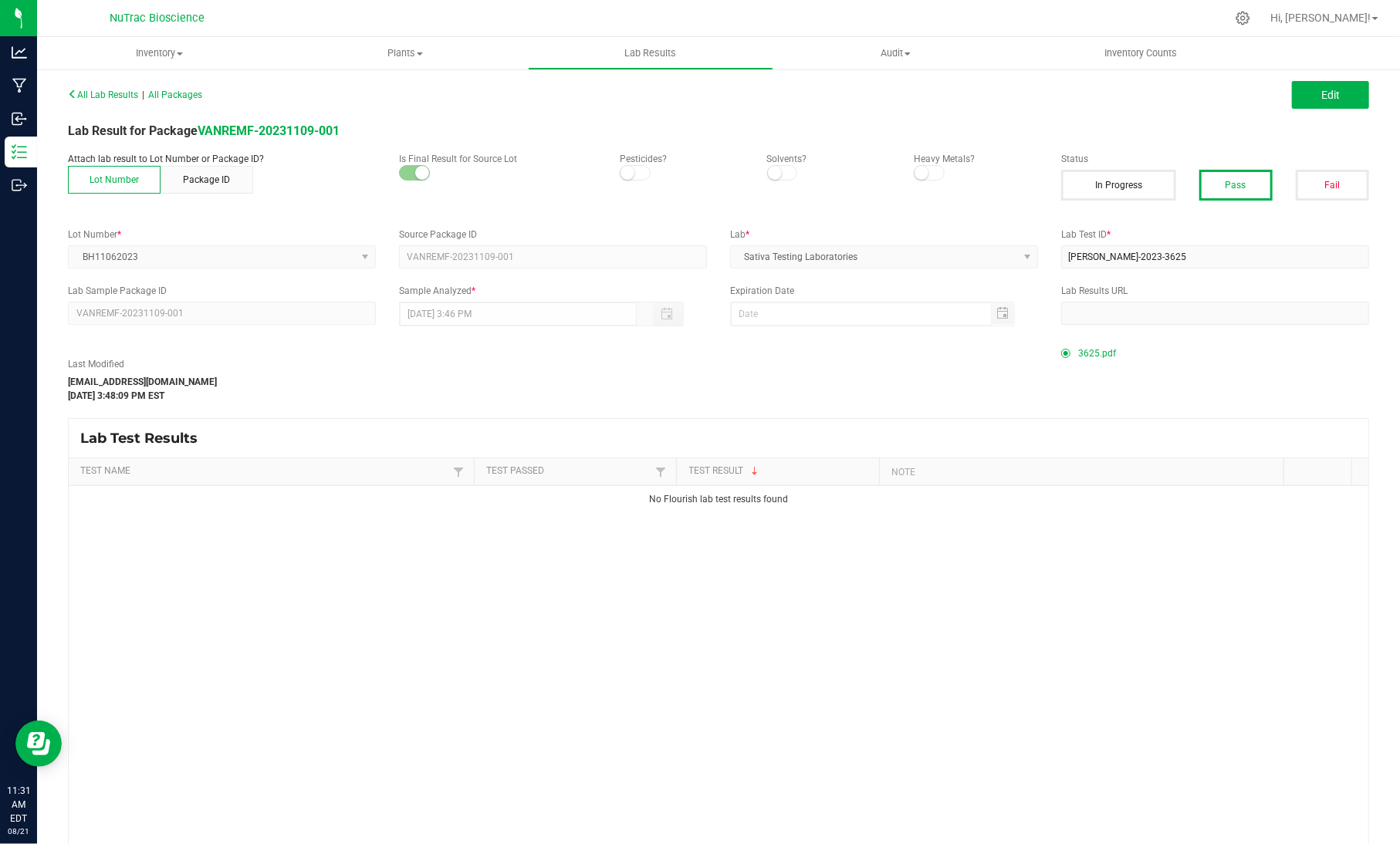
click at [1082, 349] on span "3625.pdf" at bounding box center [1097, 353] width 38 height 23
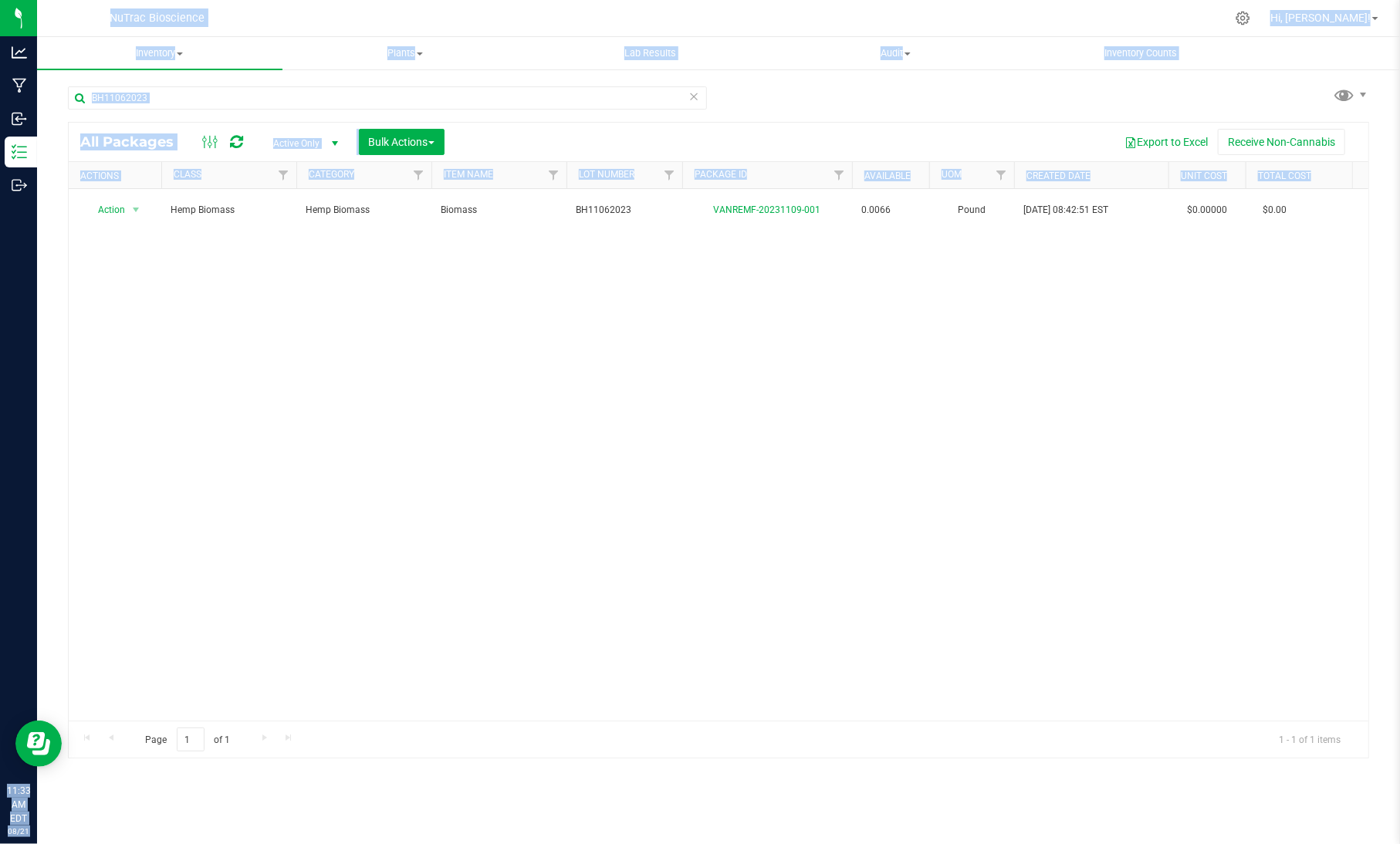
drag, startPoint x: 210, startPoint y: 264, endPoint x: -90, endPoint y: 12, distance: 391.8
click at [0, 12] on html "Analytics Manufacturing Inbound Inventory Outbound 11:33 AM EDT [DATE] 08/21 Nu…" at bounding box center [700, 422] width 1400 height 844
click at [271, 293] on div "Action Action Adjust qty Create package Edit attributes Global inventory Locate…" at bounding box center [718, 454] width 1300 height 531
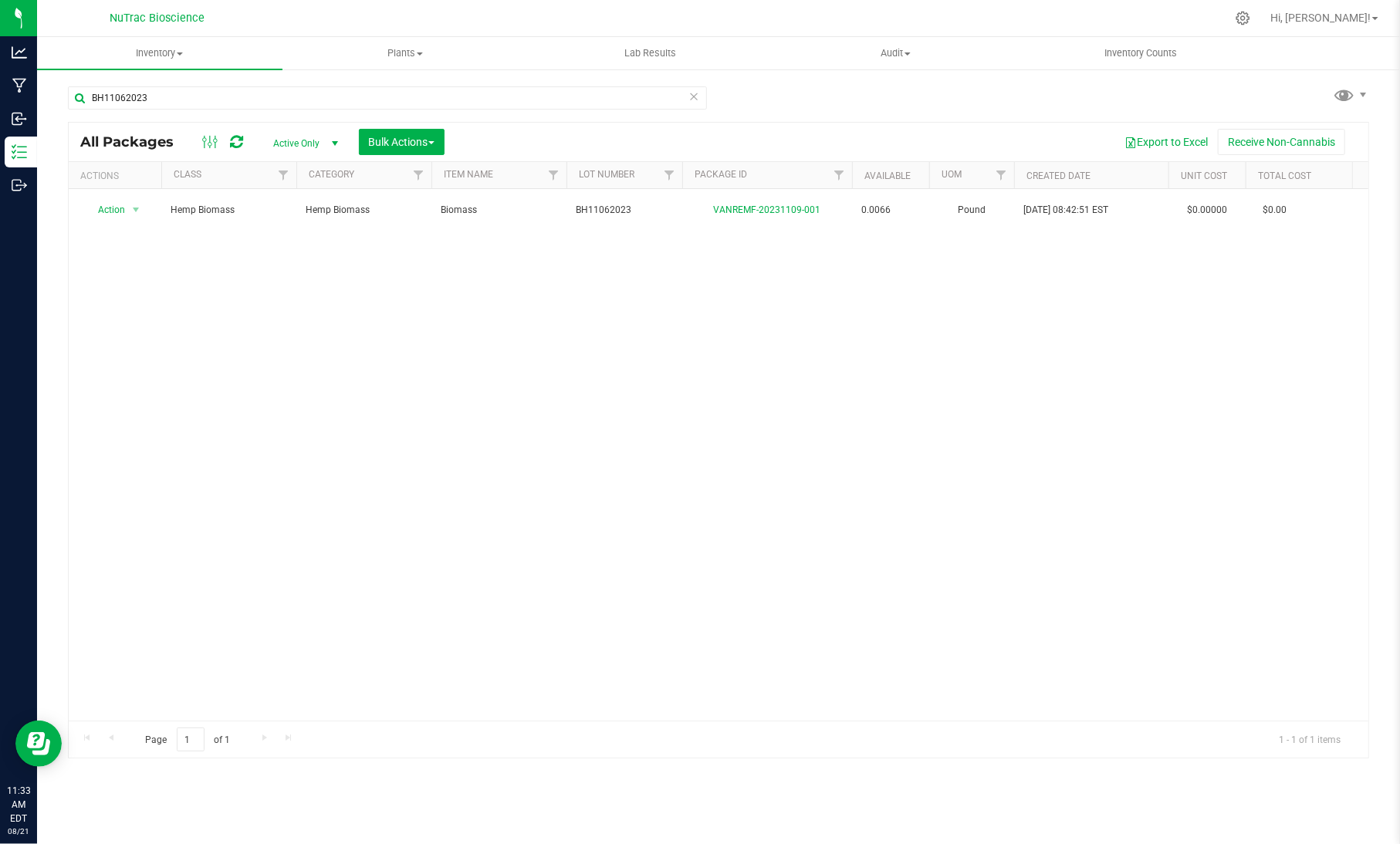
click at [698, 99] on icon at bounding box center [693, 95] width 11 height 18
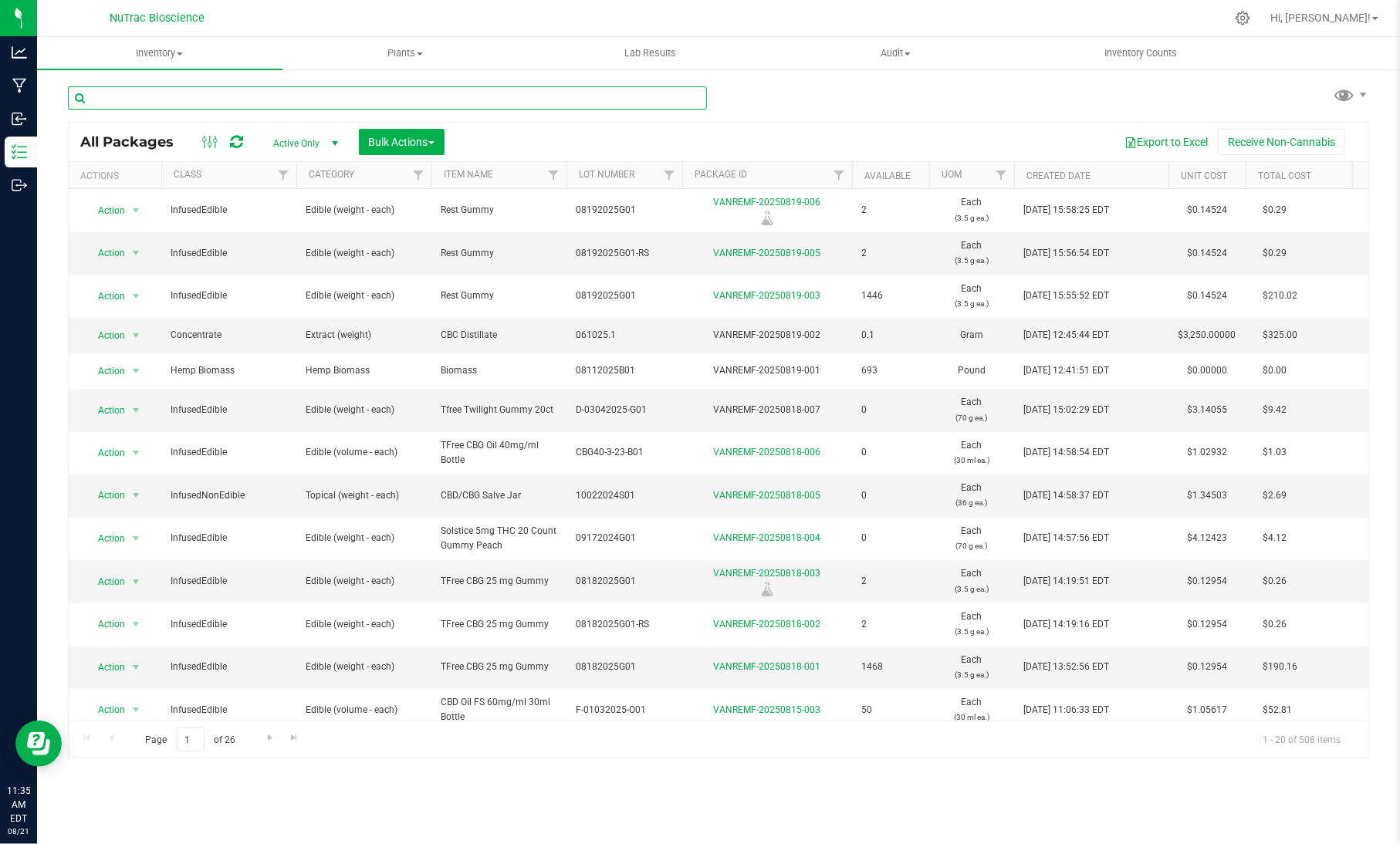
click at [470, 107] on input "text" at bounding box center [387, 98] width 639 height 23
paste input "EQN-2.5THC-G-B03"
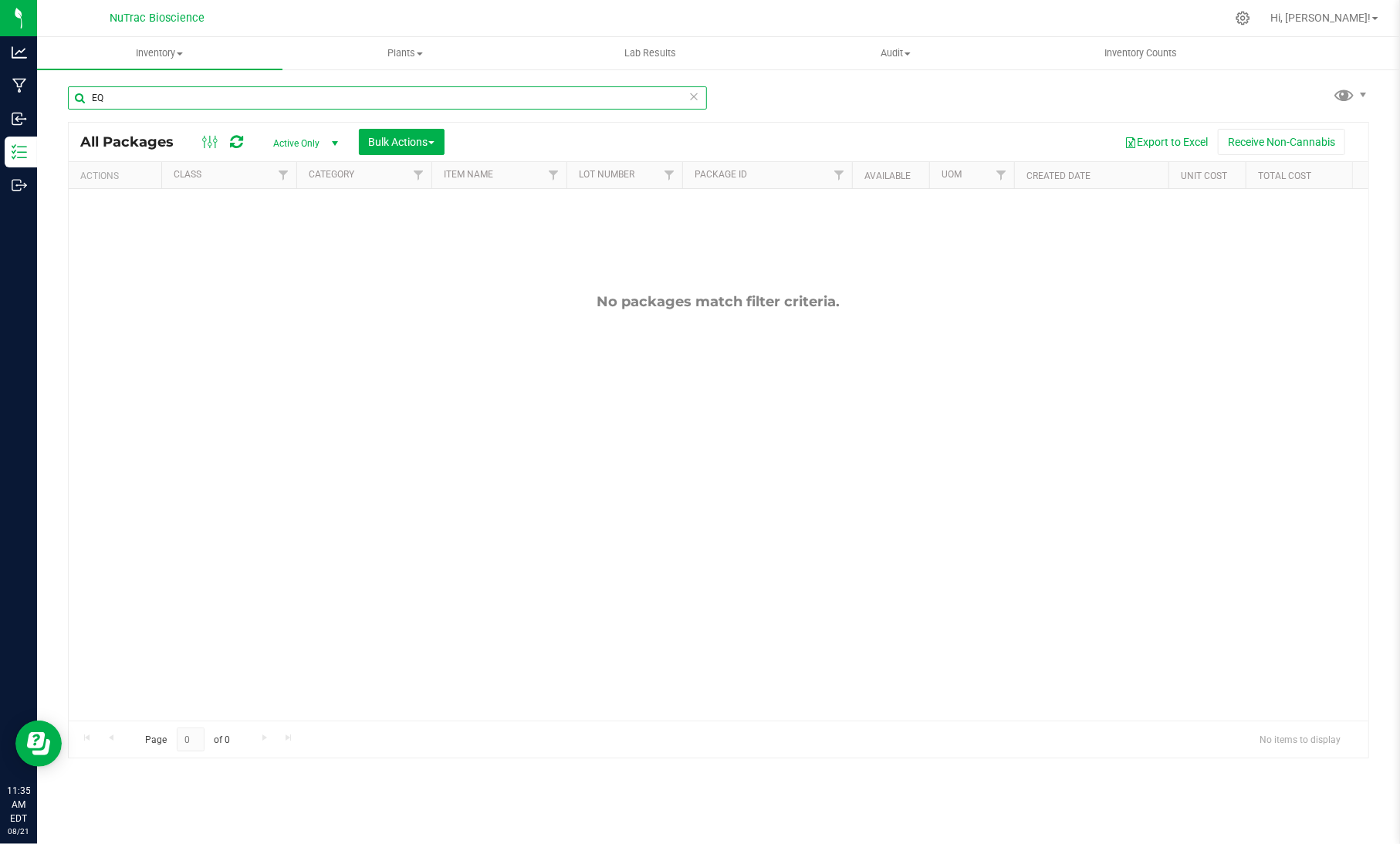
type input "E"
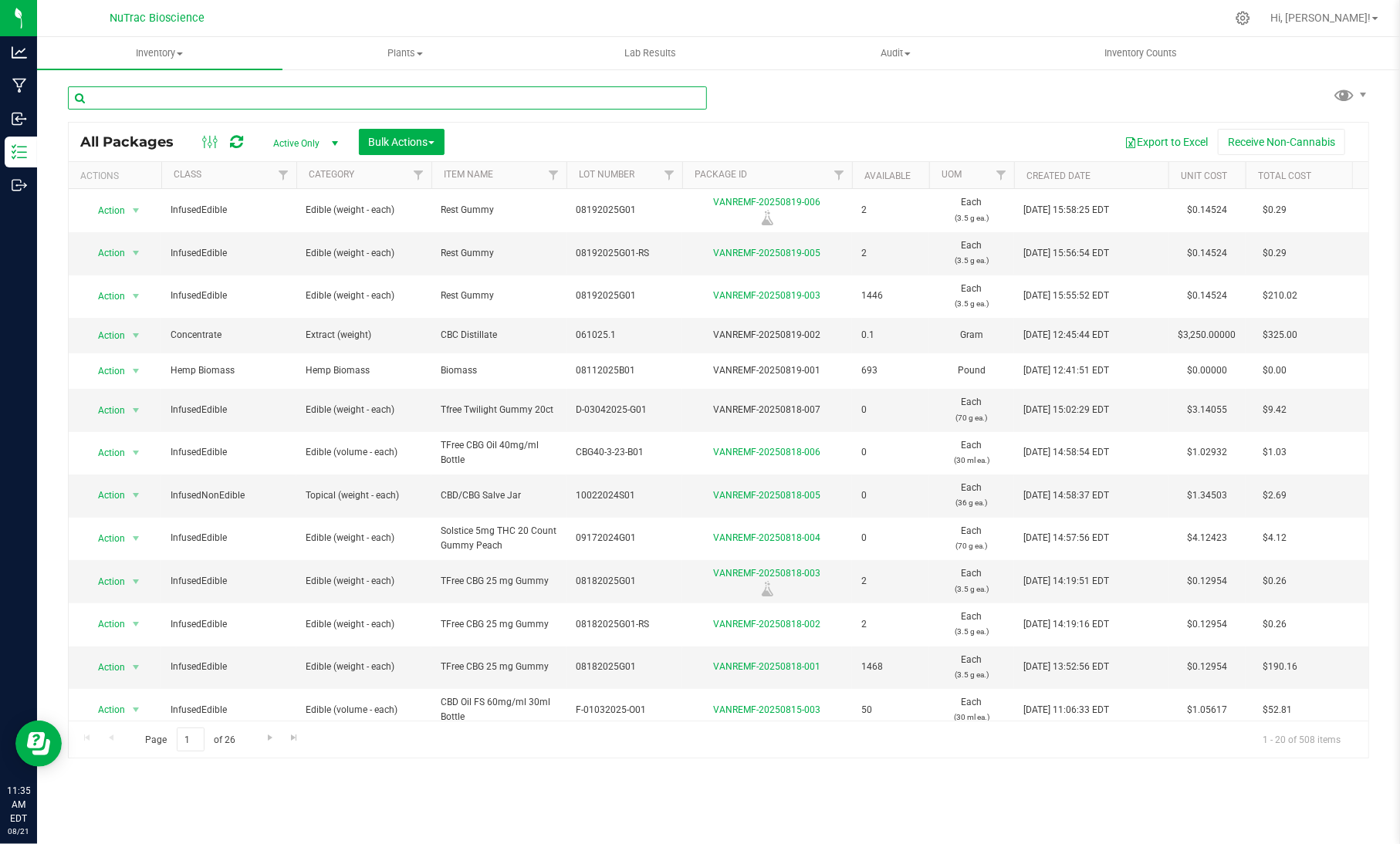
click at [131, 103] on input "text" at bounding box center [387, 98] width 639 height 23
paste input "2.5MG THC - 25:1"
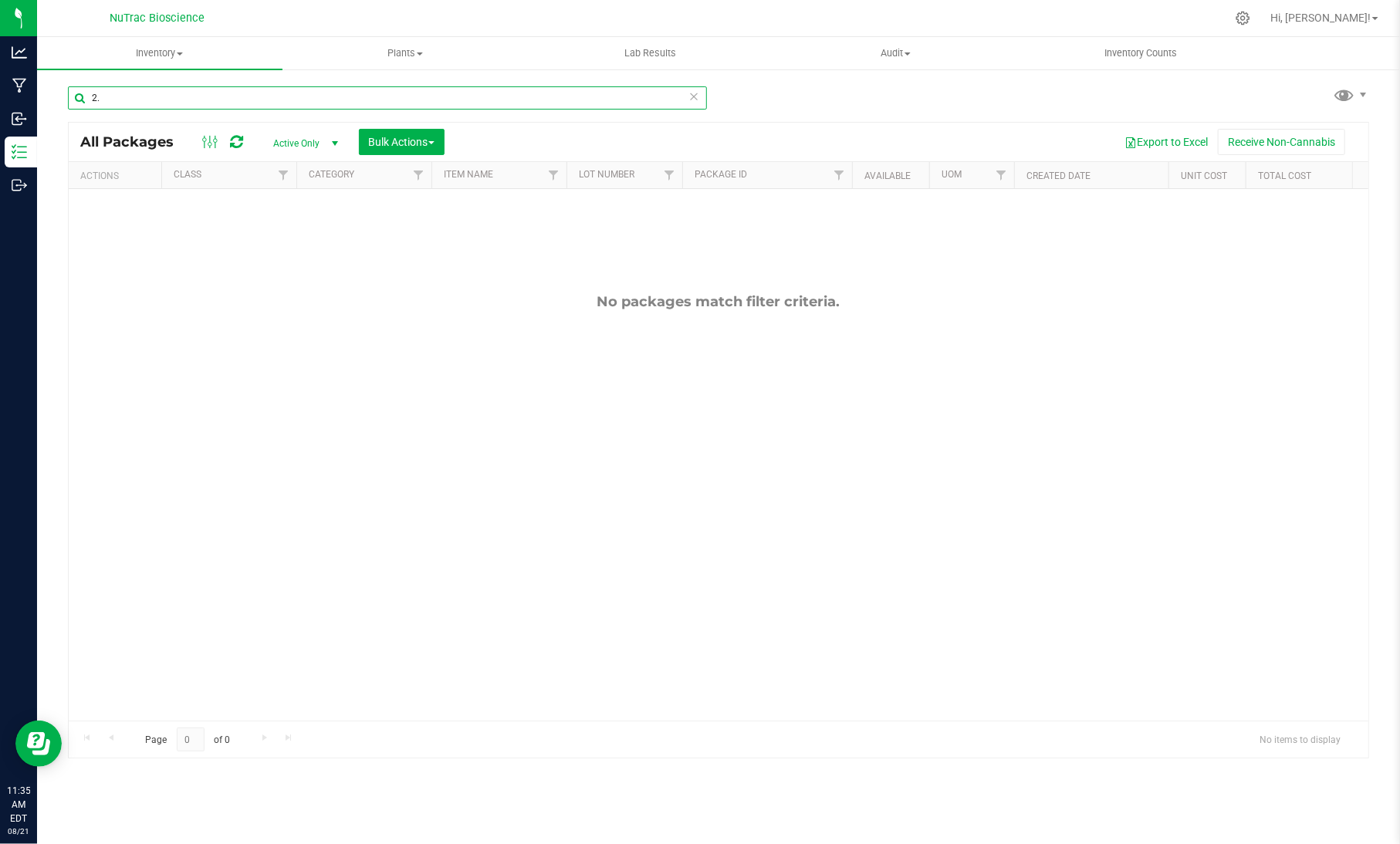
type input "2"
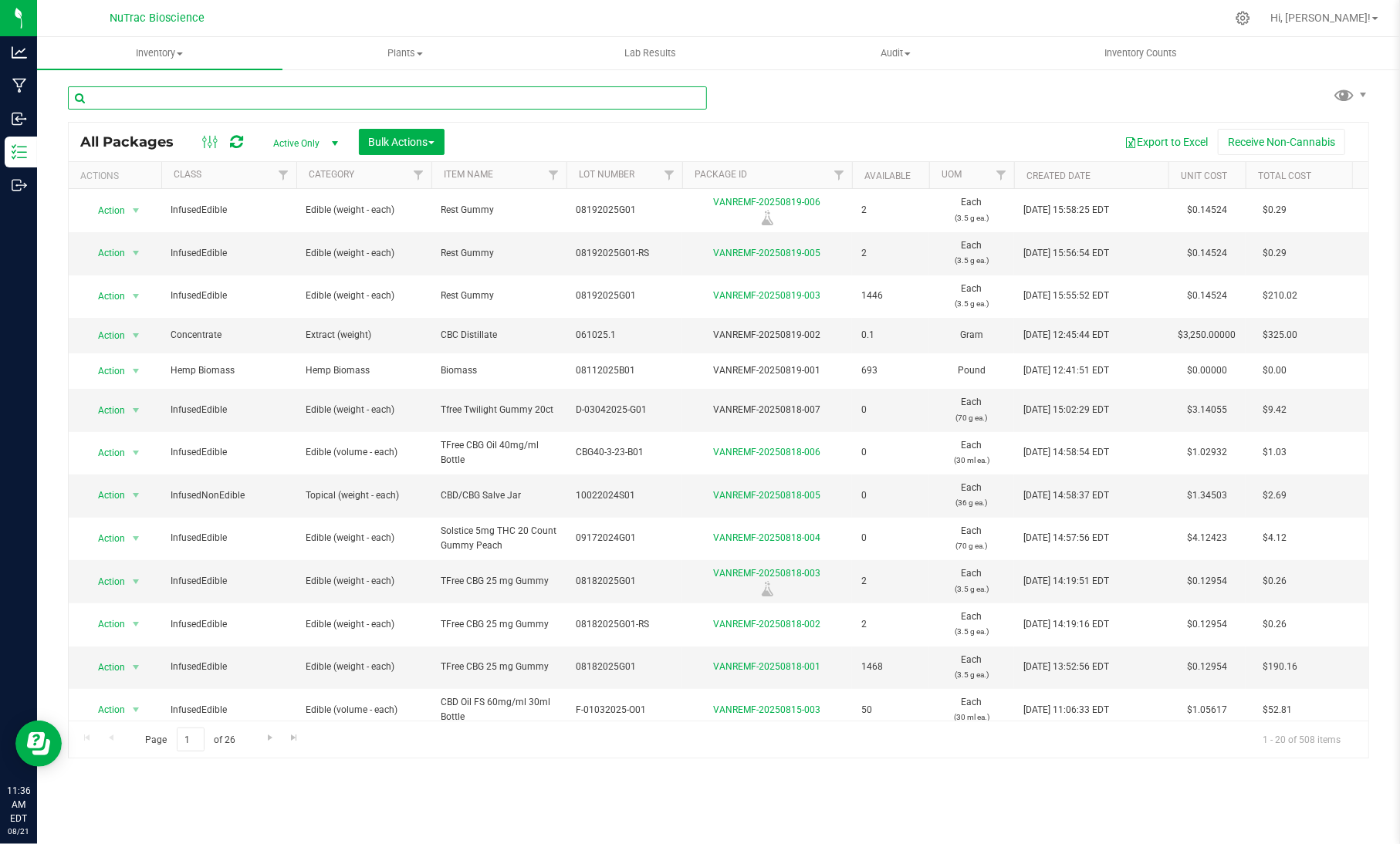
click at [314, 95] on input "text" at bounding box center [387, 98] width 639 height 23
paste input "EQN-2.5THC-G-B01"
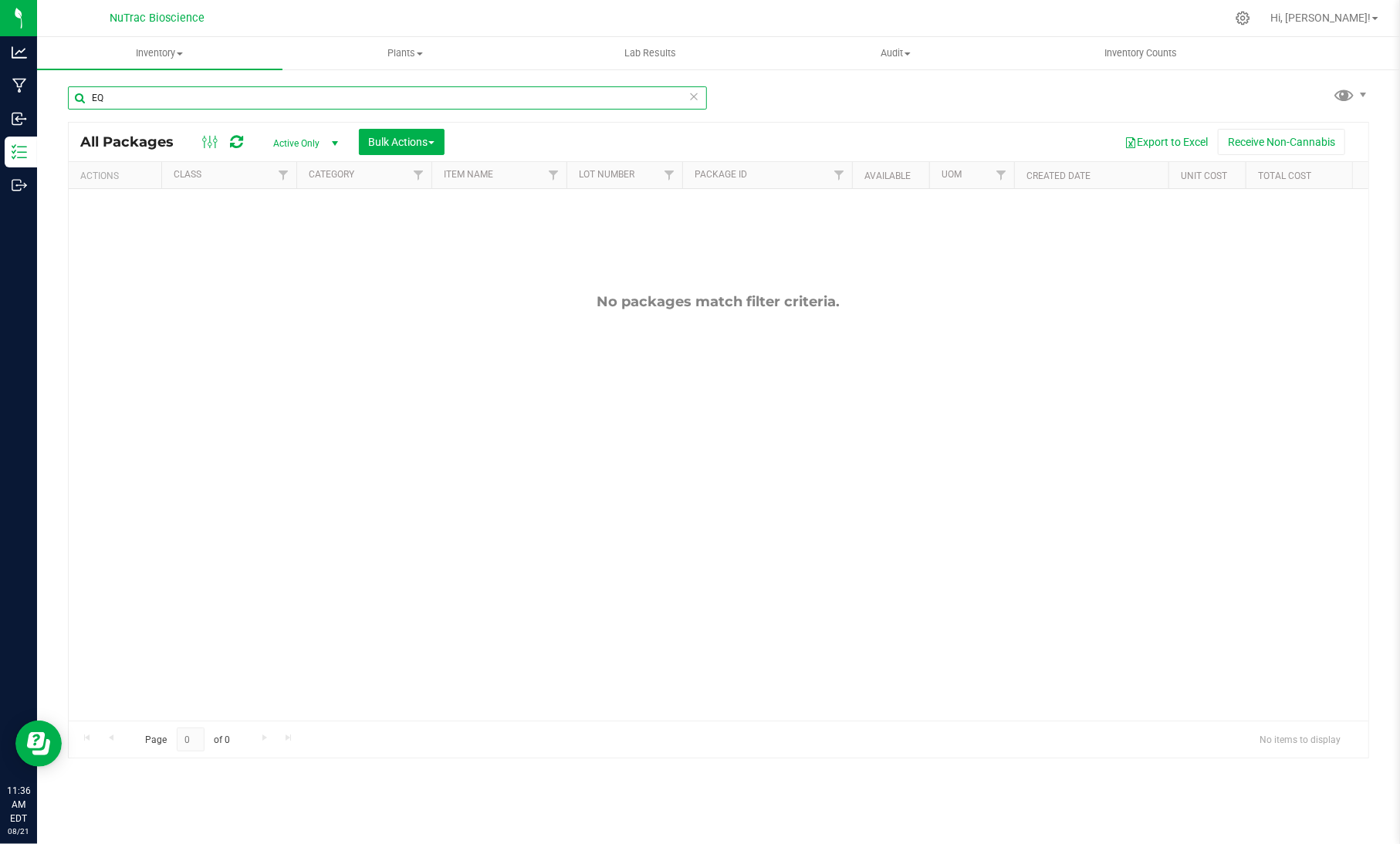
type input "E"
click at [314, 95] on input "text" at bounding box center [387, 98] width 639 height 23
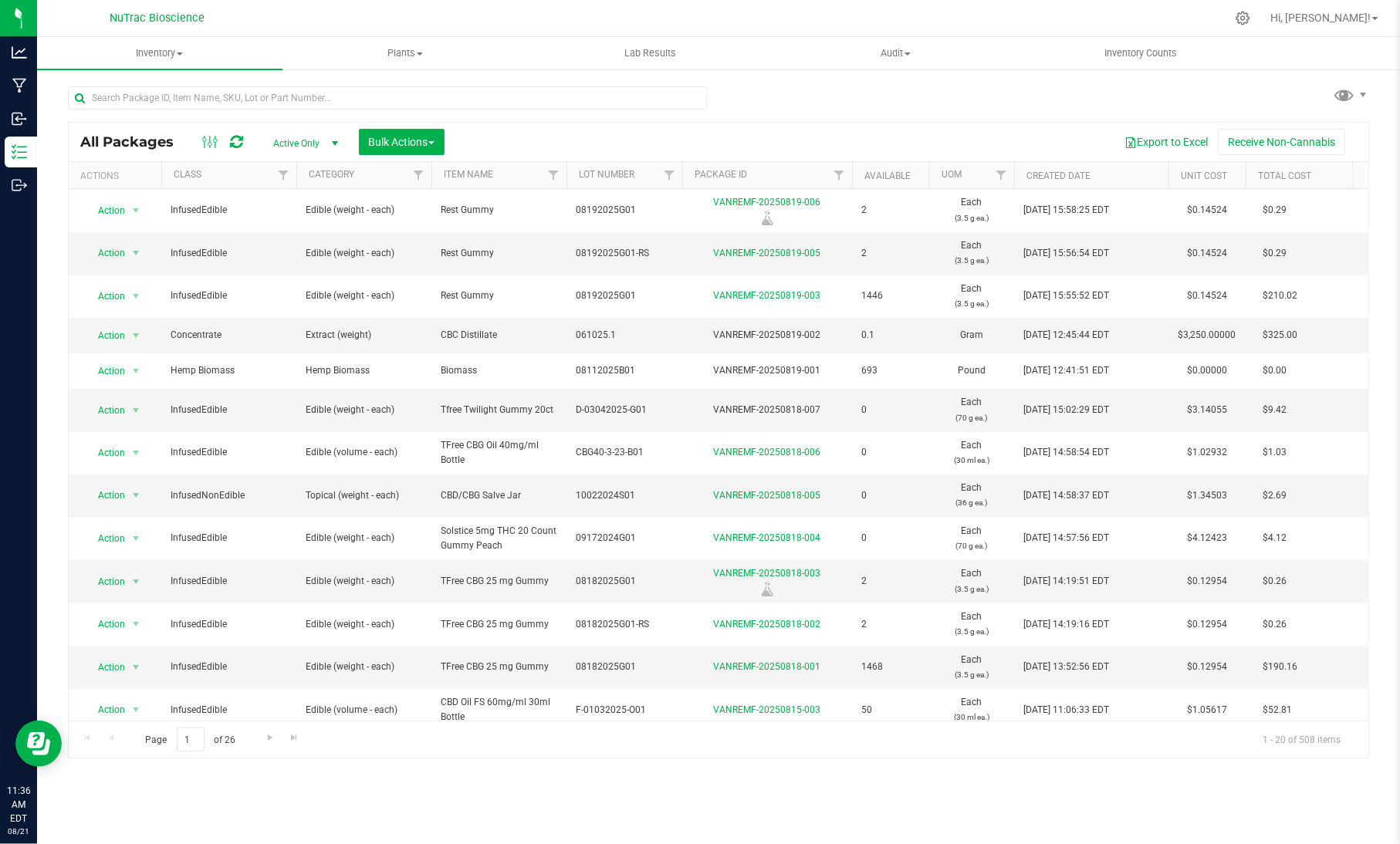
click at [919, 798] on div "Inventory All packages All inventory Waste log Create inventory Plants All plan…" at bounding box center [718, 440] width 1363 height 807
click at [909, 796] on div "Inventory All packages All inventory Waste log Create inventory Plants All plan…" at bounding box center [718, 440] width 1363 height 807
click at [145, 90] on input "text" at bounding box center [387, 98] width 639 height 23
paste input "EQN-2.5THC-G-B01"
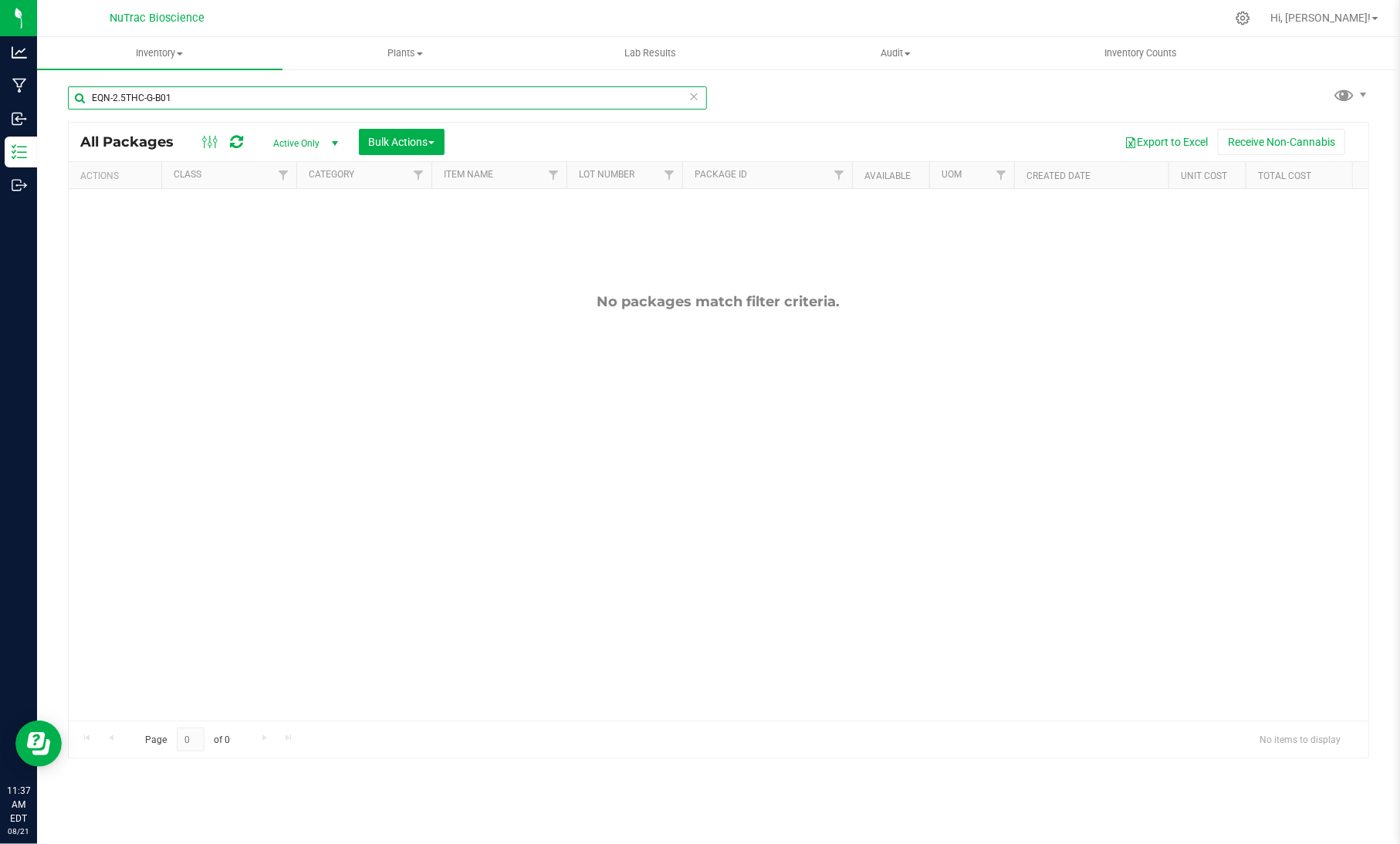
type input "EQN-2.5THC-G-B01"
click at [691, 95] on icon at bounding box center [693, 95] width 11 height 18
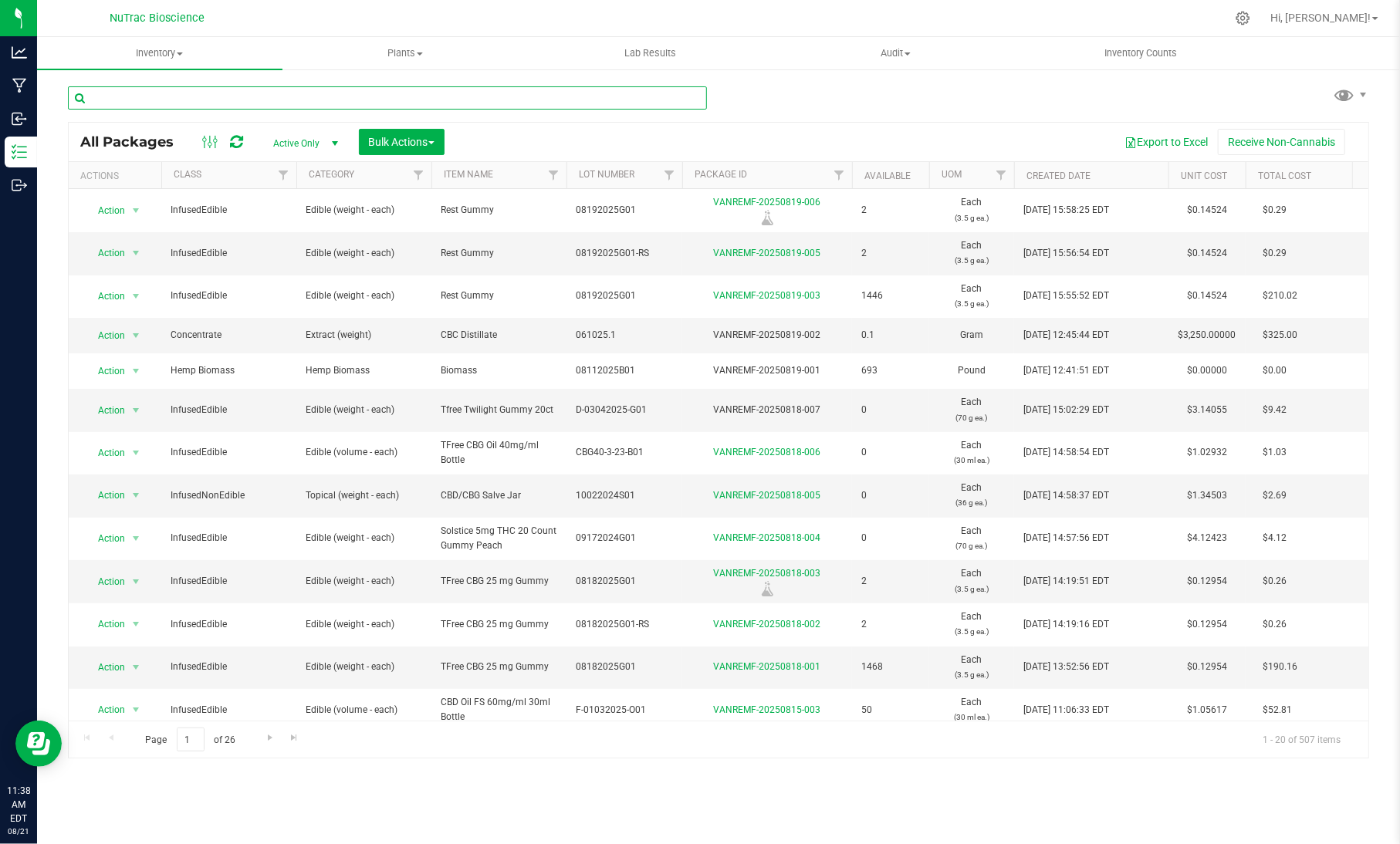
click at [267, 102] on input "text" at bounding box center [387, 98] width 639 height 23
paste input "SOL-5THC-G-B01"
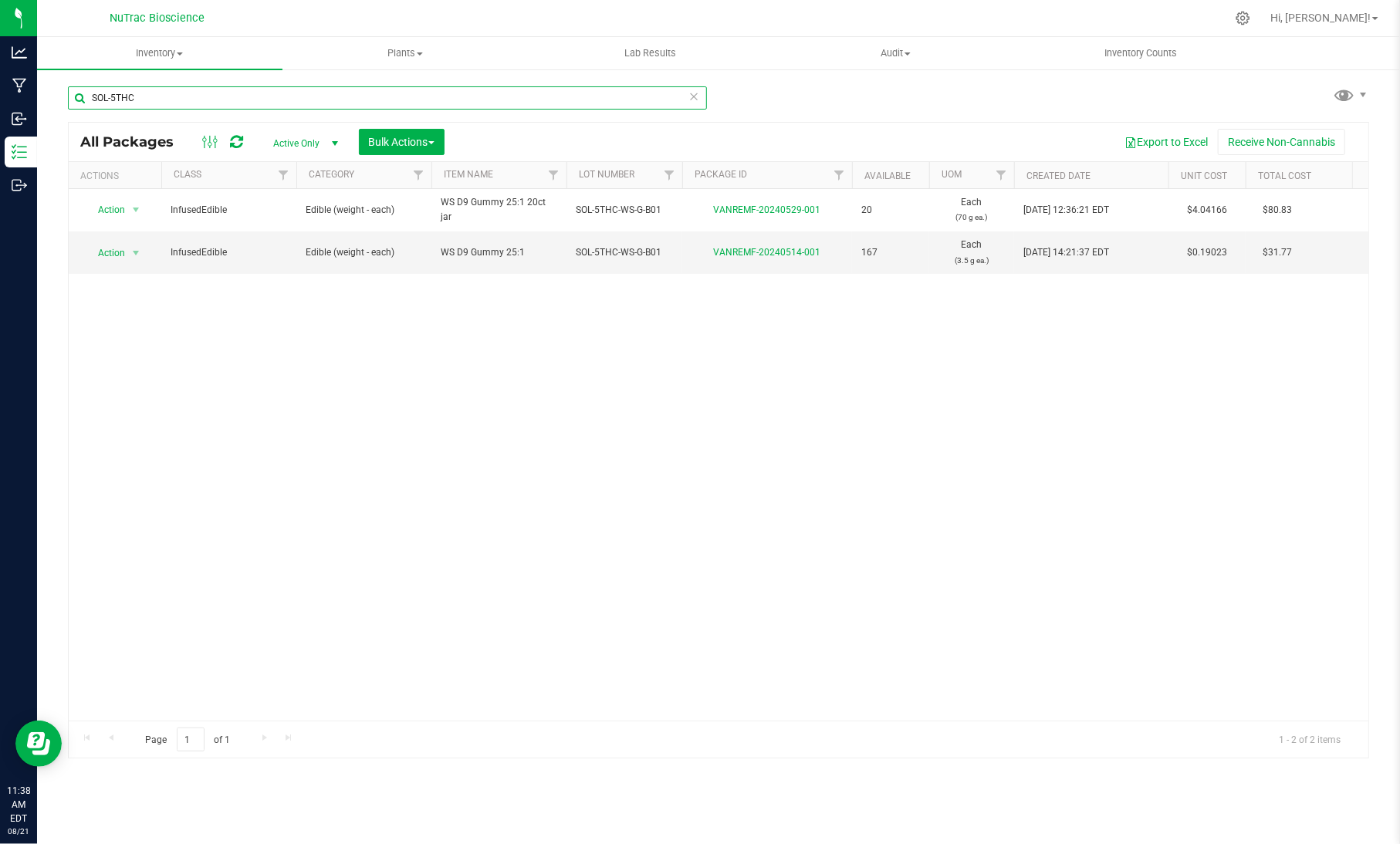
type input "SOL-5THC"
click at [691, 90] on icon at bounding box center [693, 95] width 11 height 18
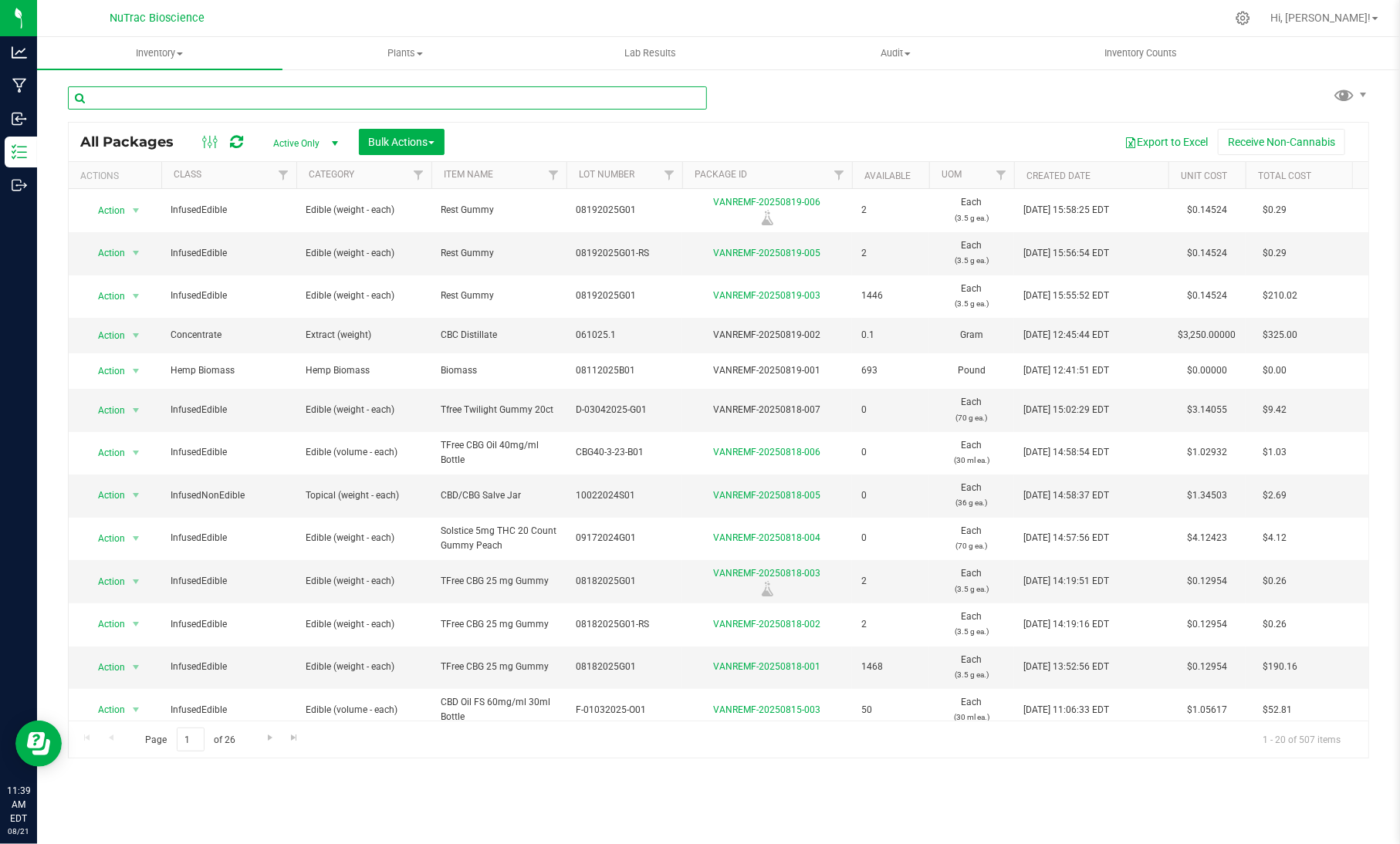
click at [348, 93] on input "text" at bounding box center [387, 98] width 639 height 23
paste input "FS-CBD-Dist-B02"
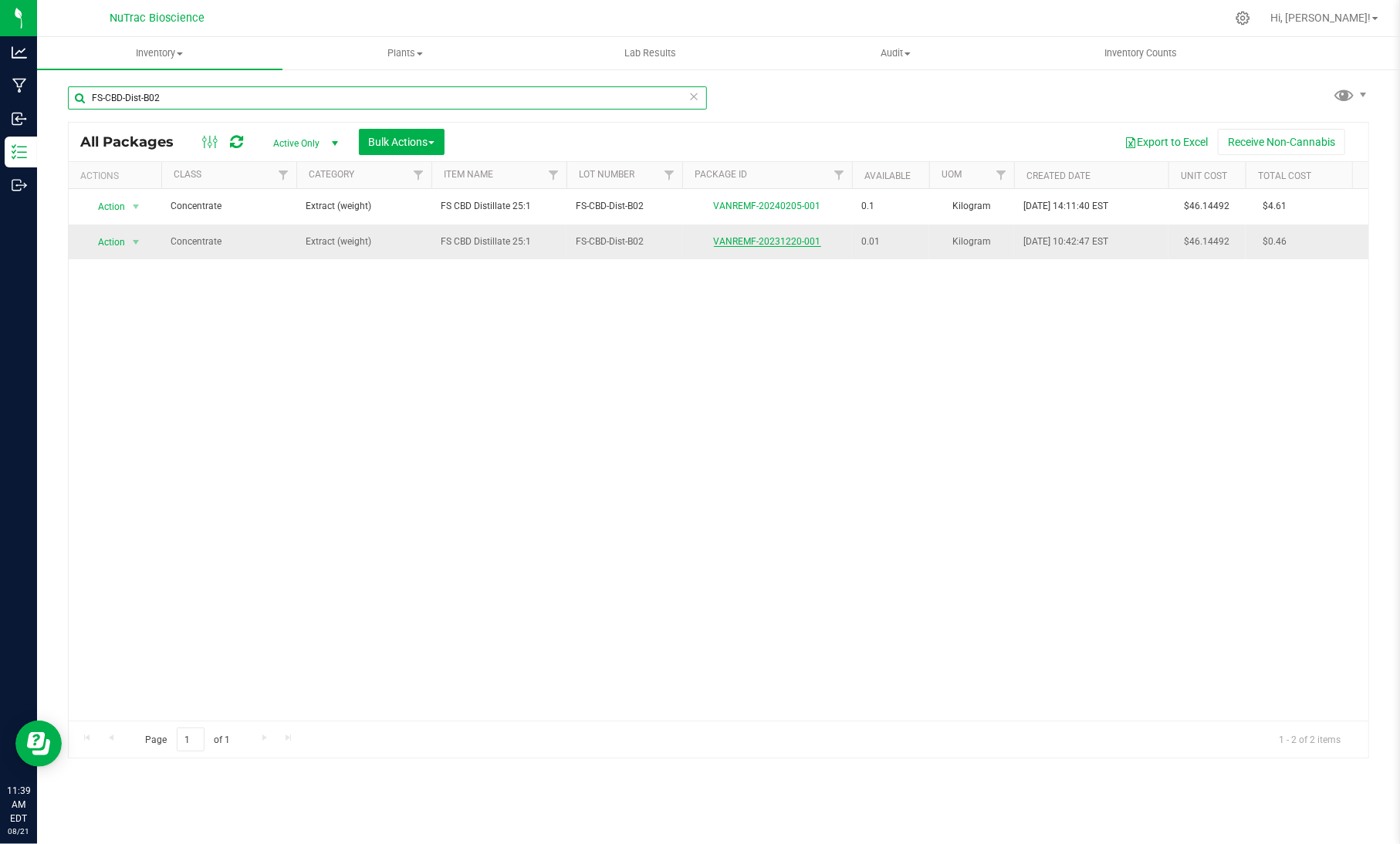
type input "FS-CBD-Dist-B02"
click at [785, 240] on link "VANREMF-20231220-001" at bounding box center [767, 241] width 107 height 11
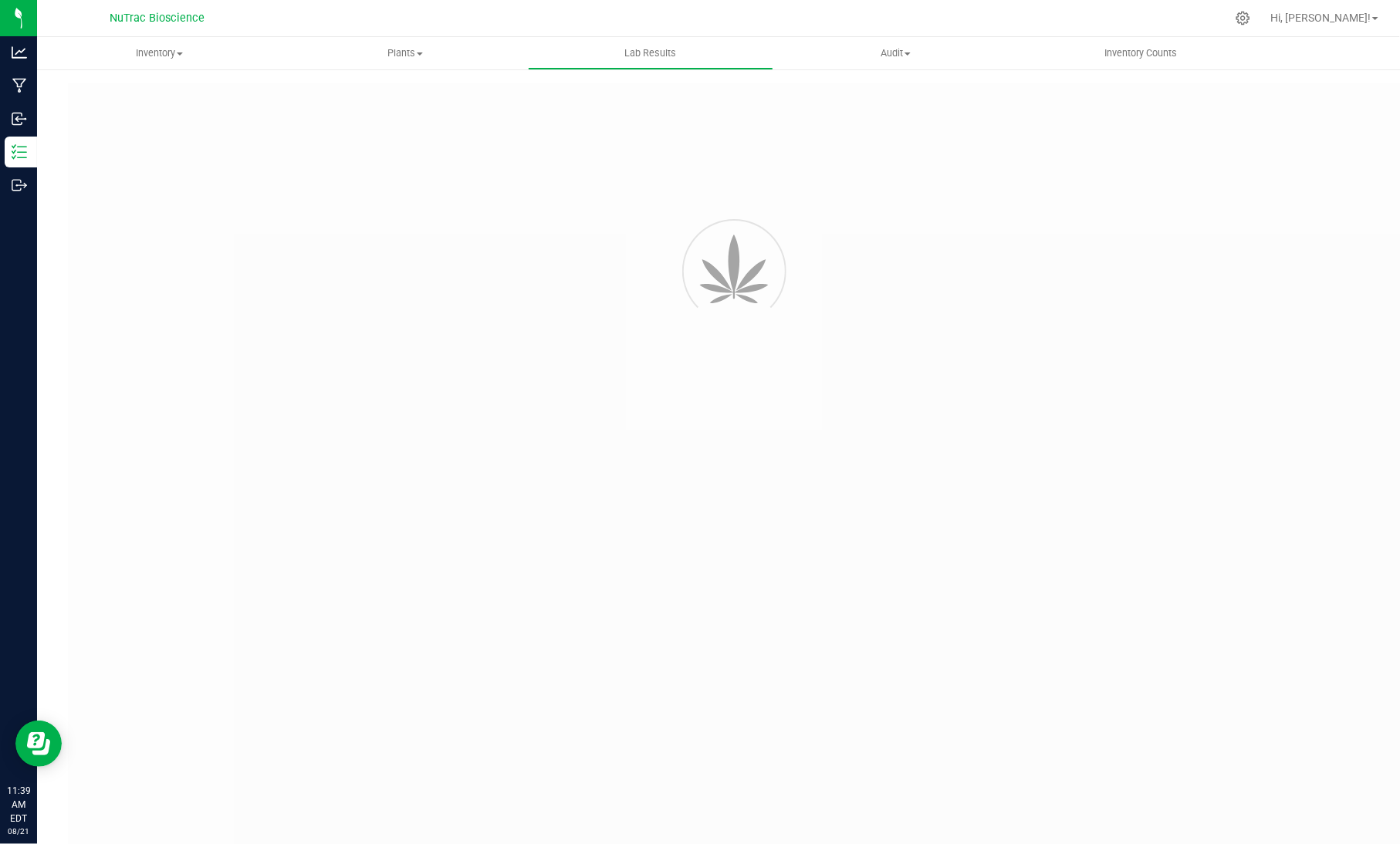
type input "VANREMF-20231113-005"
type input "[PERSON_NAME]-2023-3629"
type input "VANREMF-20231113-005"
type input "[DATE] 3:00 AM"
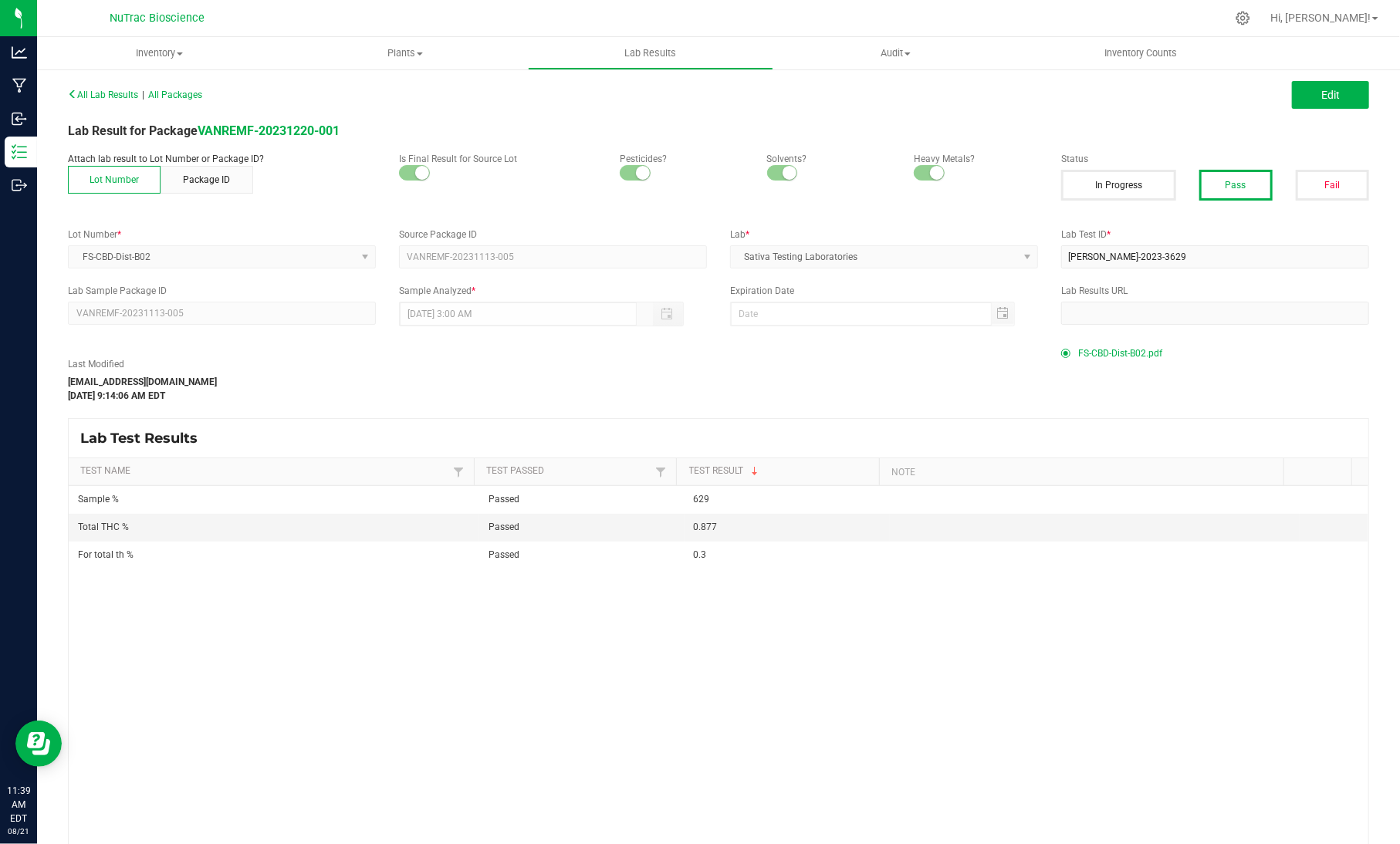
click at [1101, 356] on span "FS-CBD-Dist-B02.pdf" at bounding box center [1120, 353] width 84 height 23
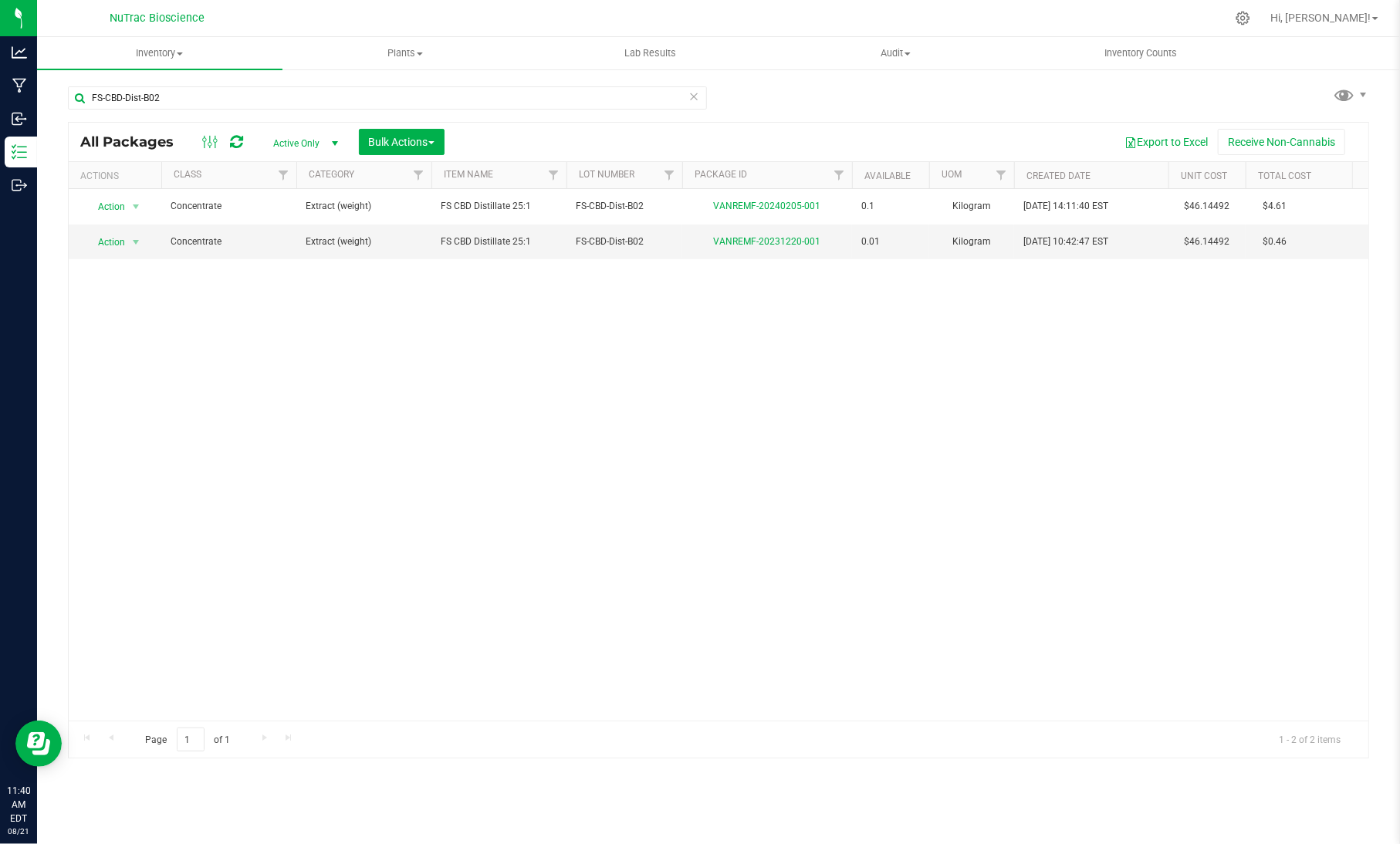
click at [693, 90] on icon at bounding box center [693, 95] width 11 height 18
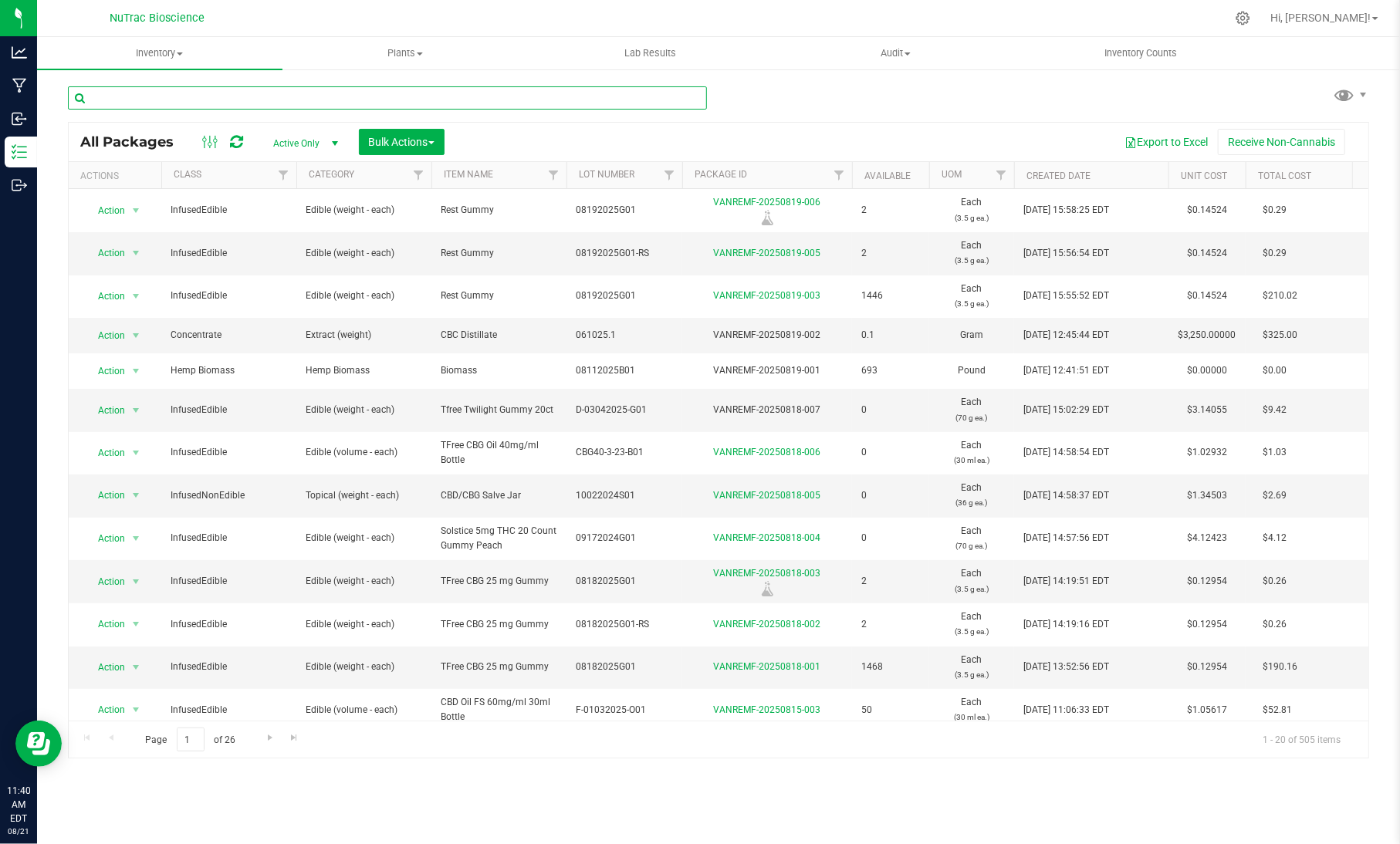
click at [313, 96] on input "text" at bounding box center [387, 98] width 639 height 23
paste input "FS-CBD-Dist-B02"
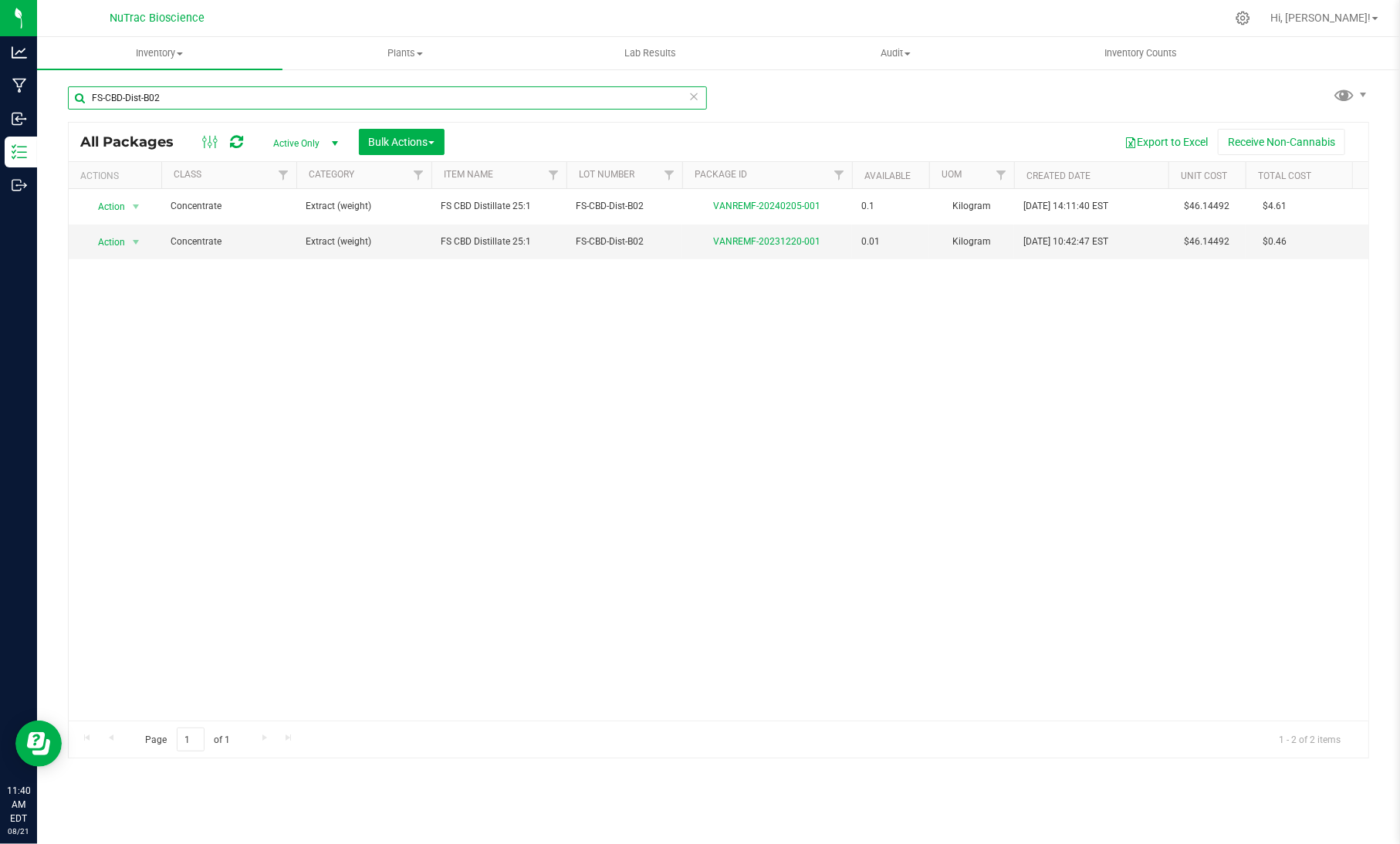
type input "FS-CBD-Dist-B02"
click at [688, 92] on icon at bounding box center [693, 95] width 11 height 18
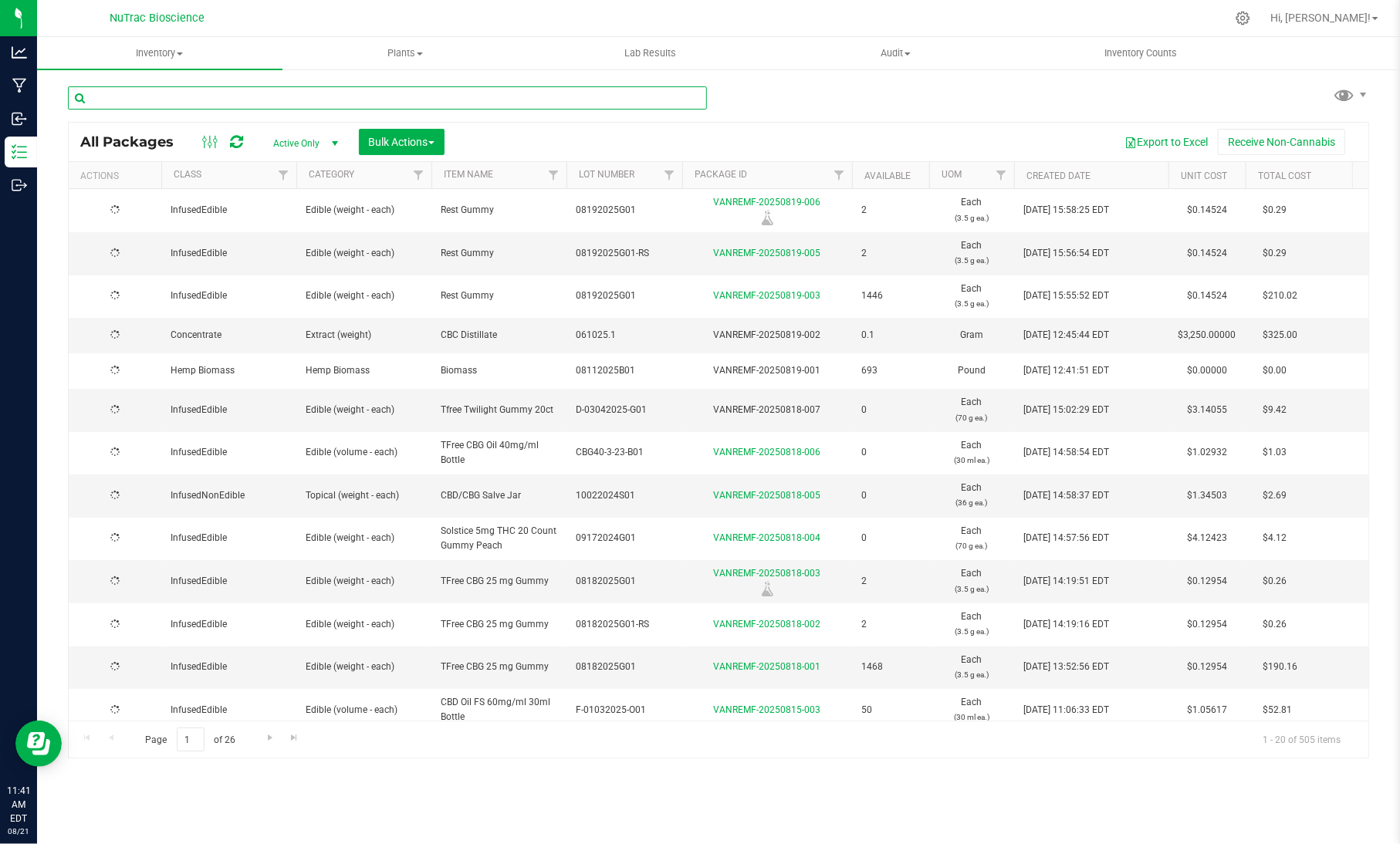
click at [656, 98] on input "text" at bounding box center [387, 98] width 639 height 23
paste input "EQN-2.5THC-G-B01"
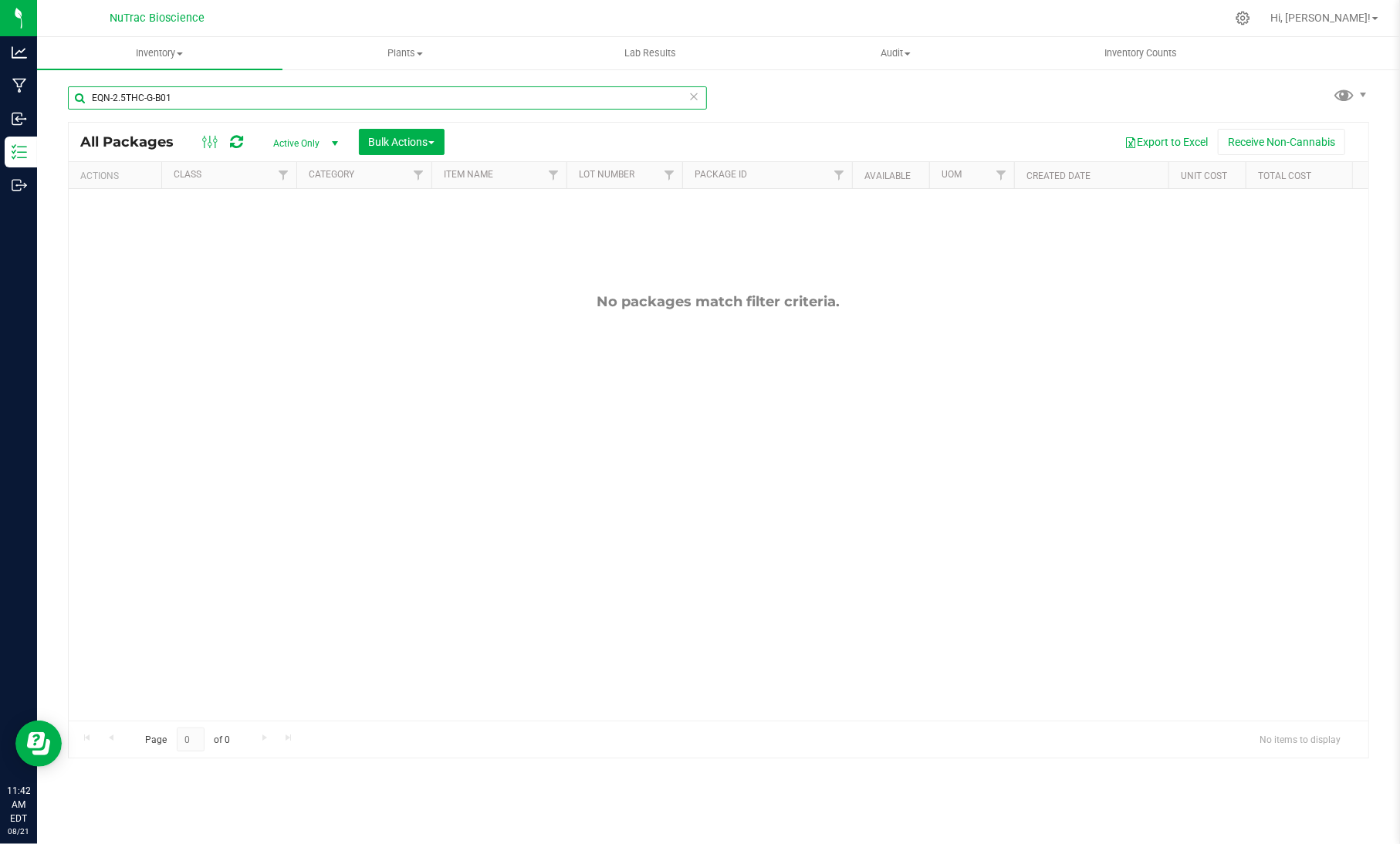
click at [168, 103] on input "EQN-2.5THC-G-B01" at bounding box center [387, 98] width 639 height 23
click at [114, 99] on input "EQN-2.5THC-G-B01" at bounding box center [387, 98] width 639 height 23
drag, startPoint x: 508, startPoint y: 95, endPoint x: 258, endPoint y: 110, distance: 250.4
click at [258, 110] on div "2.5THC-G-B01" at bounding box center [387, 104] width 639 height 36
click at [105, 102] on input "2.5THC-G-B01" at bounding box center [387, 98] width 639 height 23
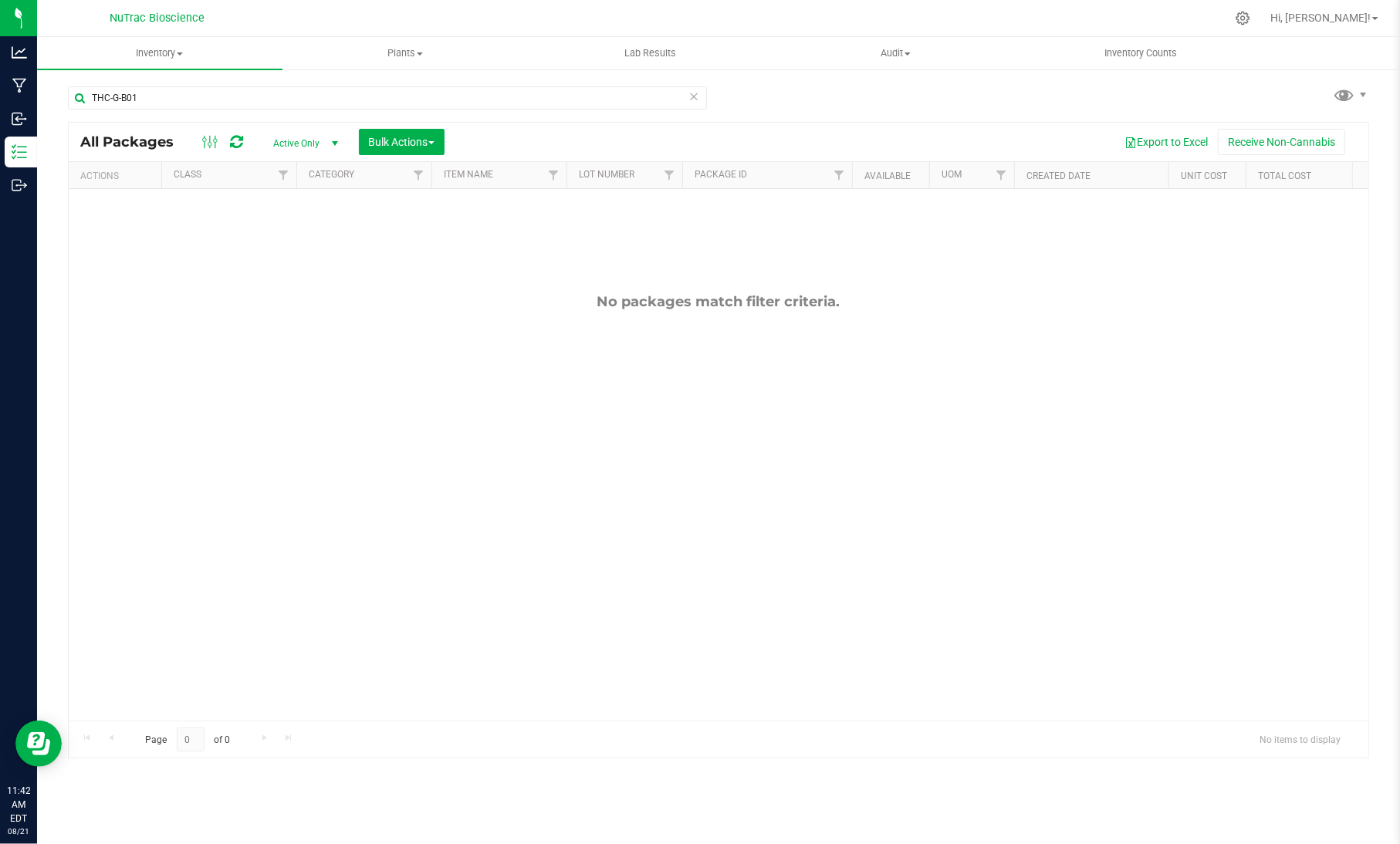
click at [386, 80] on div "THC-G-B01" at bounding box center [393, 97] width 650 height 50
click at [383, 94] on input "THC-G-B01" at bounding box center [387, 98] width 639 height 23
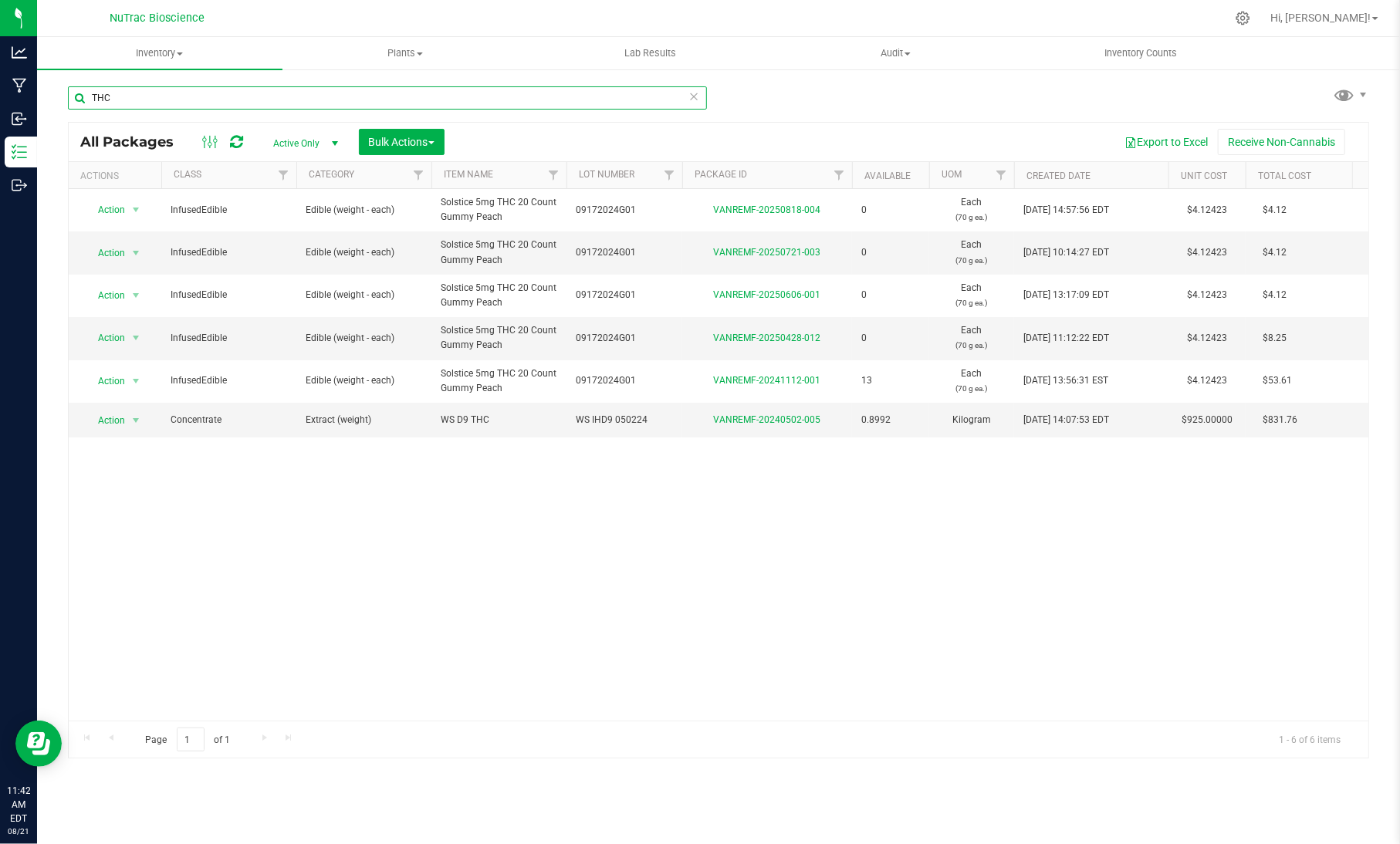
type input "THC"
click at [693, 98] on icon at bounding box center [693, 95] width 11 height 18
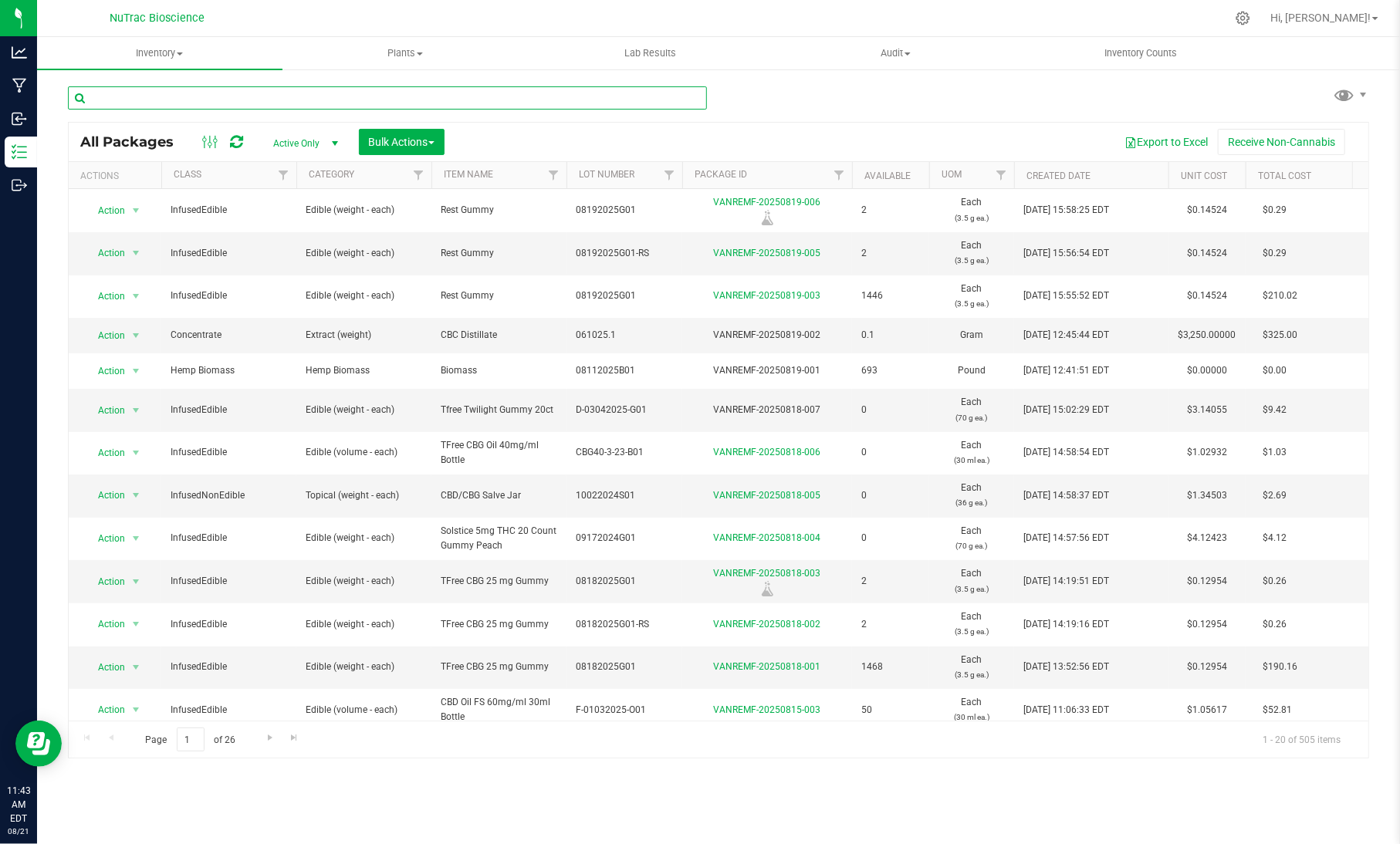
click at [404, 96] on input "text" at bounding box center [387, 98] width 639 height 23
paste input "SOL-5THC-G-B01"
type input "SOL-5THC-G-B01"
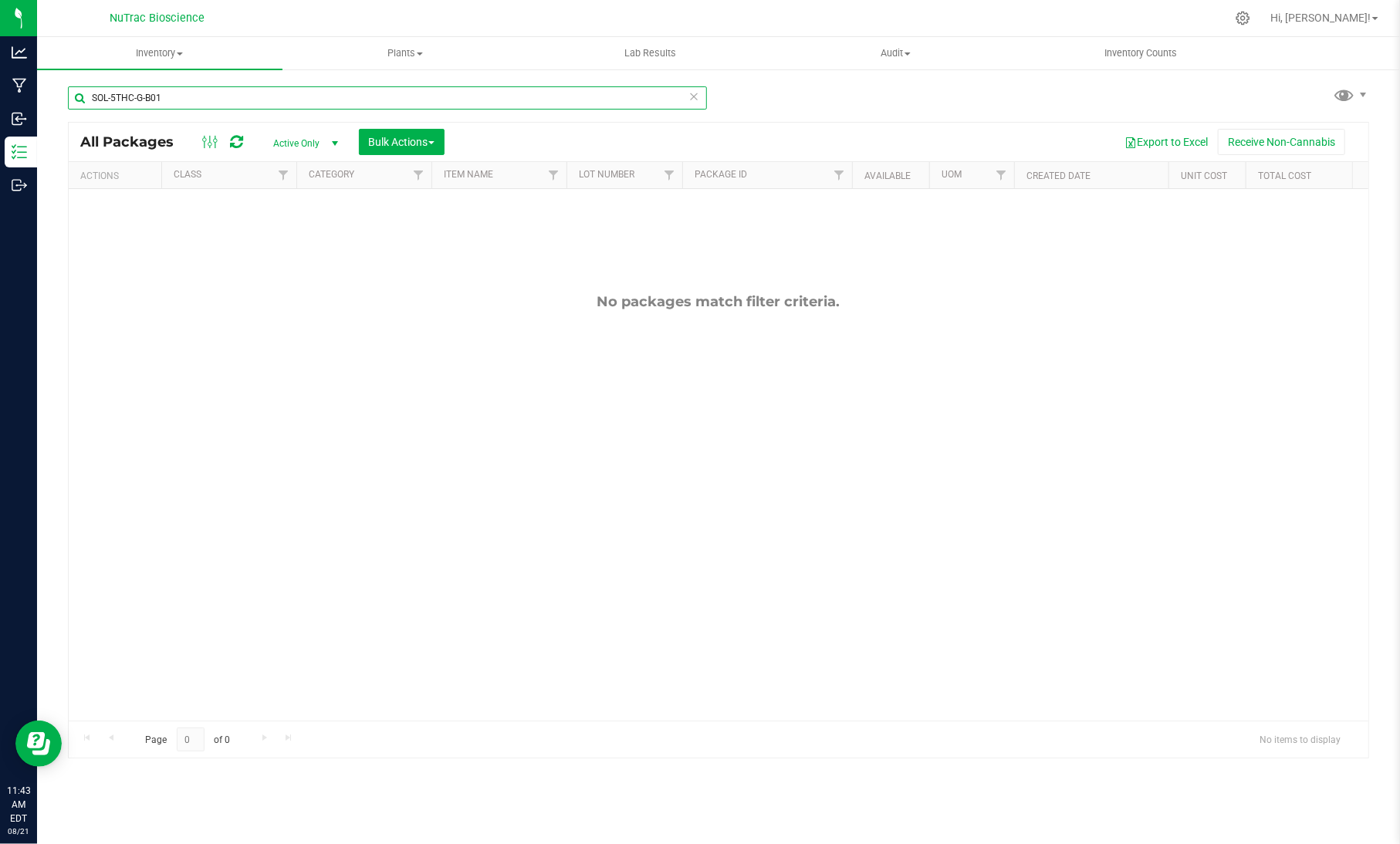
click at [205, 93] on input "SOL-5THC-G-B01" at bounding box center [387, 98] width 639 height 23
click at [195, 105] on input "SOL-5THC-G-B01" at bounding box center [387, 98] width 639 height 23
click at [697, 99] on icon at bounding box center [693, 95] width 11 height 18
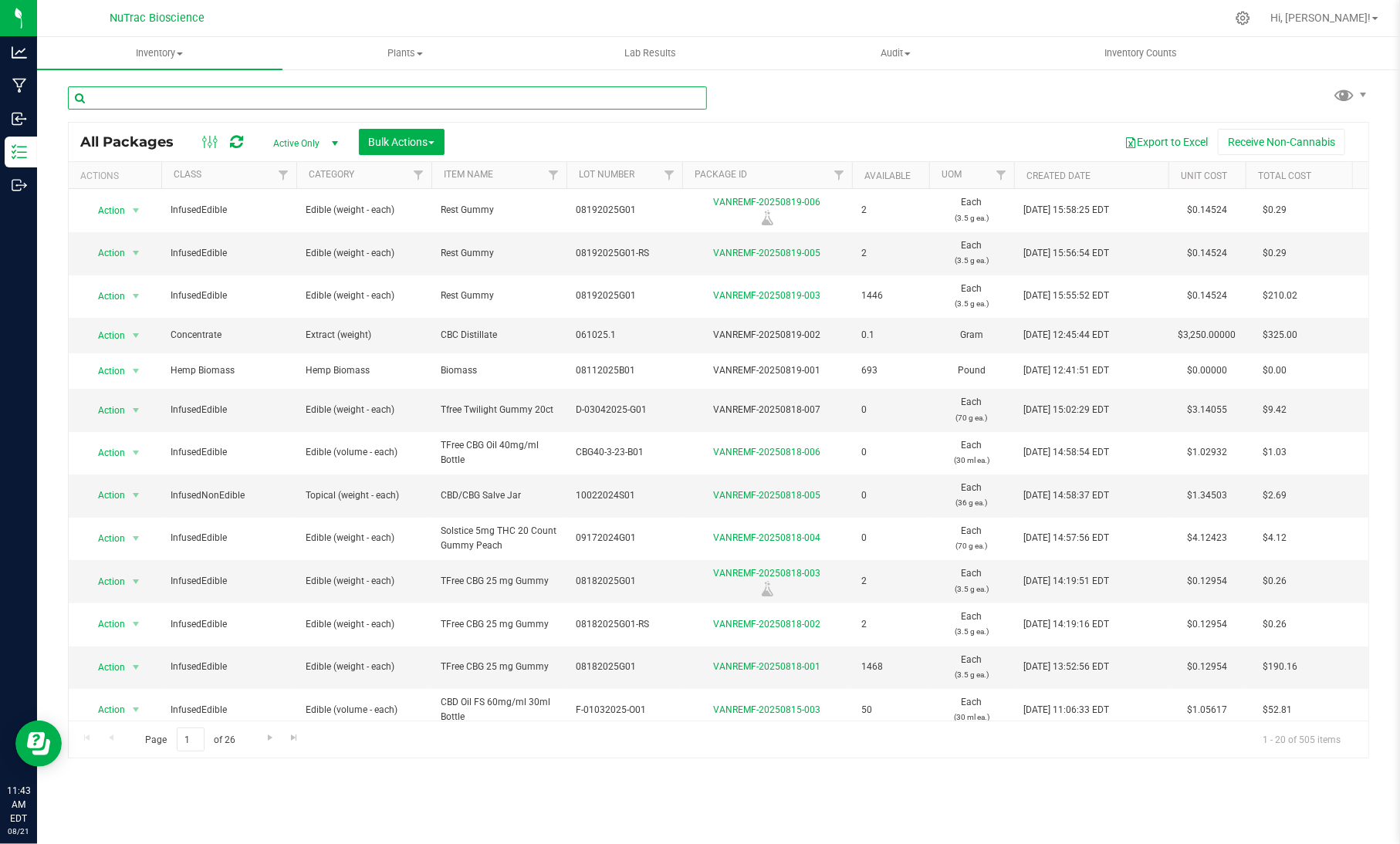
click at [697, 99] on input "text" at bounding box center [387, 98] width 639 height 23
paste input "5MG THC - 25:1"
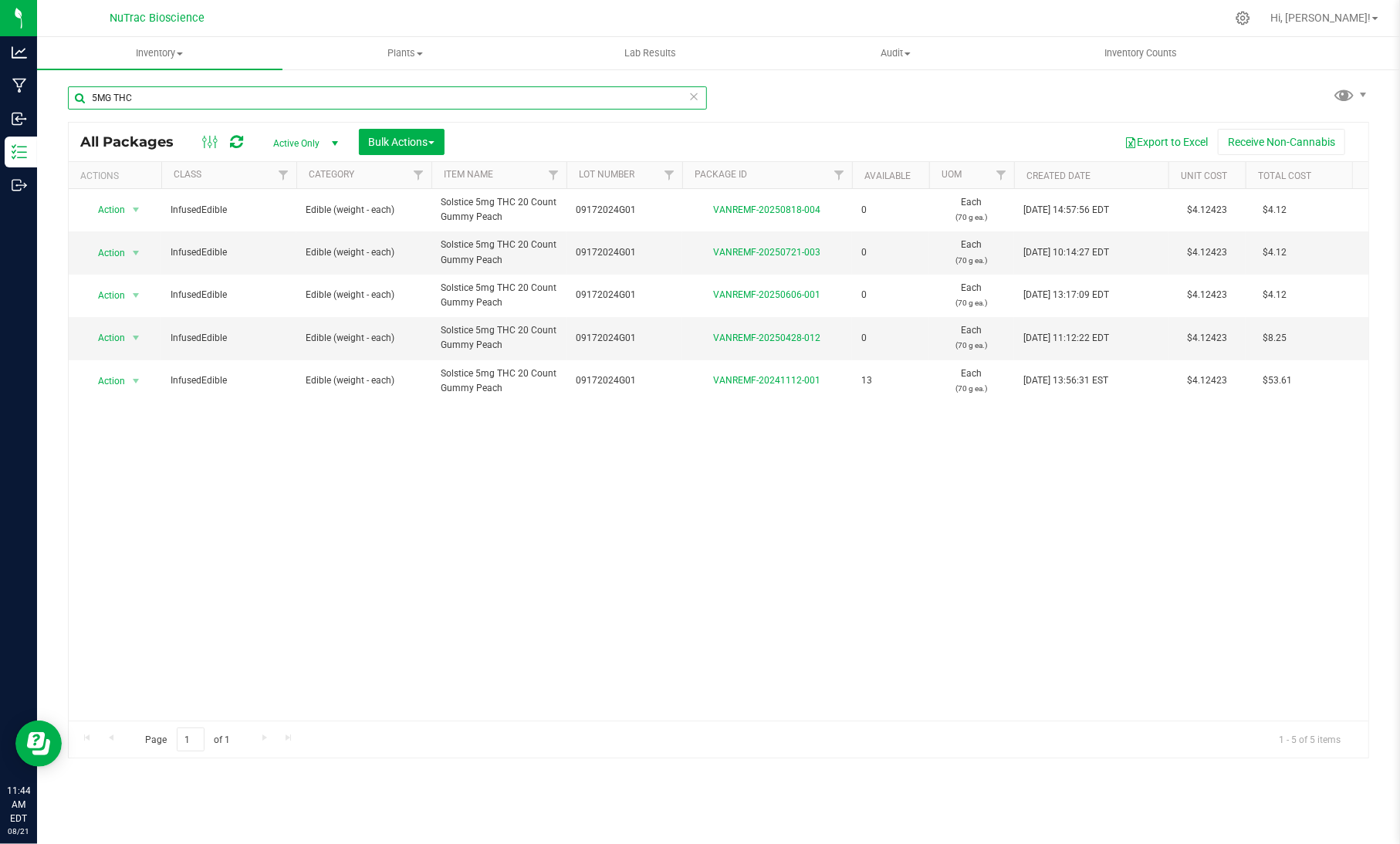
type input "5MG THC"
click at [695, 97] on icon at bounding box center [693, 95] width 11 height 18
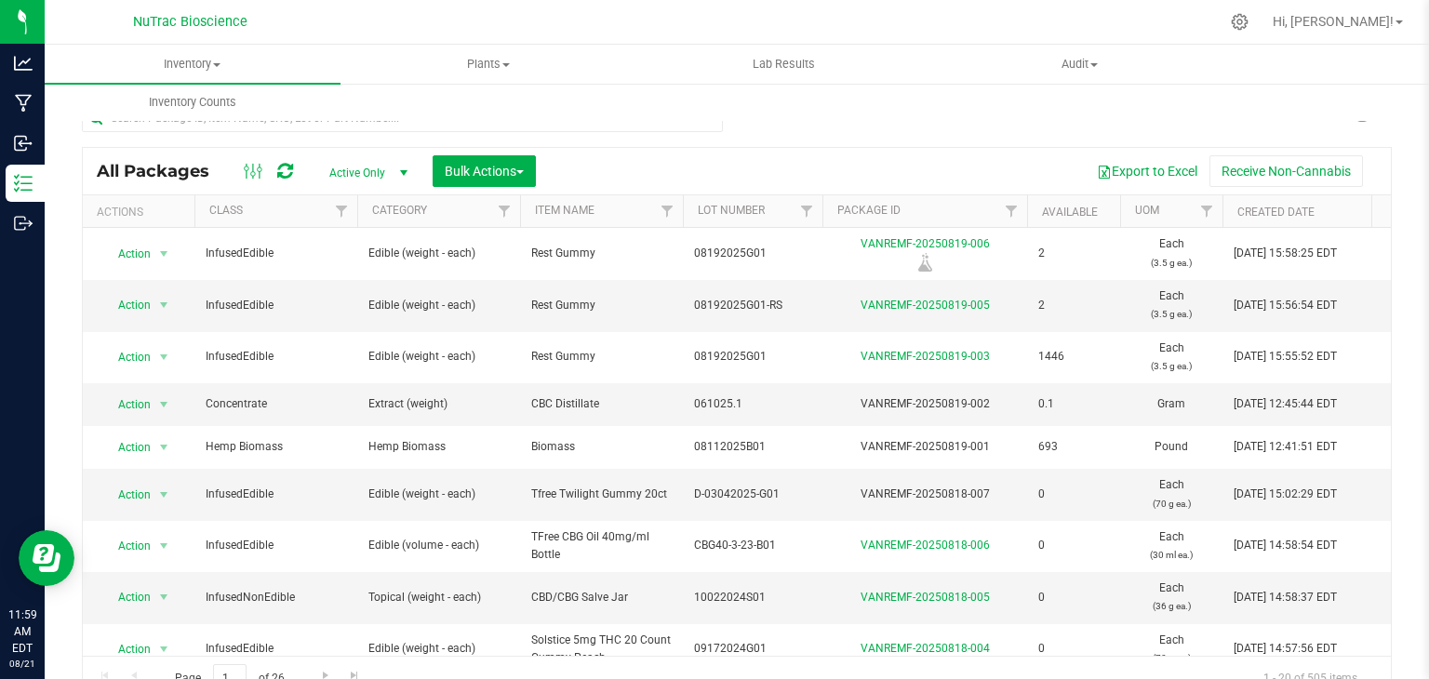
drag, startPoint x: 1695, startPoint y: 18, endPoint x: 979, endPoint y: 139, distance: 726.5
click at [979, 139] on div "All Packages Active Only Active Only Lab Samples Locked All Bulk Actions Add to…" at bounding box center [737, 394] width 1310 height 615
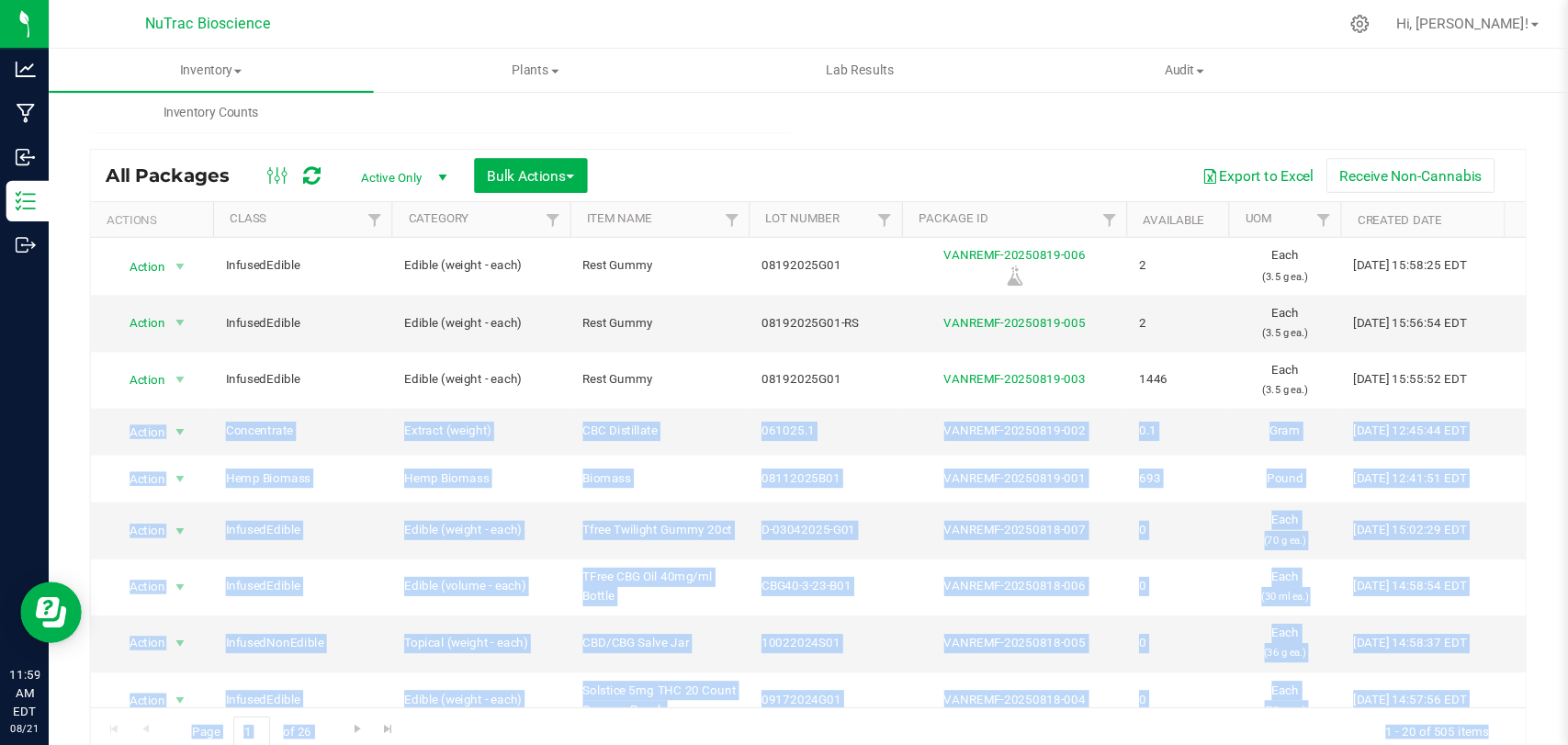
scroll to position [20, 0]
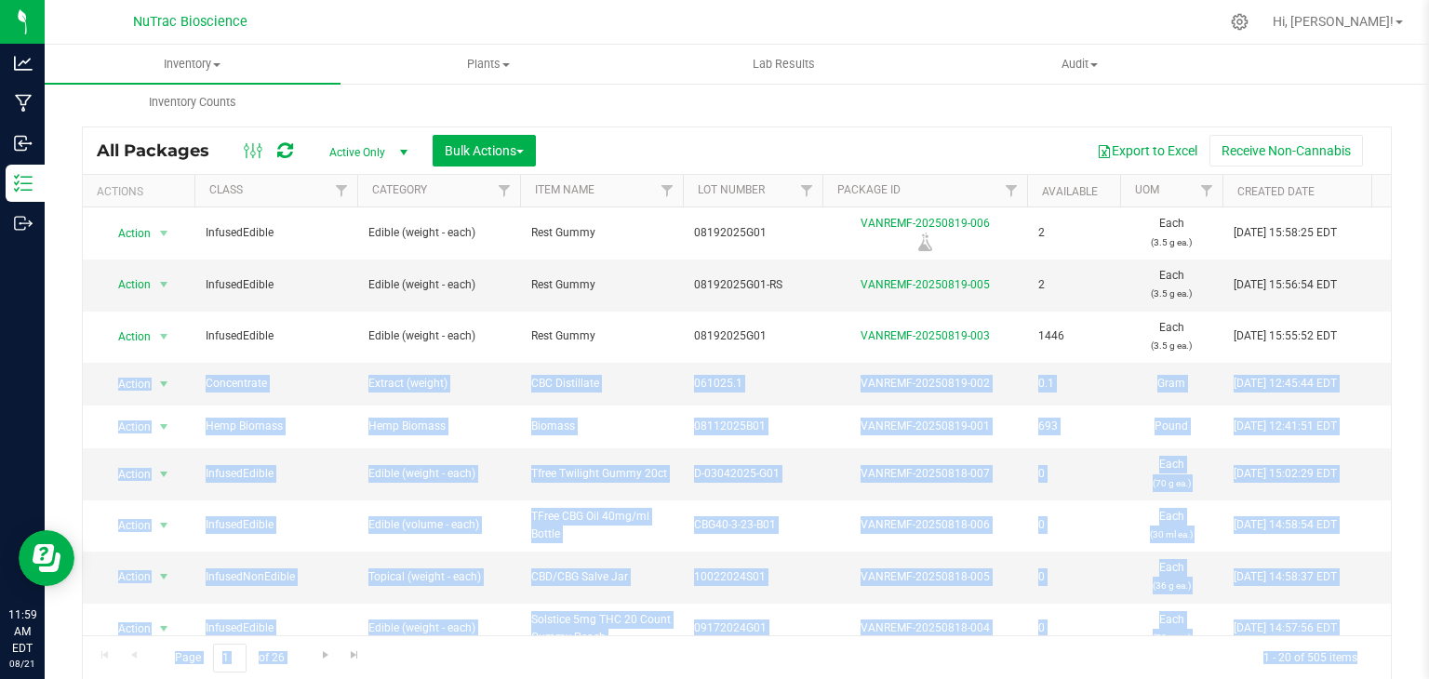
drag, startPoint x: 1408, startPoint y: 366, endPoint x: 1428, endPoint y: 664, distance: 299.3
click at [1428, 664] on div "Inventory All packages All inventory Waste log Create inventory Plants All plan…" at bounding box center [737, 362] width 1384 height 634
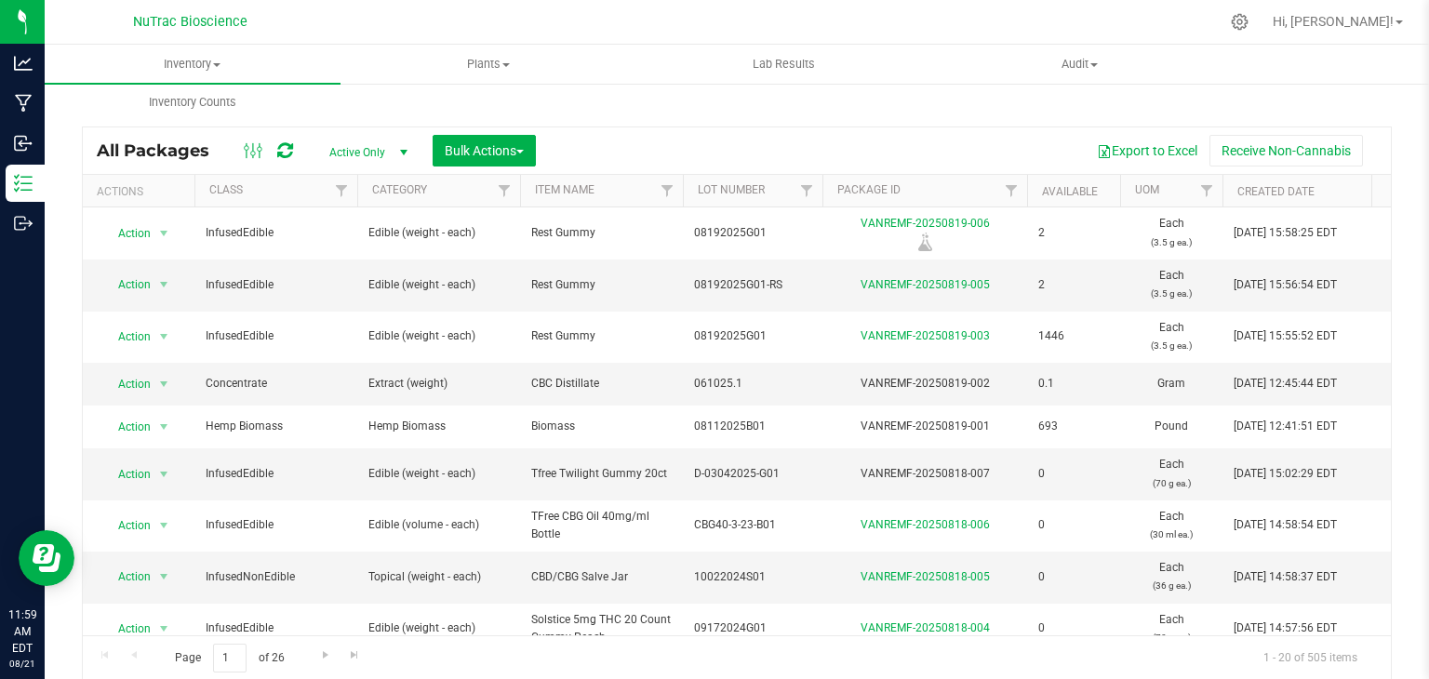
click at [1392, 88] on div "Inventory All packages All inventory Waste log Create inventory Plants All plan…" at bounding box center [759, 83] width 1429 height 76
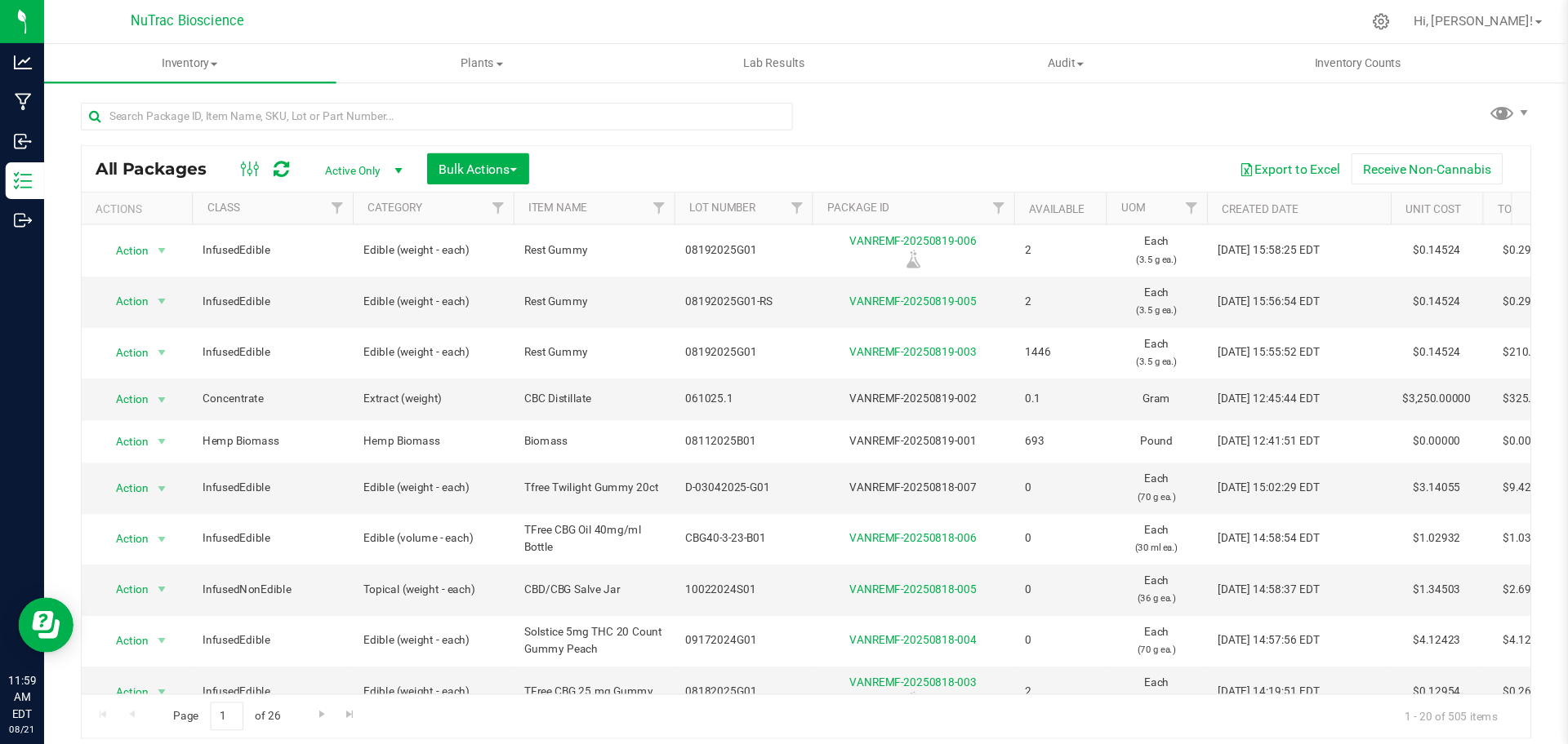
scroll to position [0, 0]
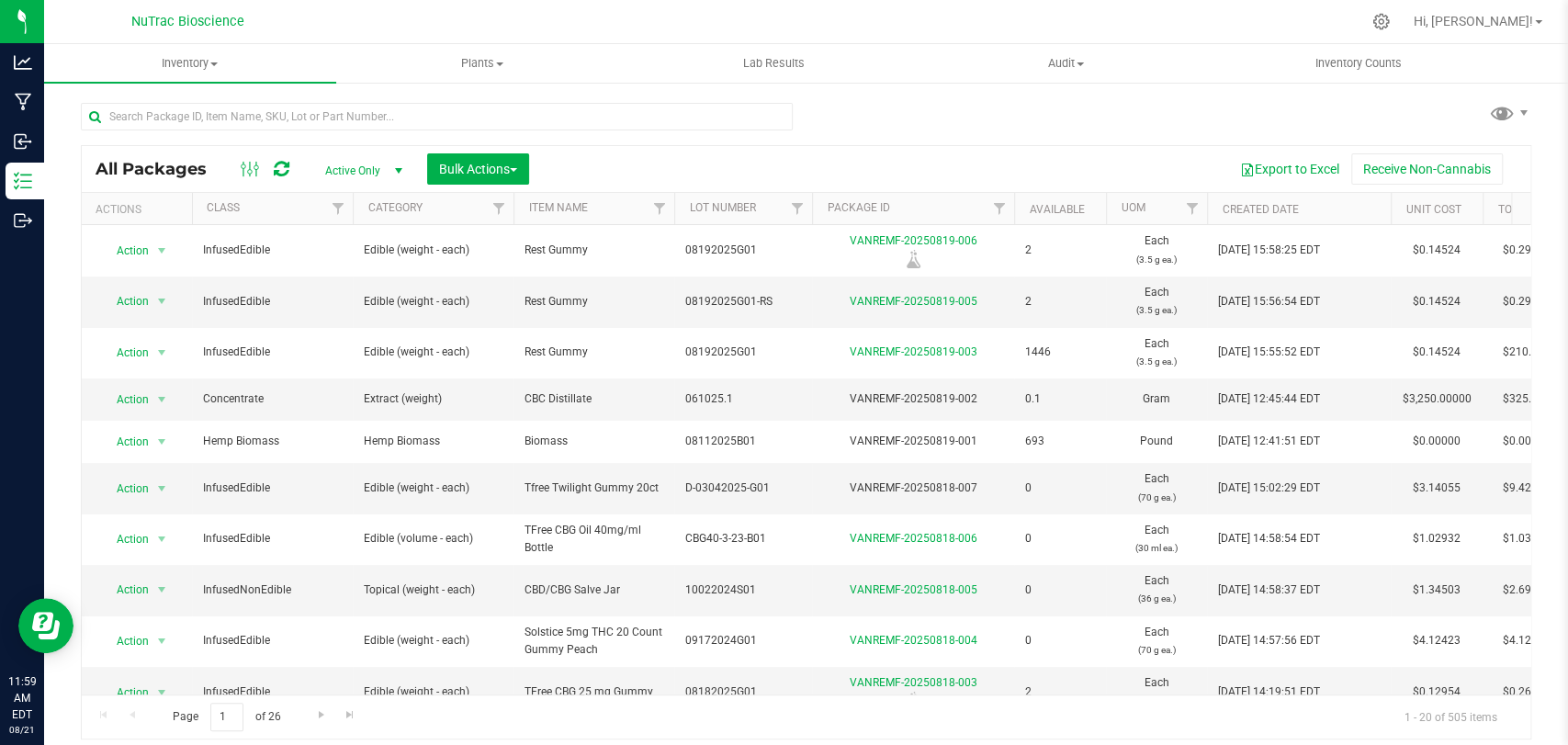
drag, startPoint x: 1367, startPoint y: 0, endPoint x: 1113, endPoint y: 152, distance: 296.0
click at [1113, 152] on div "All Packages Active Only Active Only Lab Samples Locked All Bulk Actions Add to…" at bounding box center [806, 169] width 1449 height 46
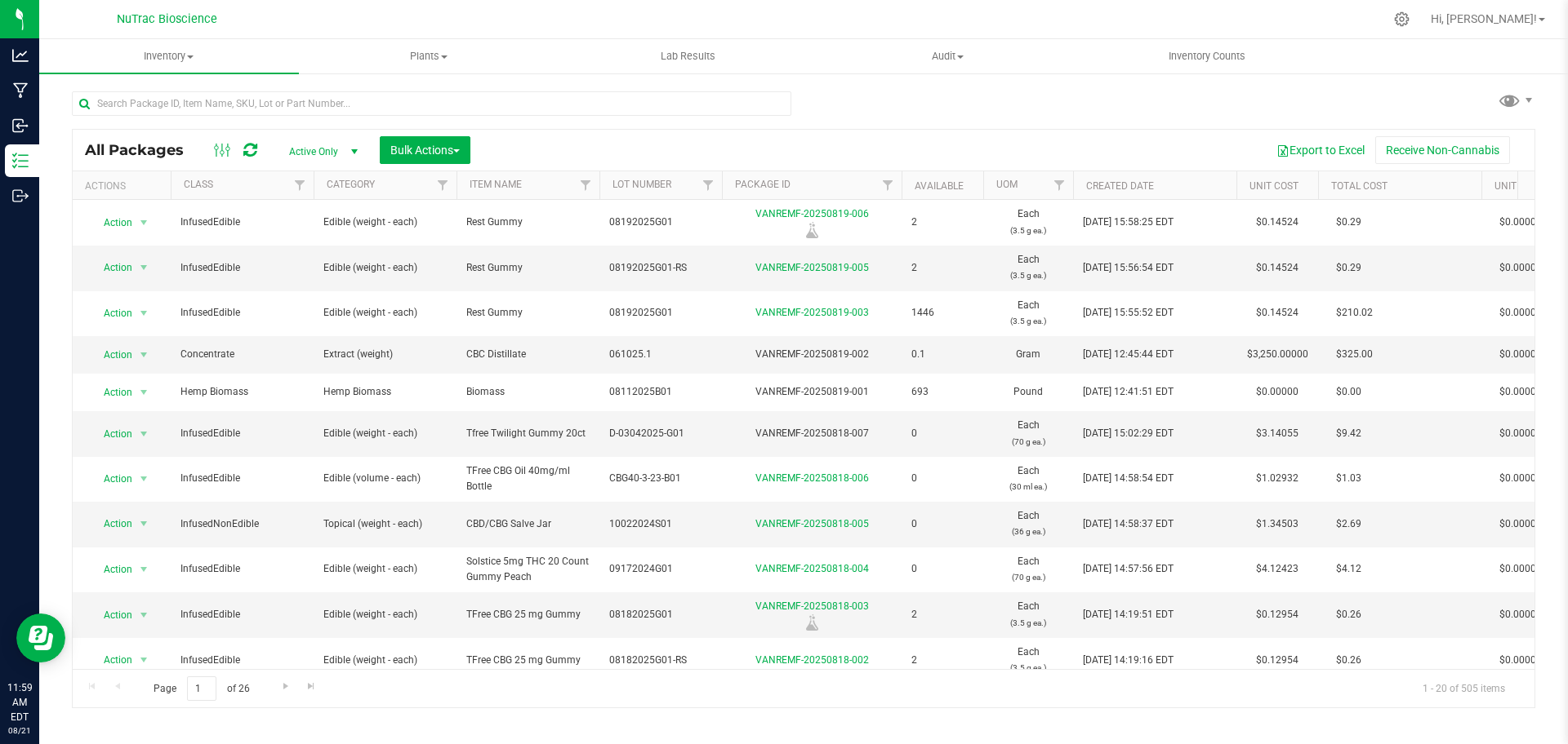
drag, startPoint x: 1378, startPoint y: 0, endPoint x: 1066, endPoint y: 151, distance: 346.6
click at [1066, 151] on div "Export to Excel Receive Non-Cannabis" at bounding box center [1003, 150] width 1039 height 28
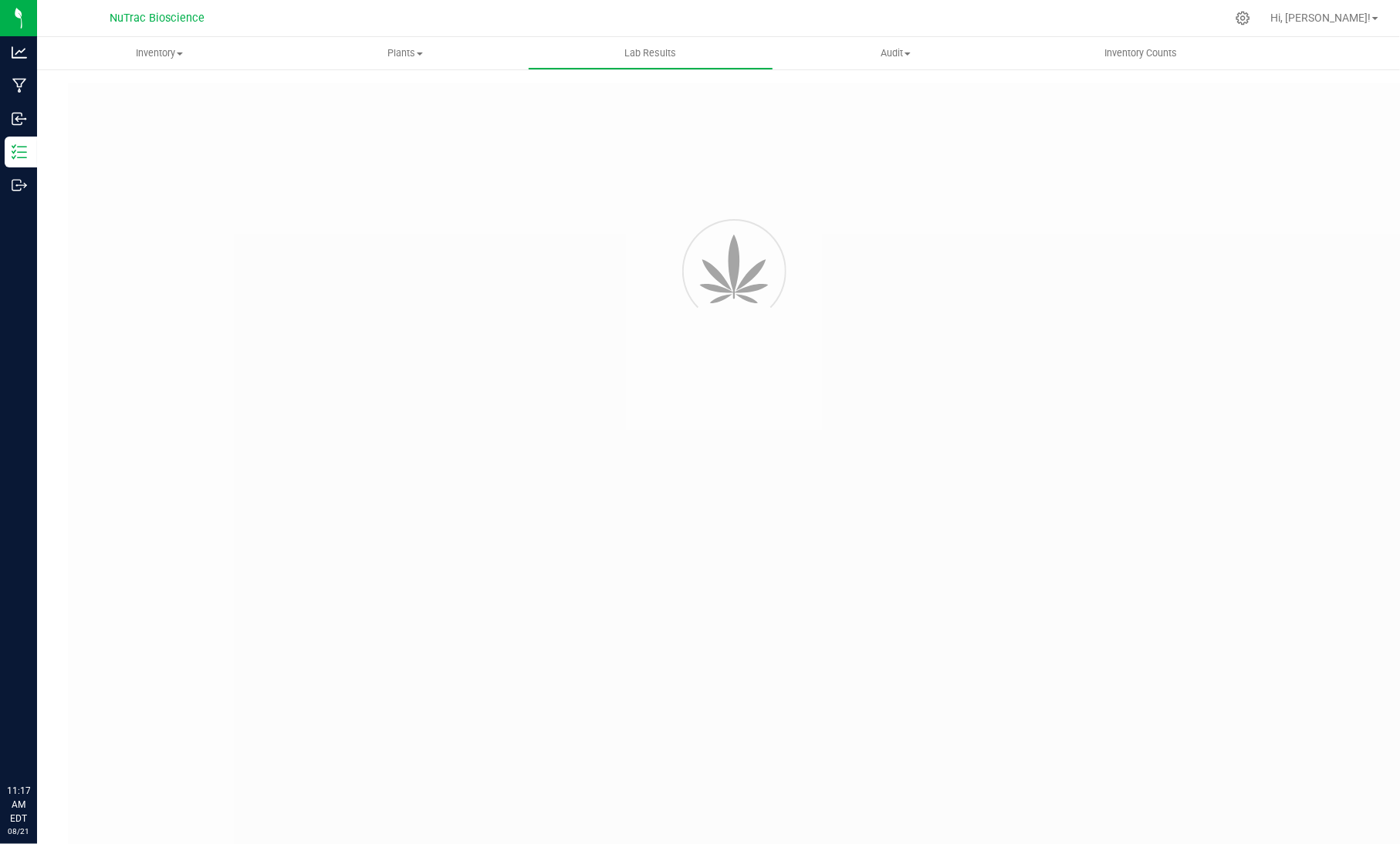
type input "VANREMF-20240109-006"
type input "[PERSON_NAME]-2023-3700"
type input "VANREMF-20240109-006"
type input "[DATE] 3:00 AM"
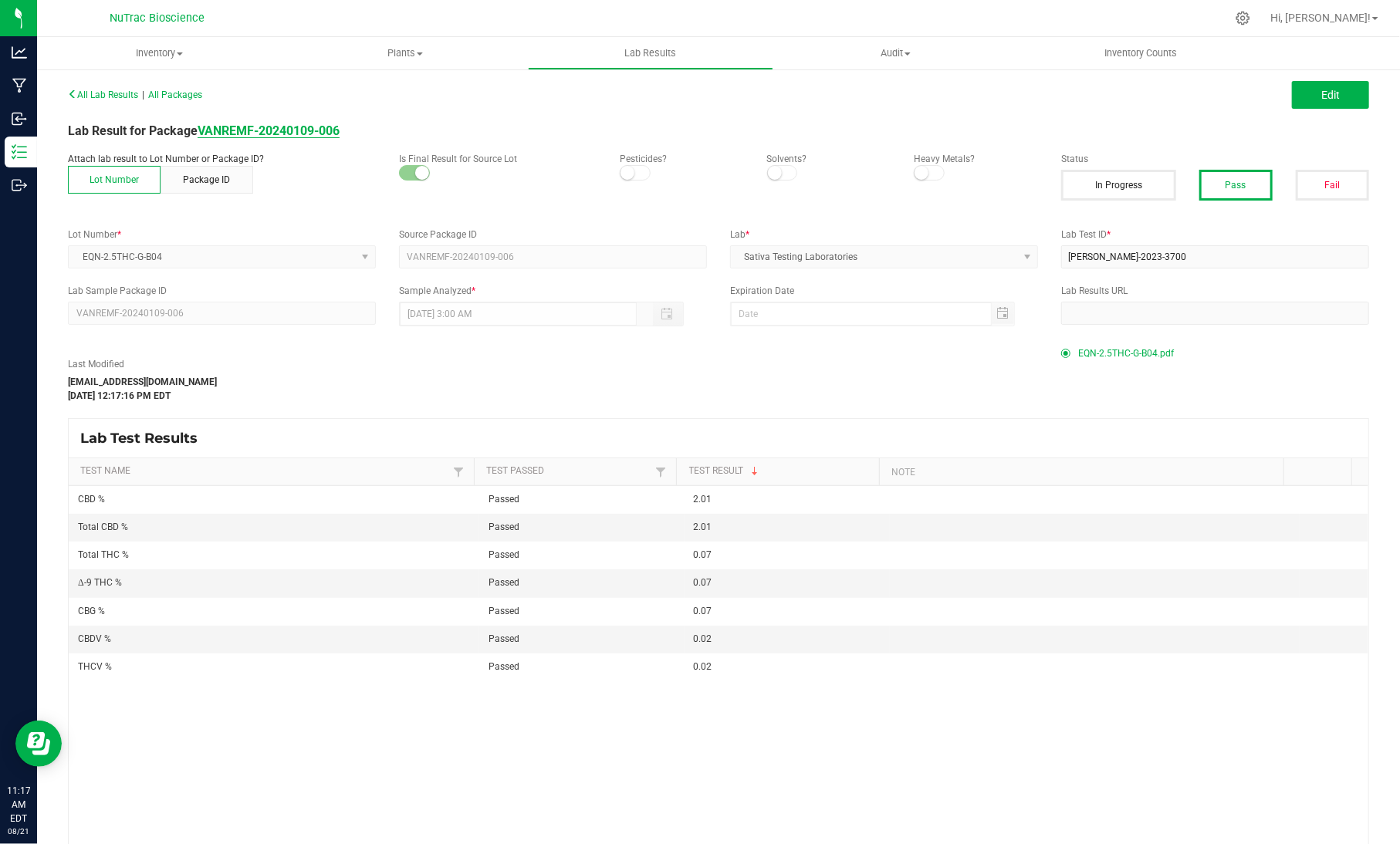
click at [260, 123] on div "Inventory All packages All inventory Waste log Create inventory Plants All plan…" at bounding box center [718, 440] width 1363 height 807
click at [314, 388] on div "Last Modified office@nutrachemp.com May 9, 2024 12:17:16 PM EDT" at bounding box center [552, 380] width 993 height 46
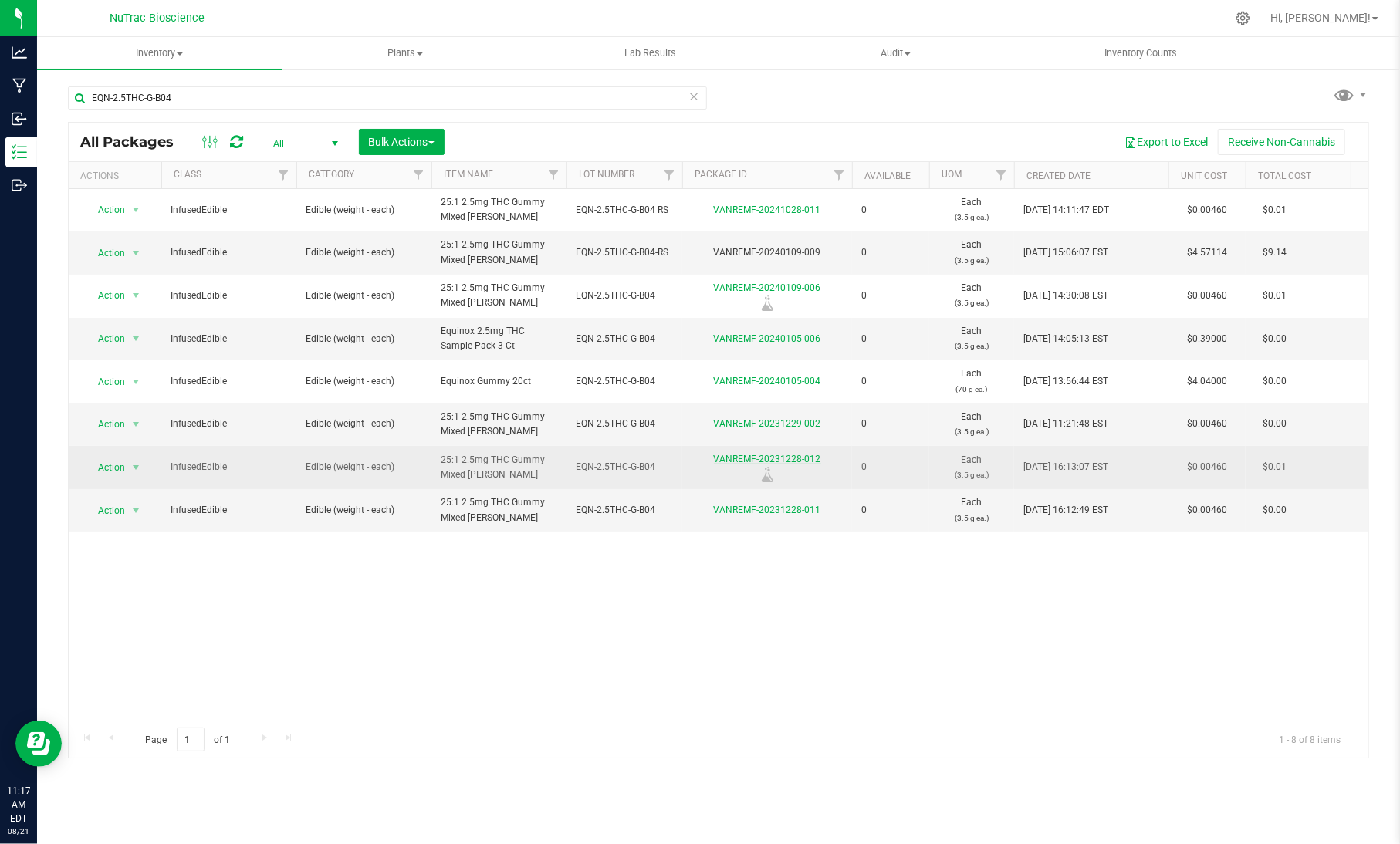
click at [725, 463] on link "VANREMF-20231228-012" at bounding box center [767, 458] width 107 height 11
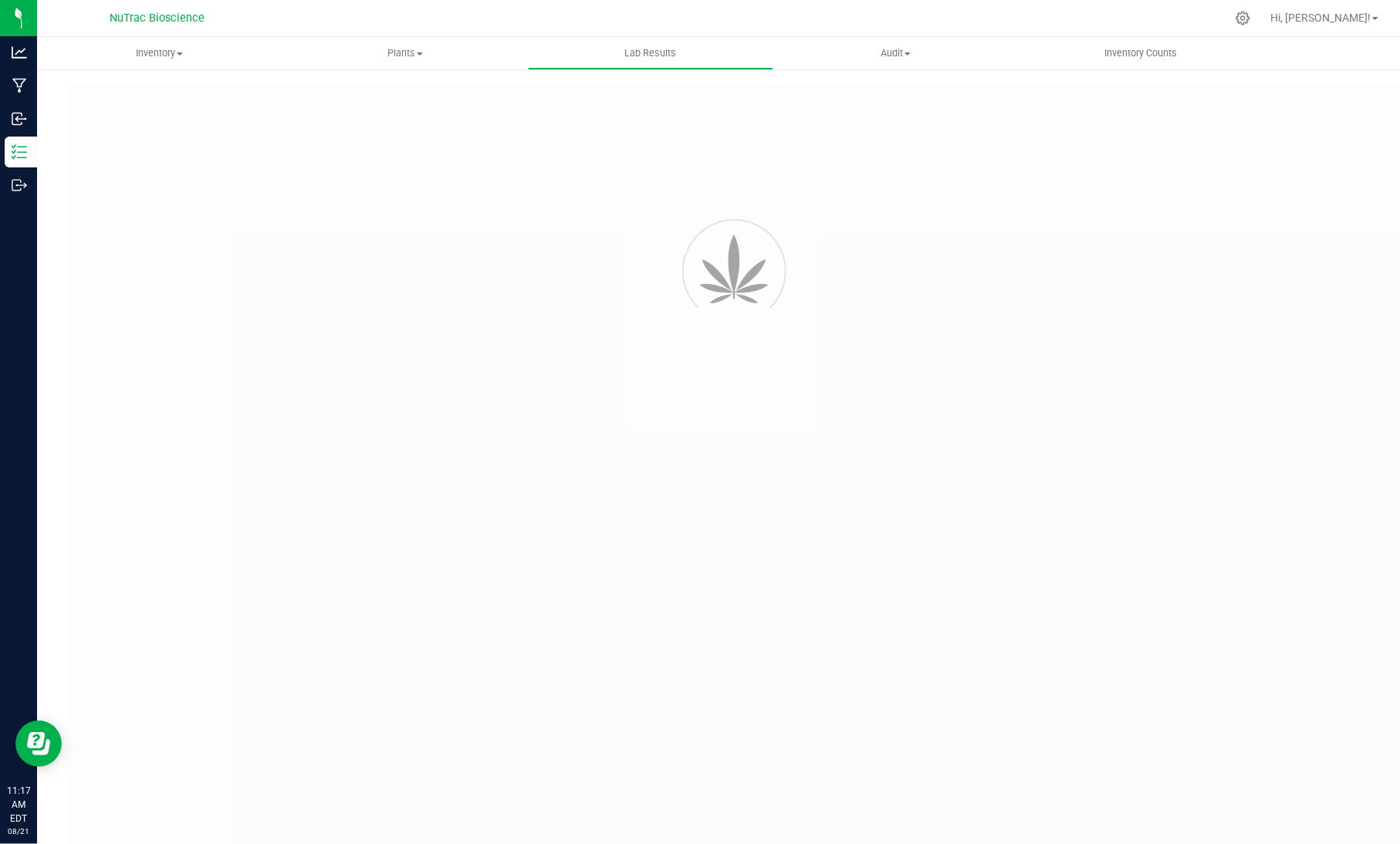
type input "VANREMF-20240109-006"
type input "[PERSON_NAME]-2023-3700"
type input "VANREMF-20240109-006"
type input "[DATE] 3:00 AM"
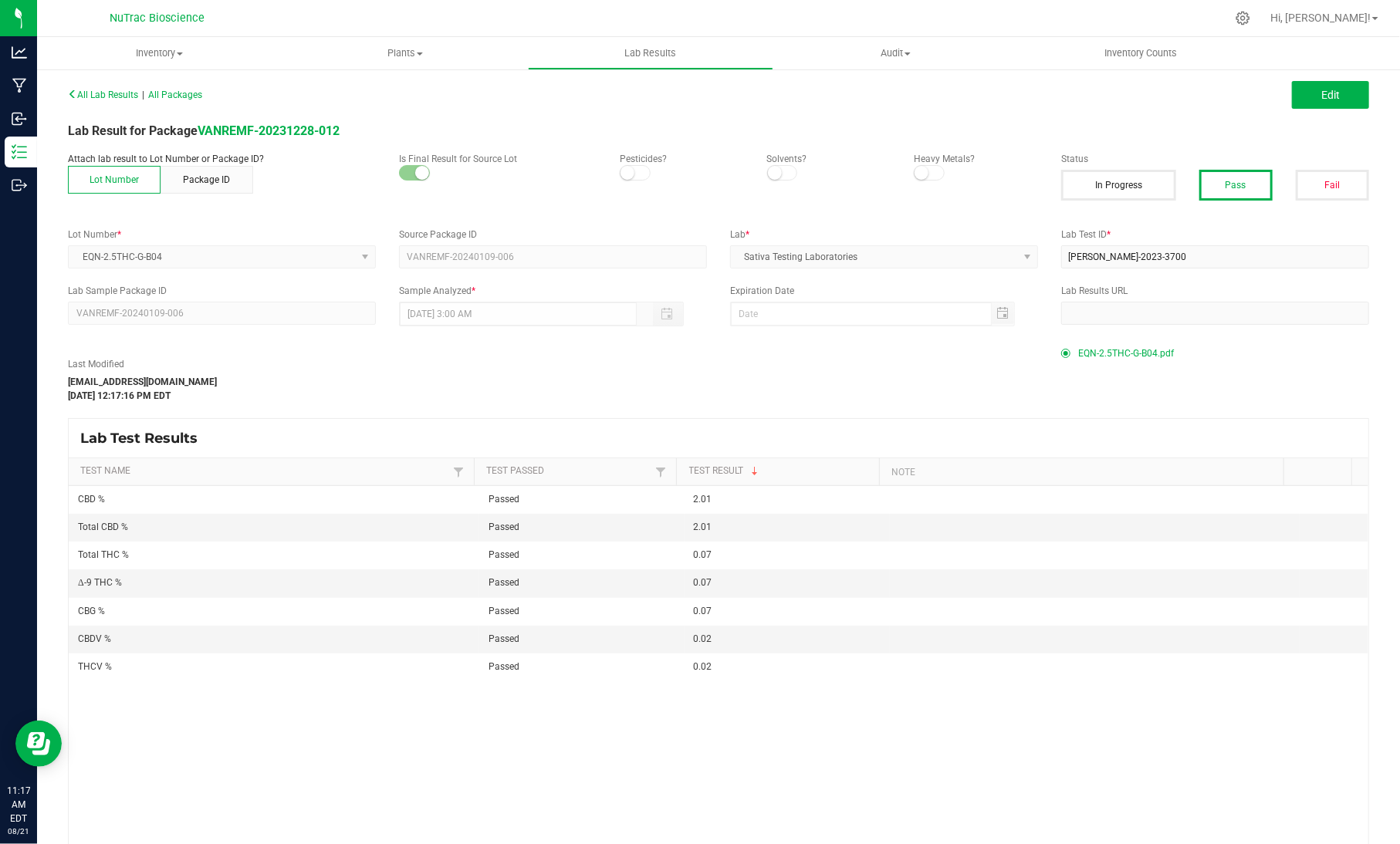
click at [1107, 348] on span "EQN-2.5THC-G-B04.pdf" at bounding box center [1125, 353] width 95 height 23
